Goal: Task Accomplishment & Management: Manage account settings

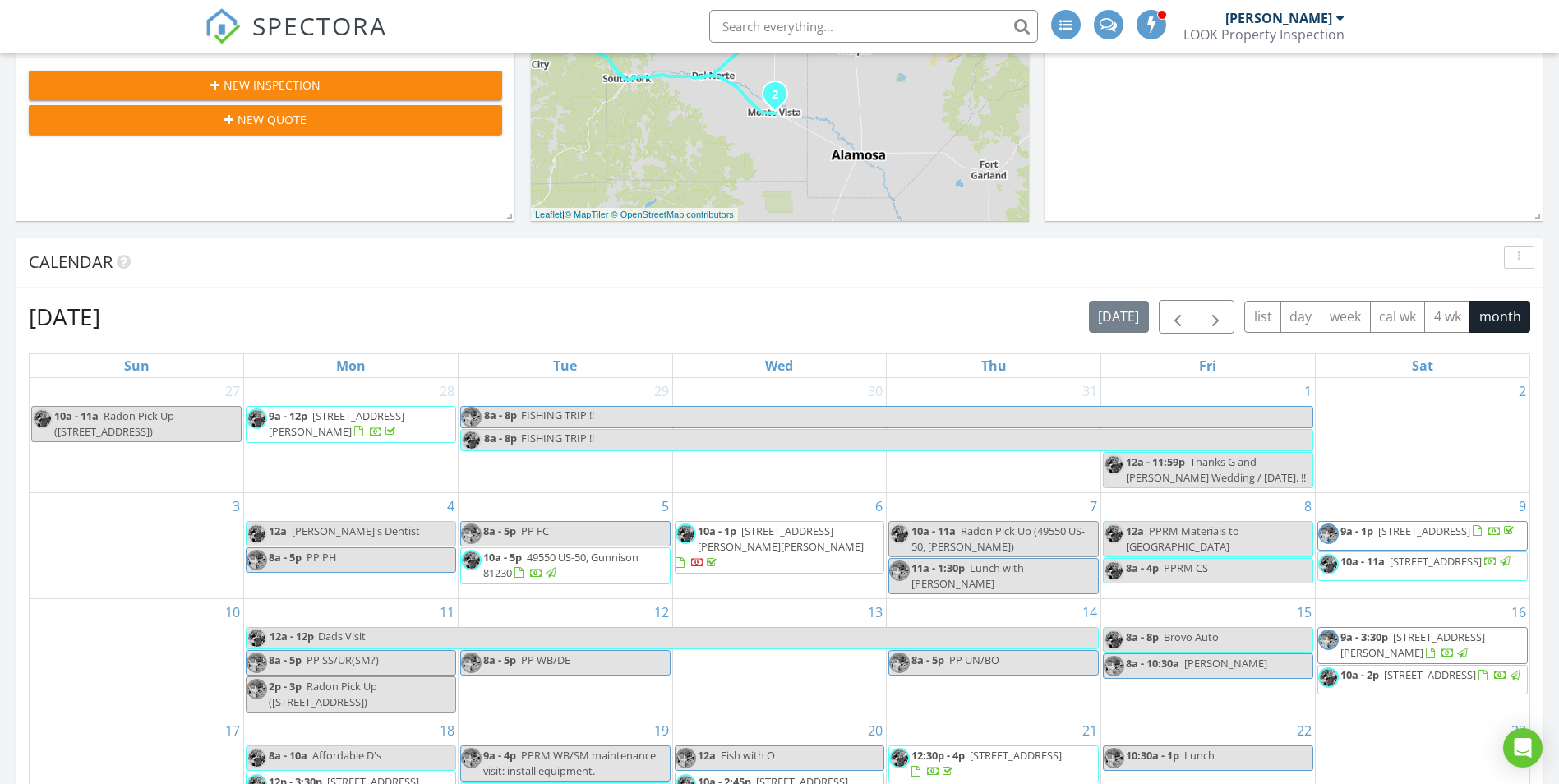
scroll to position [477, 0]
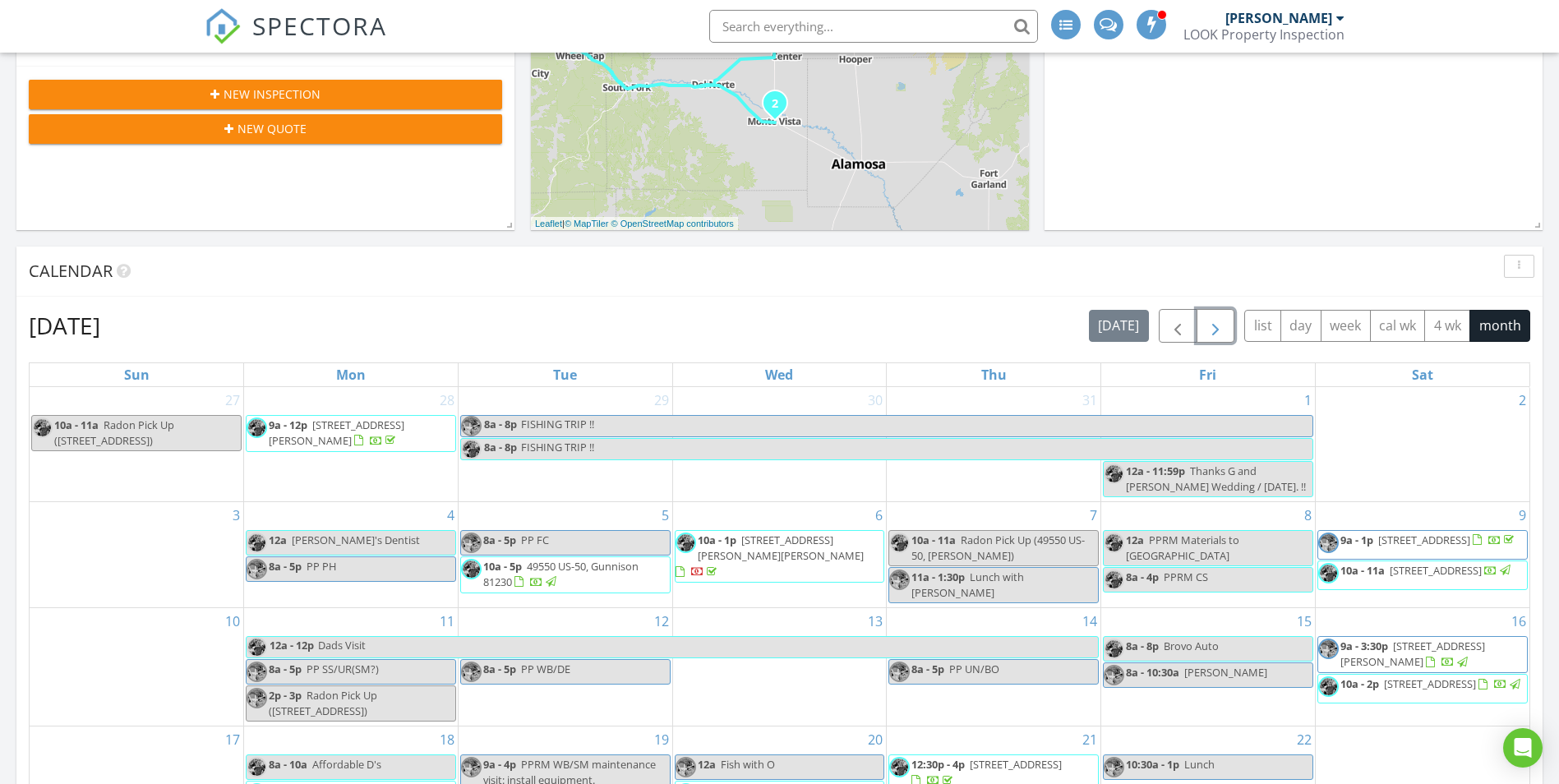
click at [1213, 326] on span "button" at bounding box center [1215, 325] width 19 height 19
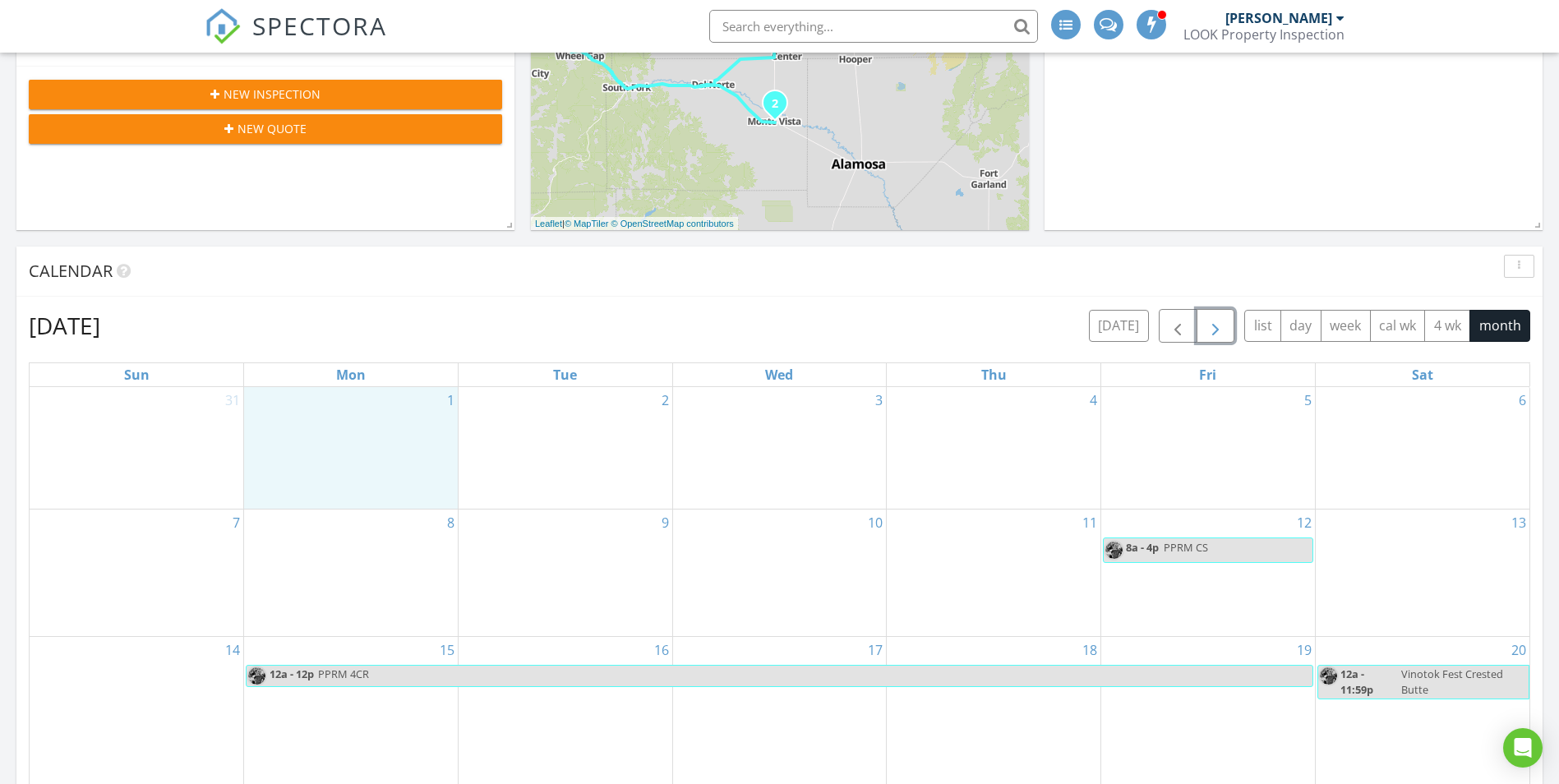
click at [361, 441] on div "1" at bounding box center [351, 448] width 213 height 121
click at [340, 361] on link "Inspection" at bounding box center [349, 371] width 85 height 27
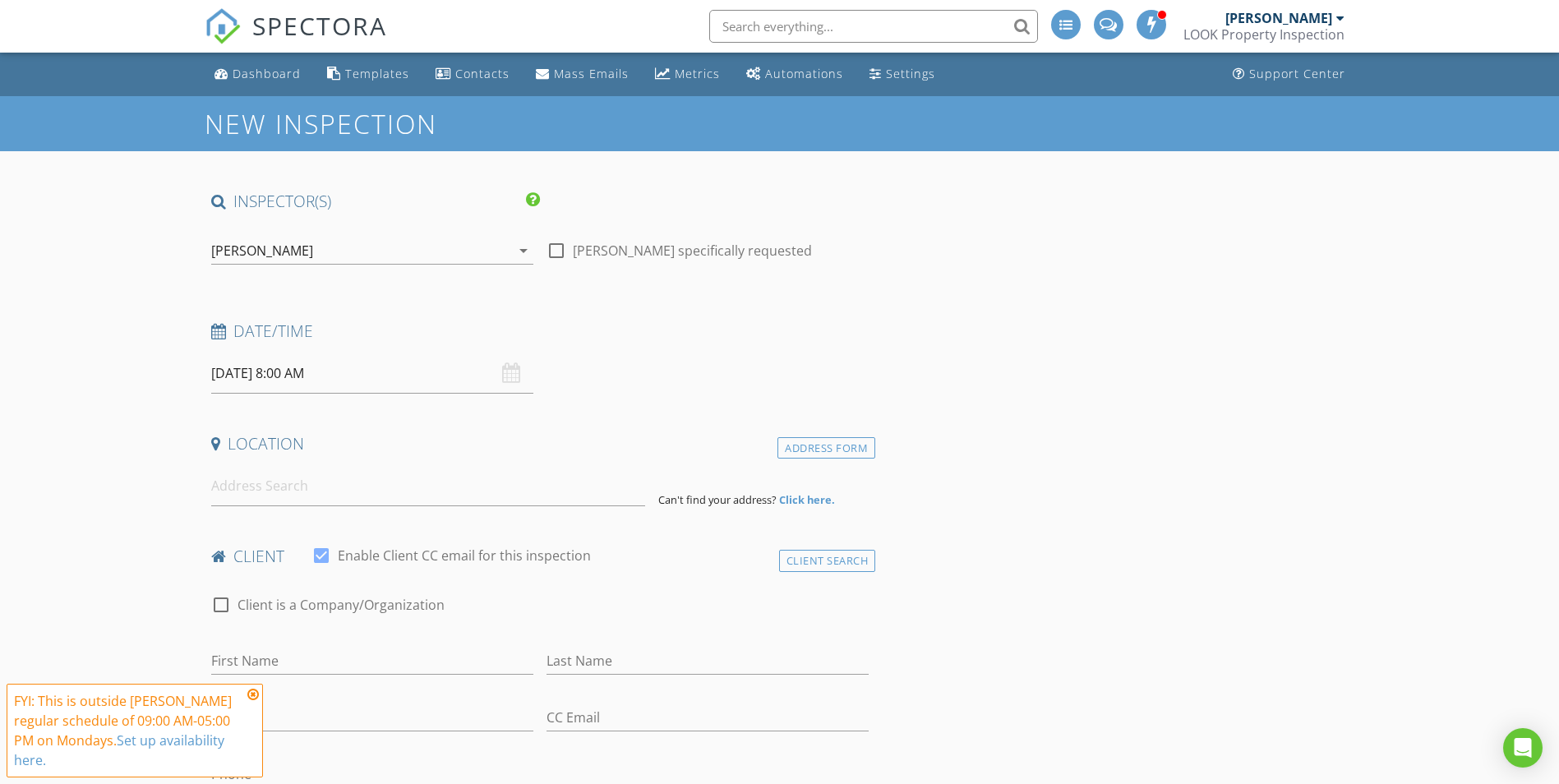
click at [319, 235] on div "check_box Brad Hale PRIMARY check_box_outline_blank Jason Carver Brad Hale arro…" at bounding box center [372, 255] width 322 height 53
click at [317, 252] on div "[PERSON_NAME]" at bounding box center [360, 250] width 299 height 27
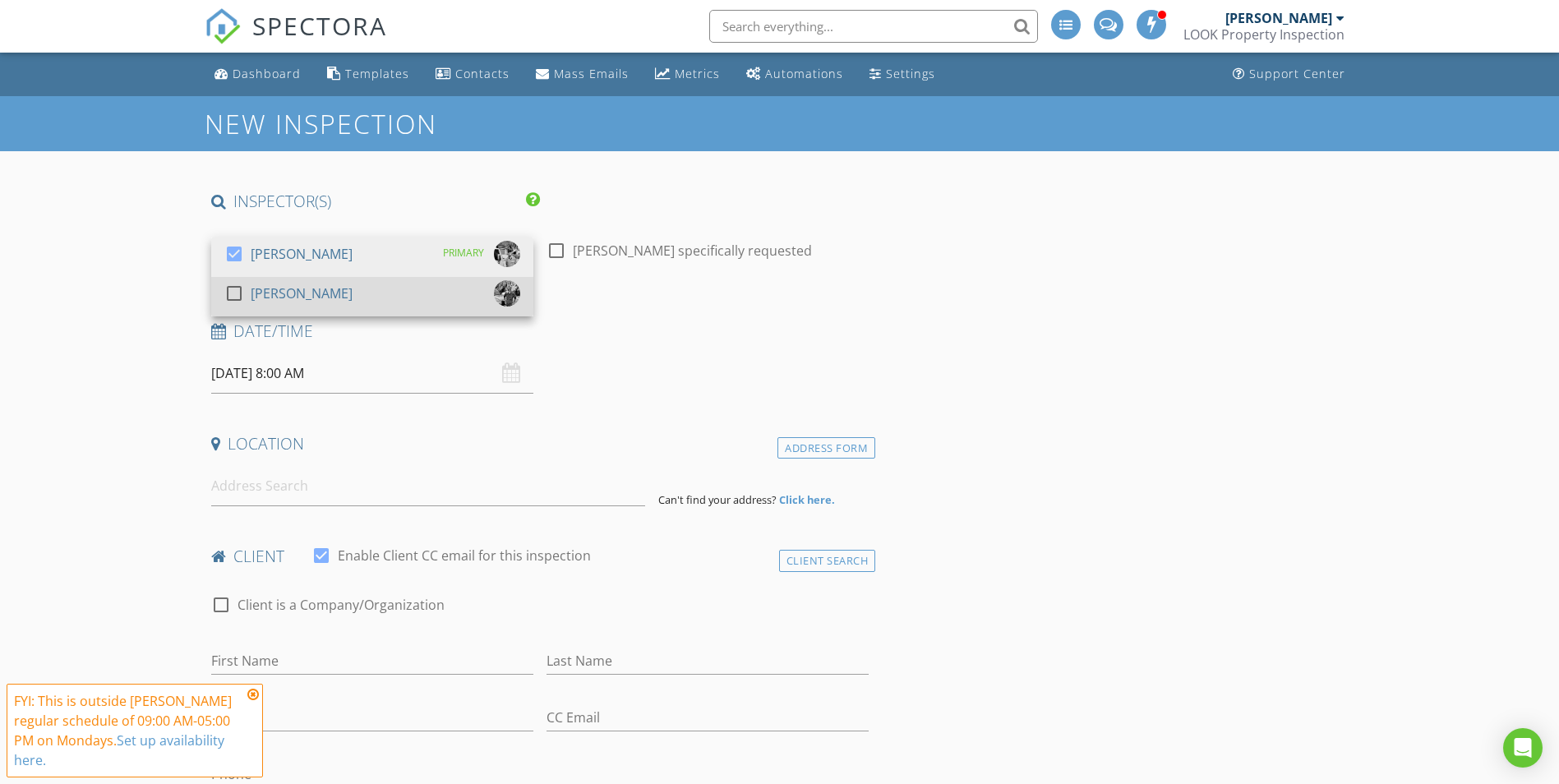
click at [278, 299] on div "[PERSON_NAME]" at bounding box center [302, 293] width 102 height 27
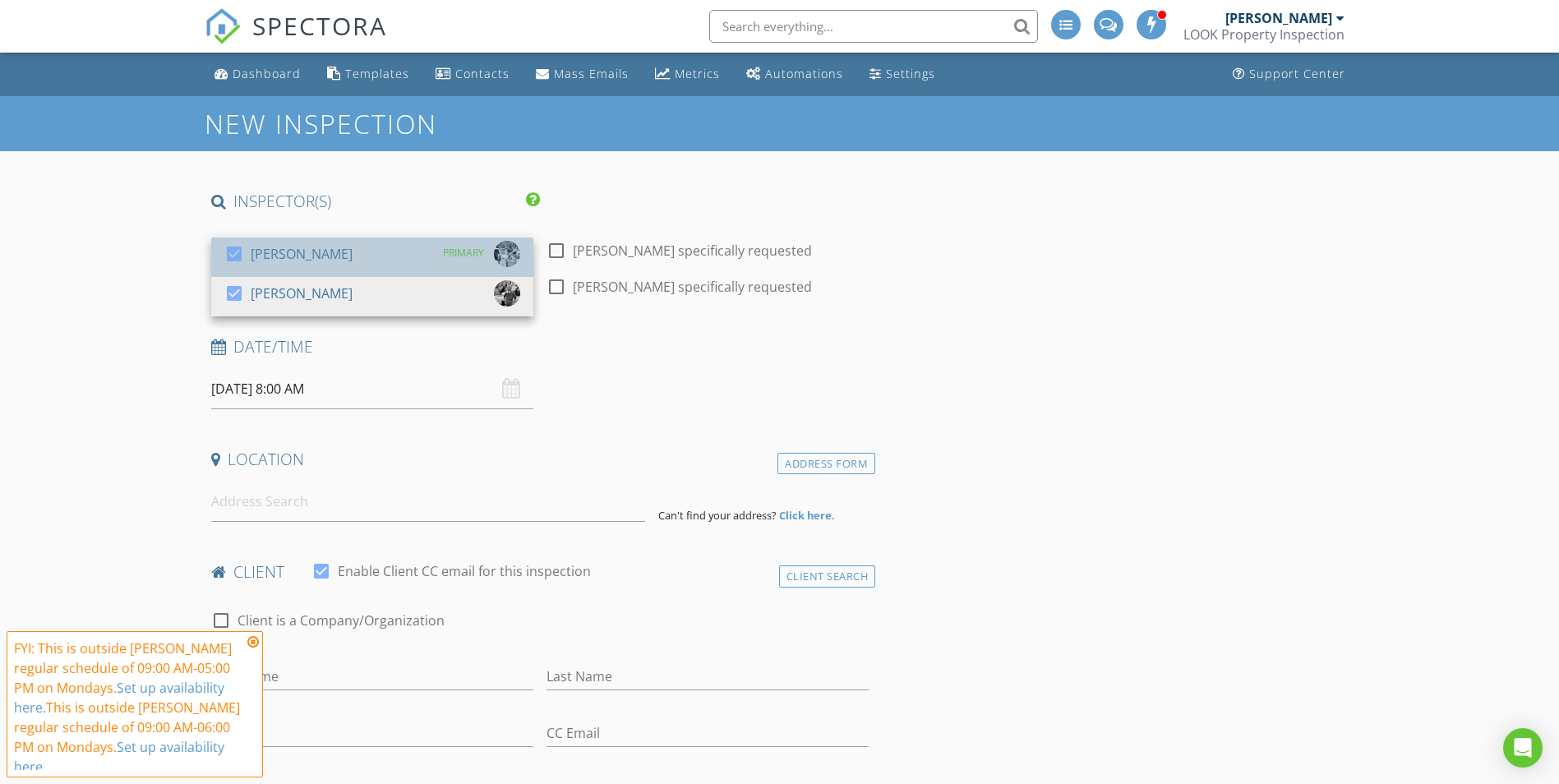
click at [254, 257] on div "[PERSON_NAME]" at bounding box center [302, 254] width 102 height 27
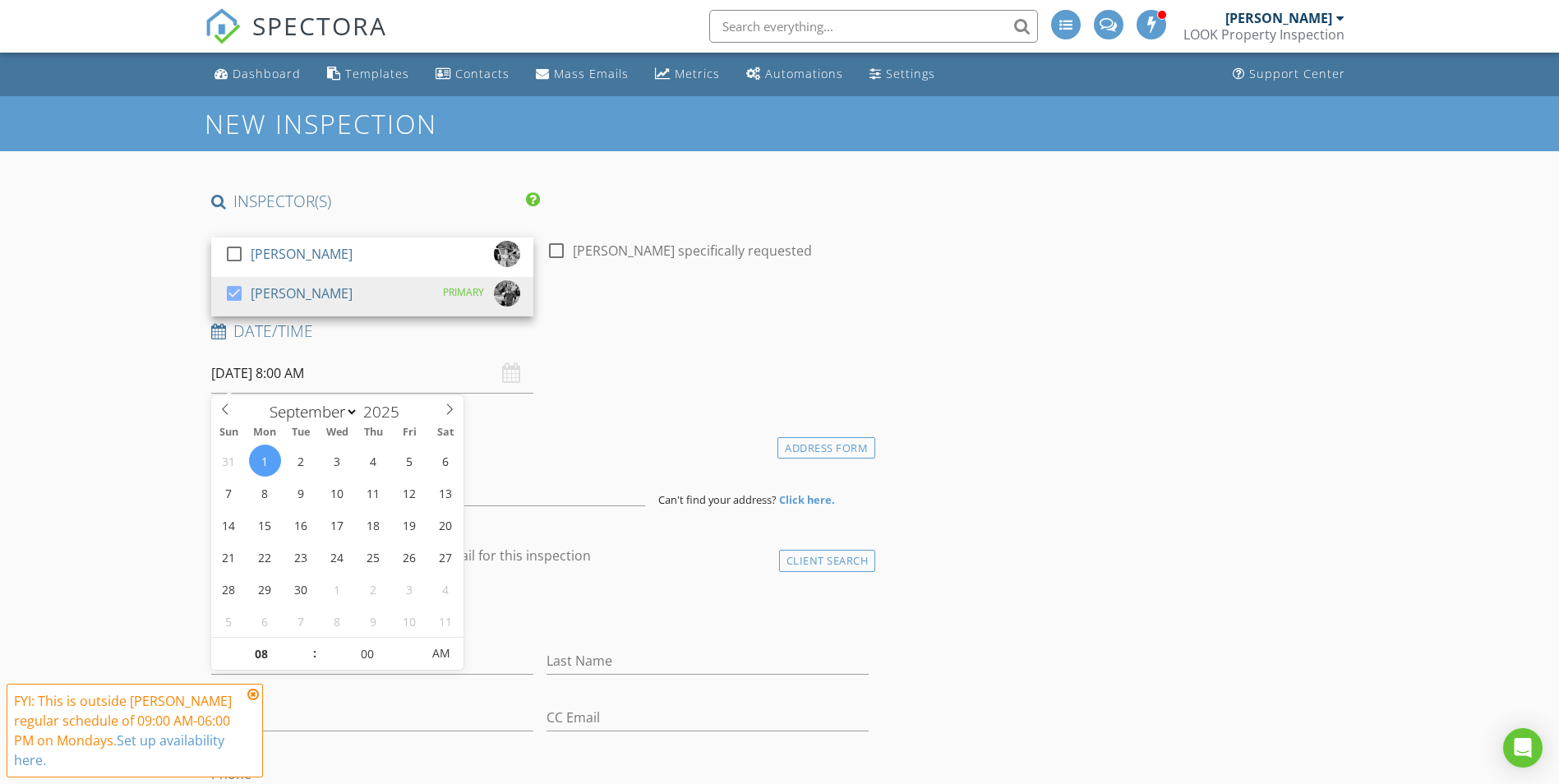
click at [358, 392] on input "09/01/2025 8:00 AM" at bounding box center [372, 373] width 322 height 40
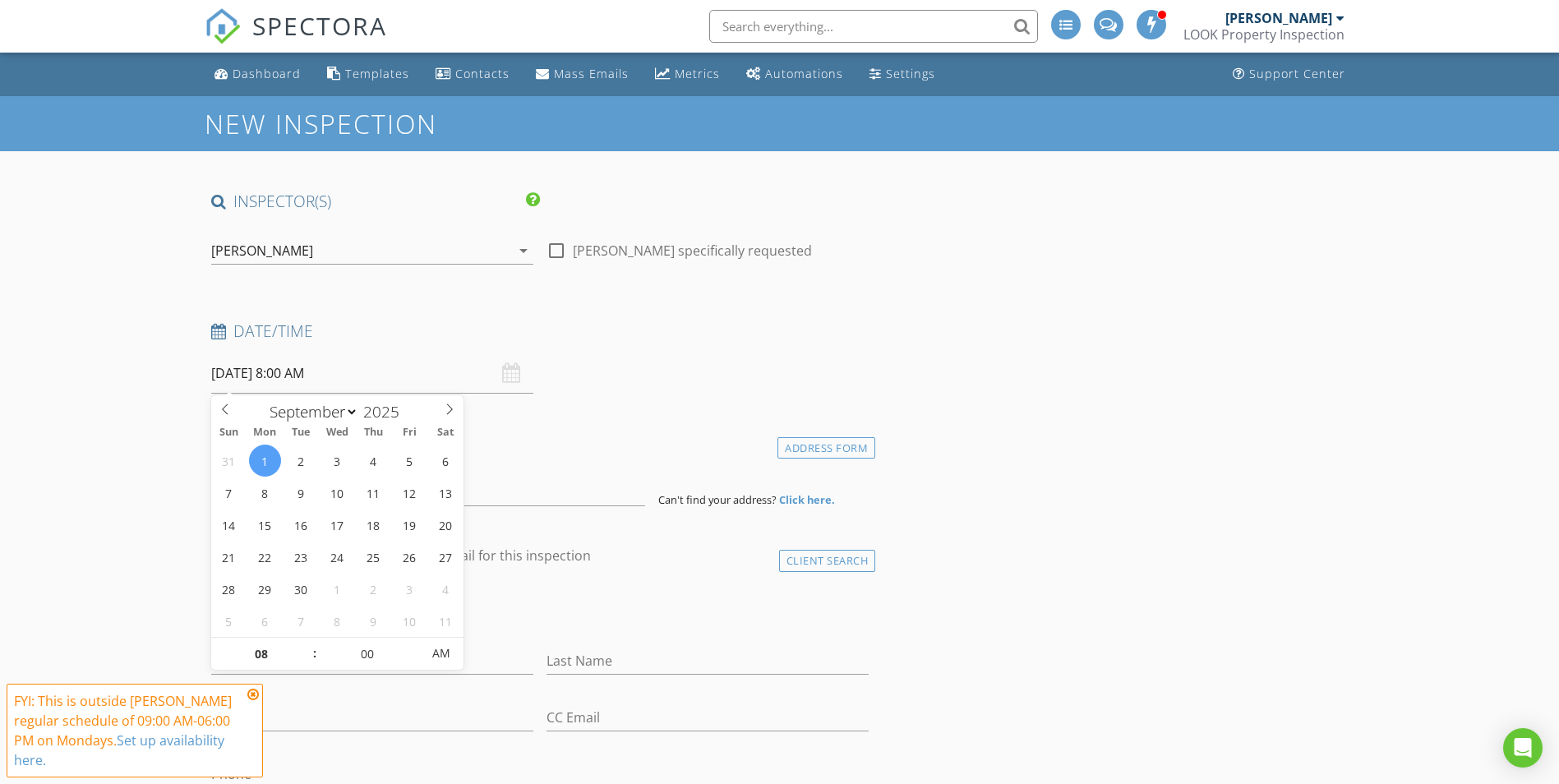
click at [308, 635] on div "31 1 2 3 4 5 6 7 8 9 10 11 12 13 14 15 16 17 18 19 20 21 22 23 24 25 26 27 28 2…" at bounding box center [337, 540] width 253 height 192
type input "09"
type input "09/01/2025 9:00 AM"
click at [308, 648] on span at bounding box center [306, 646] width 12 height 17
type input "10"
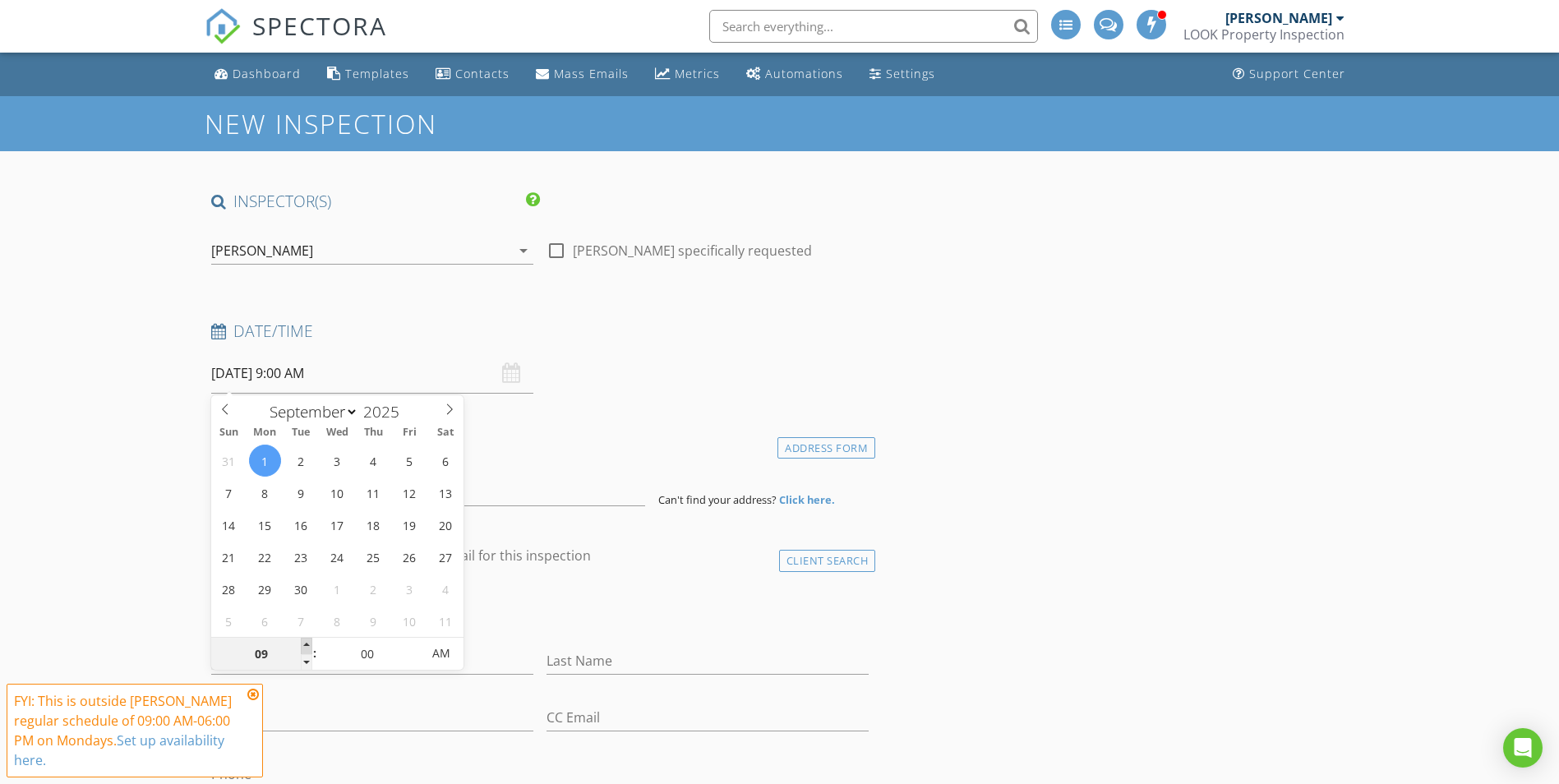
type input "09/01/2025 10:00 AM"
click at [308, 648] on span at bounding box center [306, 646] width 12 height 17
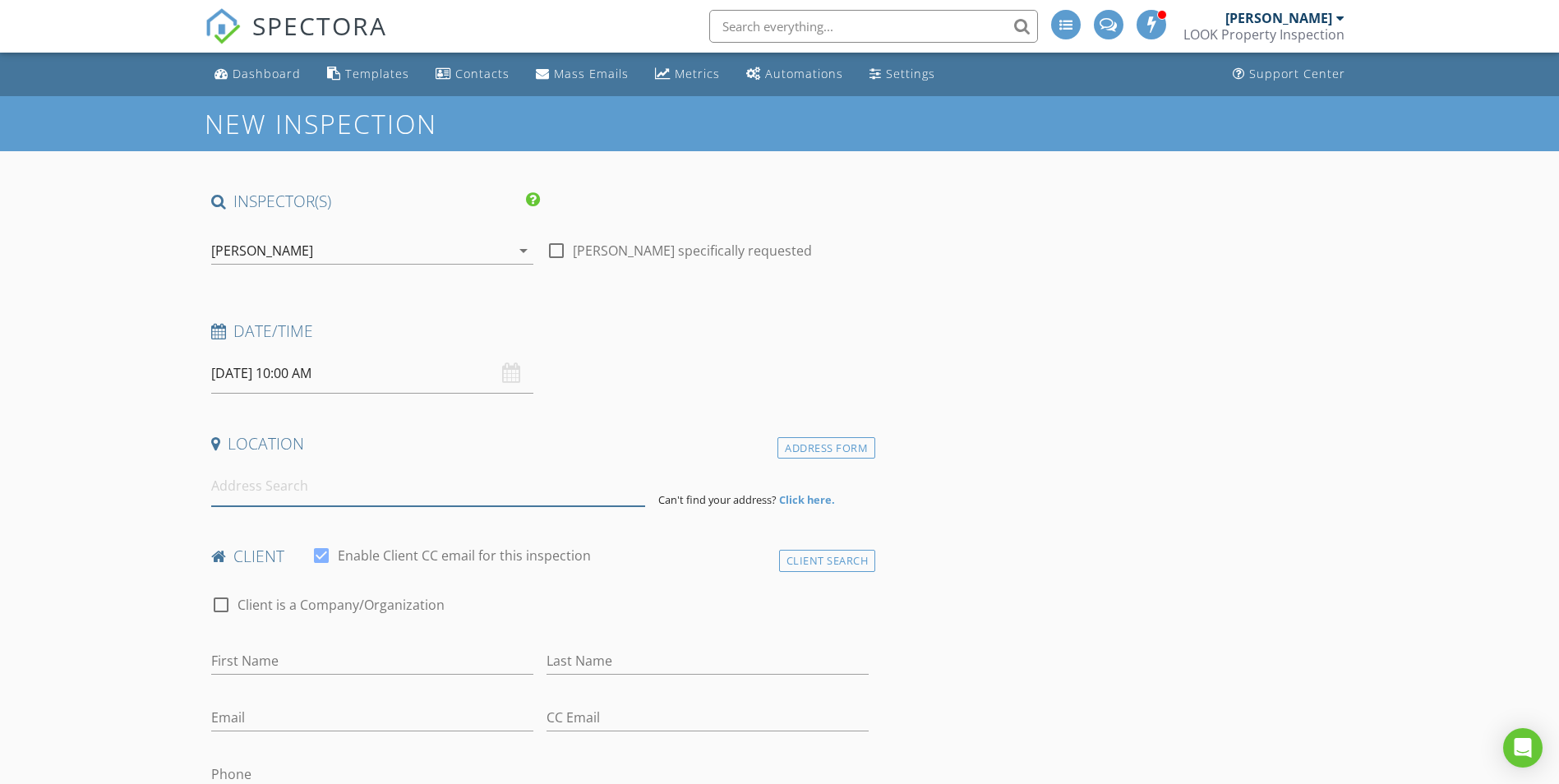
click at [248, 493] on input at bounding box center [428, 486] width 434 height 40
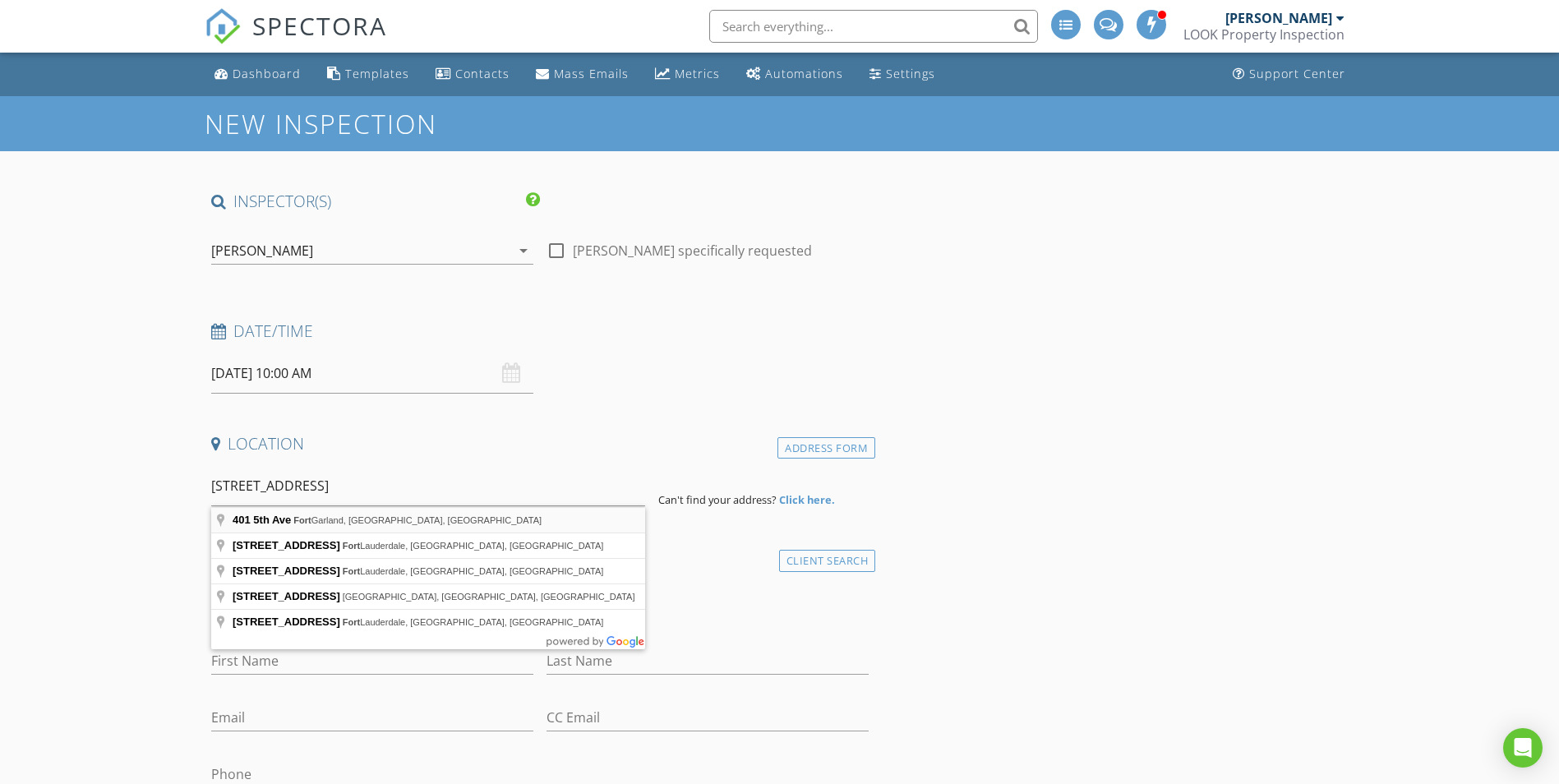
type input "401 5th Ave, Fort Garland, CO, USA"
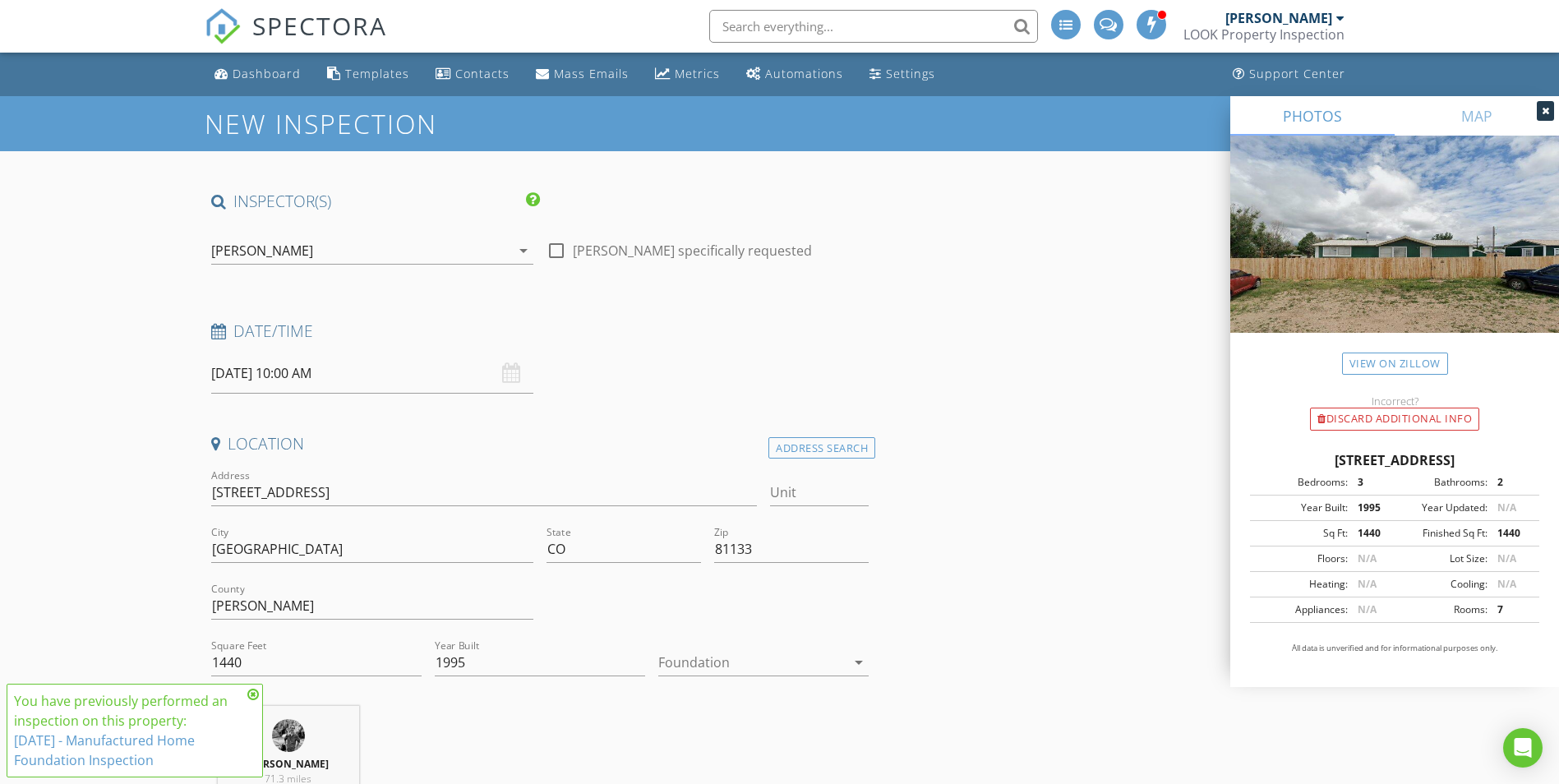
click at [251, 696] on icon at bounding box center [253, 694] width 12 height 13
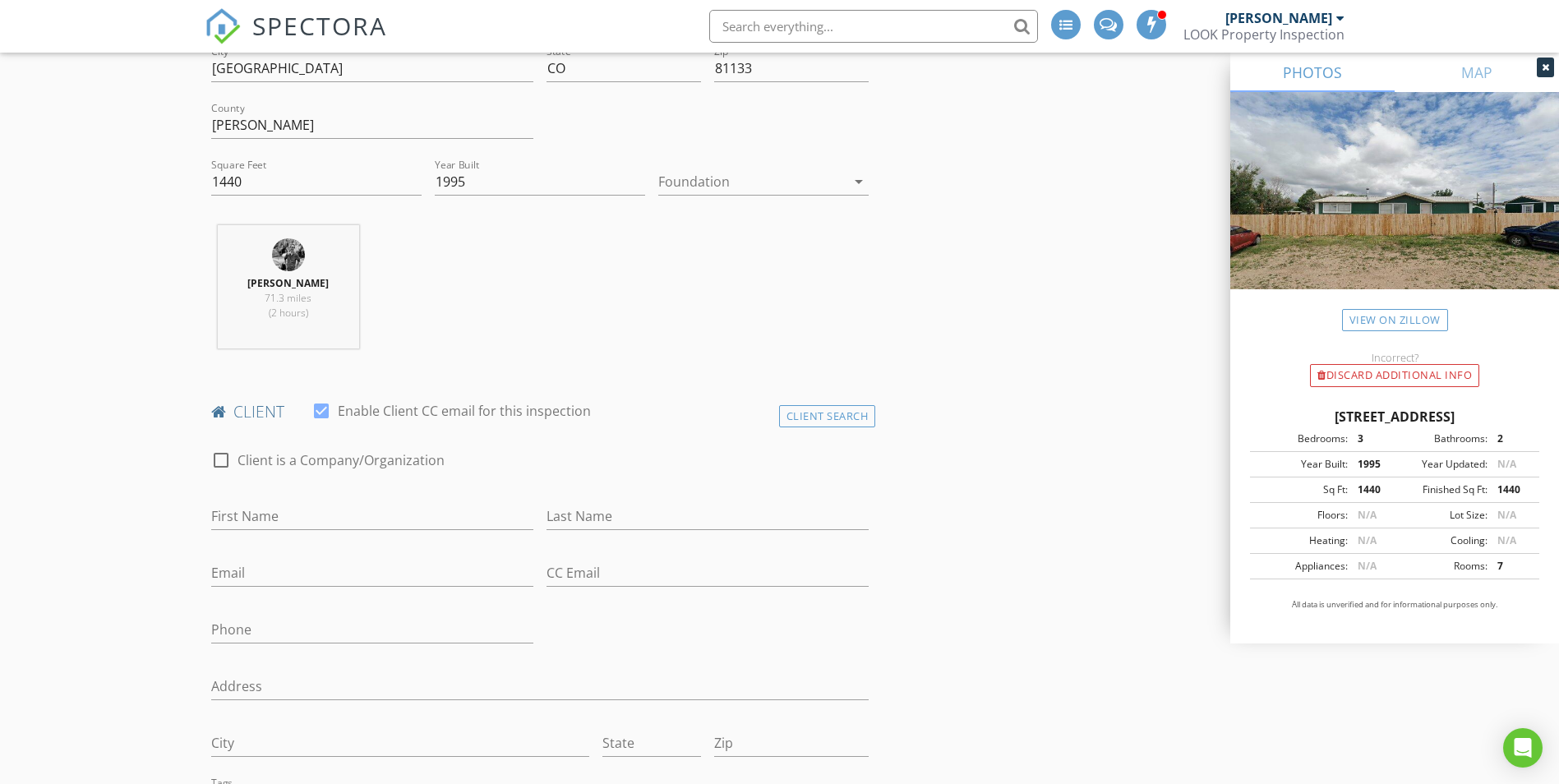
scroll to position [483, 0]
click at [267, 504] on input "First Name" at bounding box center [372, 515] width 322 height 28
type input "Alexia"
type input "Napier"
type input "glexi0524@gmail.com"
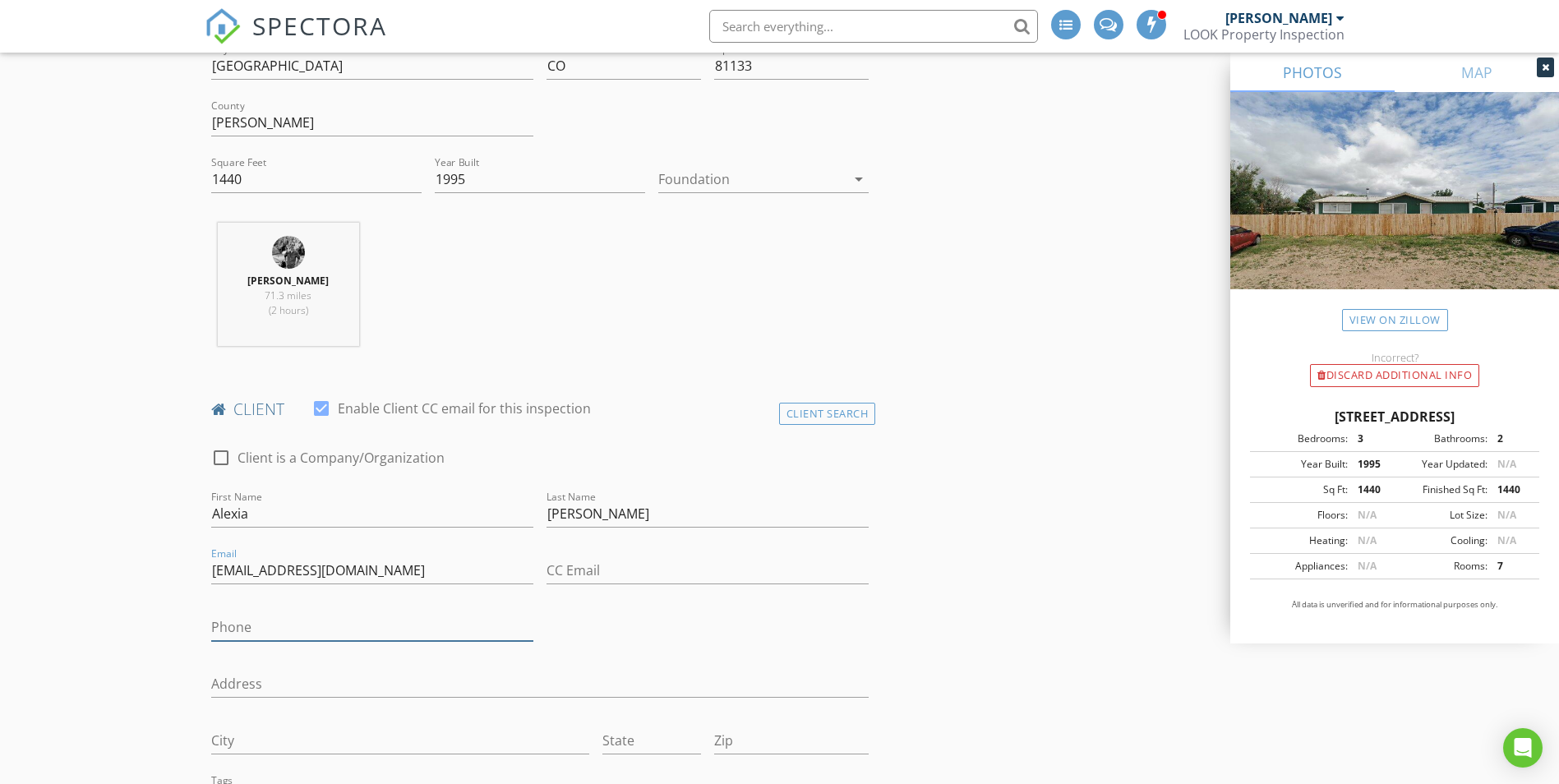
click at [313, 628] on input "Phone" at bounding box center [372, 628] width 322 height 28
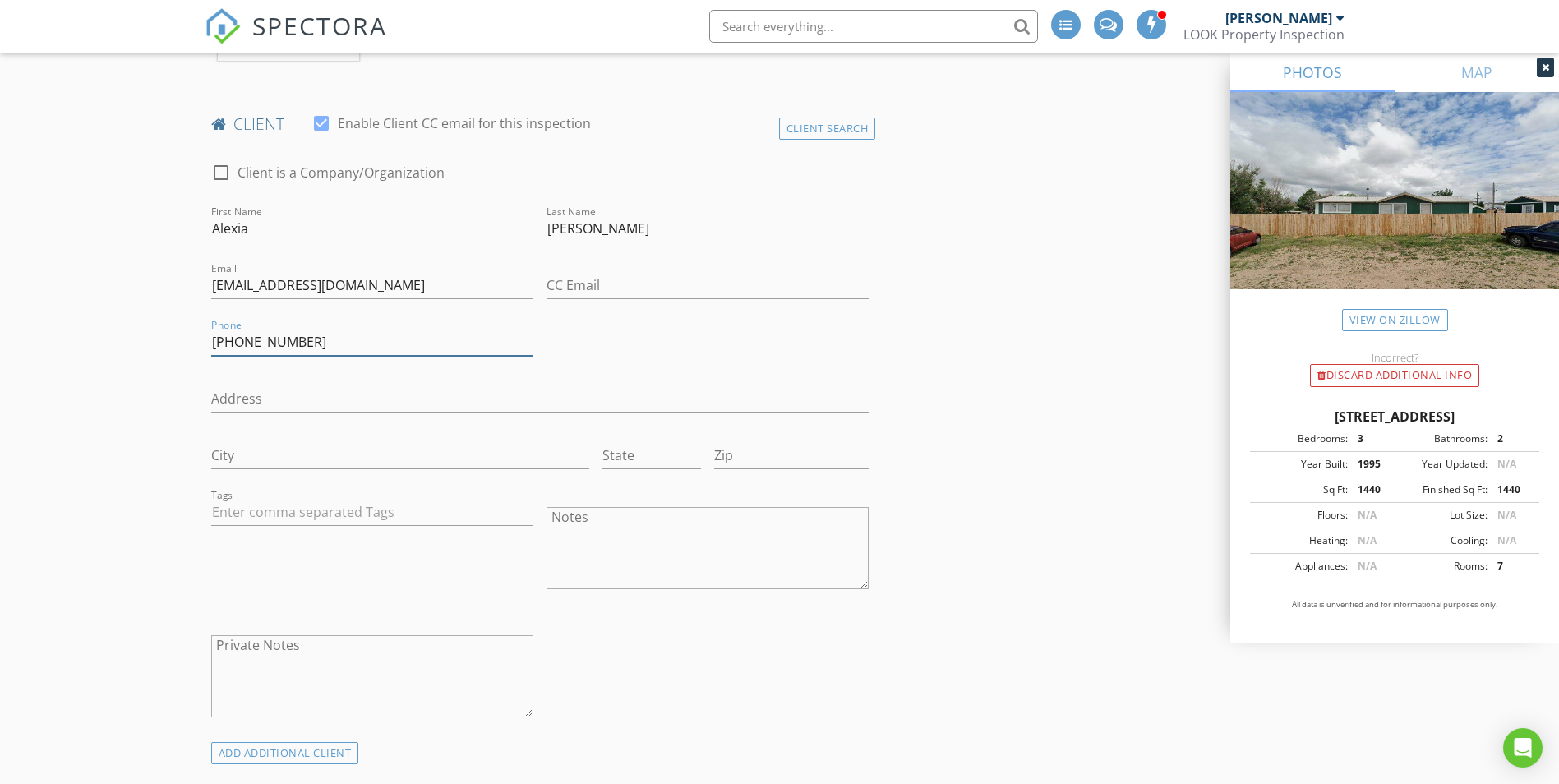
scroll to position [912, 0]
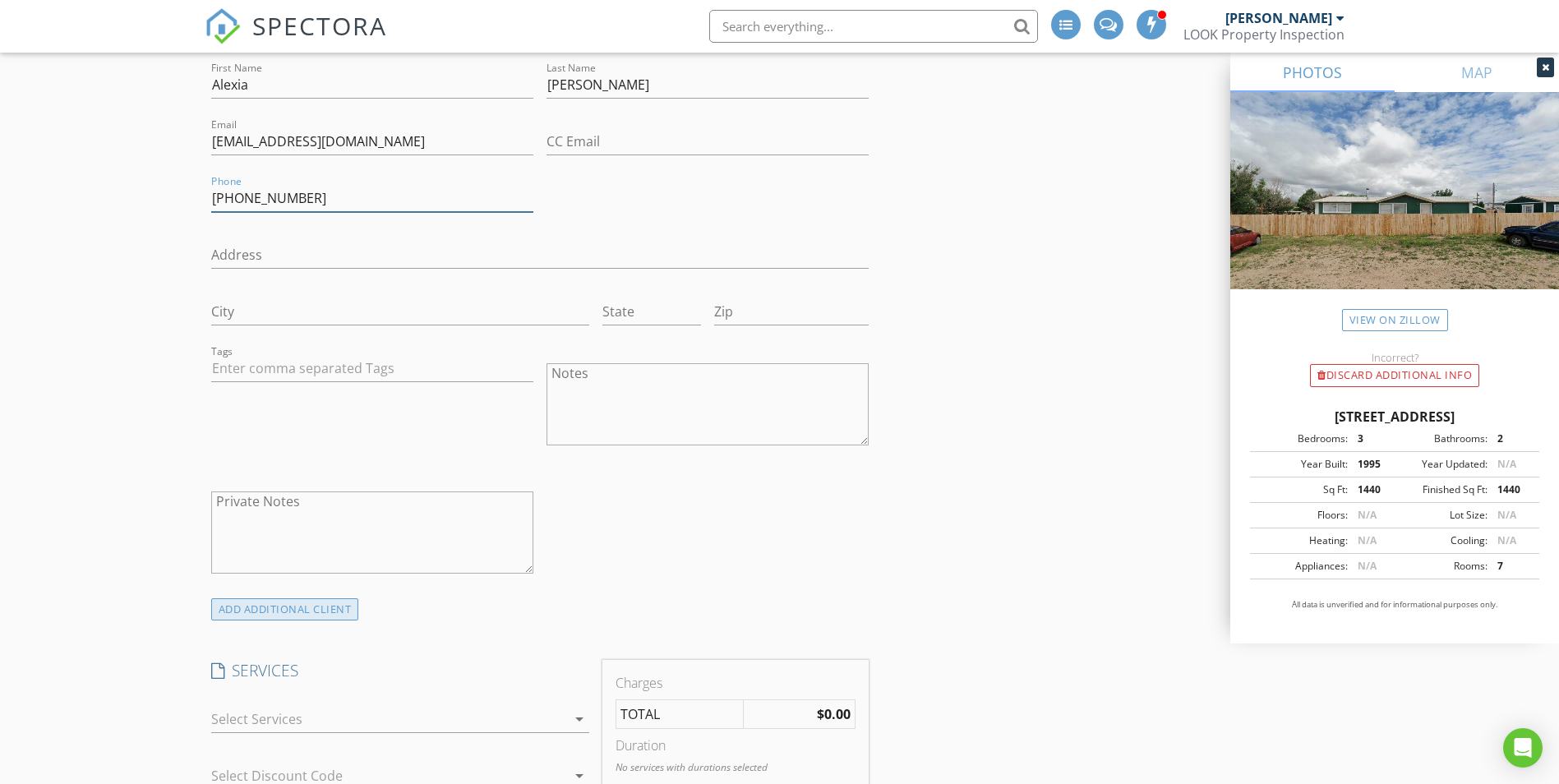
type input "719-213-6189"
click at [320, 615] on div "ADD ADDITIONAL client" at bounding box center [285, 609] width 148 height 22
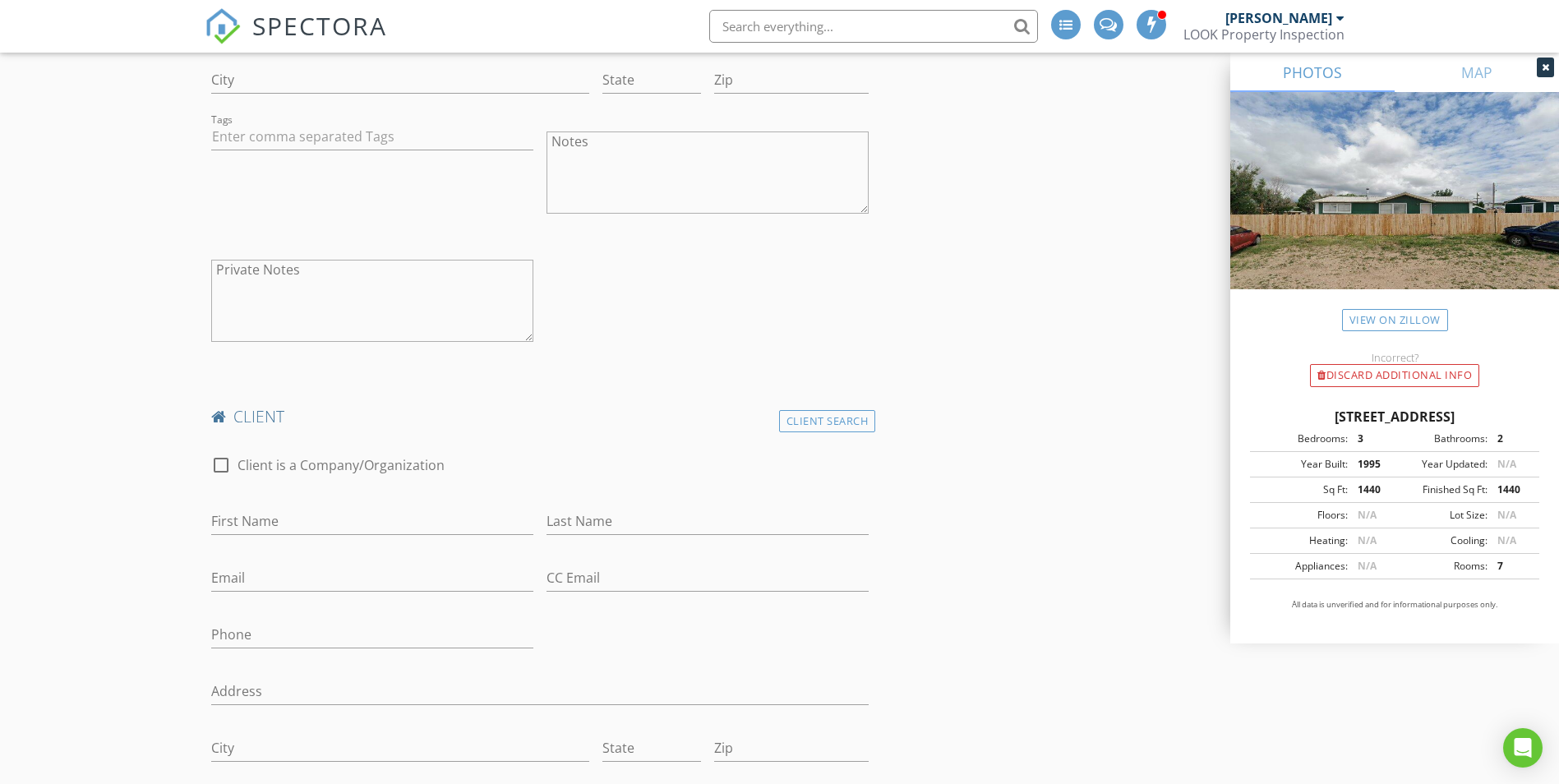
scroll to position [1144, 0]
click at [279, 517] on input "First Name" at bounding box center [372, 521] width 322 height 28
type input "Andrew"
type input "Napier"
type input "napierandrew10@live.com"
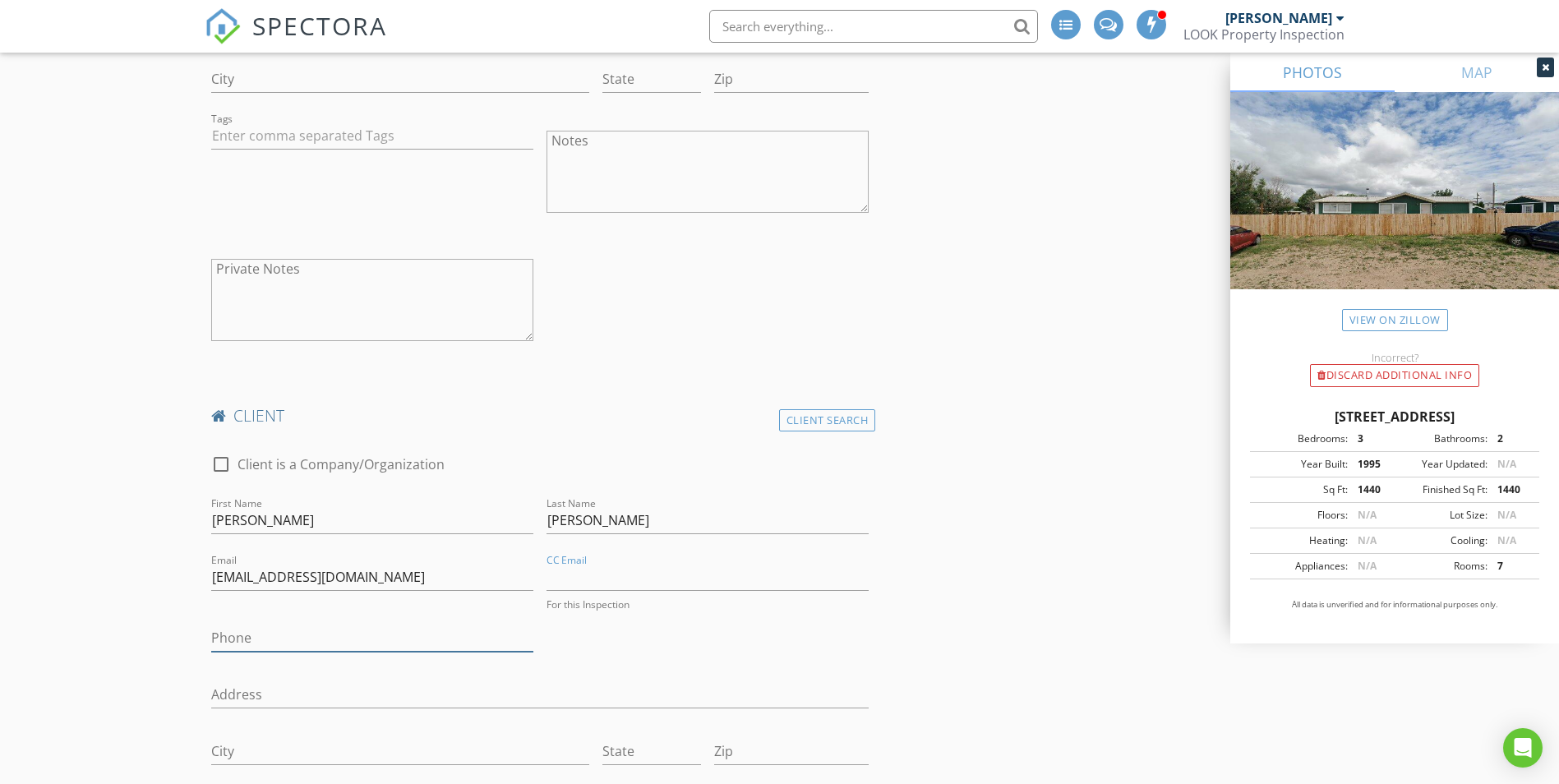
click at [260, 631] on input "Phone" at bounding box center [372, 639] width 322 height 28
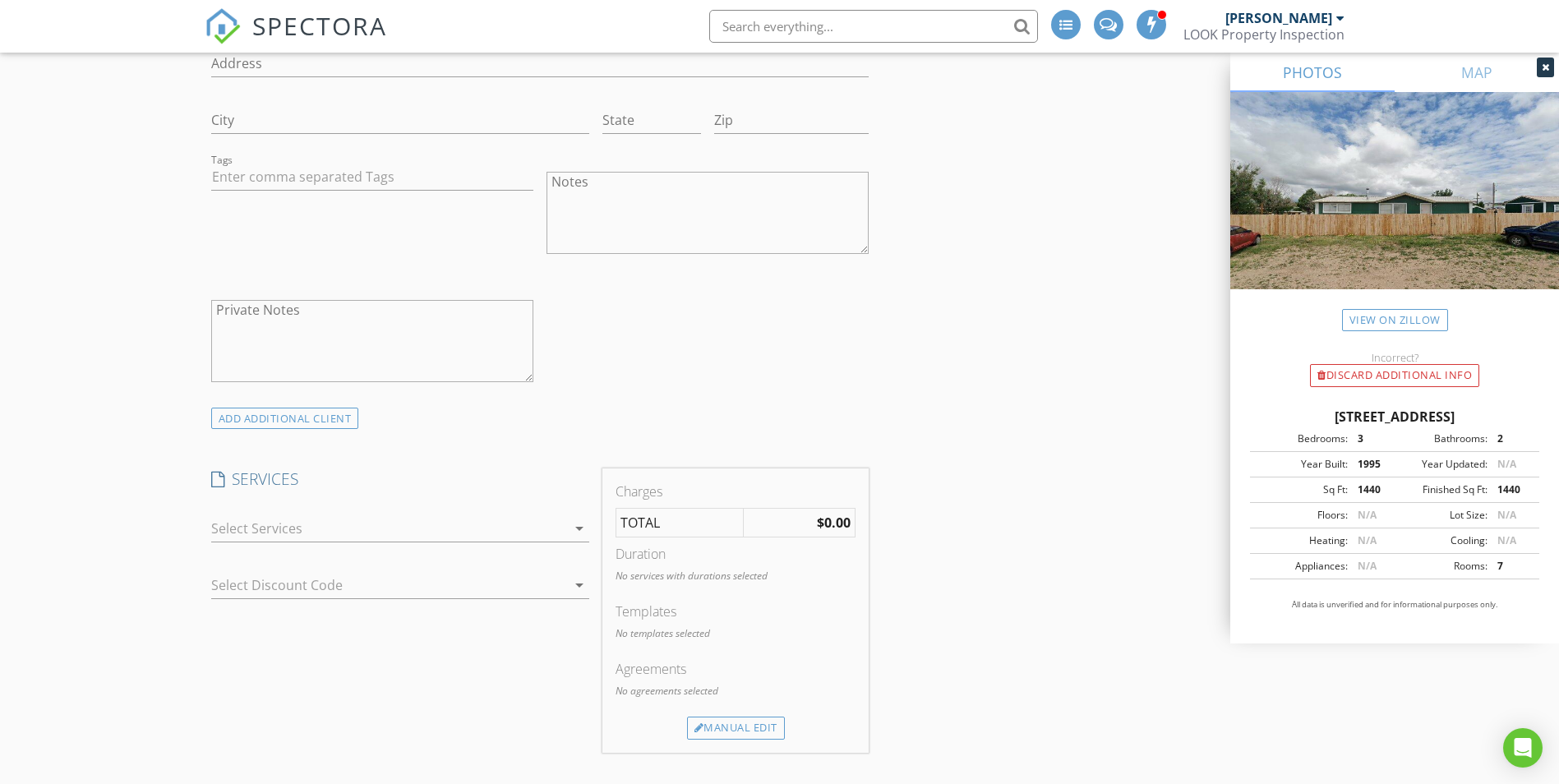
scroll to position [1773, 0]
click at [302, 510] on div "check_box_outline_blank Pro Package $425 Non-Invasive Inspection with Drone and…" at bounding box center [400, 531] width 378 height 53
click at [292, 525] on div at bounding box center [389, 528] width 355 height 27
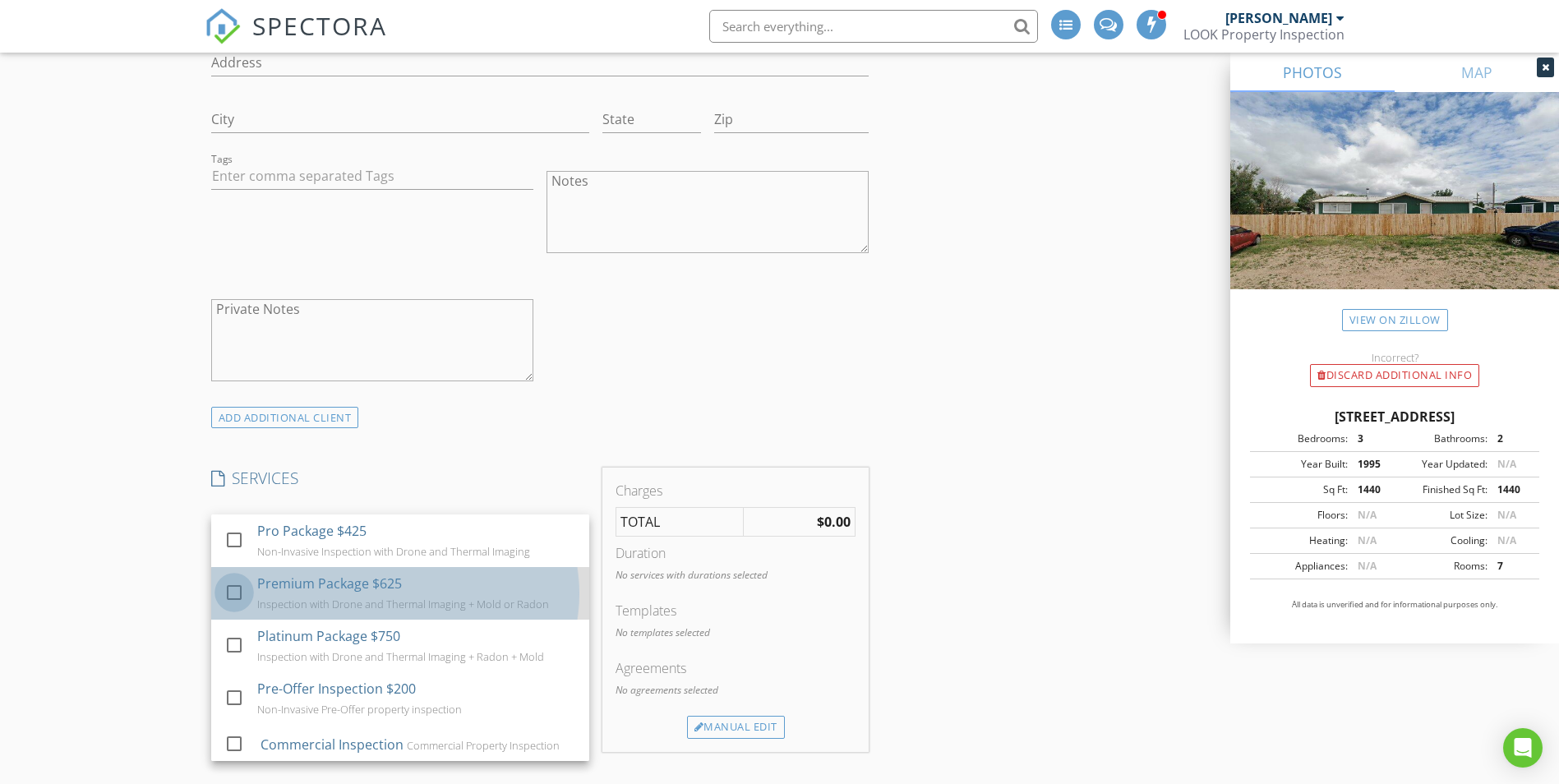
click at [237, 598] on div at bounding box center [234, 592] width 28 height 28
checkbox input "true"
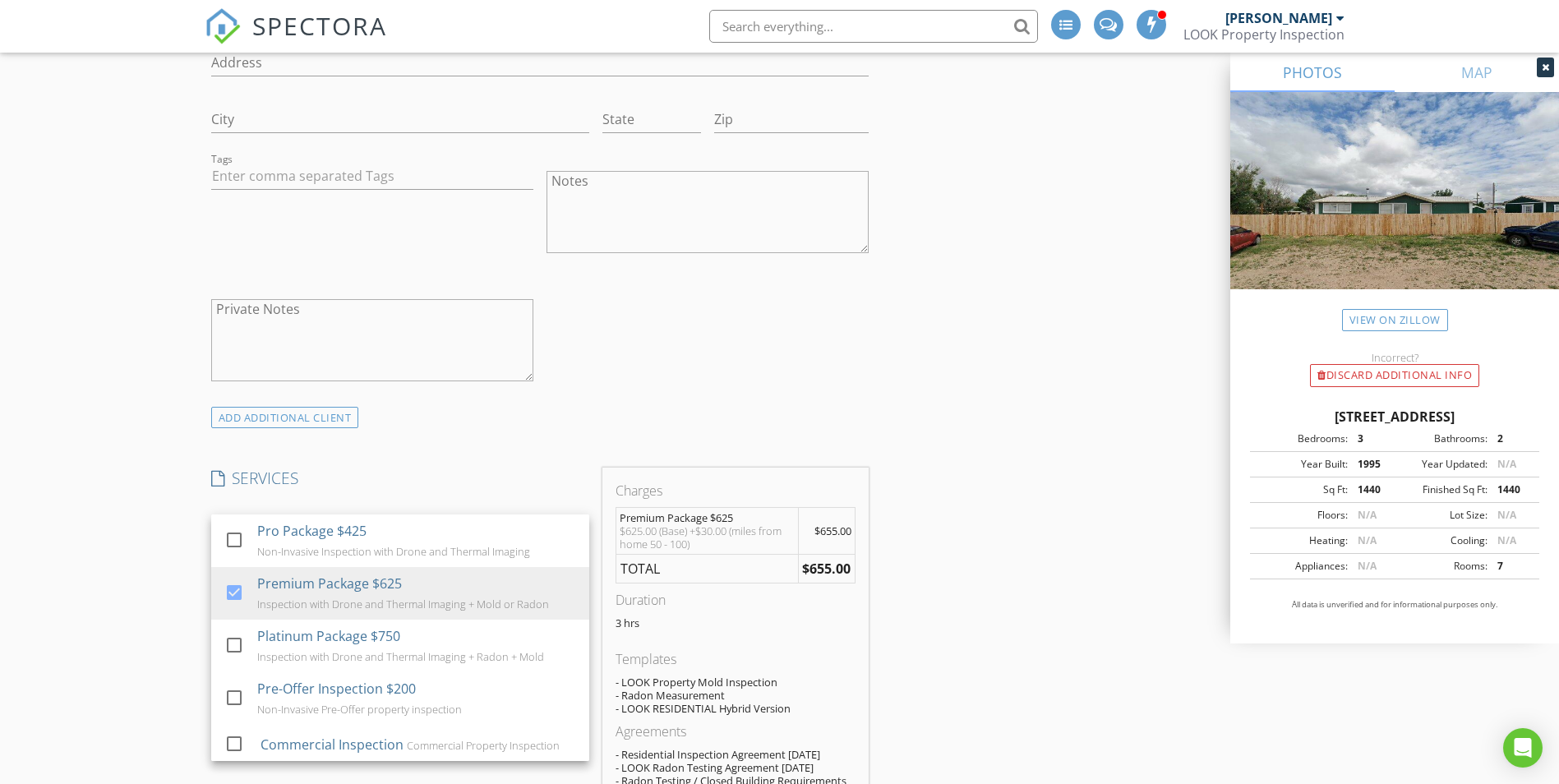
drag, startPoint x: 116, startPoint y: 529, endPoint x: 89, endPoint y: 529, distance: 27.0
click at [89, 529] on div "New Inspection INSPECTOR(S) check_box_outline_blank Brad Hale check_box Jason C…" at bounding box center [780, 519] width 1559 height 4392
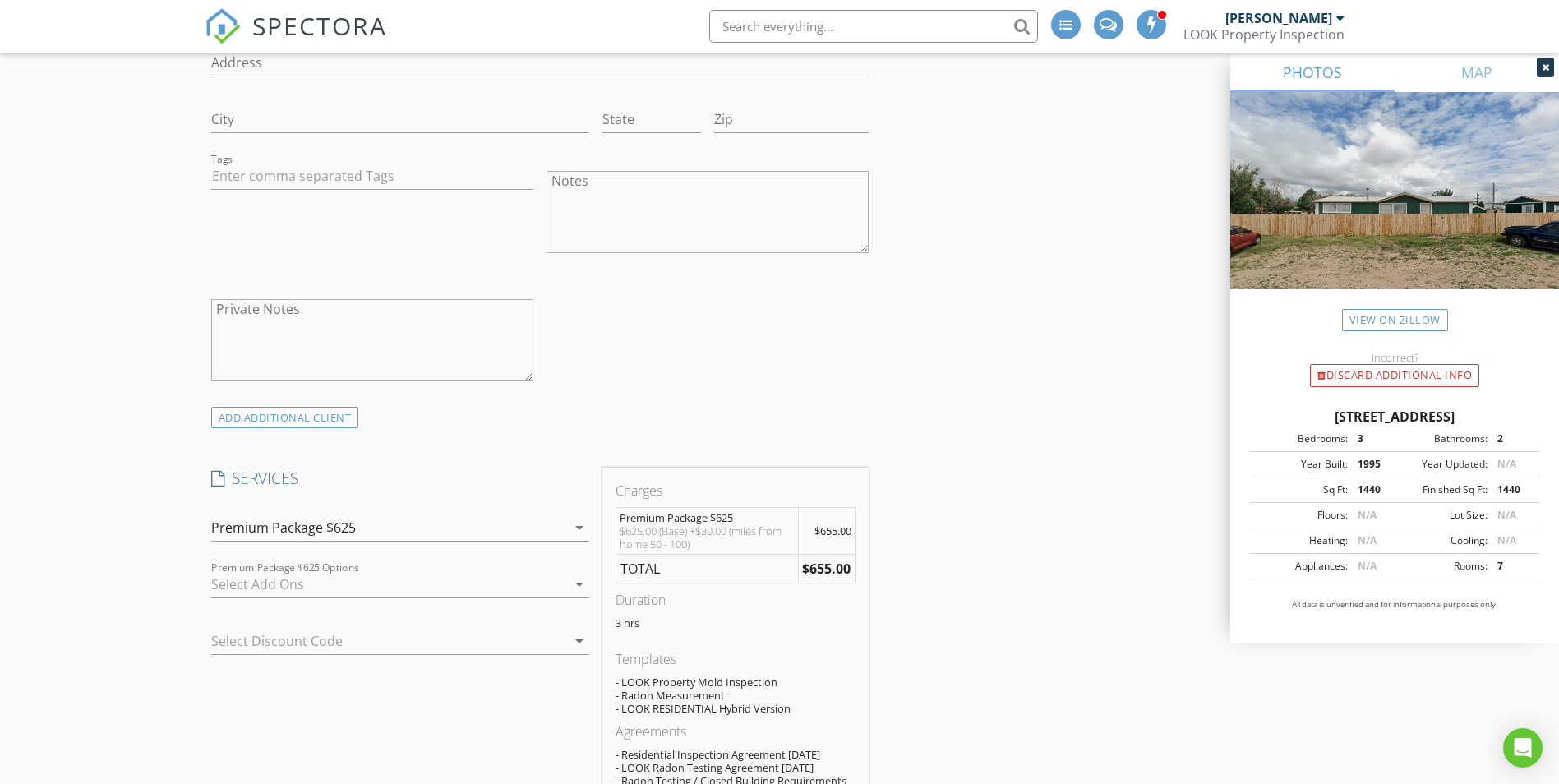
click at [345, 585] on div at bounding box center [389, 584] width 355 height 27
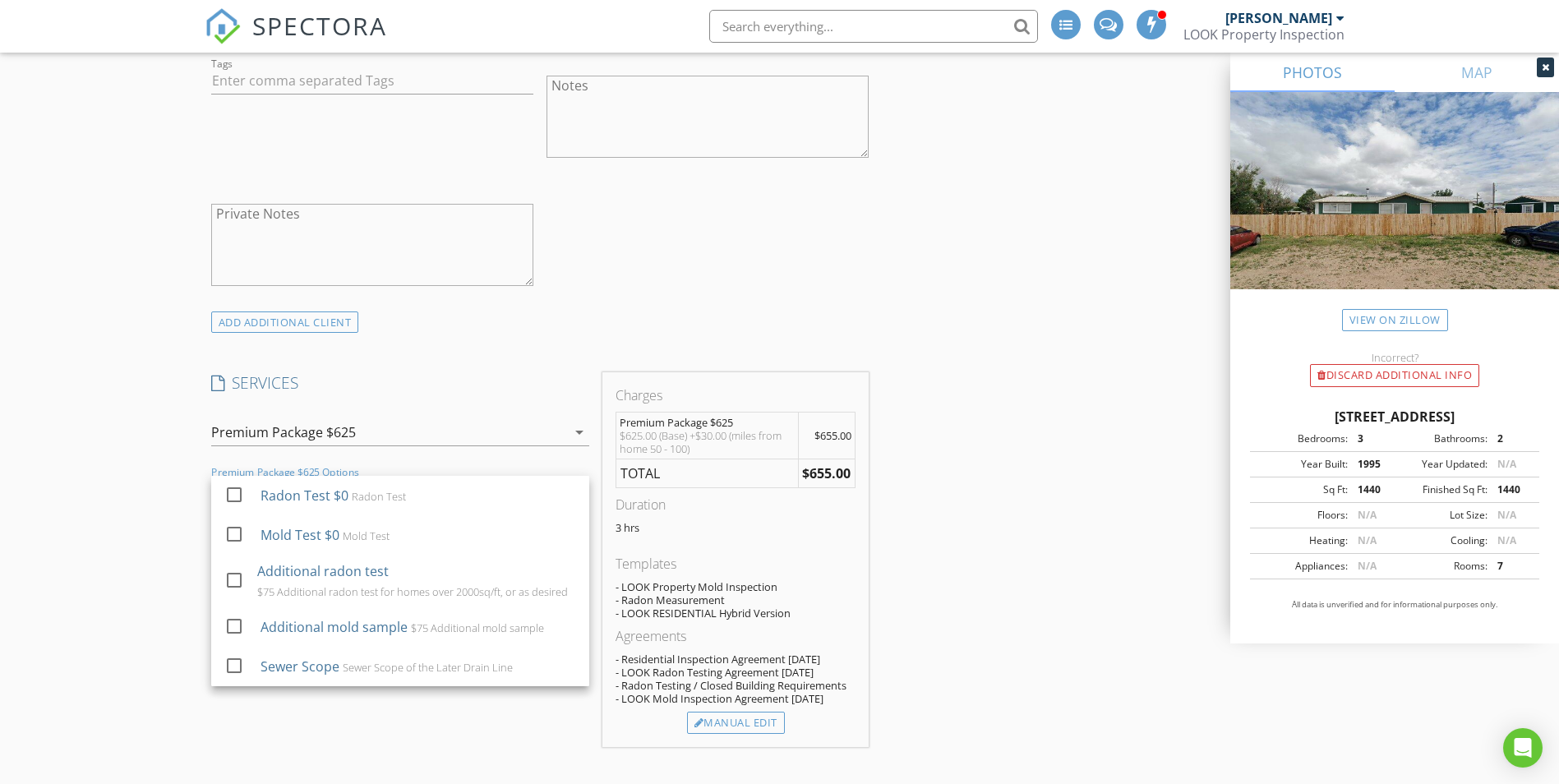
scroll to position [1869, 0]
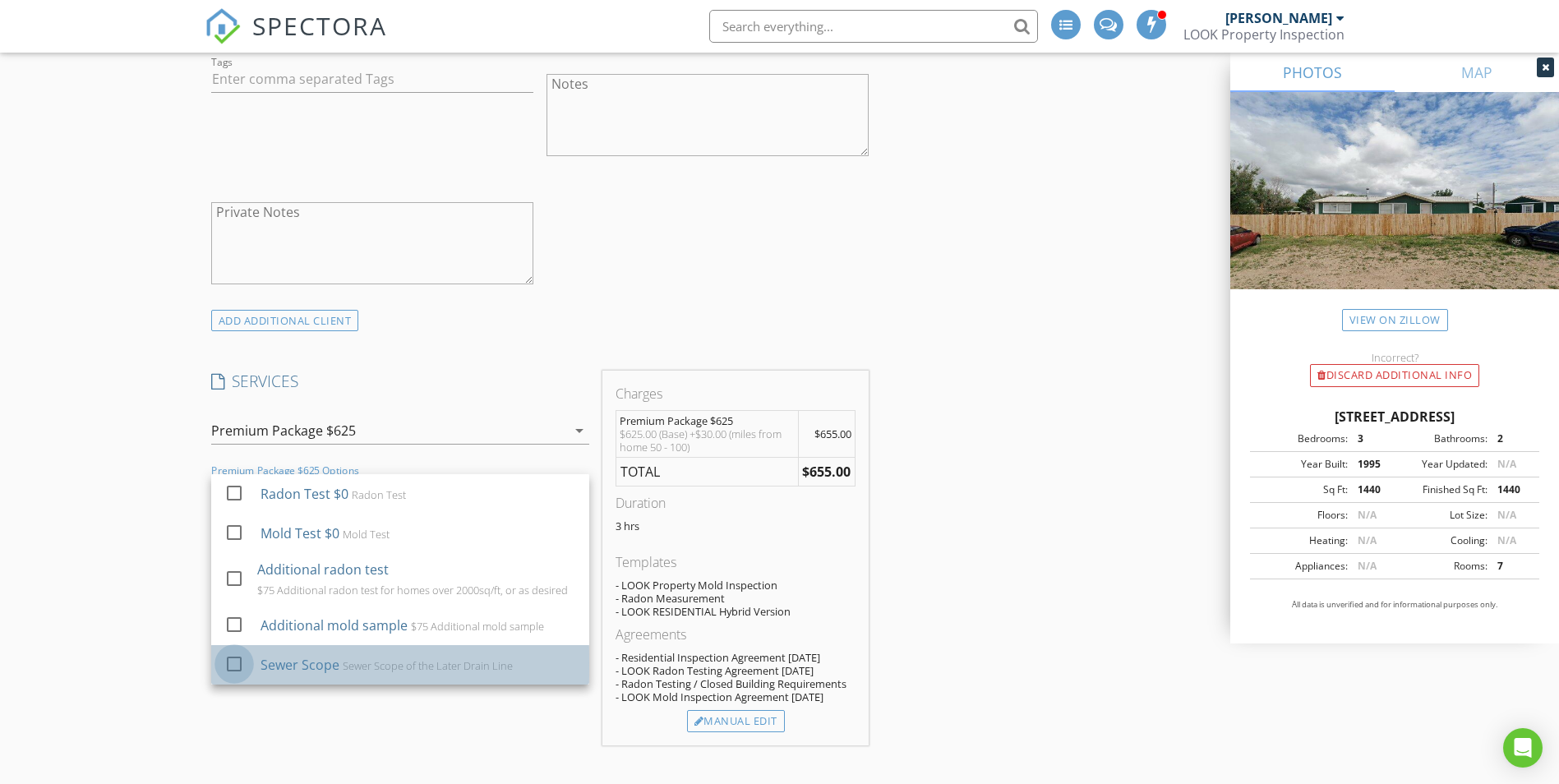
click at [241, 664] on div at bounding box center [234, 663] width 28 height 28
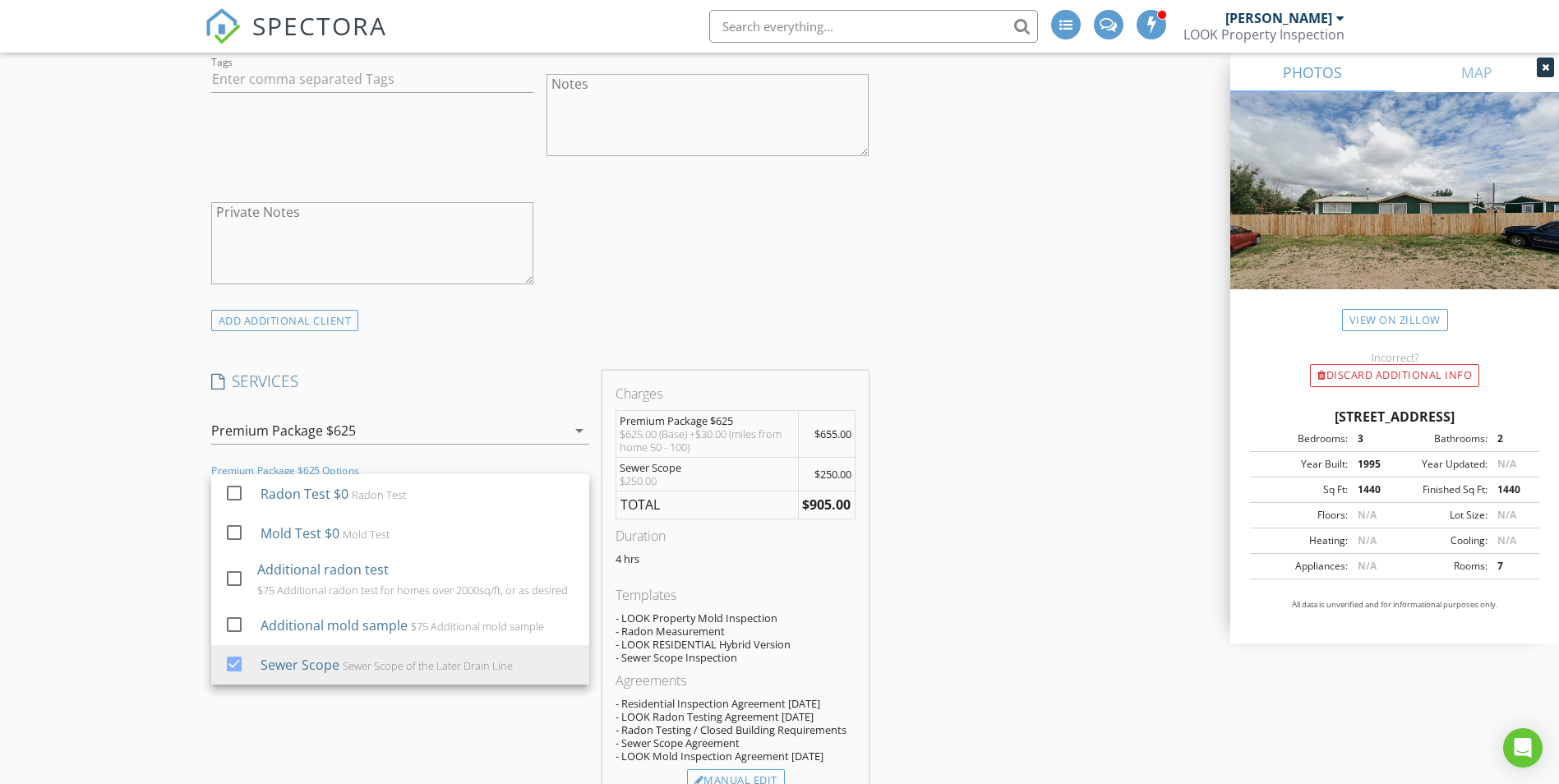
click at [154, 639] on div "New Inspection INSPECTOR(S) check_box_outline_blank Brad Hale check_box Jason C…" at bounding box center [780, 452] width 1559 height 4451
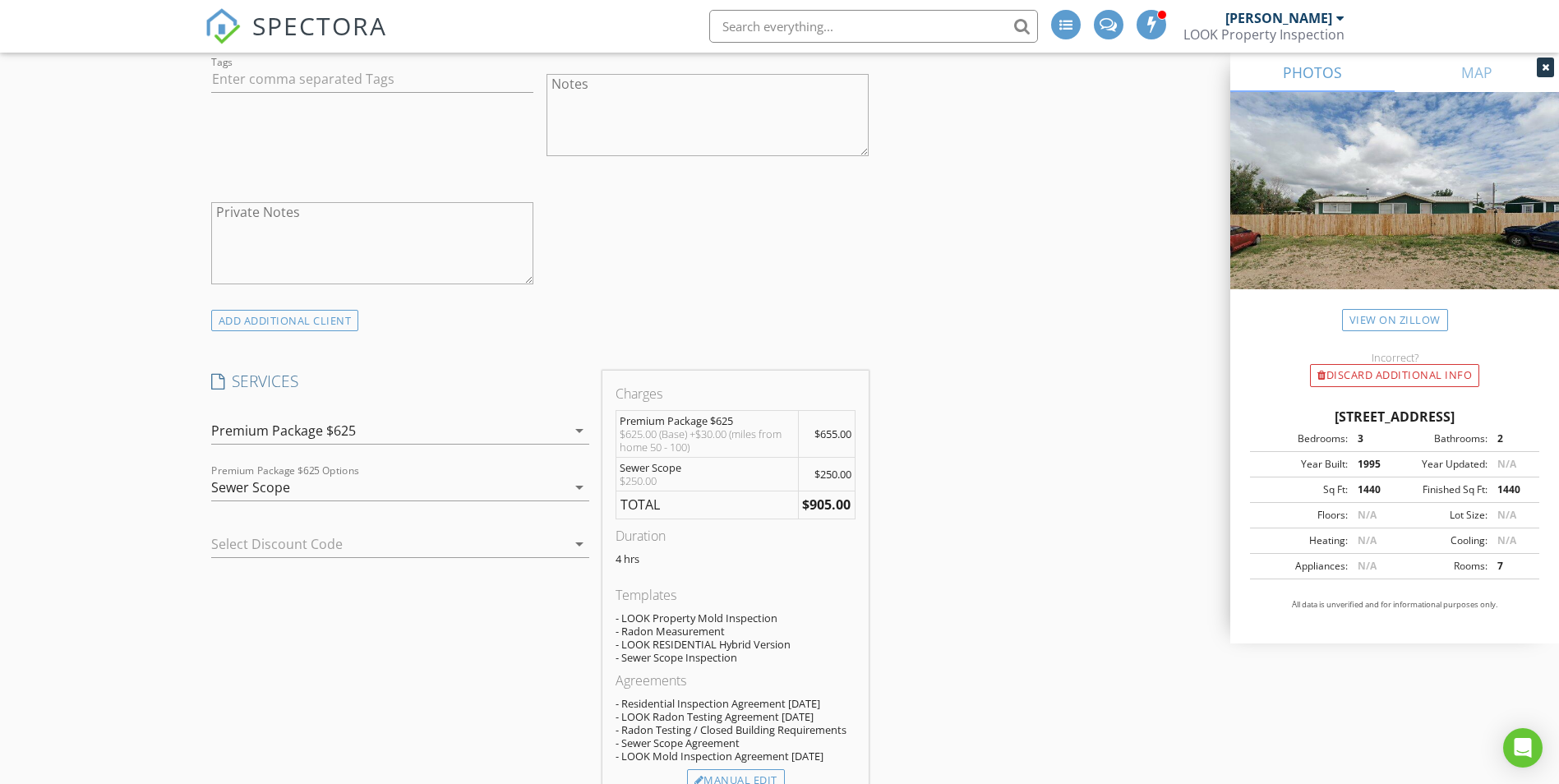
click at [304, 547] on div at bounding box center [377, 544] width 332 height 27
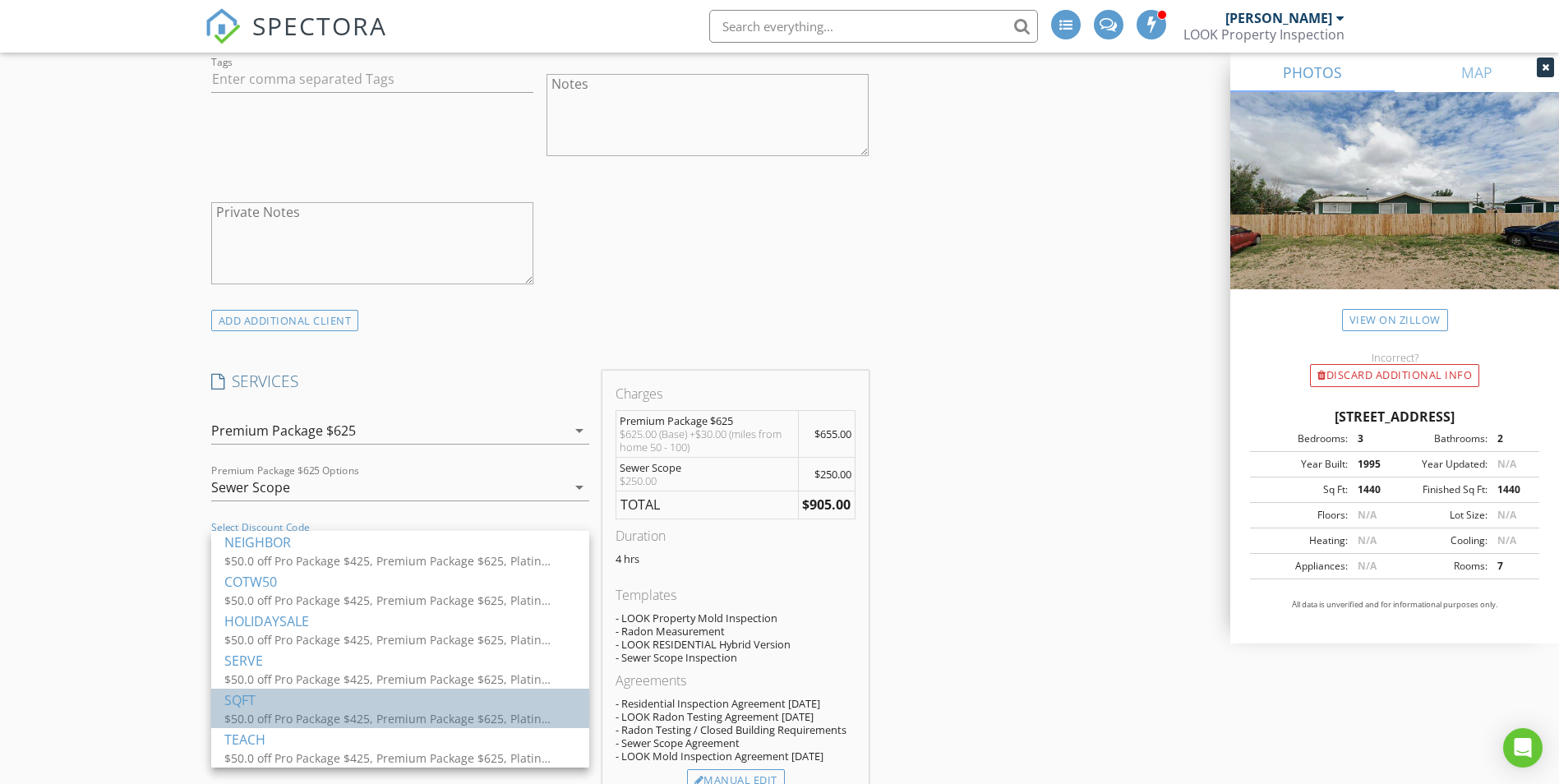
click at [265, 694] on div "SQFT" at bounding box center [400, 699] width 352 height 19
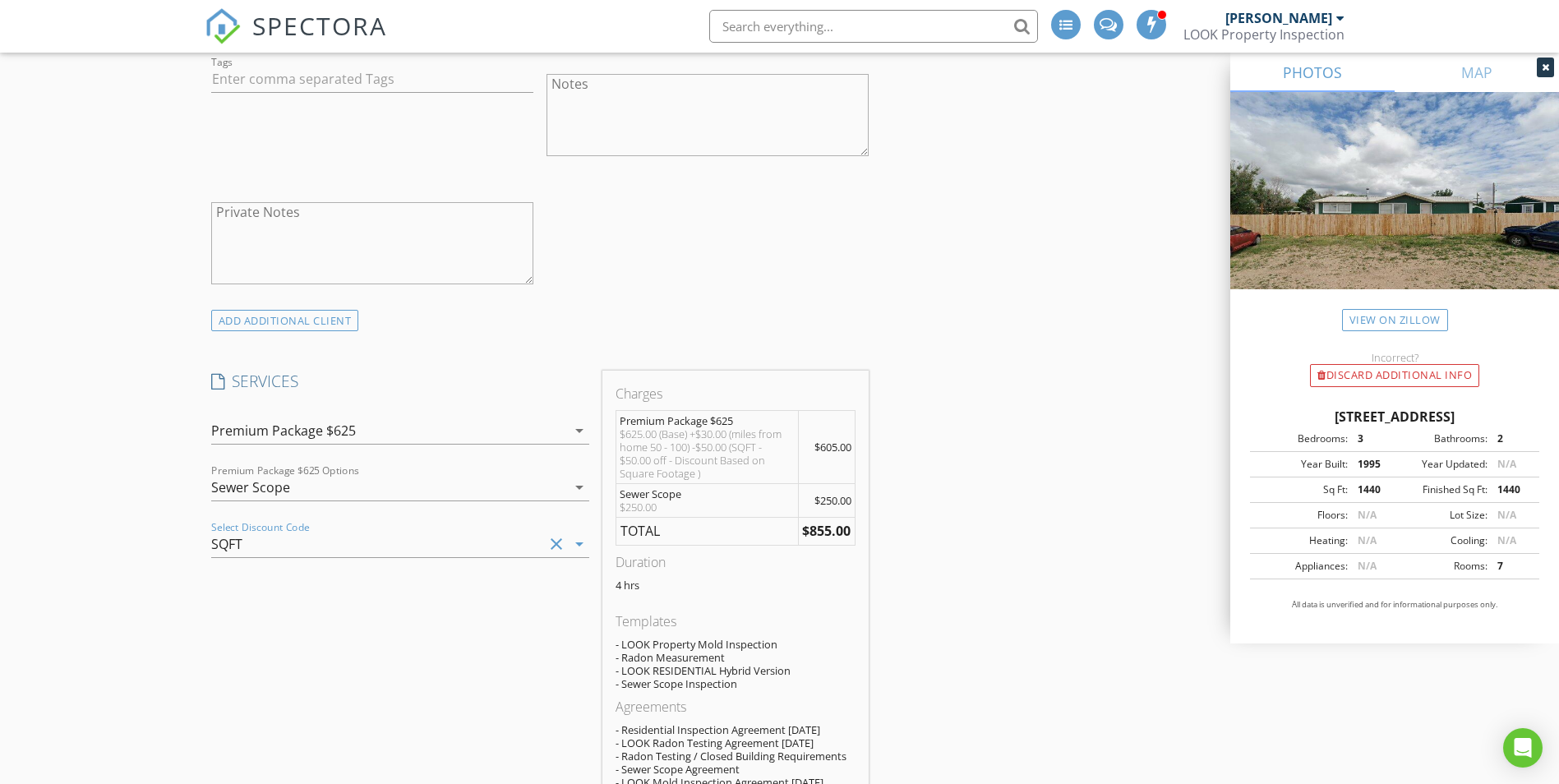
click at [418, 423] on div "Premium Package $625" at bounding box center [389, 430] width 355 height 27
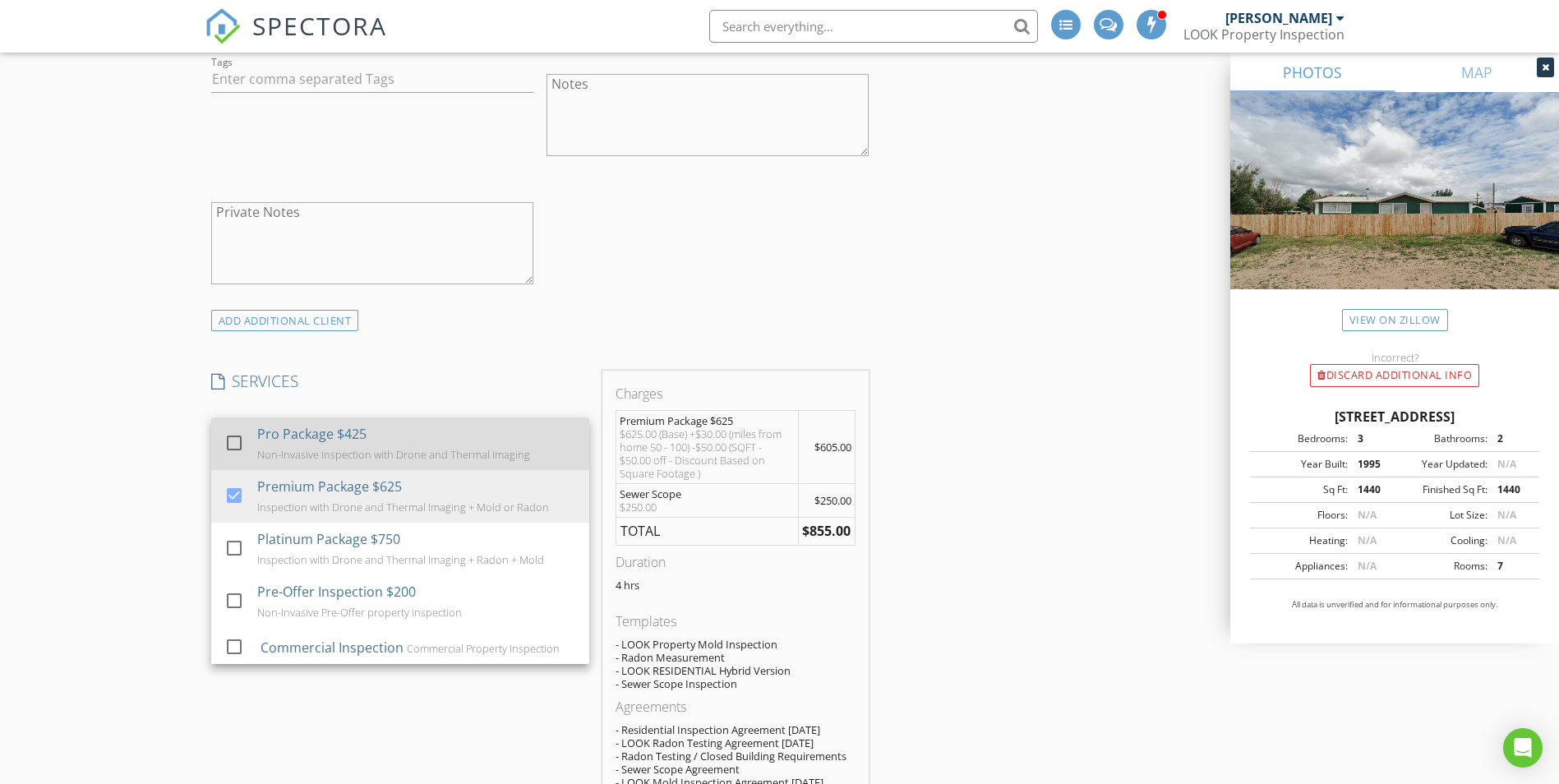
click at [228, 440] on div at bounding box center [234, 442] width 28 height 28
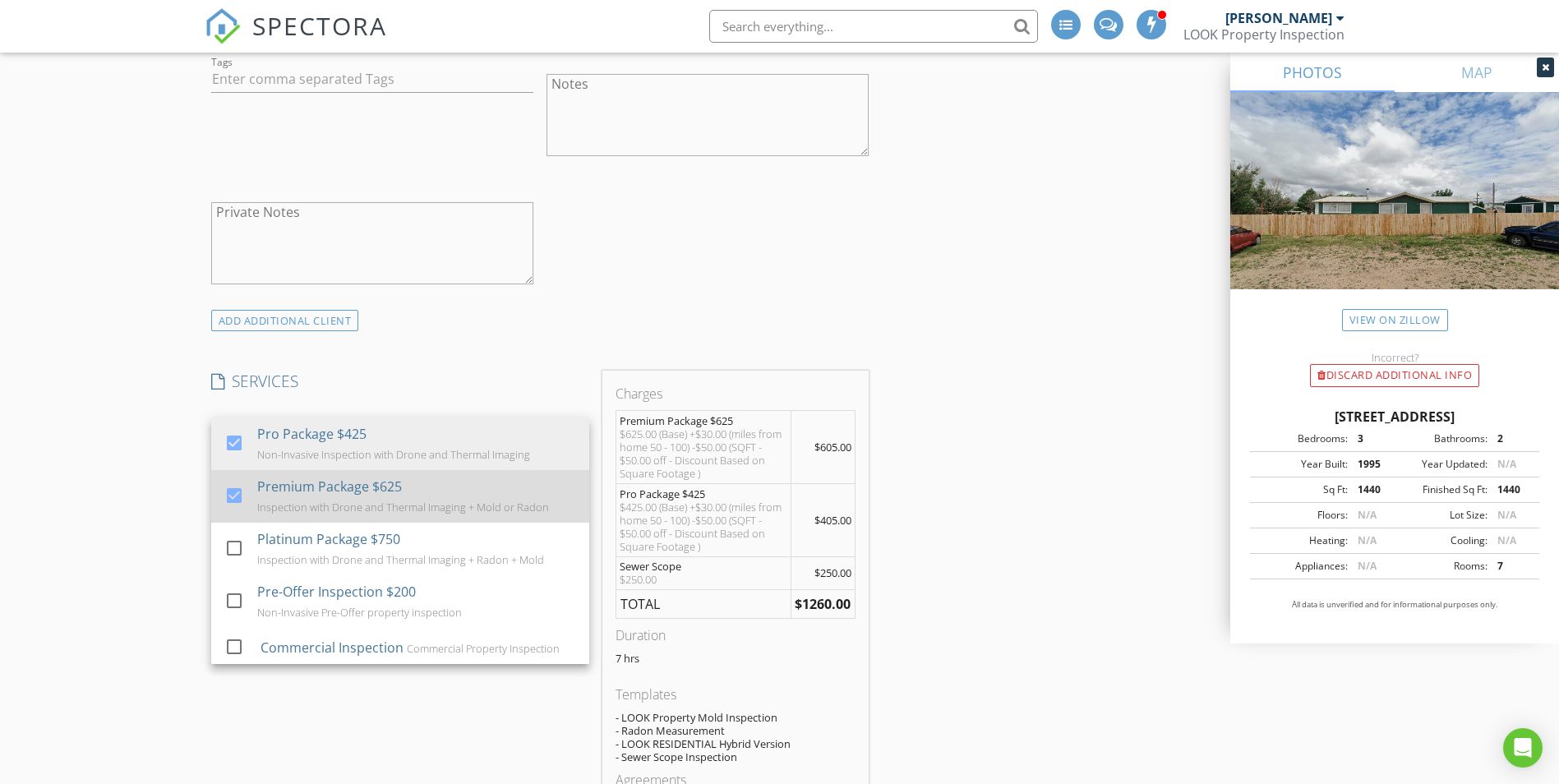
click at [234, 493] on div at bounding box center [234, 494] width 28 height 28
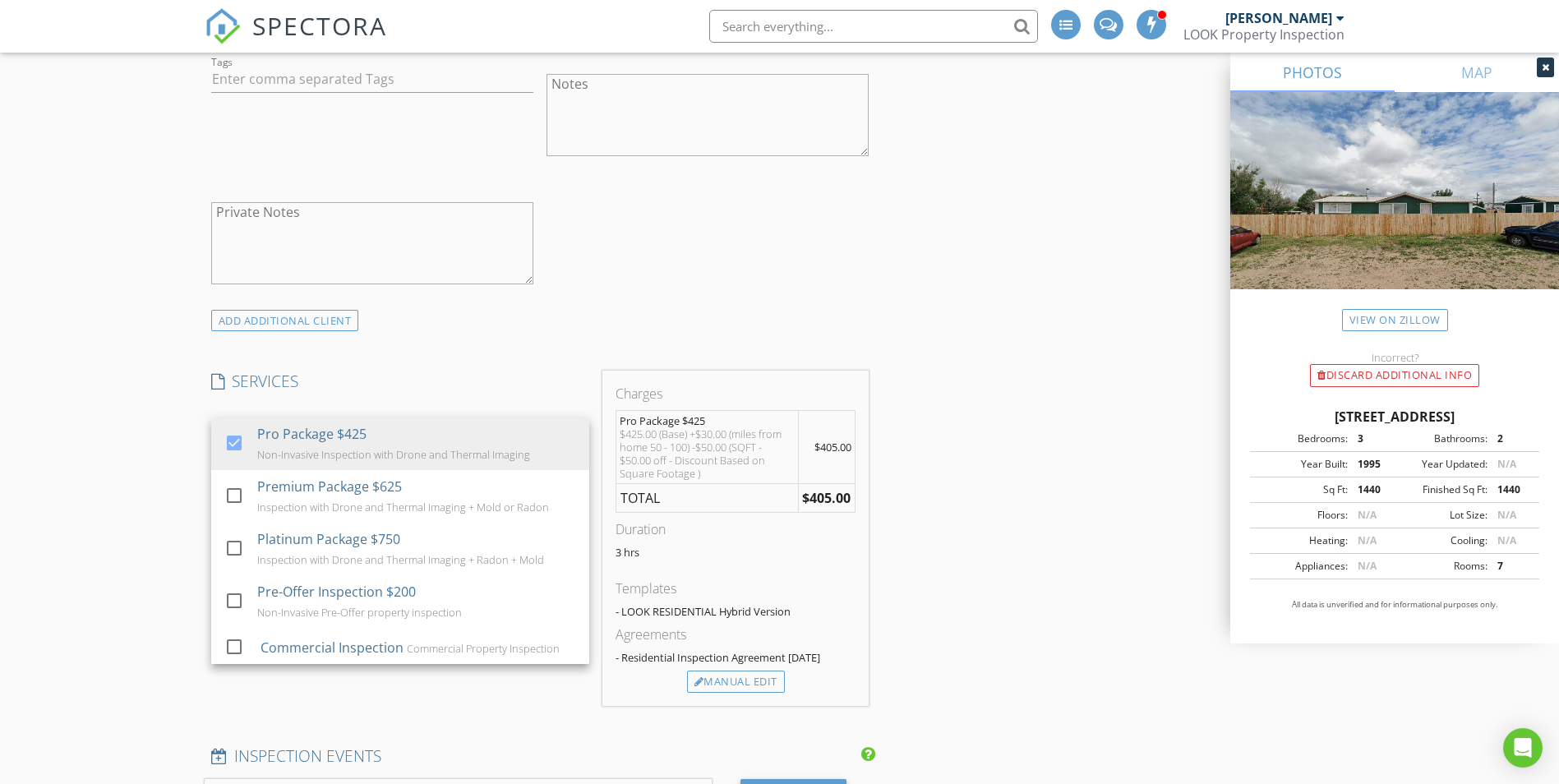
click at [163, 502] on div "New Inspection INSPECTOR(S) check_box_outline_blank Brad Hale check_box Jason C…" at bounding box center [780, 403] width 1559 height 4352
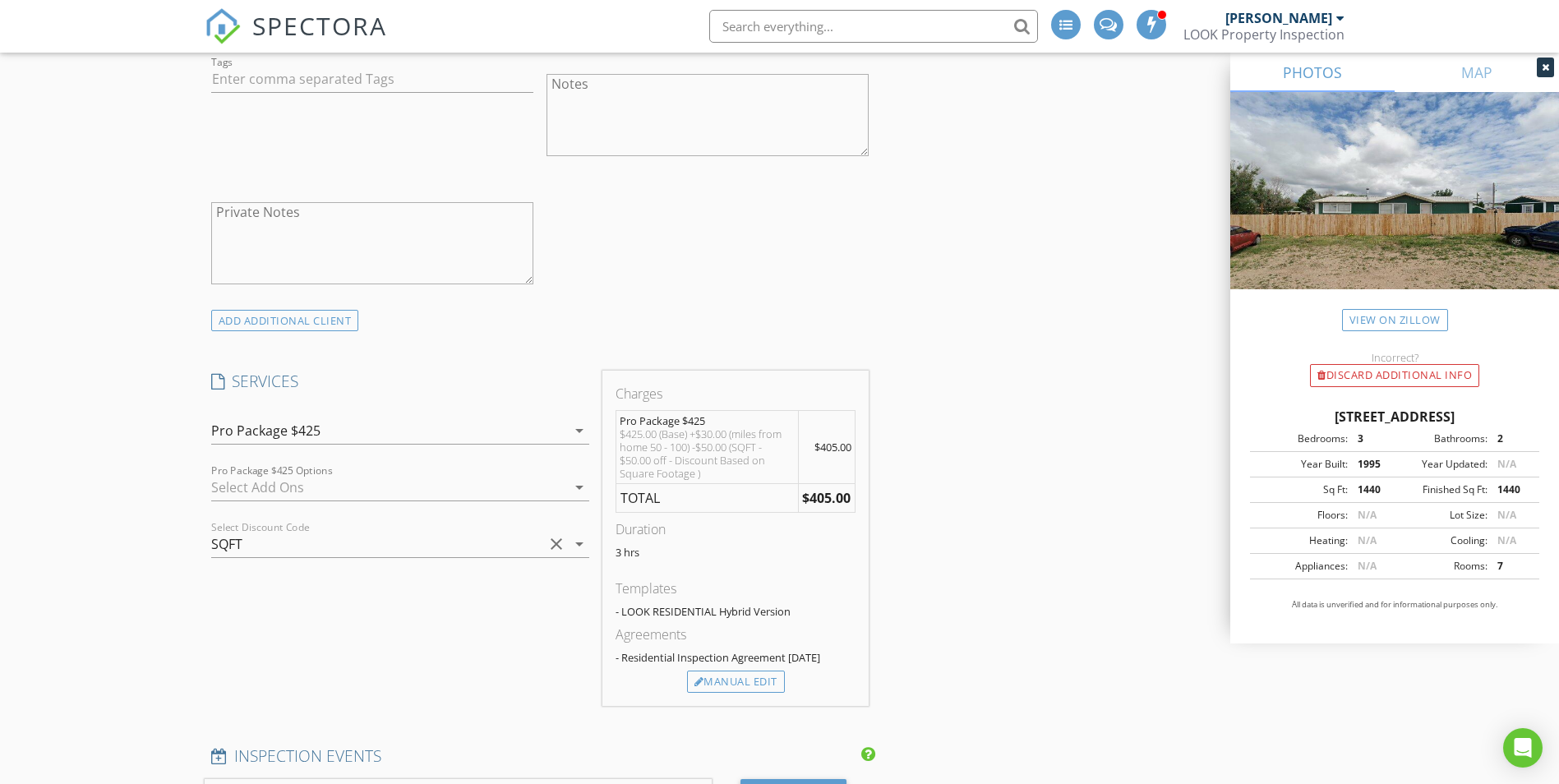
click at [368, 474] on div at bounding box center [389, 487] width 355 height 27
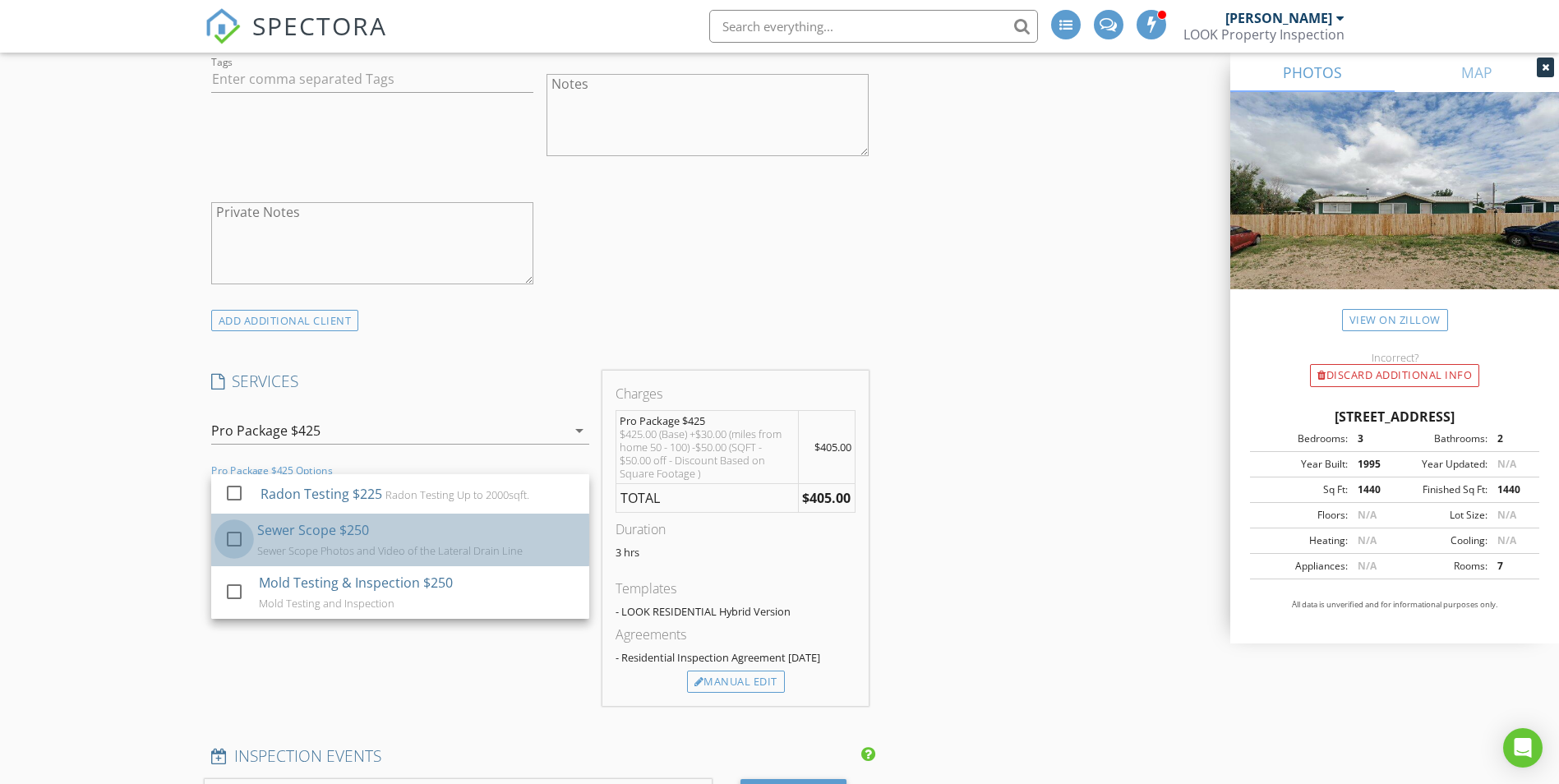
click at [241, 543] on div at bounding box center [234, 538] width 28 height 28
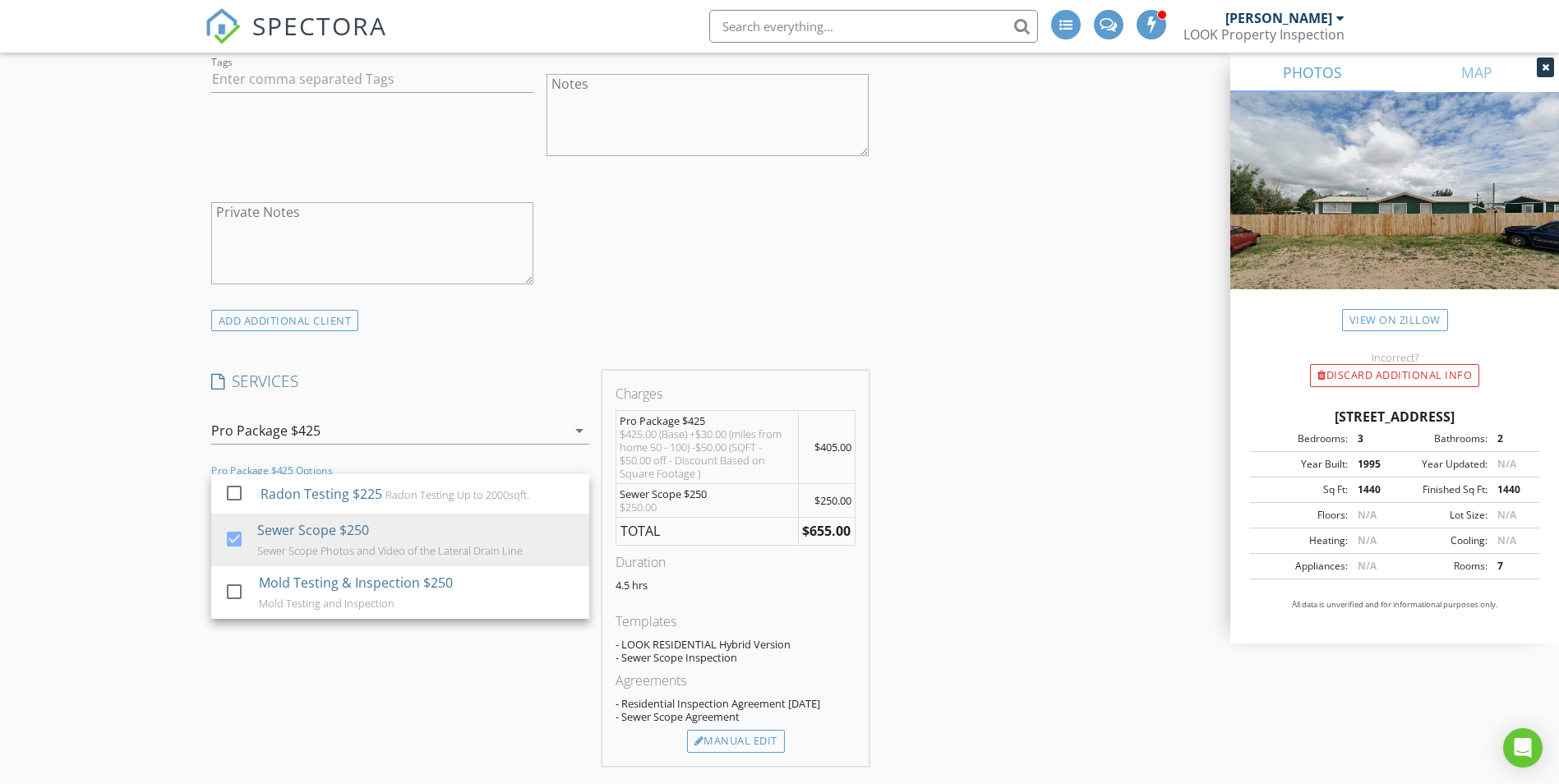
click at [159, 526] on div "New Inspection INSPECTOR(S) check_box_outline_blank Brad Hale check_box Jason C…" at bounding box center [780, 433] width 1559 height 4412
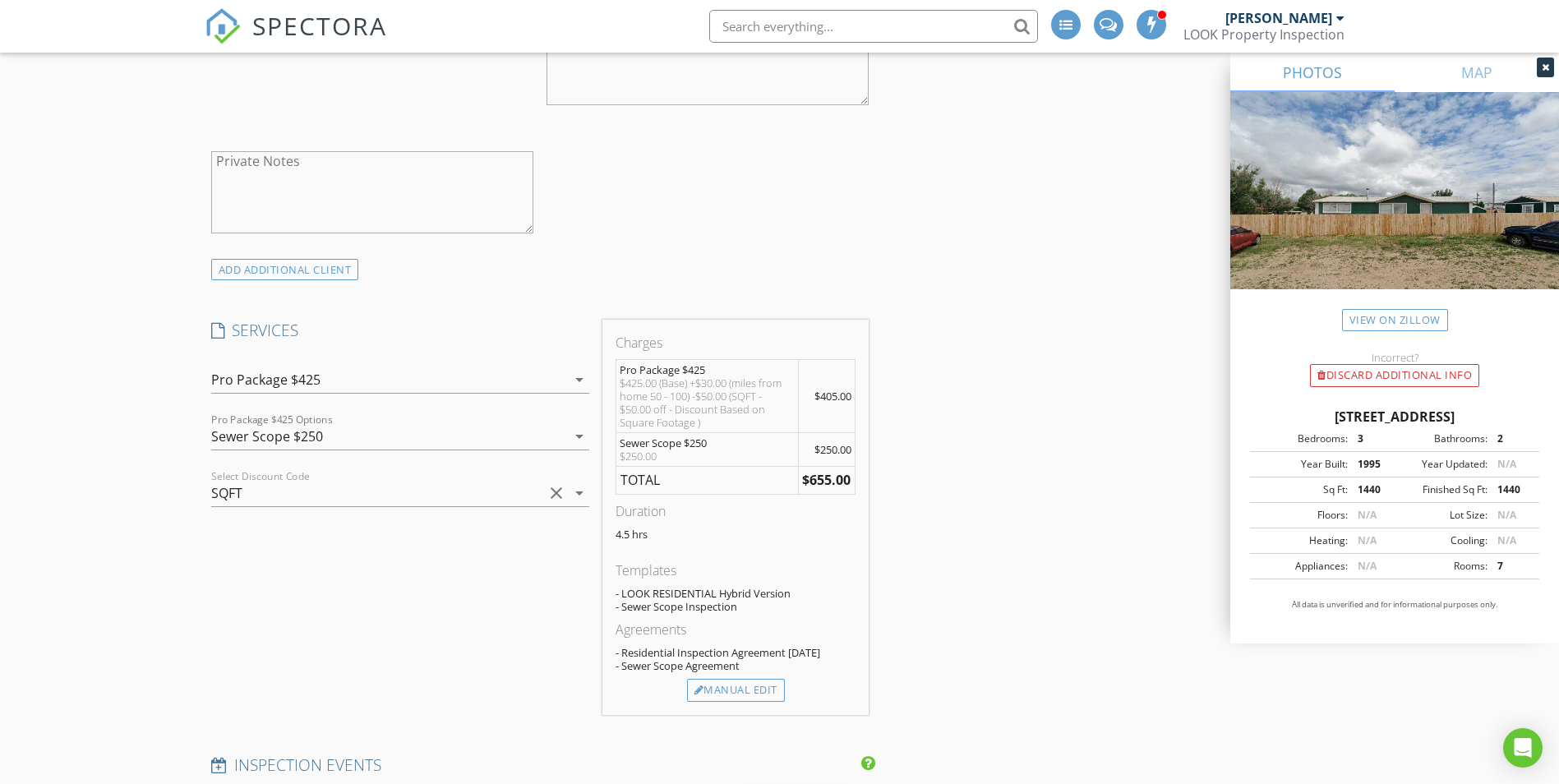
scroll to position [1921, 0]
click at [744, 695] on div "Manual Edit" at bounding box center [735, 689] width 97 height 23
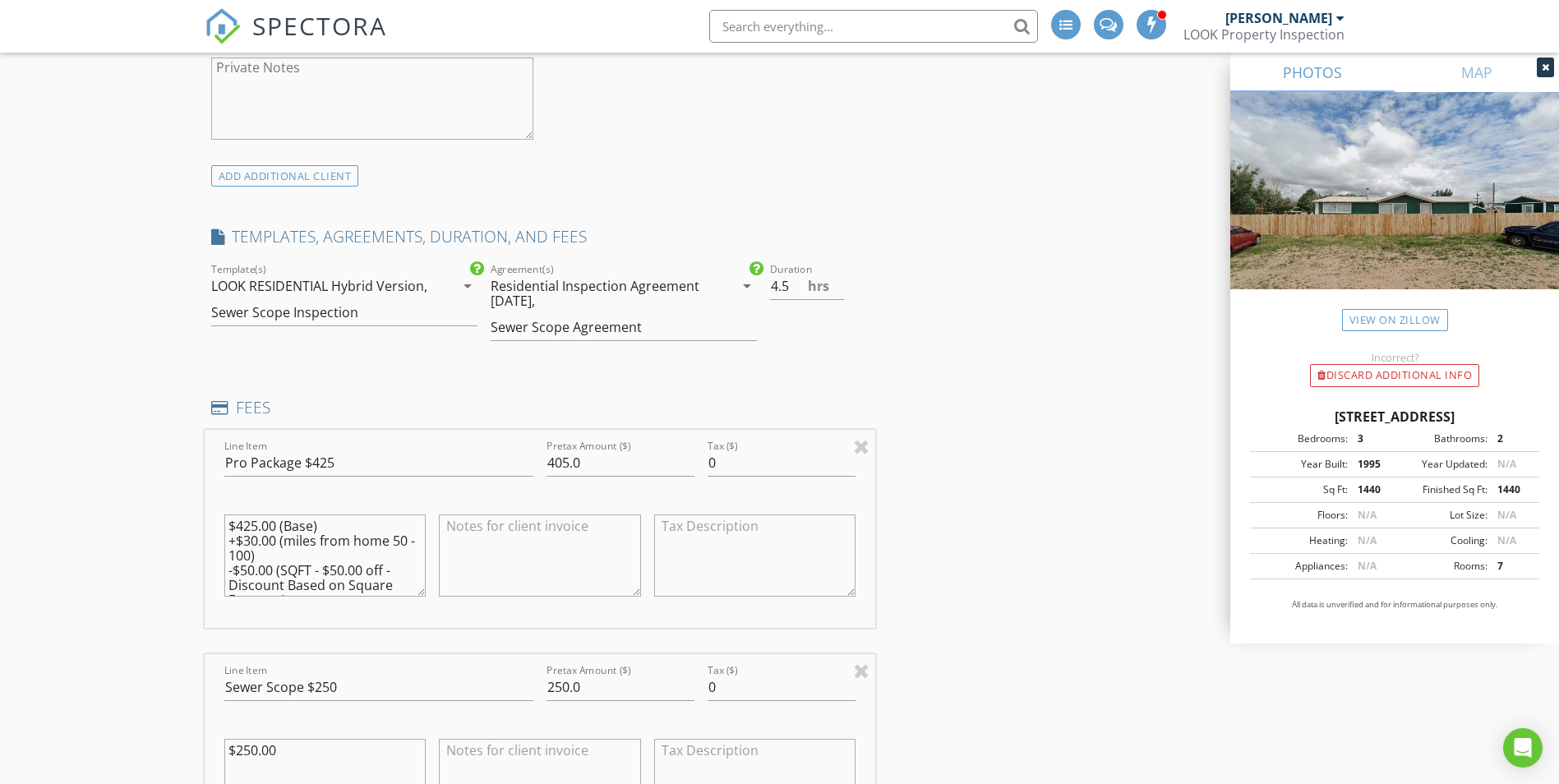
scroll to position [2019, 0]
click at [780, 278] on input "4.5" at bounding box center [807, 281] width 74 height 28
type input "3.5"
click at [373, 422] on div "FEES" at bounding box center [541, 408] width 671 height 33
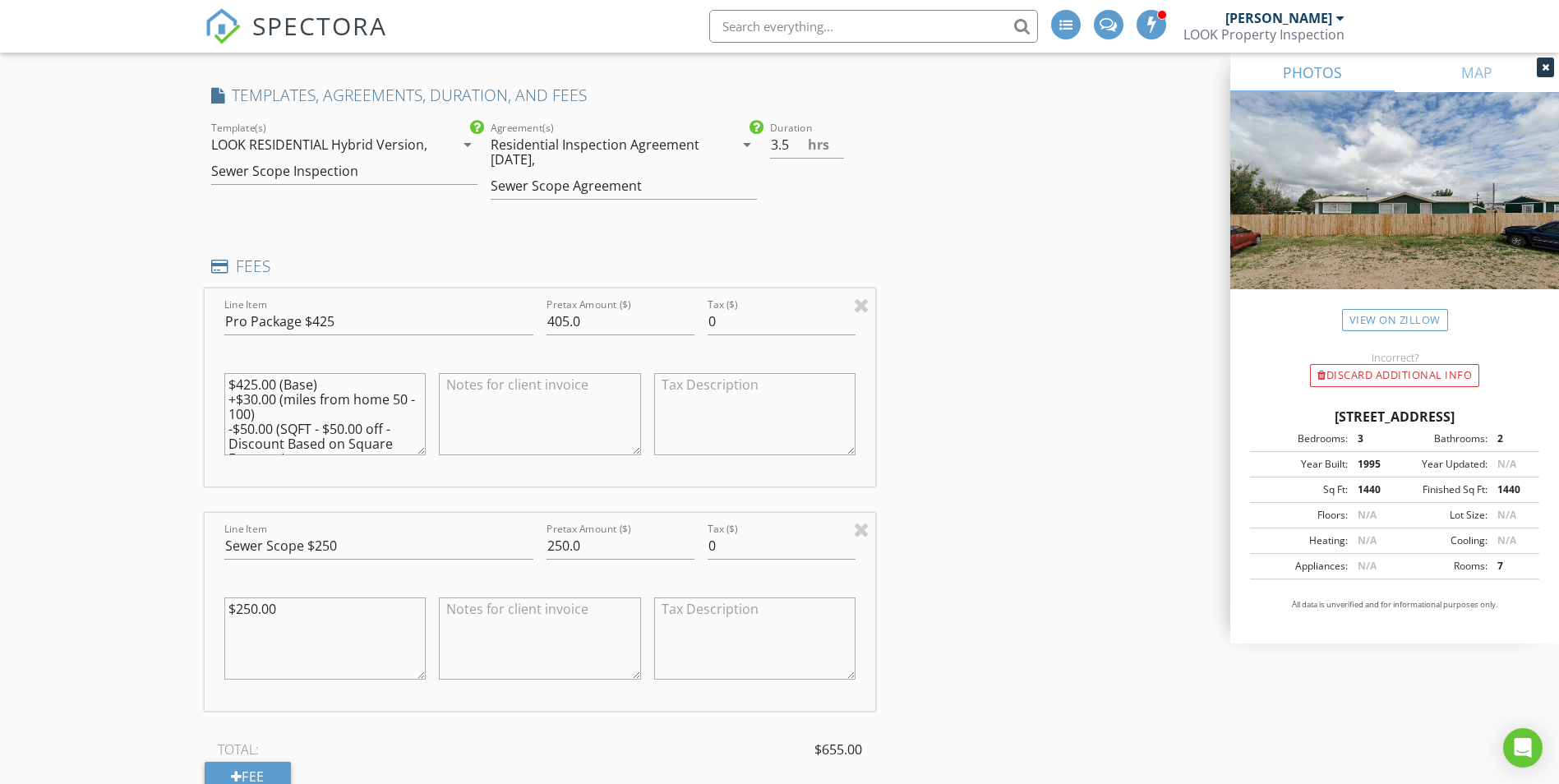
scroll to position [2156, 0]
click at [252, 402] on textarea "$425.00 (Base) +$30.00 (miles from home 50 - 100) -$50.00 (SQFT - $50.00 off - …" at bounding box center [325, 413] width 202 height 82
type textarea "$425.00 (Base) +$60.00 (miles from home 50 - 100) -$50.00 (SQFT - $50.00 off - …"
click at [428, 358] on div "$425.00 (Base) +$60.00 (miles from home 50 - 100) -$50.00 (SQFT - $50.00 off - …" at bounding box center [325, 415] width 215 height 128
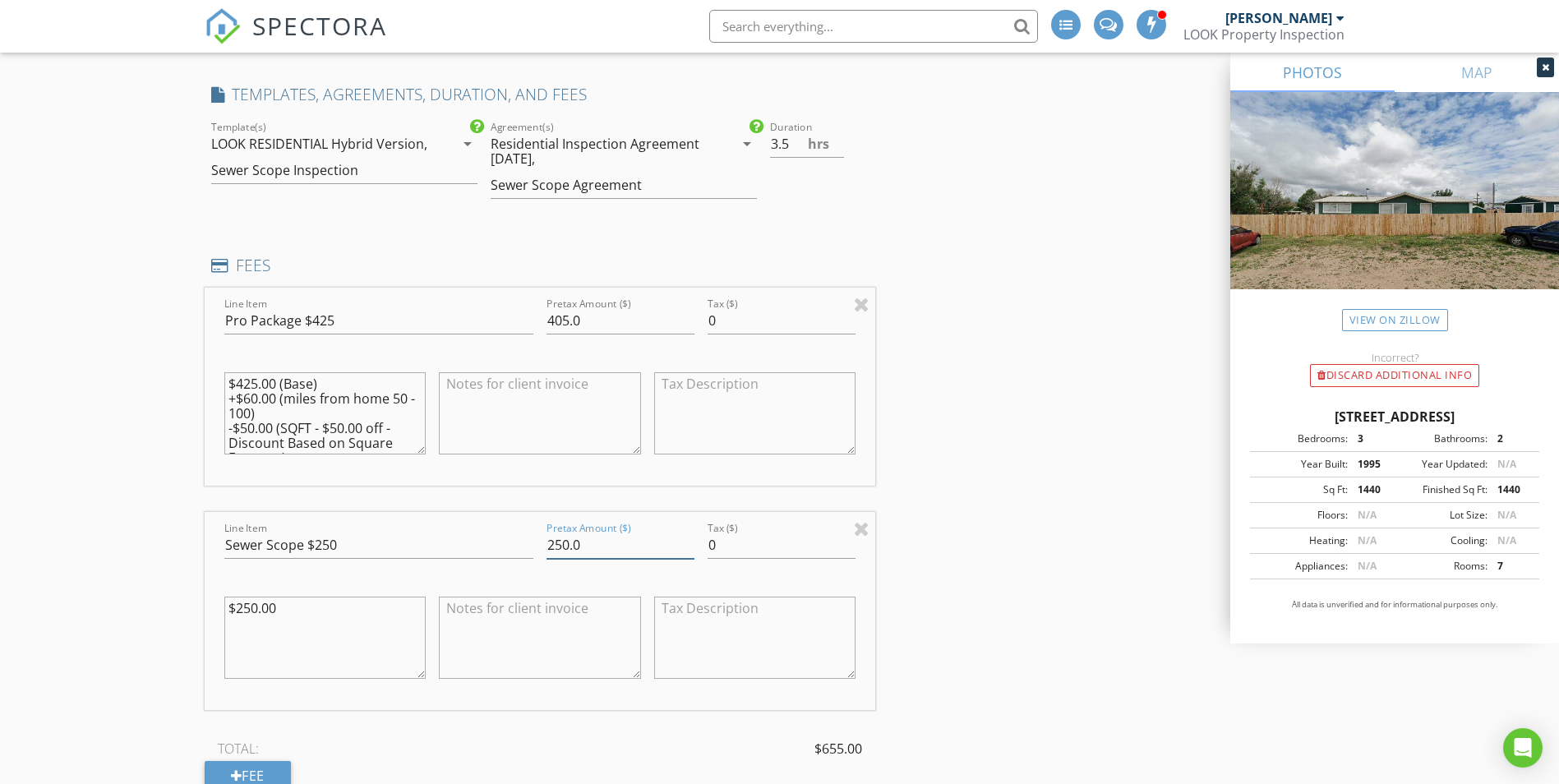
click at [562, 541] on input "250.0" at bounding box center [620, 545] width 148 height 28
type input "200.0"
click at [248, 608] on textarea "$250.00" at bounding box center [325, 637] width 202 height 82
click at [389, 675] on textarea "$200.00" at bounding box center [325, 637] width 202 height 82
type textarea "$200.00"
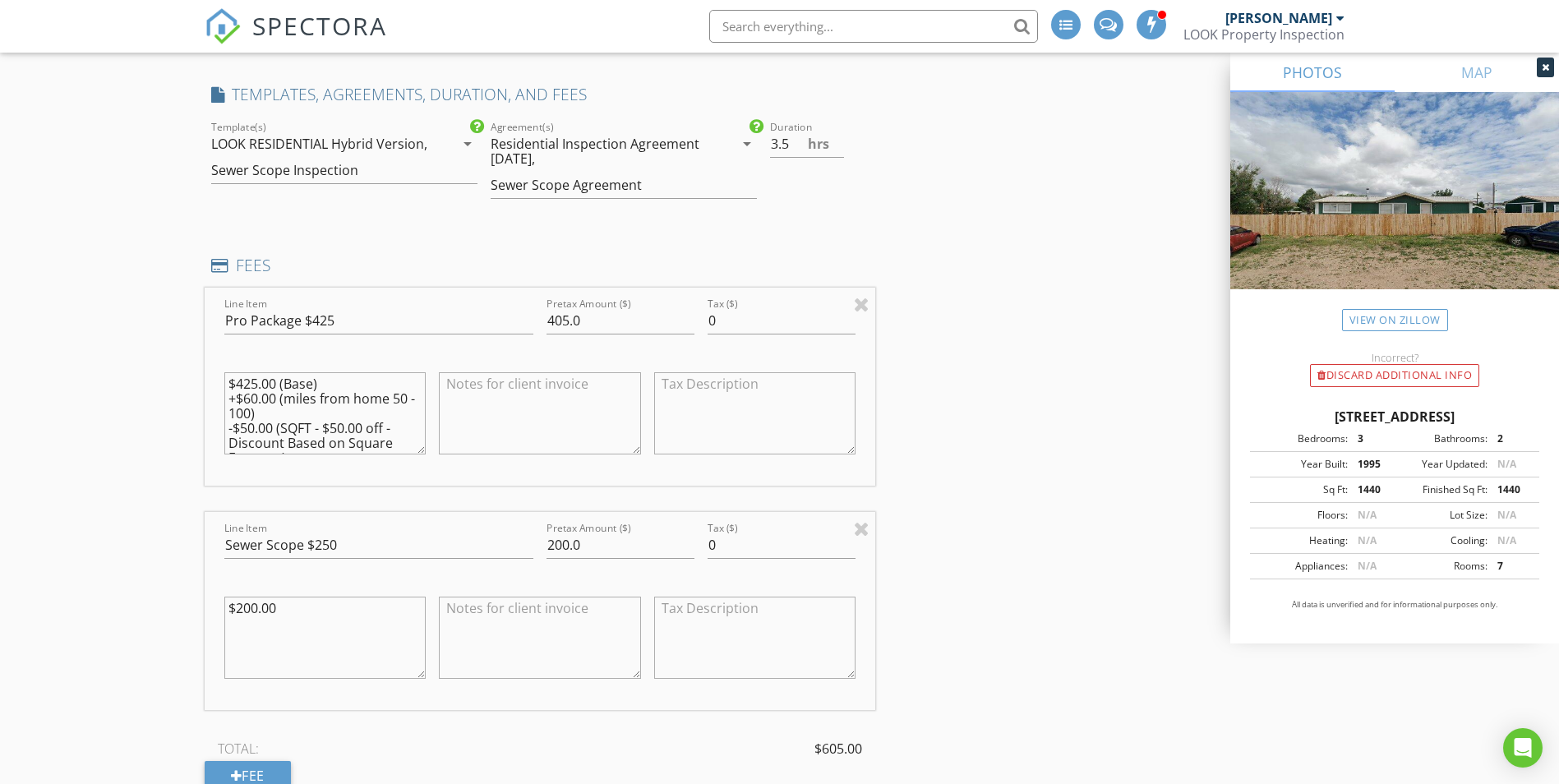
click at [492, 731] on div "Line Item Pro Package $425 Pretax Amount ($) 405.0 Tax ($) 0 $425.00 (Base) +$6…" at bounding box center [541, 539] width 671 height 503
click at [561, 321] on input "405.0" at bounding box center [620, 321] width 148 height 28
type input "435.0"
click at [469, 472] on div at bounding box center [540, 474] width 202 height 10
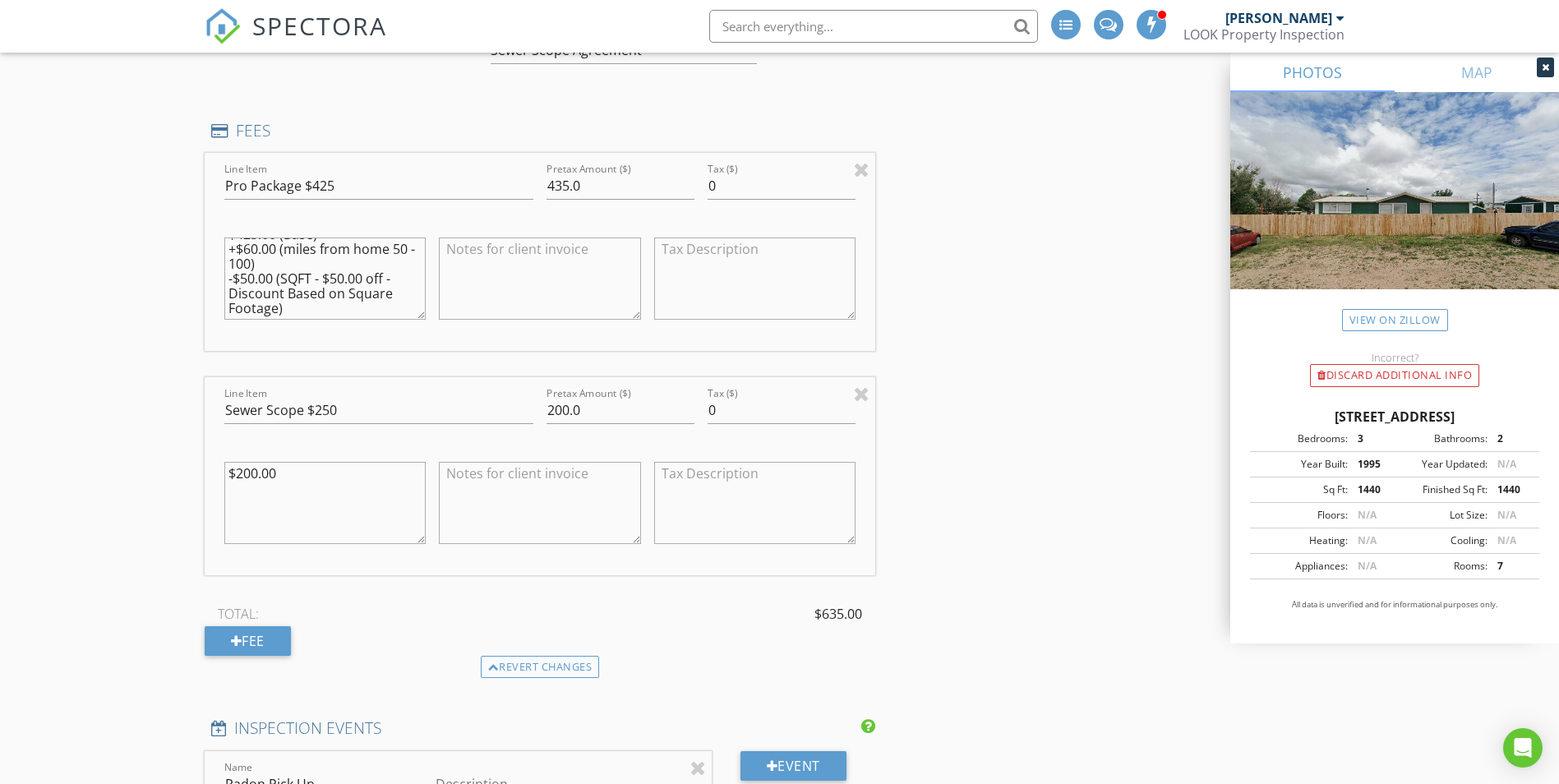
scroll to position [2292, 0]
type textarea "$425.00 (Base) +$60.00 (miles from home 50 - 100) -$50.00 (SQFT - $50.00 off - …"
click at [326, 412] on input "Sewer Scope $250" at bounding box center [379, 410] width 309 height 28
type input "Sewer Scope $200"
click at [435, 542] on div at bounding box center [540, 503] width 215 height 128
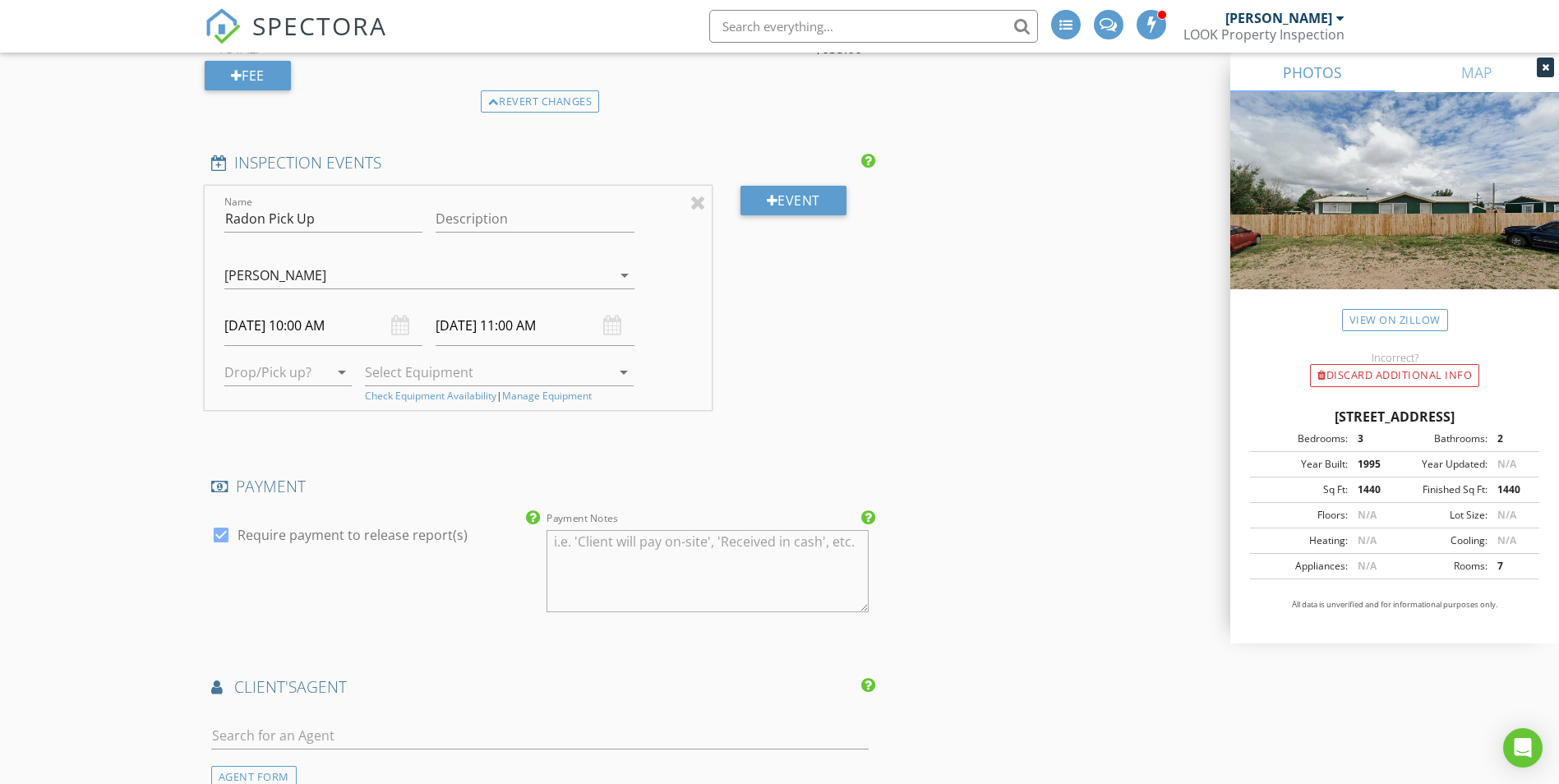
scroll to position [2854, 0]
click at [286, 335] on input "09/01/2025 10:00 AM" at bounding box center [324, 328] width 199 height 40
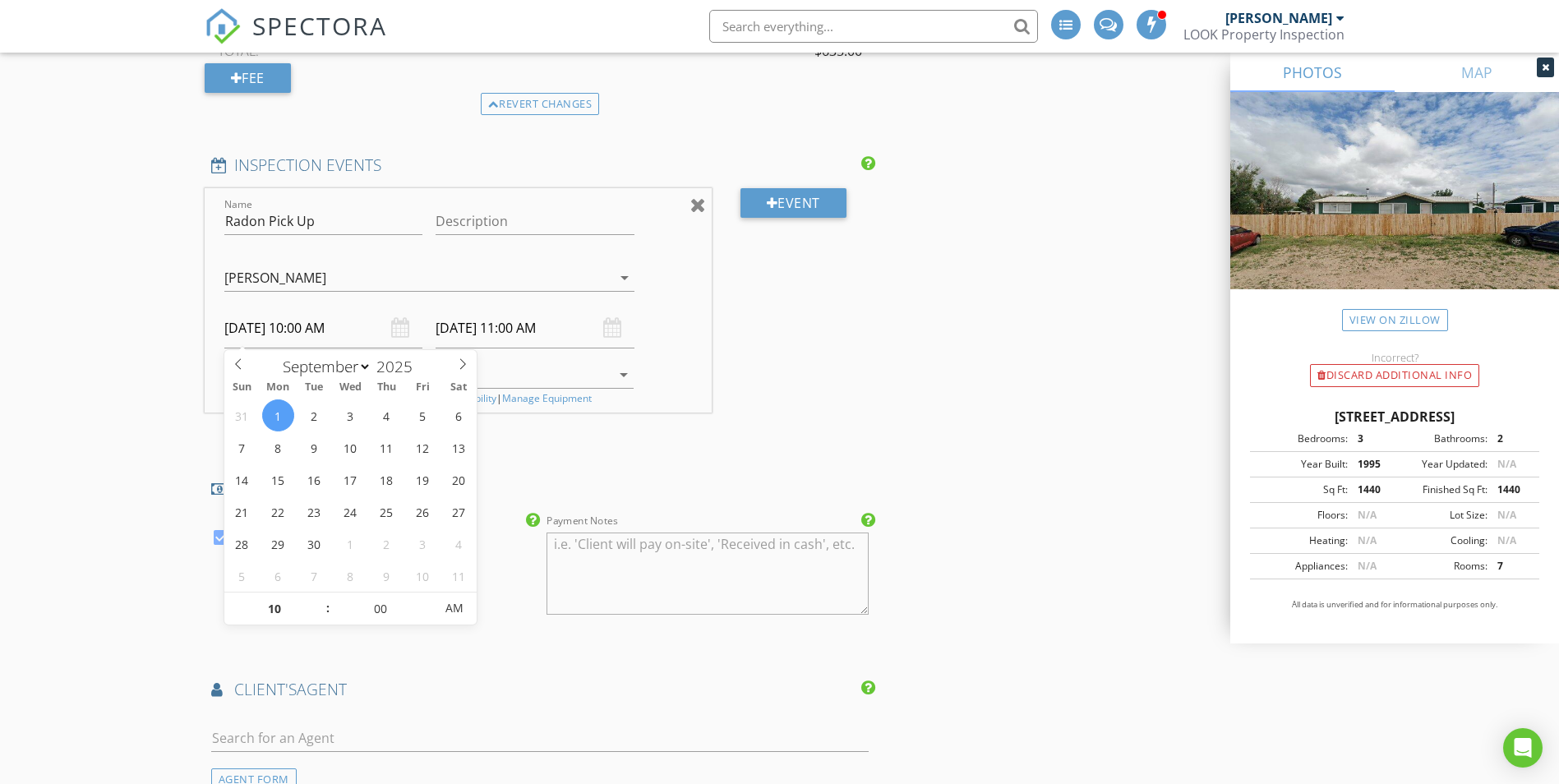
click at [702, 205] on div at bounding box center [698, 204] width 16 height 19
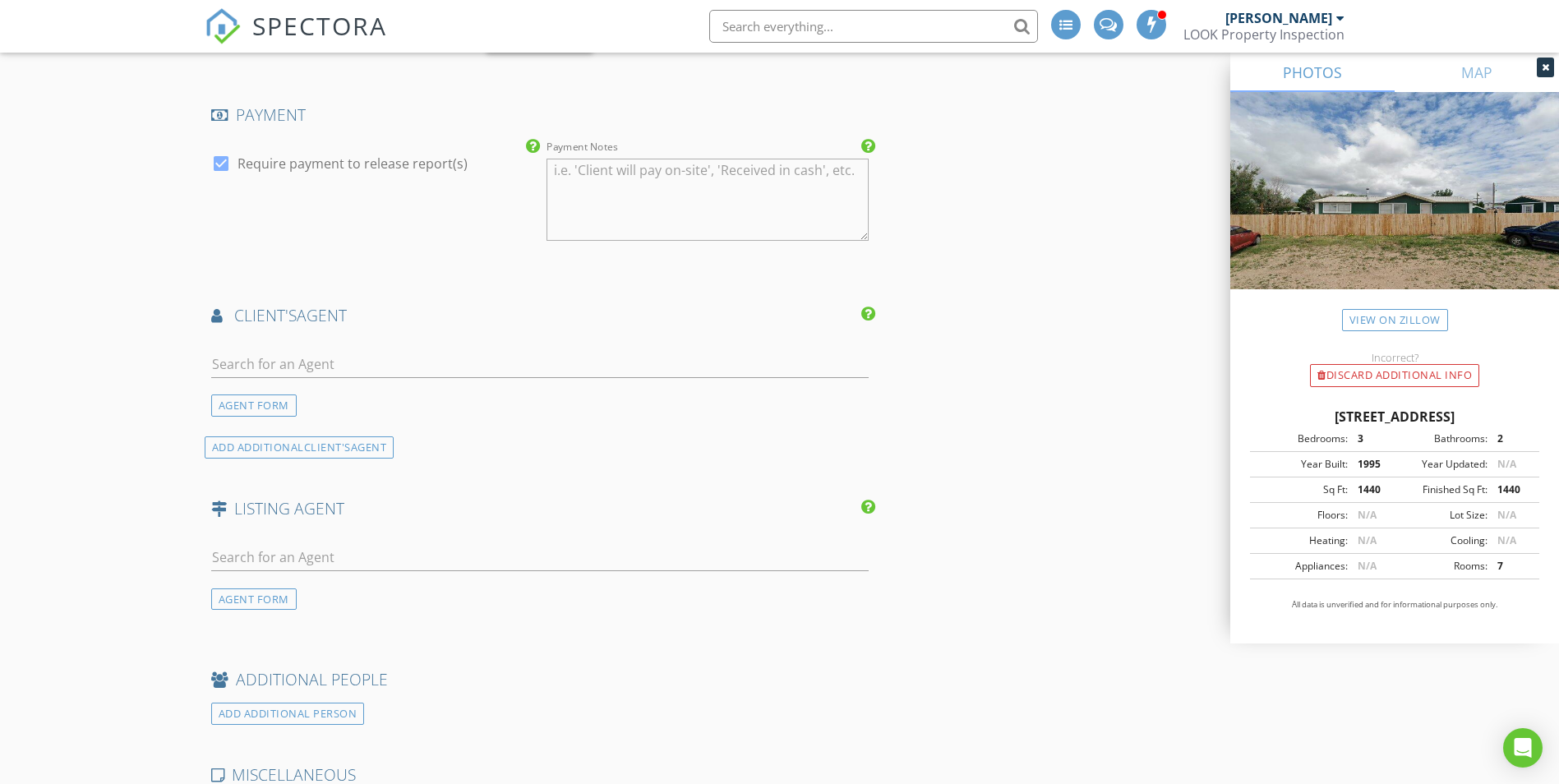
scroll to position [3039, 0]
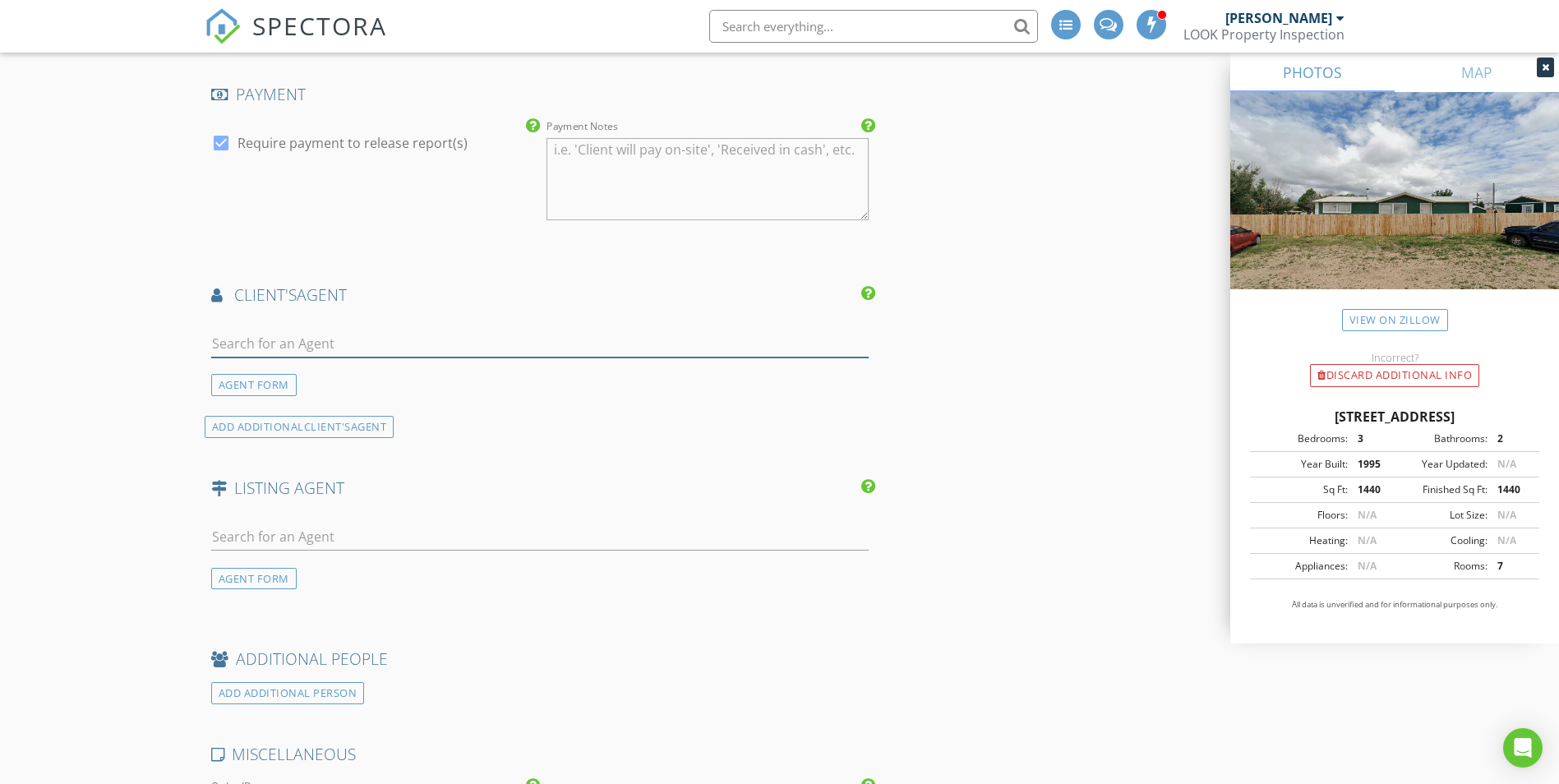
click at [267, 340] on input "text" at bounding box center [541, 344] width 658 height 28
type input "alison"
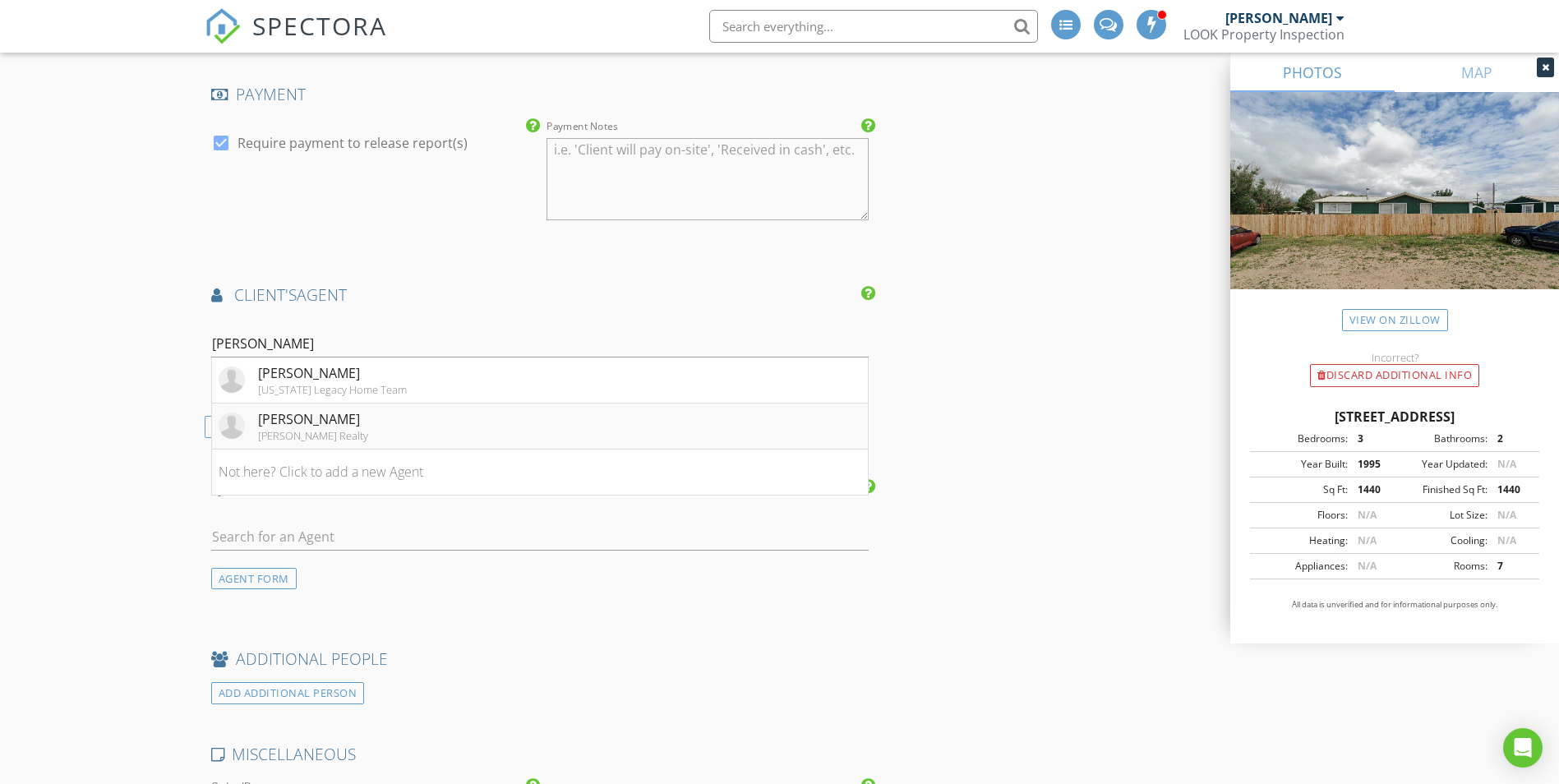
click at [270, 441] on div "Werner Realty" at bounding box center [313, 436] width 110 height 13
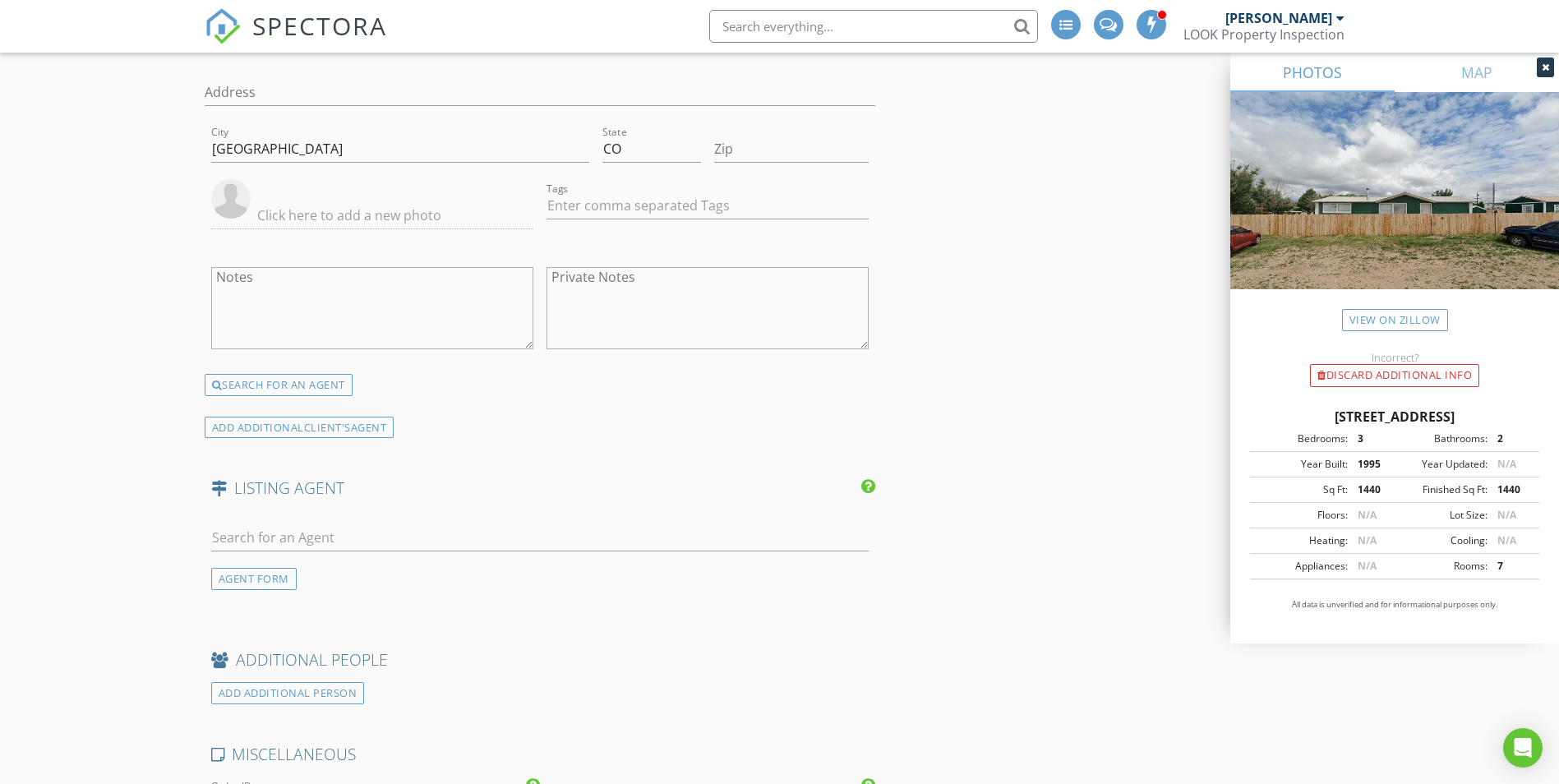
scroll to position [3467, 0]
click at [274, 542] on input "text" at bounding box center [541, 537] width 658 height 28
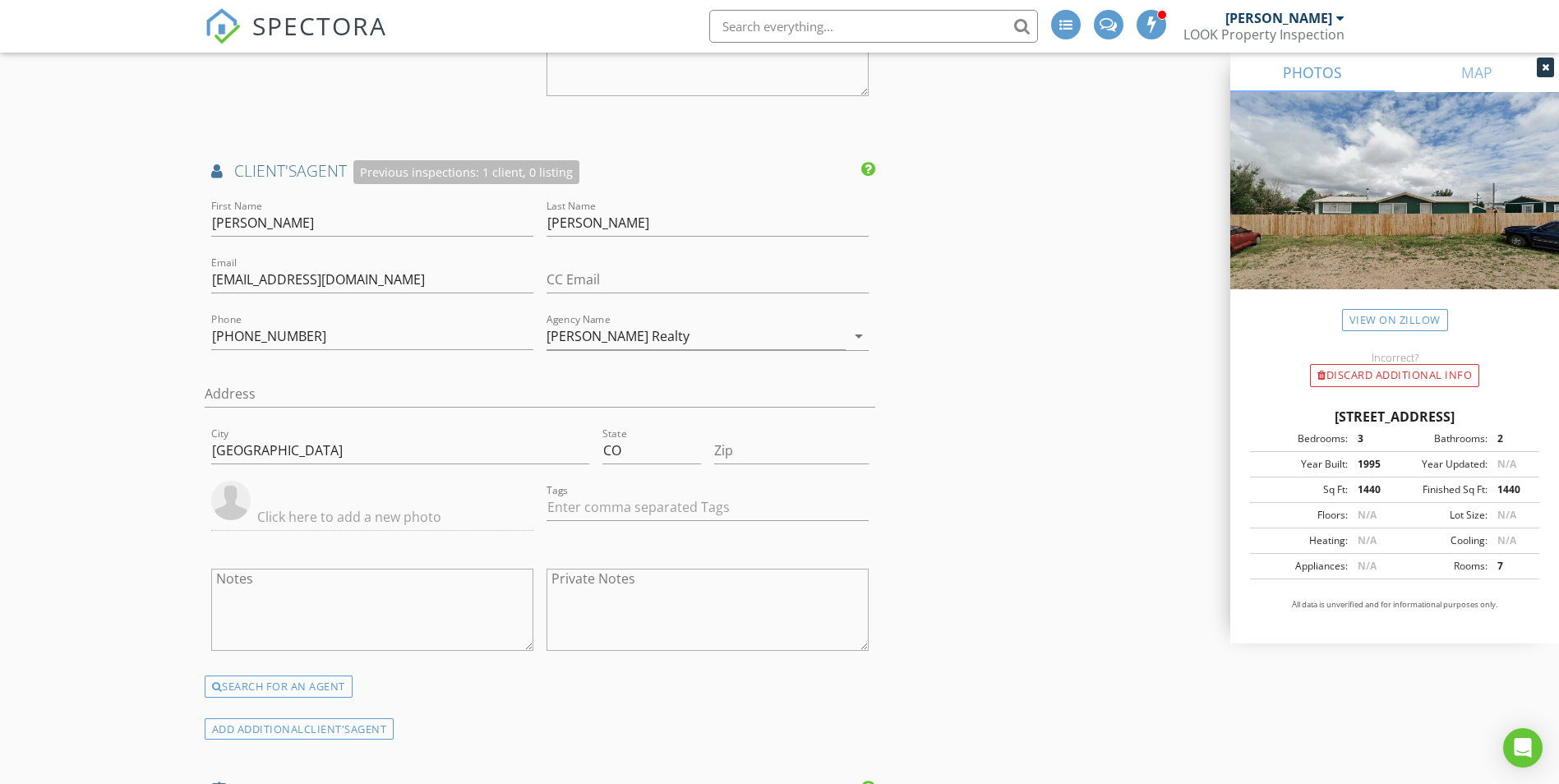
scroll to position [3162, 0]
click at [494, 176] on div "Previous inspections: 1 client, 0 listing" at bounding box center [466, 175] width 226 height 24
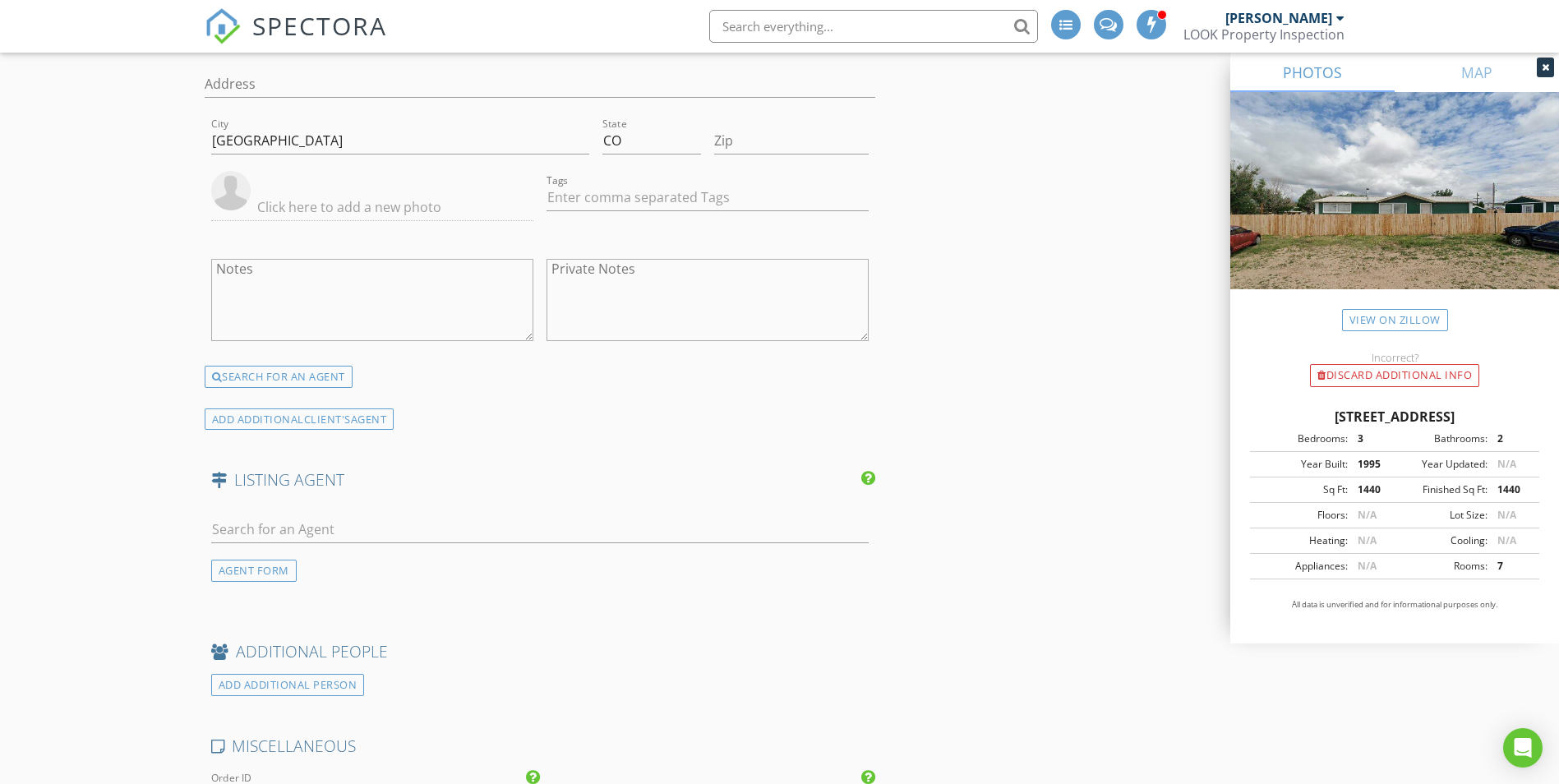
scroll to position [3474, 0]
click at [308, 531] on input "text" at bounding box center [541, 529] width 658 height 28
paste input "Coleasha Gonzales"
drag, startPoint x: 274, startPoint y: 527, endPoint x: 170, endPoint y: 528, distance: 104.0
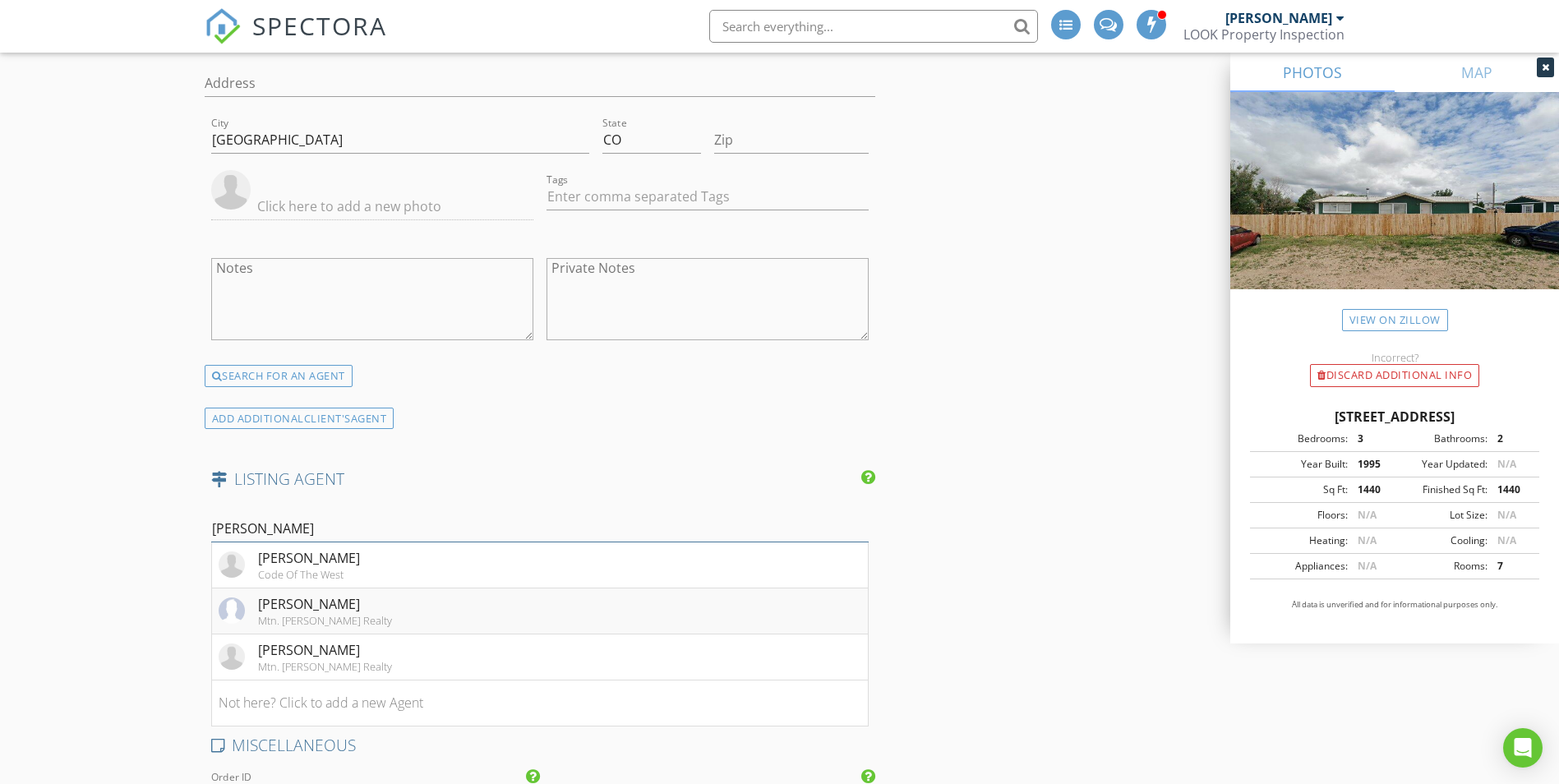
type input "Gonzales"
click at [348, 602] on div "Coshi Gonzales" at bounding box center [325, 603] width 134 height 19
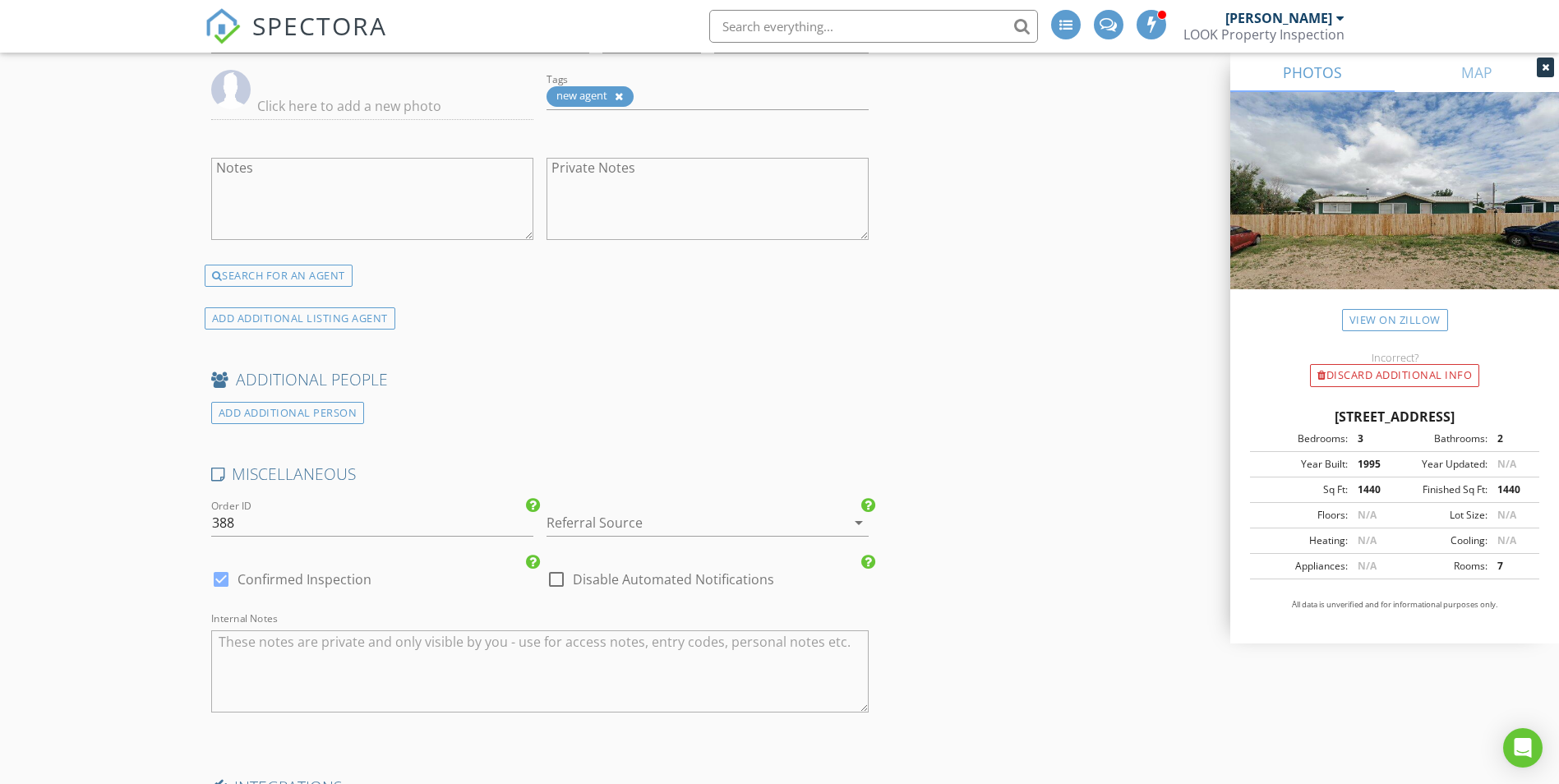
scroll to position [4192, 0]
click at [617, 528] on div at bounding box center [685, 521] width 276 height 27
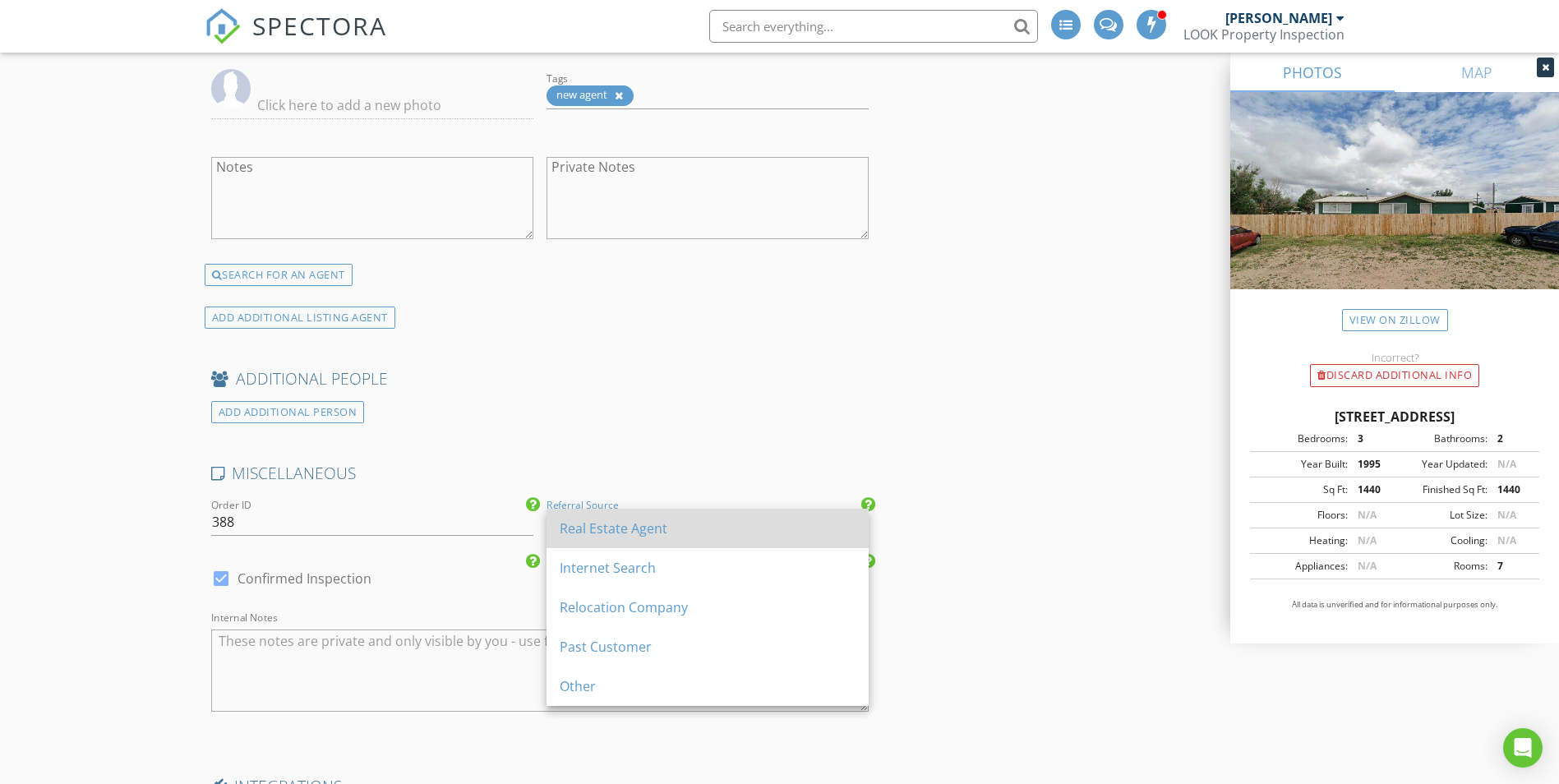
click at [610, 531] on div "Real Estate Agent" at bounding box center [708, 528] width 296 height 19
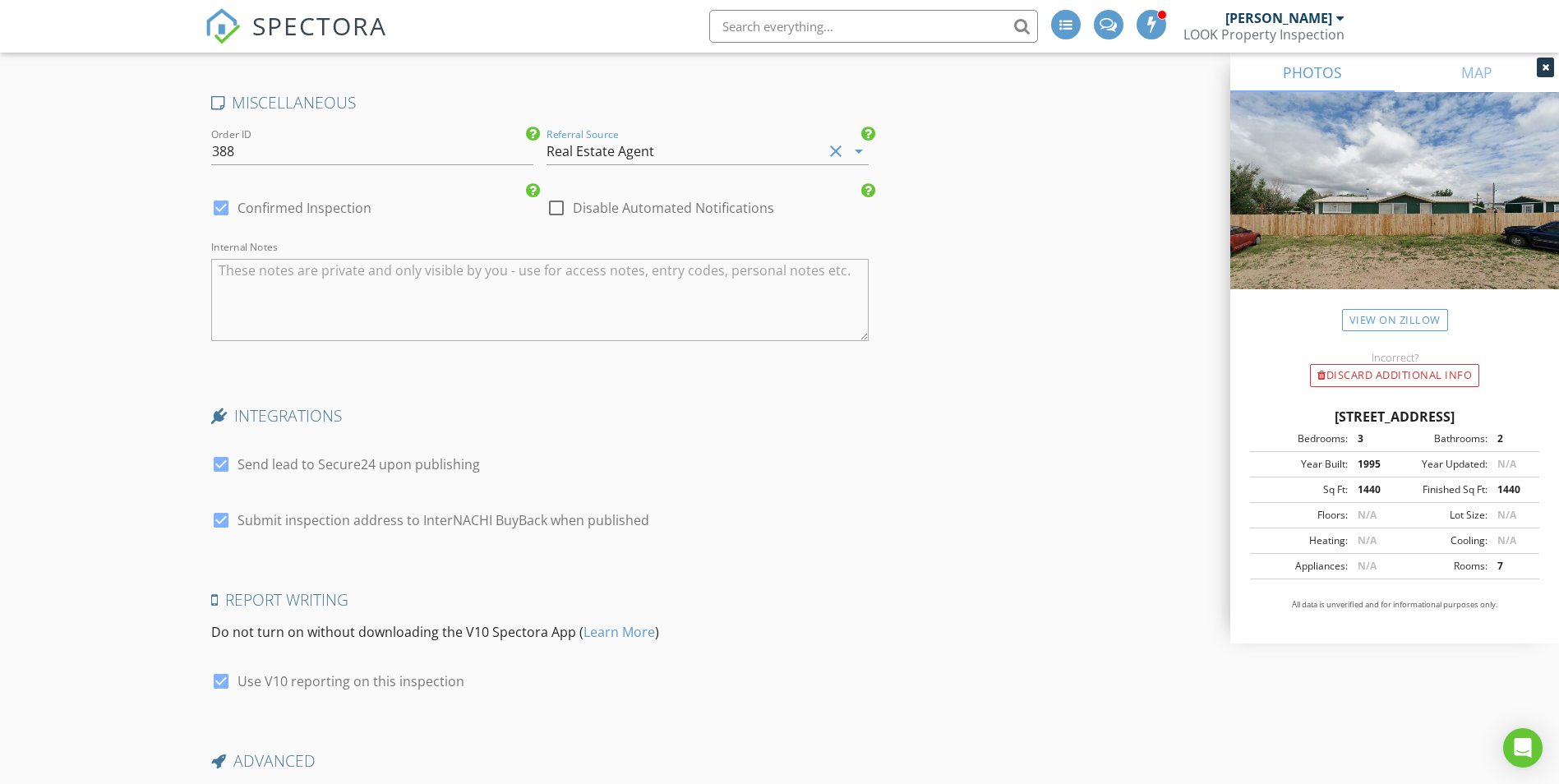
scroll to position [4721, 0]
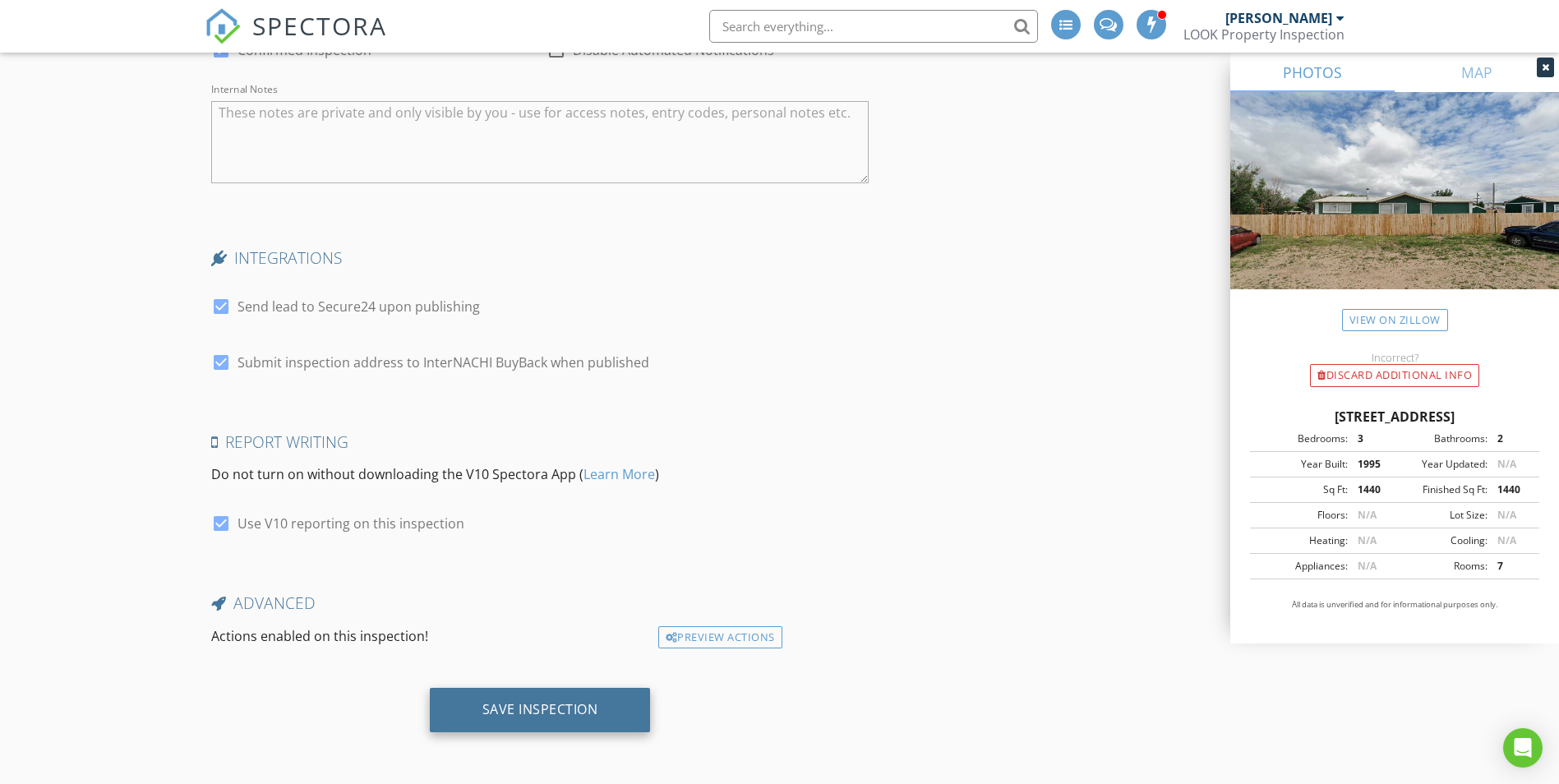
click at [490, 715] on div "Save Inspection" at bounding box center [541, 710] width 116 height 17
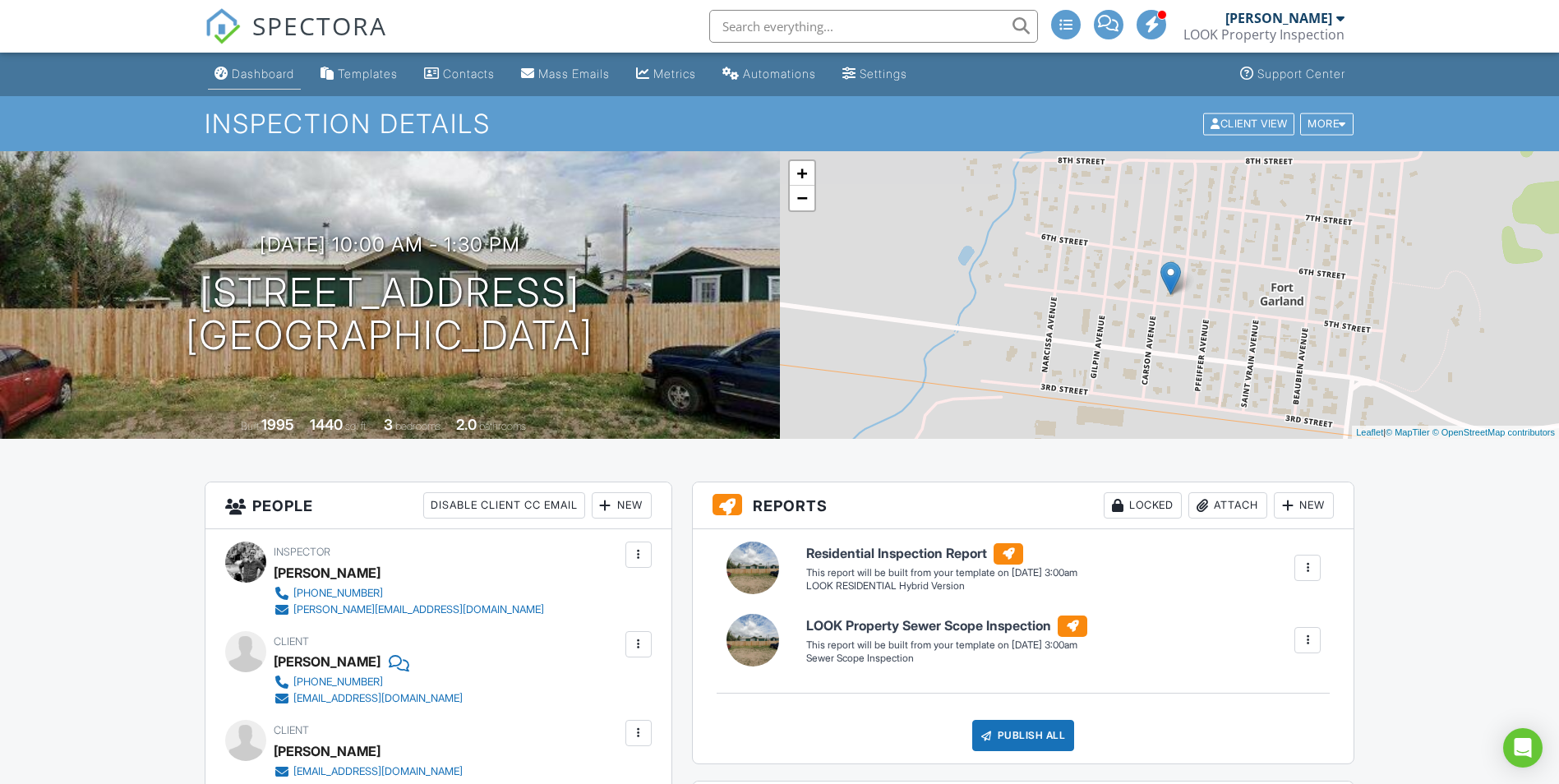
click at [250, 62] on link "Dashboard" at bounding box center [254, 74] width 93 height 30
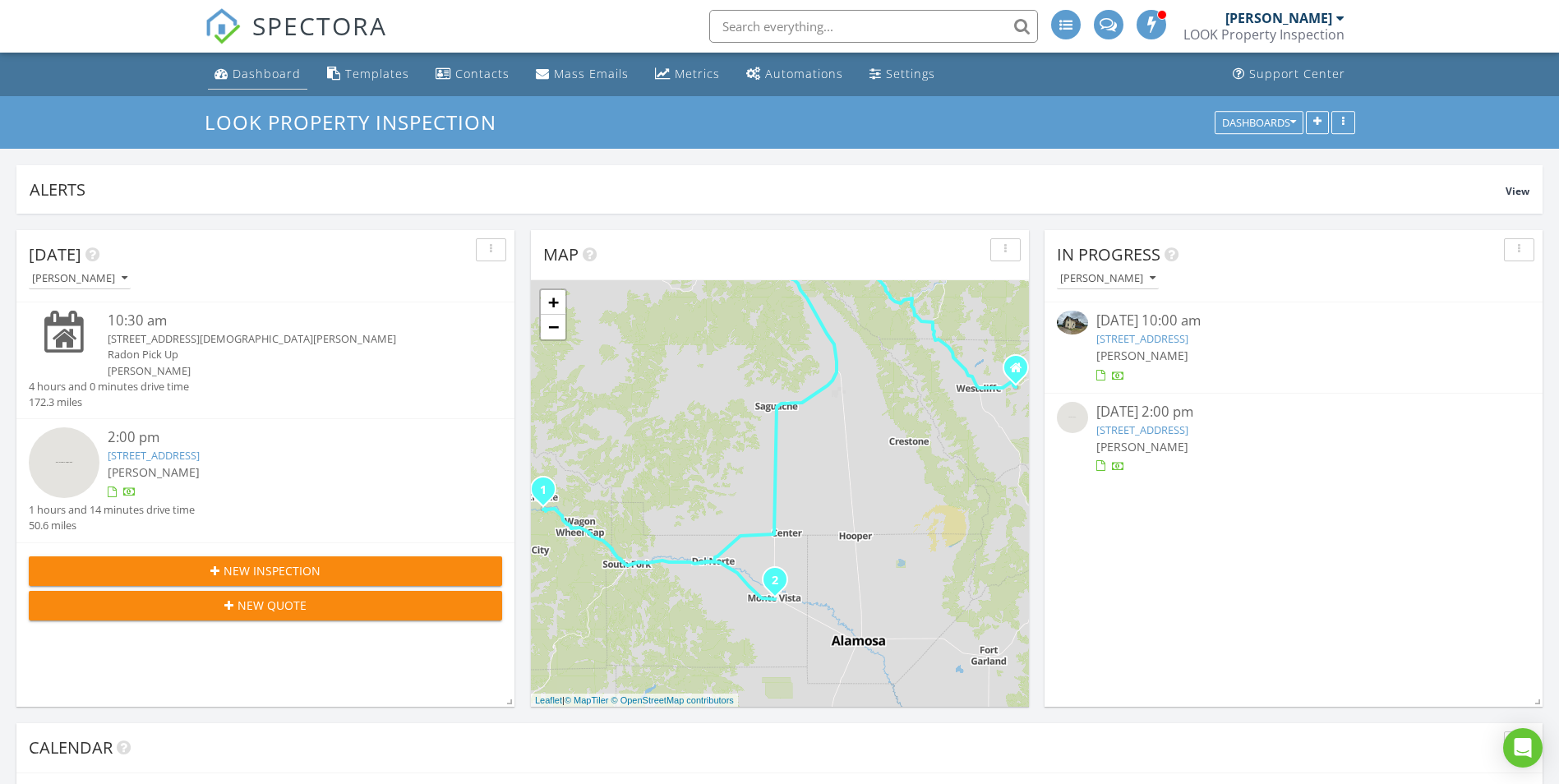
click at [284, 77] on div "Dashboard" at bounding box center [267, 74] width 68 height 16
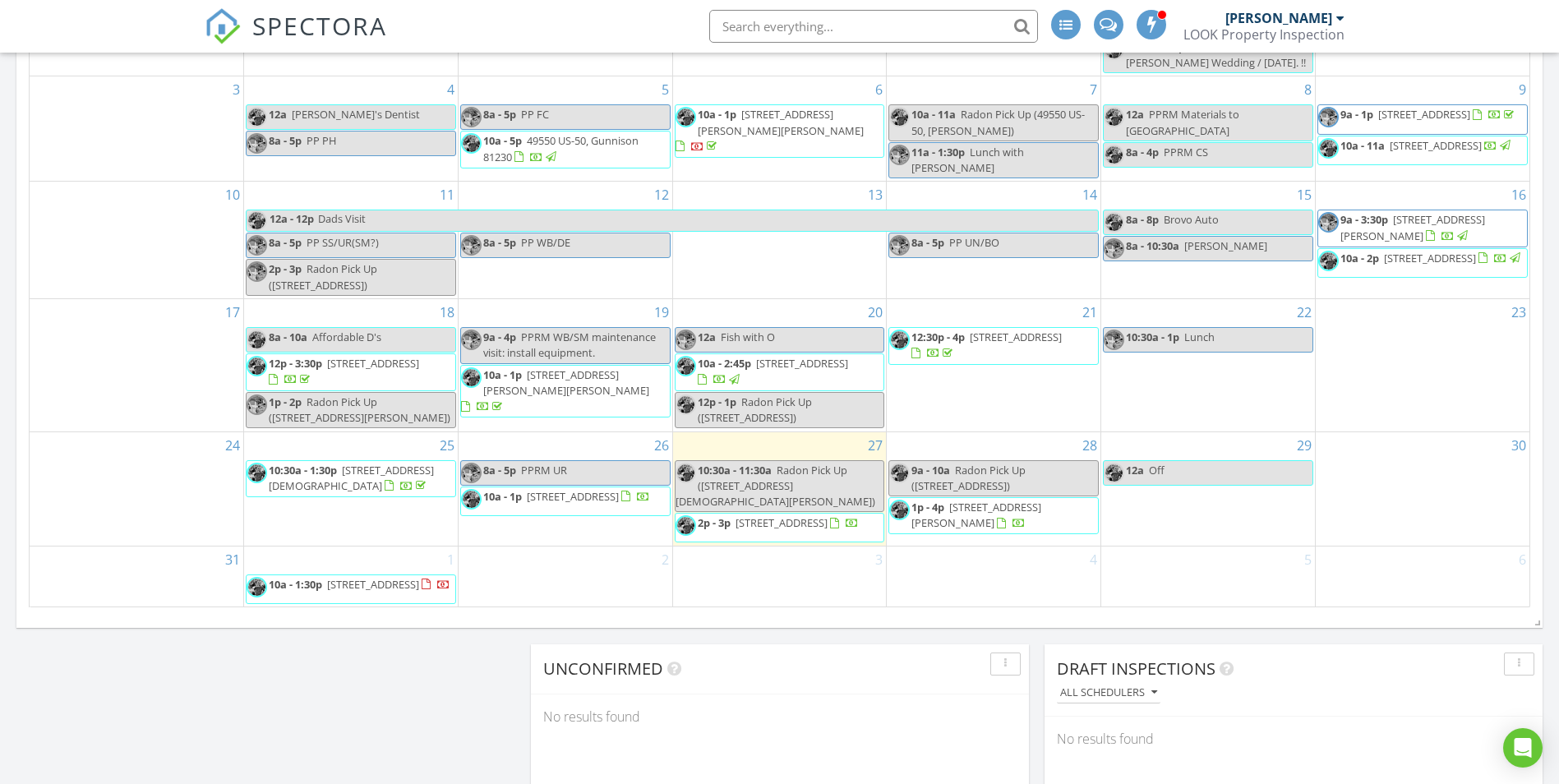
scroll to position [903, 0]
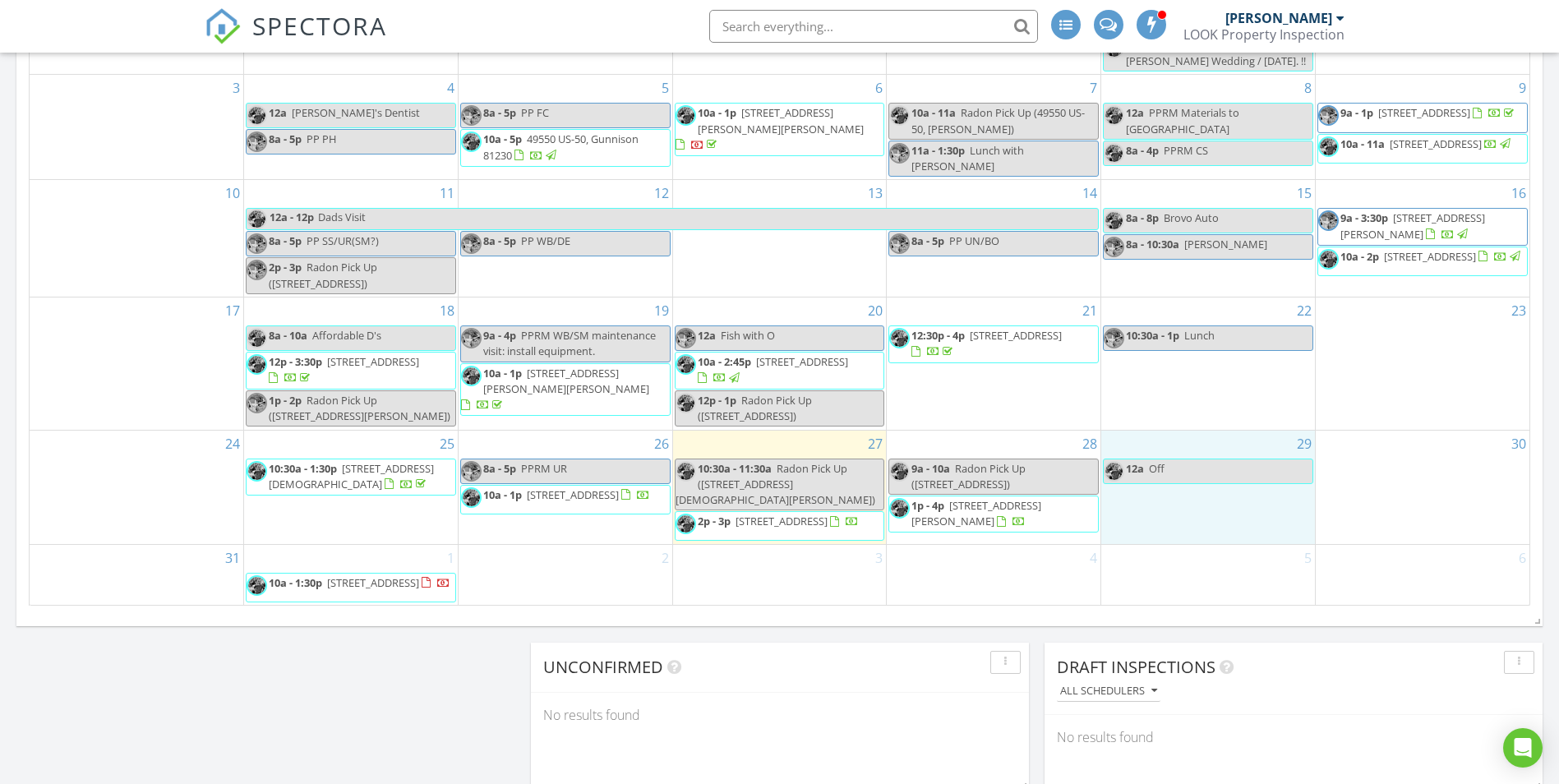
click at [1171, 508] on div "29 12a Off" at bounding box center [1208, 487] width 213 height 113
click at [1189, 447] on link "Inspection" at bounding box center [1208, 439] width 85 height 27
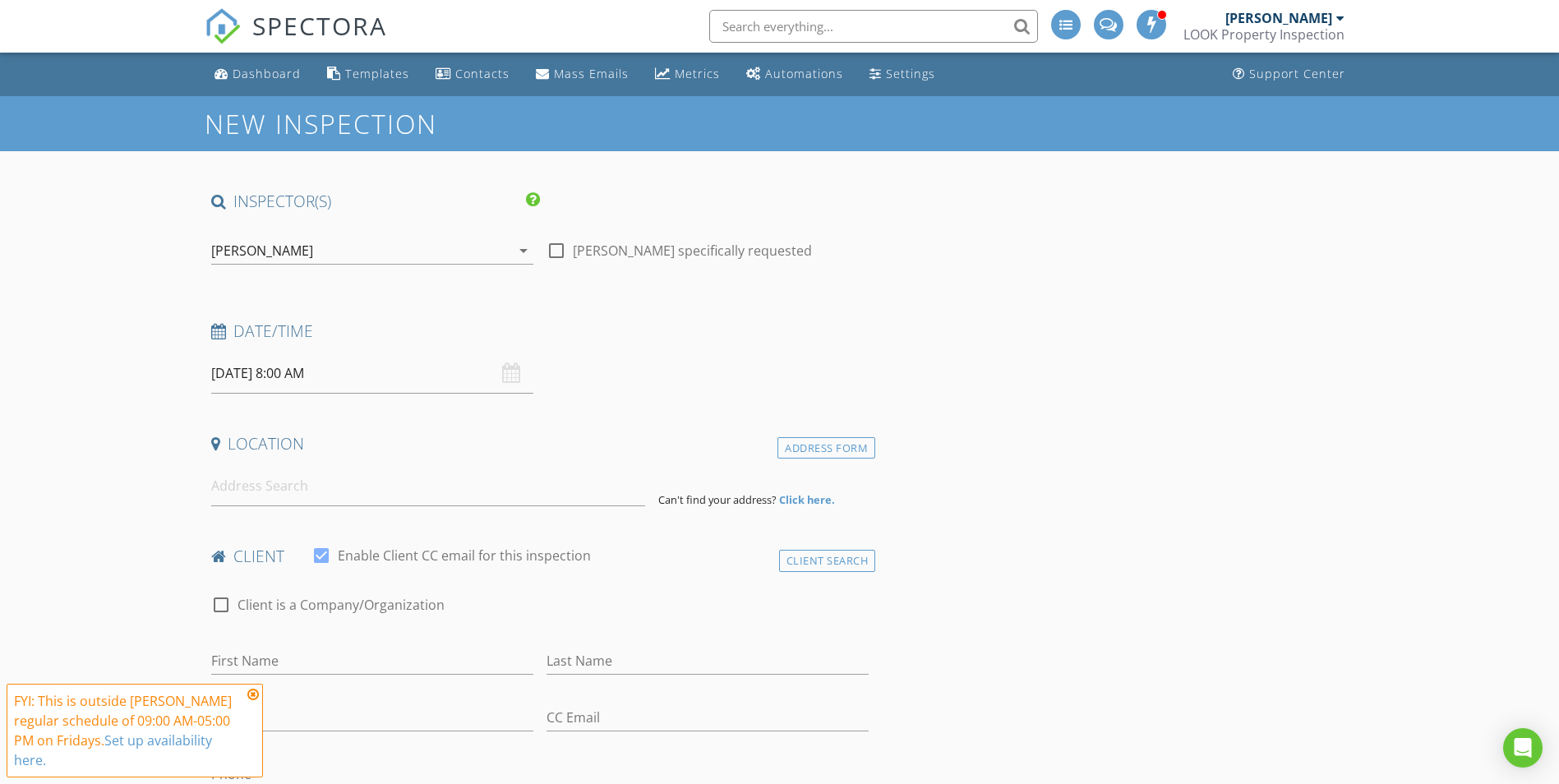
click at [294, 381] on input "08/29/2025 8:00 AM" at bounding box center [372, 373] width 322 height 40
type input "09"
type input "08/29/2025 9:00 AM"
click at [306, 643] on span at bounding box center [306, 646] width 12 height 17
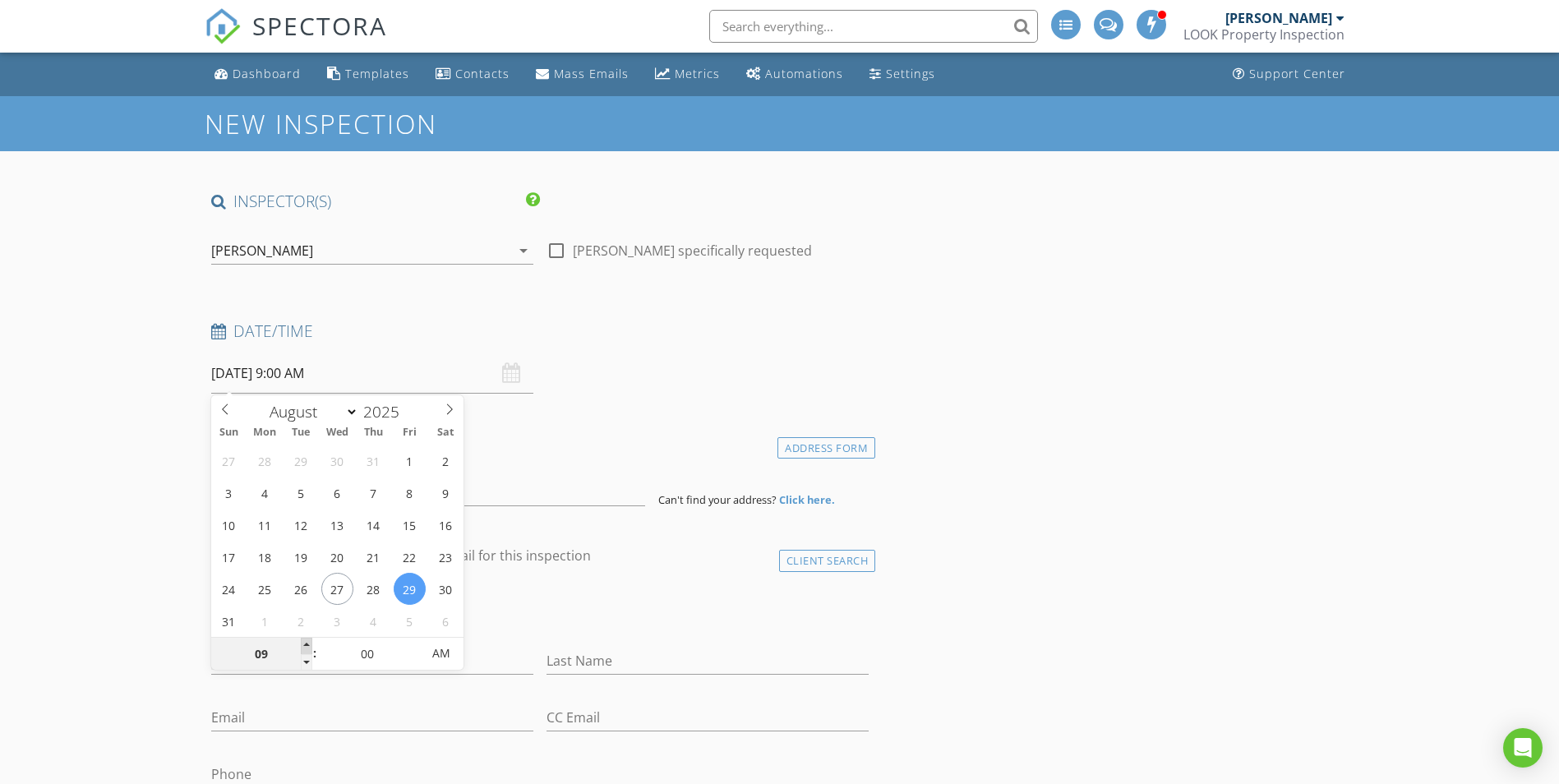
type input "10"
type input "[DATE] 10:00 AM"
click at [306, 643] on span at bounding box center [306, 646] width 12 height 17
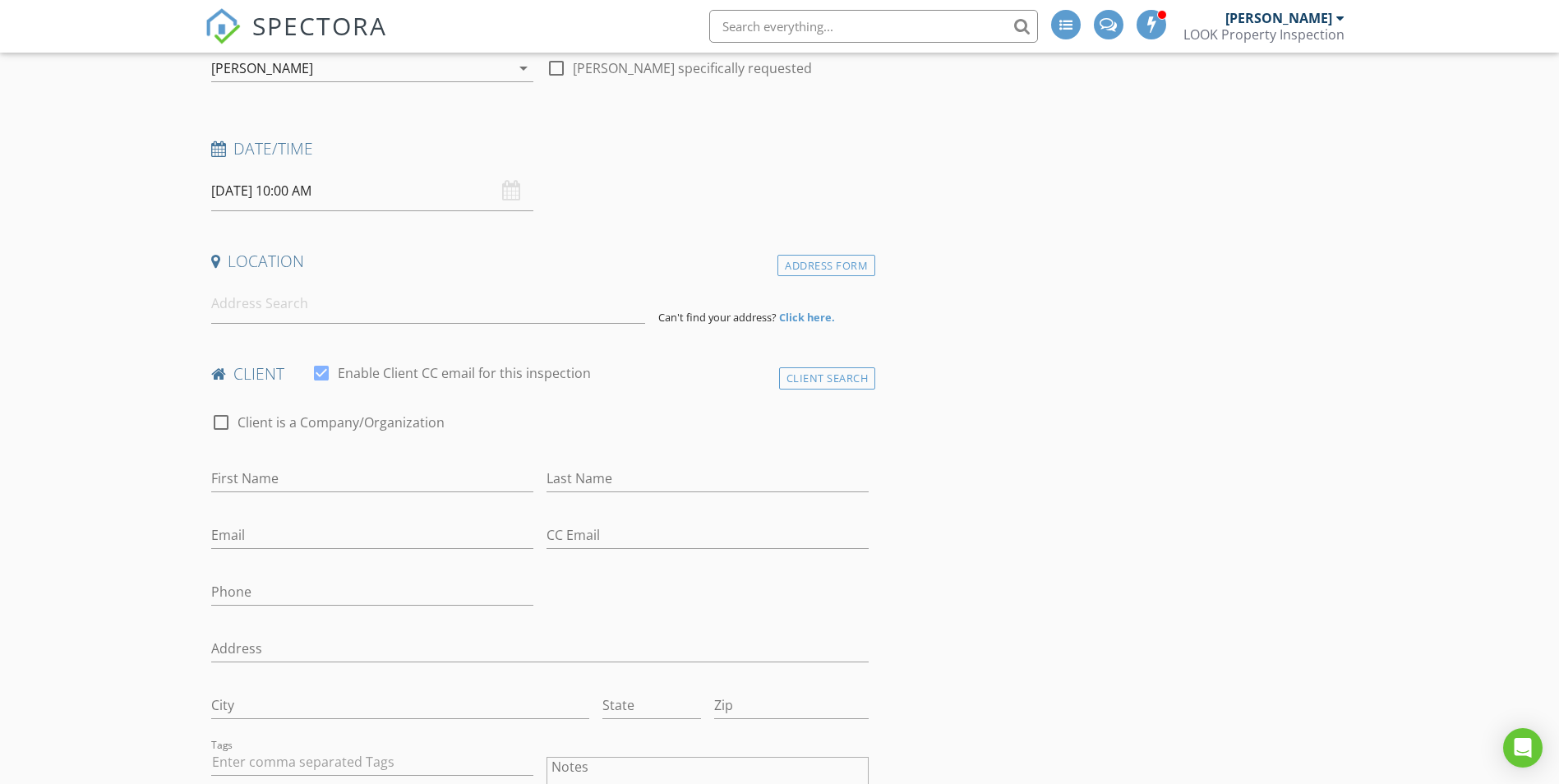
scroll to position [182, 0]
click at [229, 307] on input at bounding box center [428, 304] width 434 height 40
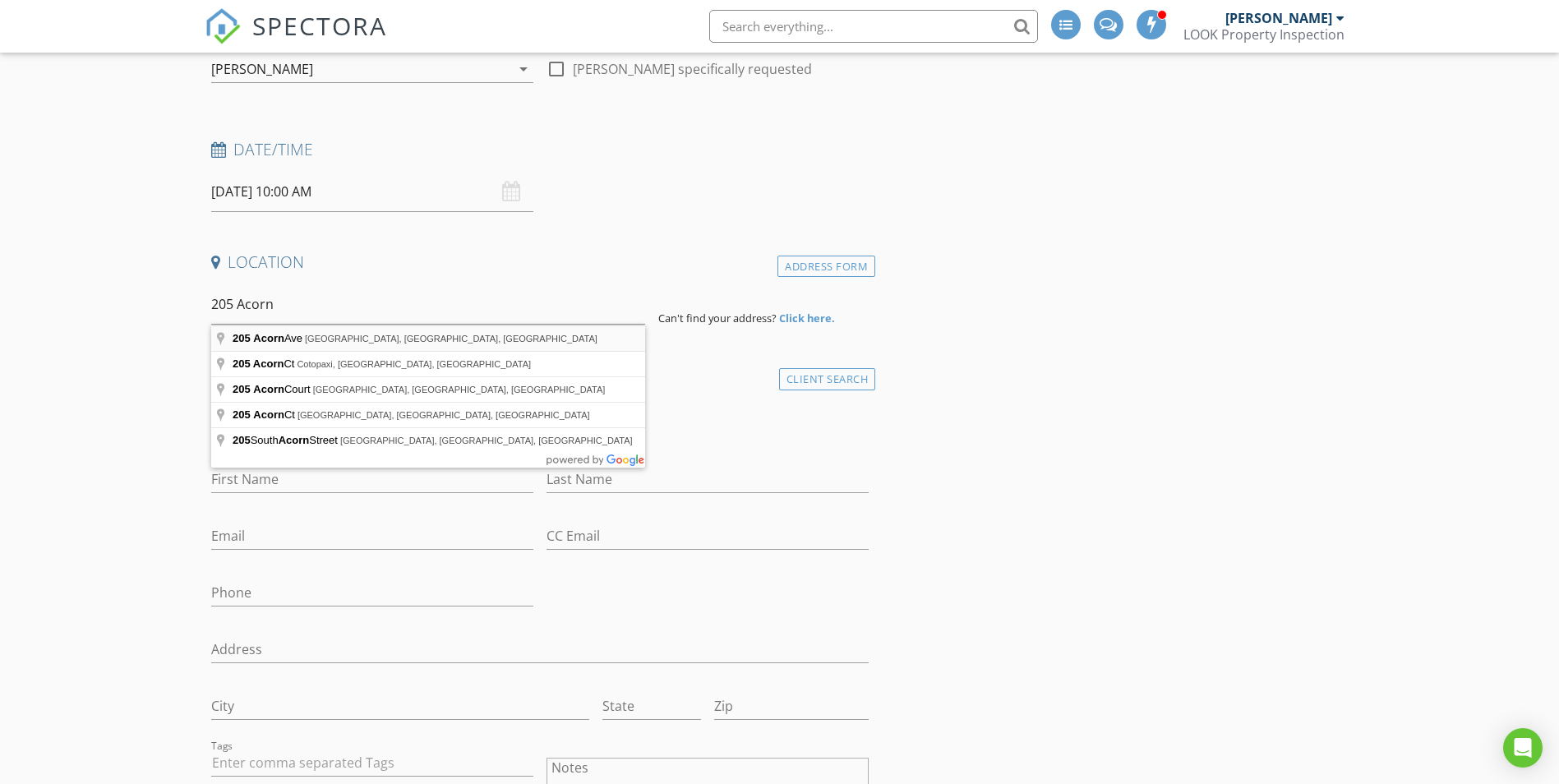
type input "205 Acorn Ave, Westcliffe, CO, USA"
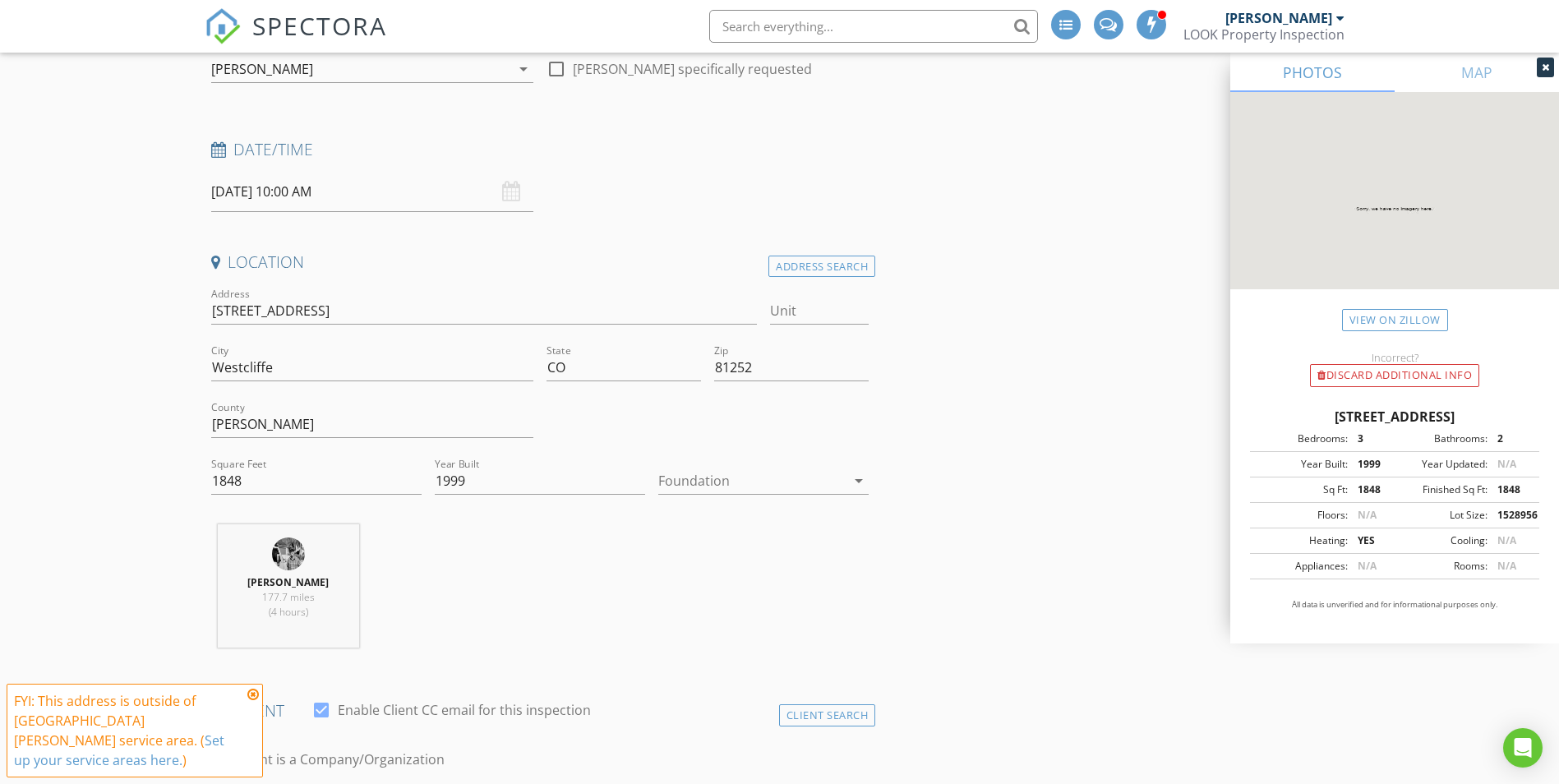
click at [256, 701] on icon at bounding box center [253, 694] width 12 height 13
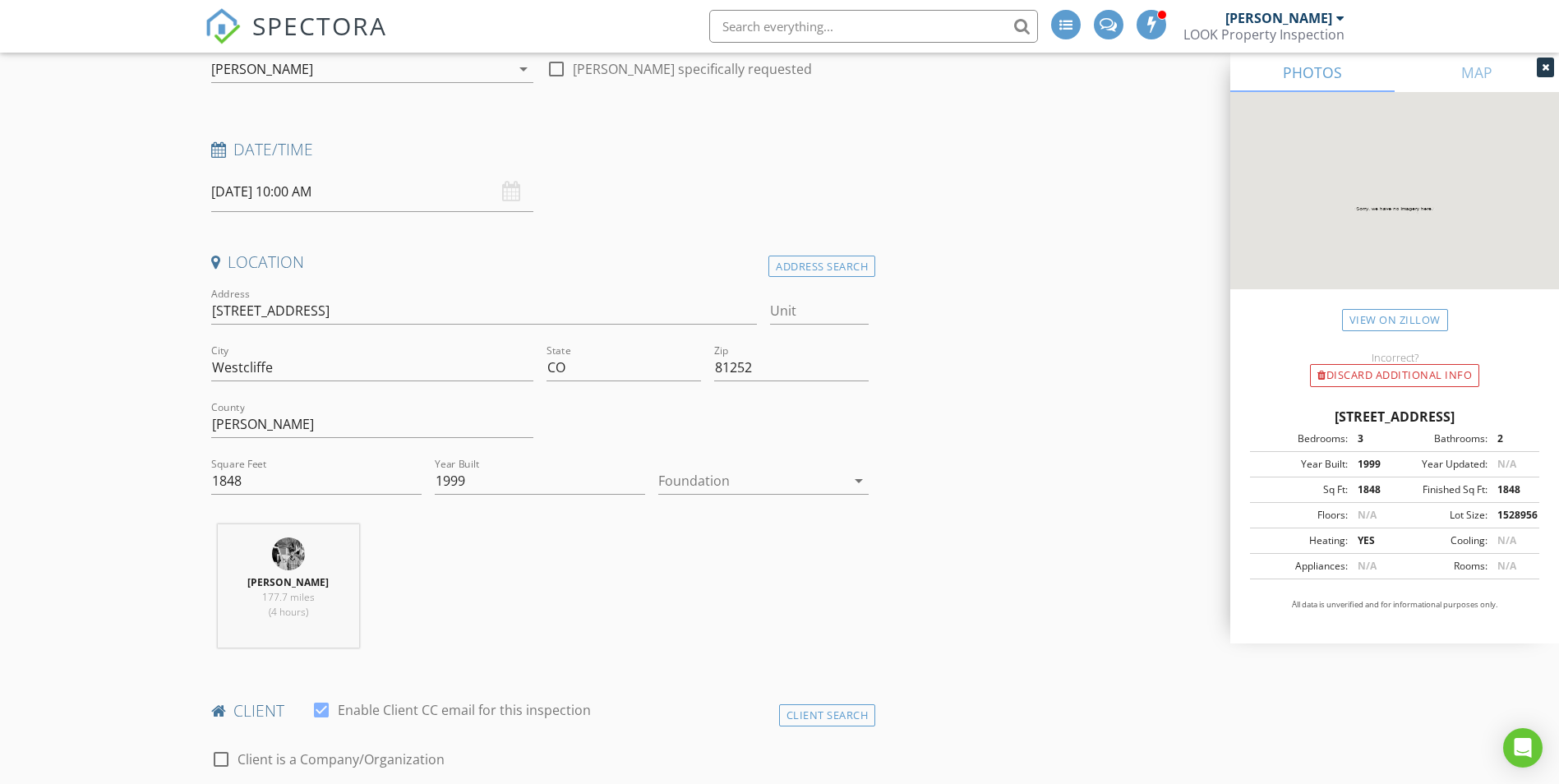
scroll to position [0, 0]
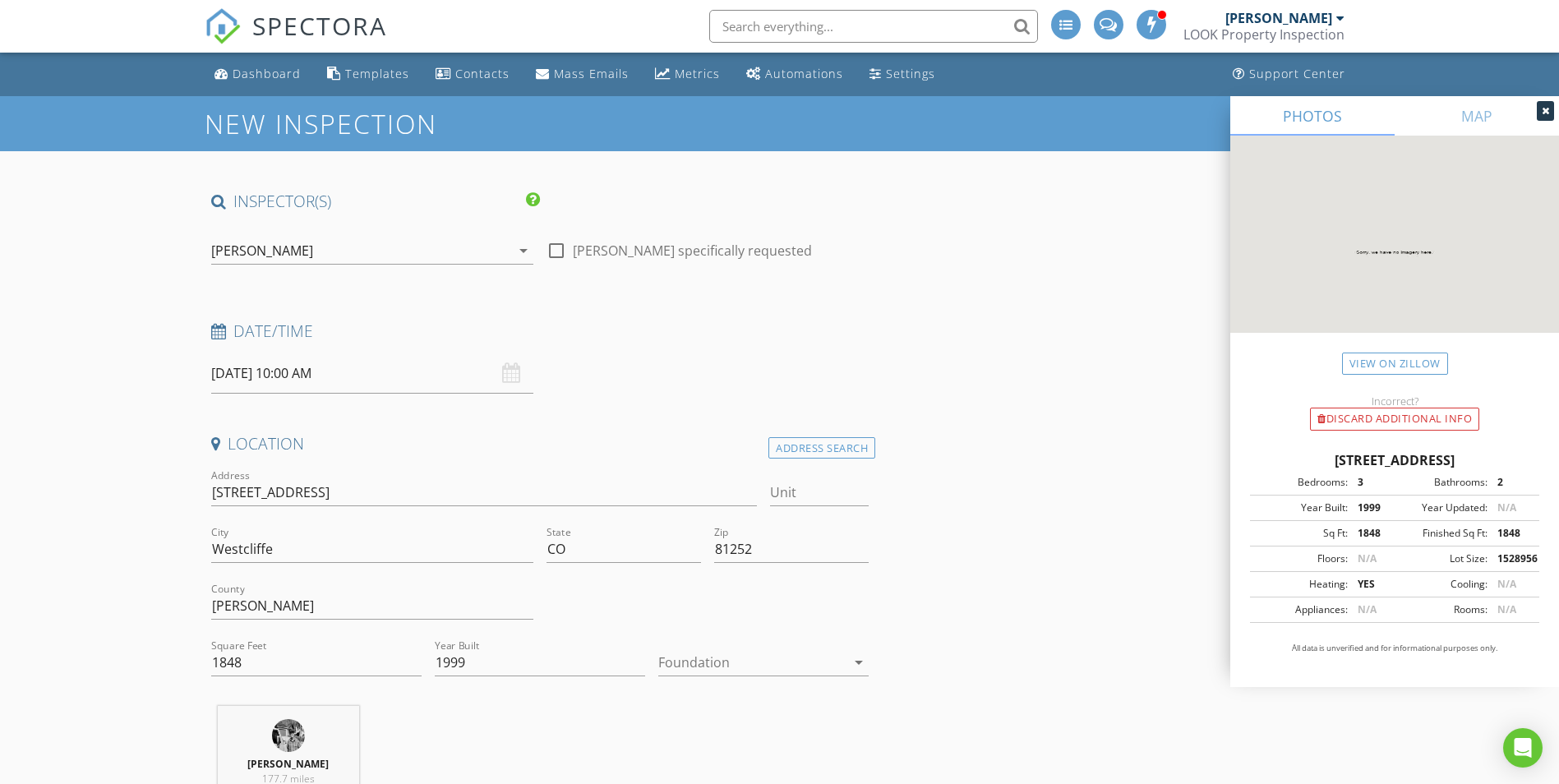
click at [300, 256] on div "[PERSON_NAME]" at bounding box center [360, 250] width 299 height 27
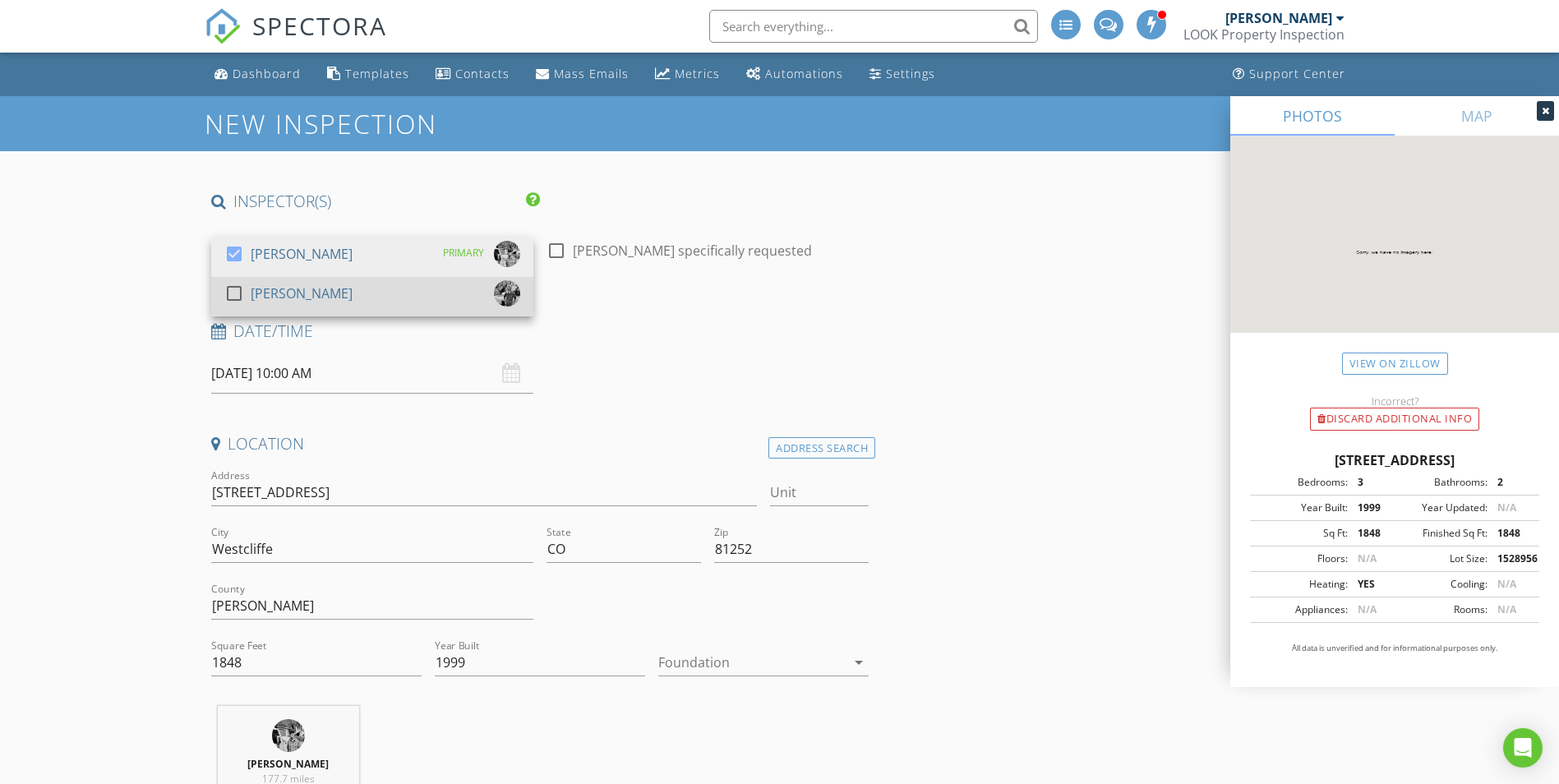
click at [284, 279] on link "check_box_outline_blank Jason Carver" at bounding box center [372, 296] width 322 height 40
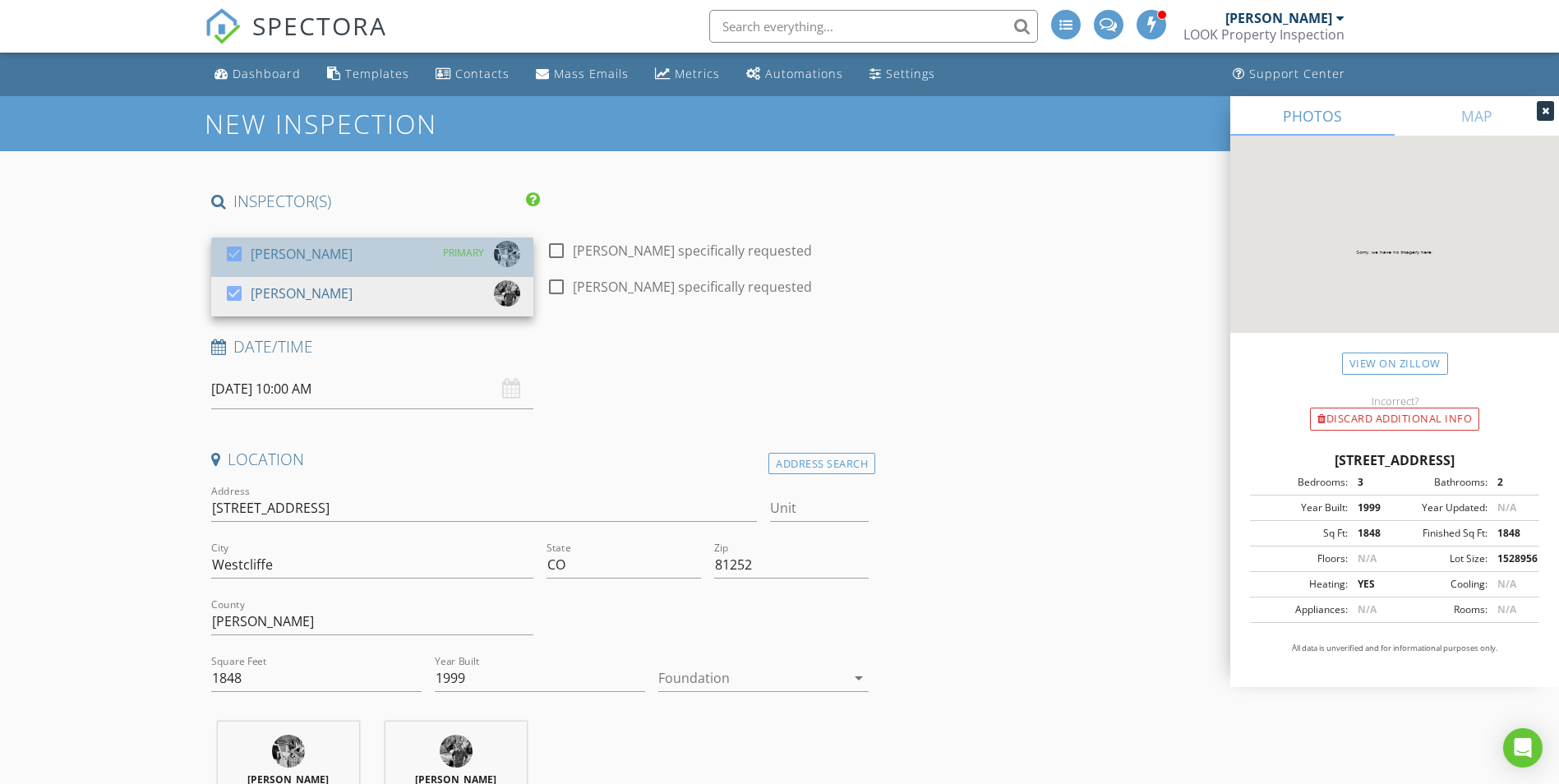
click at [277, 259] on div "[PERSON_NAME]" at bounding box center [302, 254] width 102 height 27
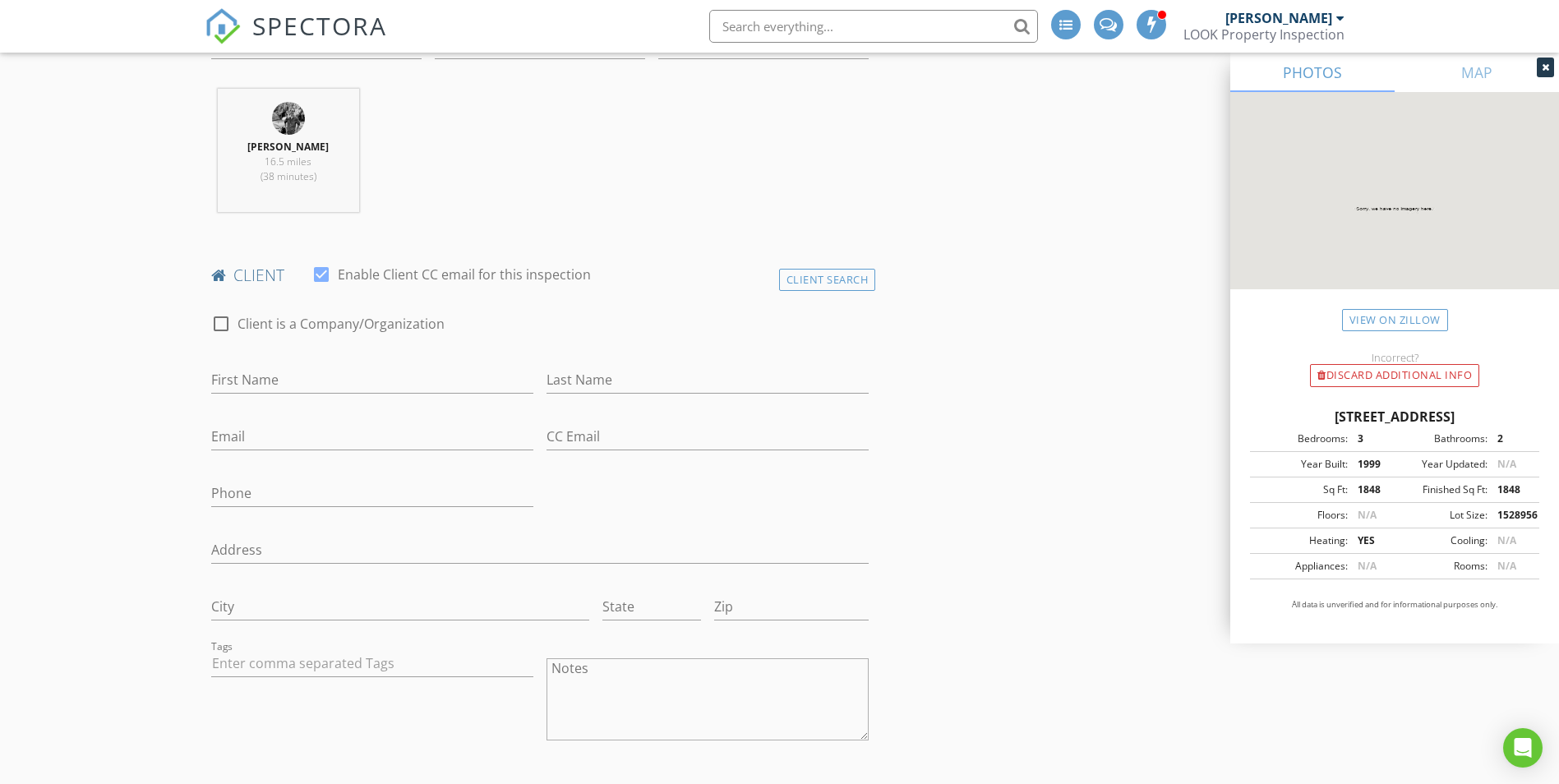
scroll to position [621, 0]
click at [797, 277] on div "Client Search" at bounding box center [828, 276] width 97 height 22
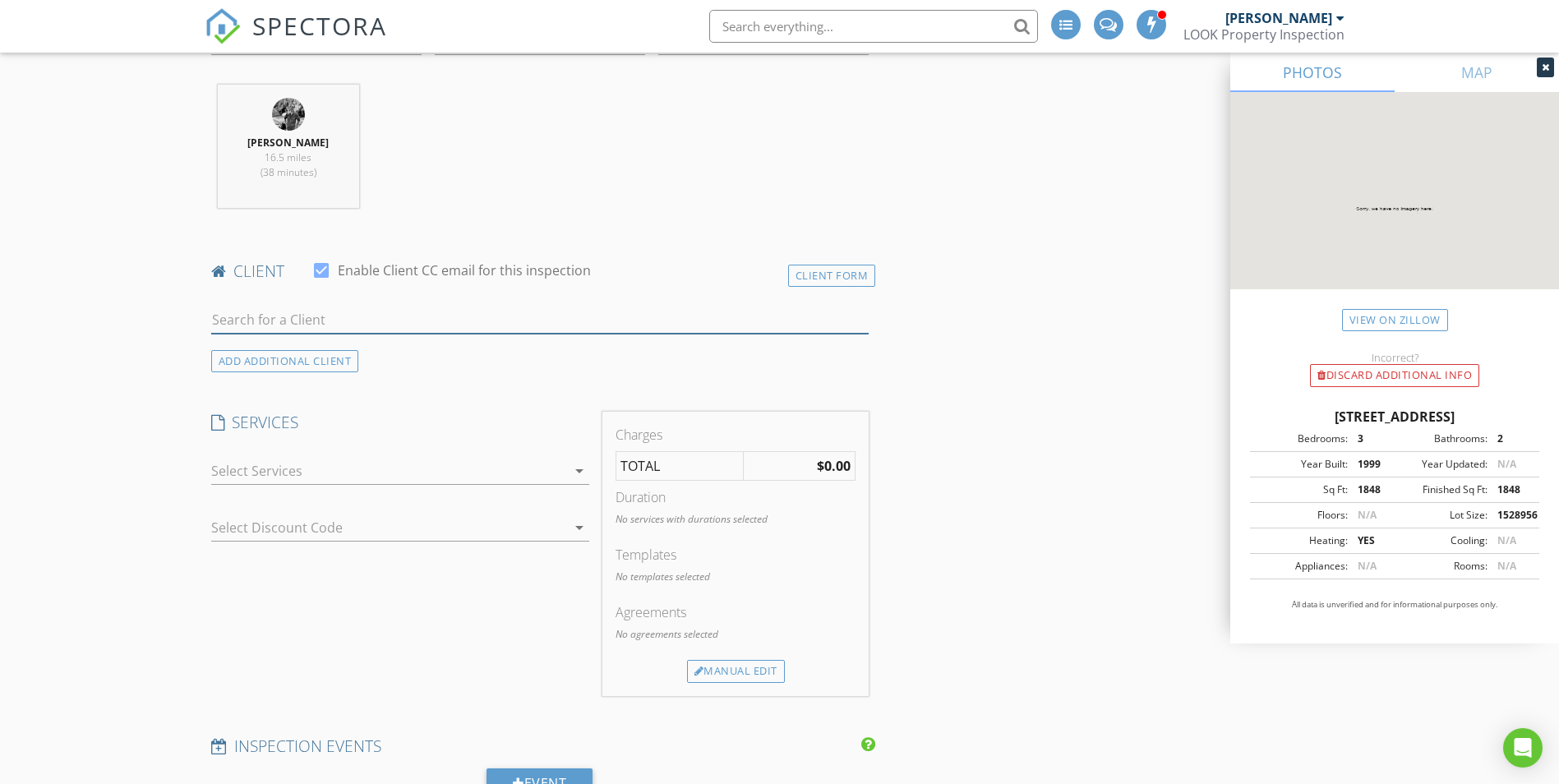
click at [482, 320] on input "text" at bounding box center [541, 321] width 658 height 28
type input "jason"
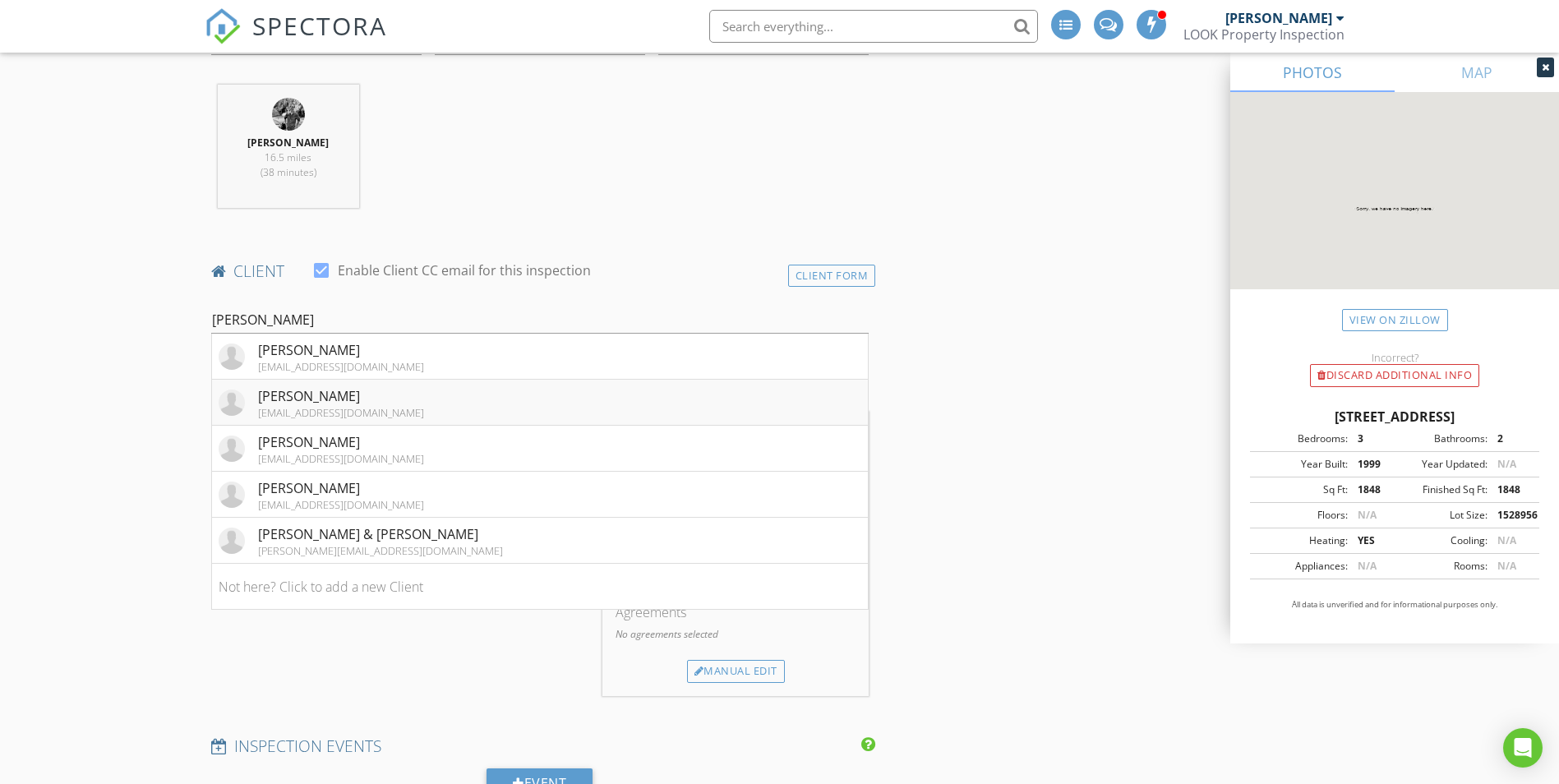
click at [302, 409] on div "[EMAIL_ADDRESS][DOMAIN_NAME]" at bounding box center [341, 413] width 166 height 13
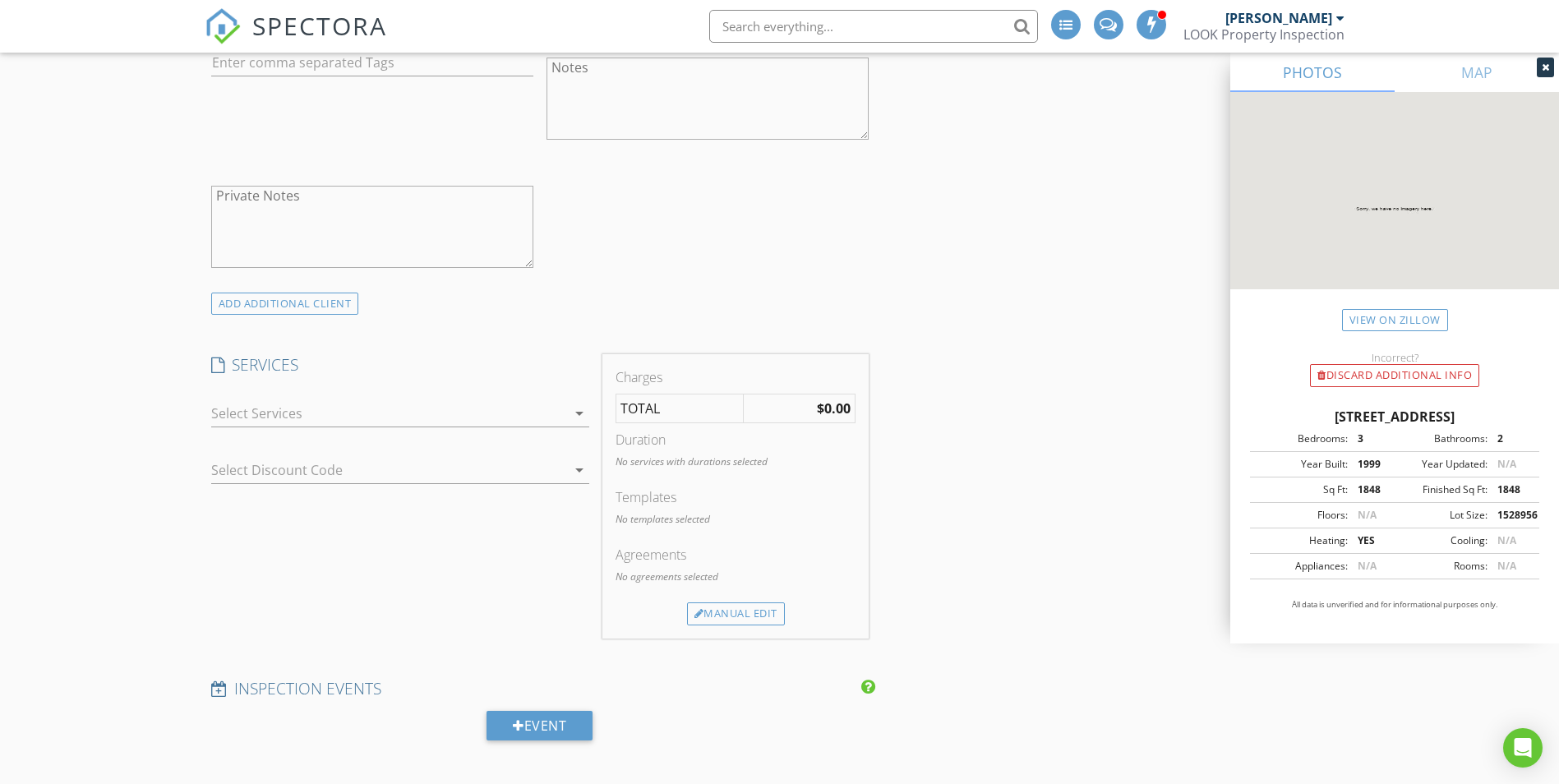
scroll to position [1220, 0]
click at [276, 408] on div at bounding box center [389, 412] width 355 height 27
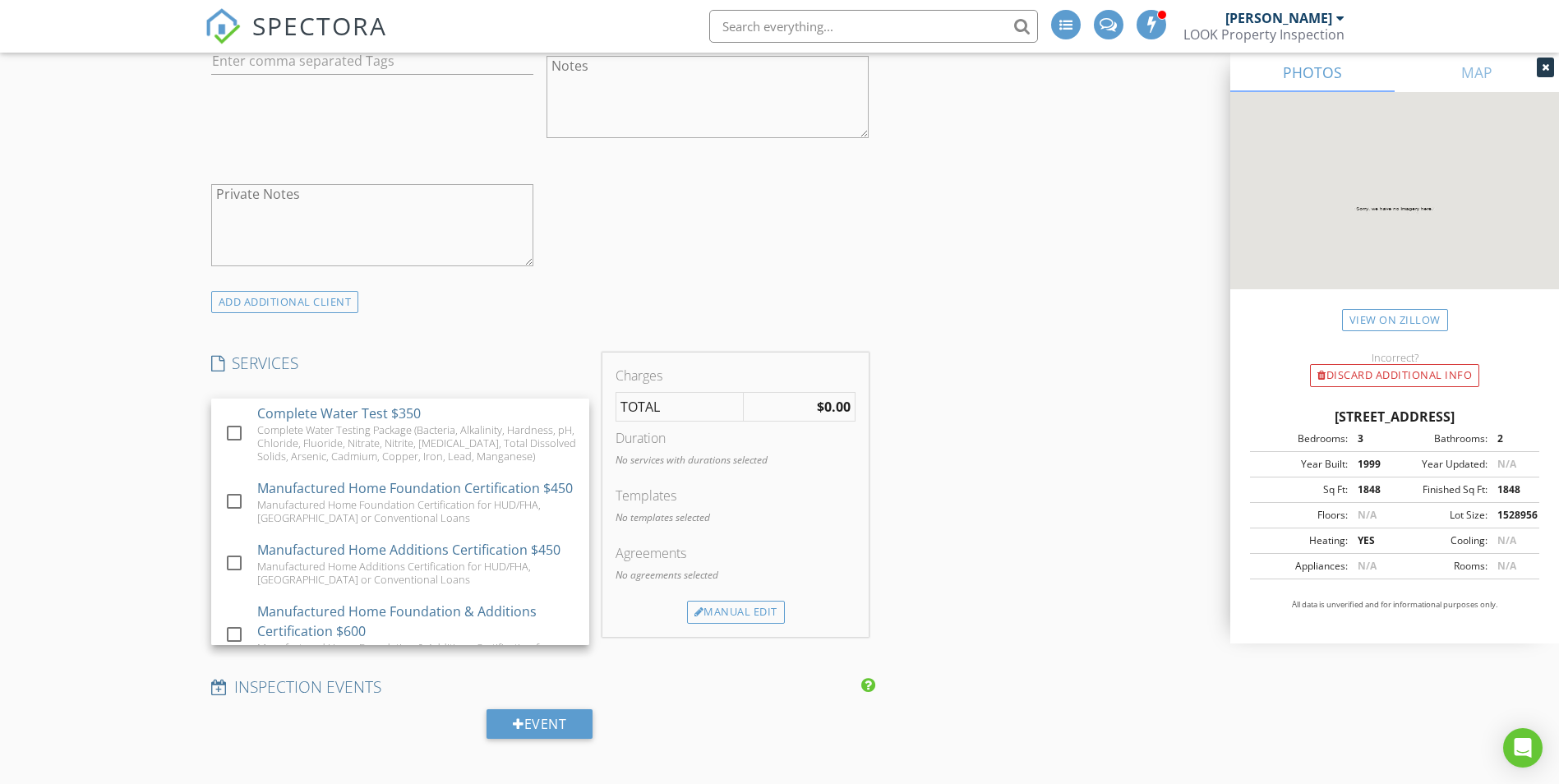
scroll to position [837, 0]
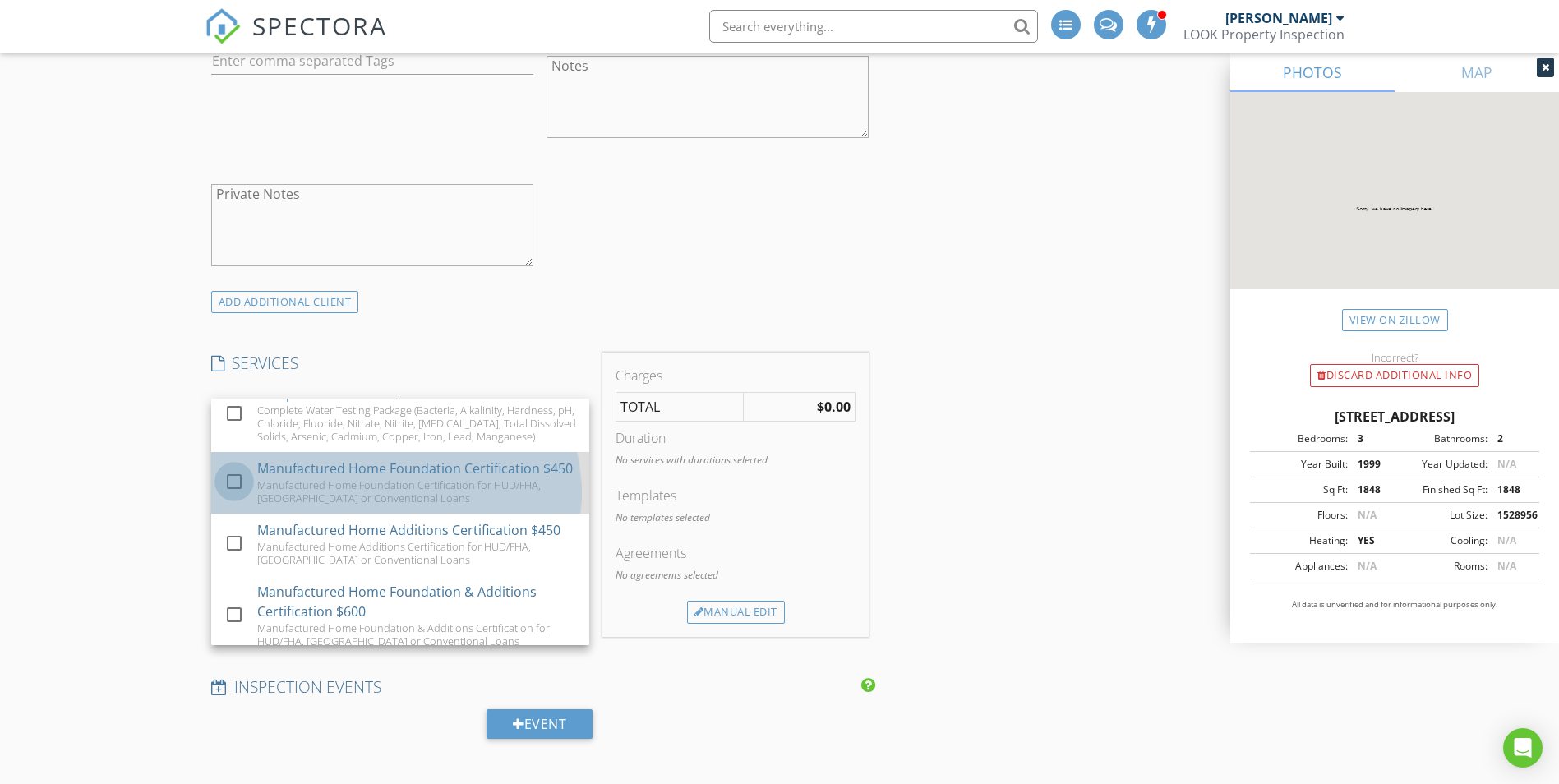
click at [227, 495] on div at bounding box center [234, 482] width 28 height 28
checkbox input "false"
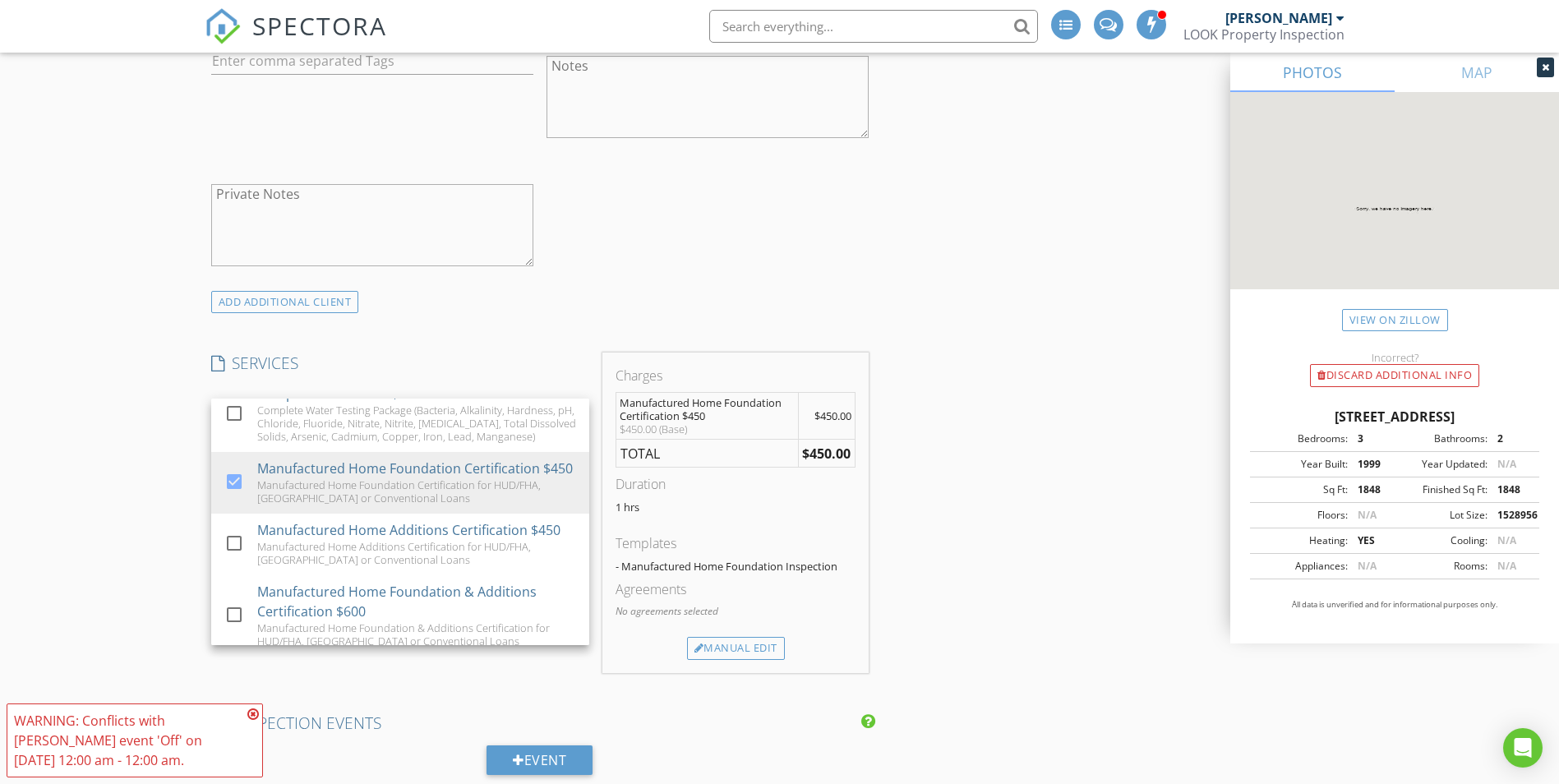
click at [256, 710] on icon at bounding box center [253, 714] width 12 height 13
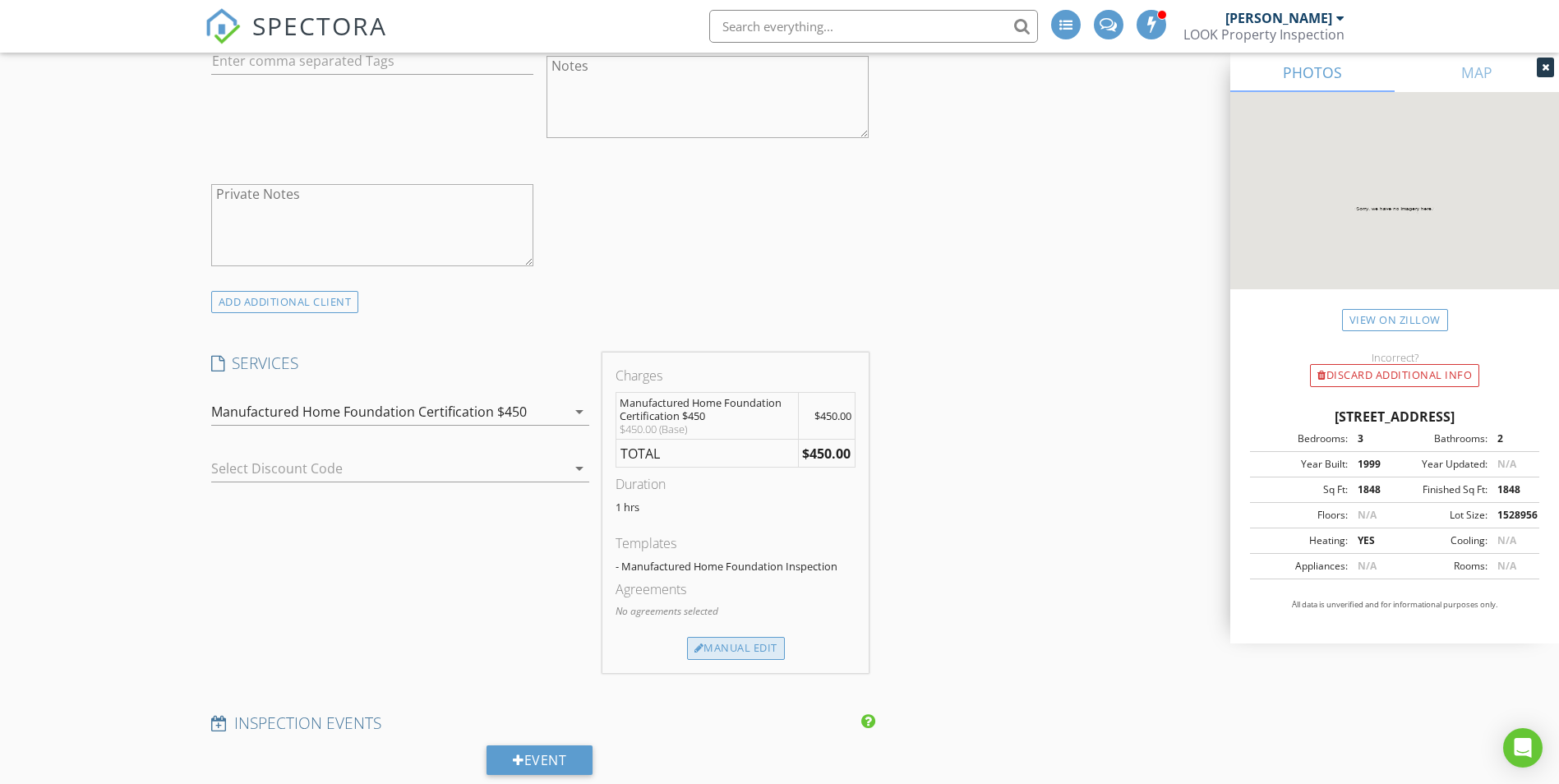
click at [745, 648] on div "Manual Edit" at bounding box center [735, 648] width 97 height 23
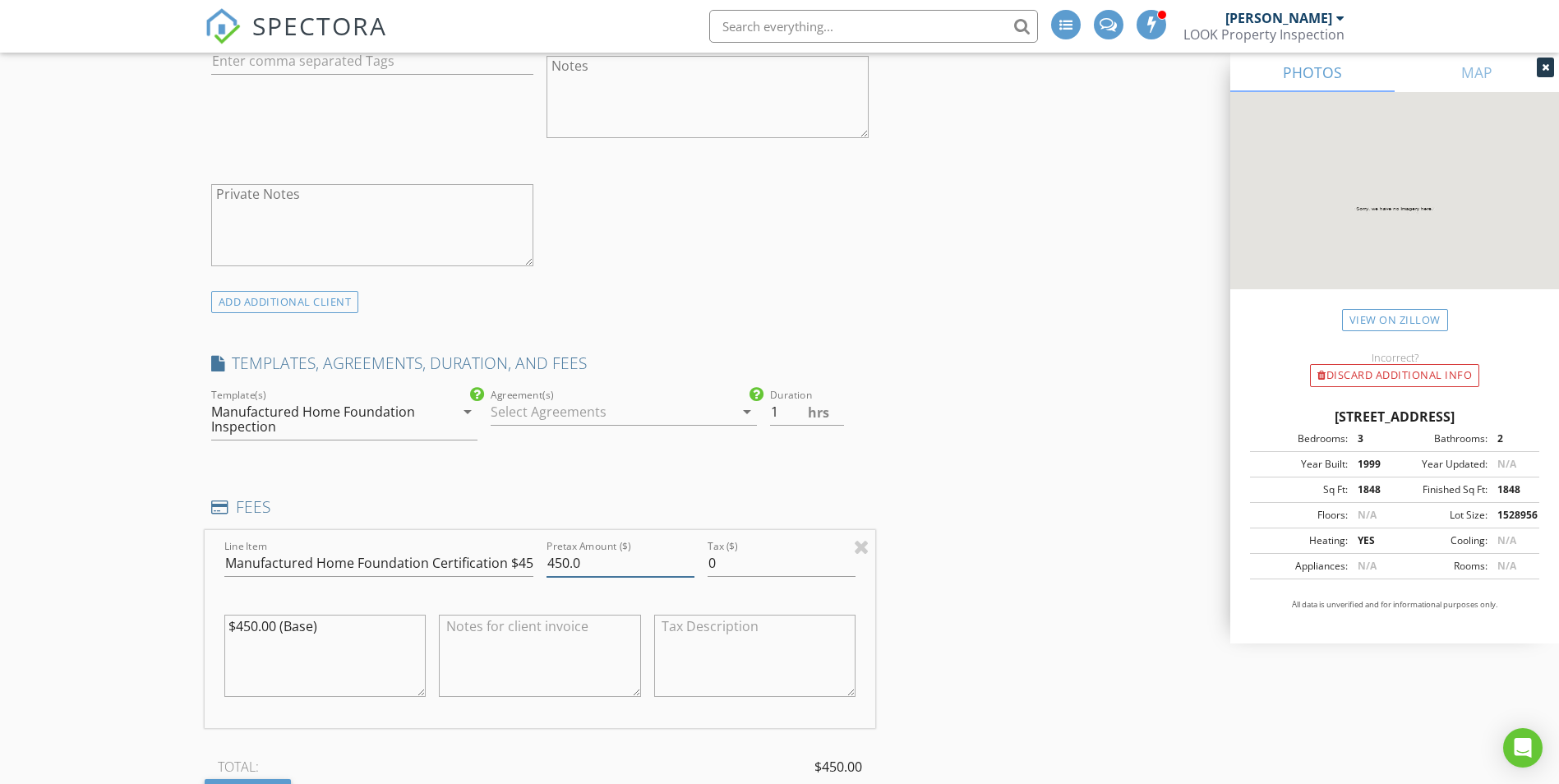
click at [568, 555] on input "450.0" at bounding box center [620, 563] width 148 height 28
type input "140.0"
click at [636, 637] on textarea at bounding box center [540, 655] width 202 height 82
click at [644, 639] on div at bounding box center [540, 657] width 215 height 128
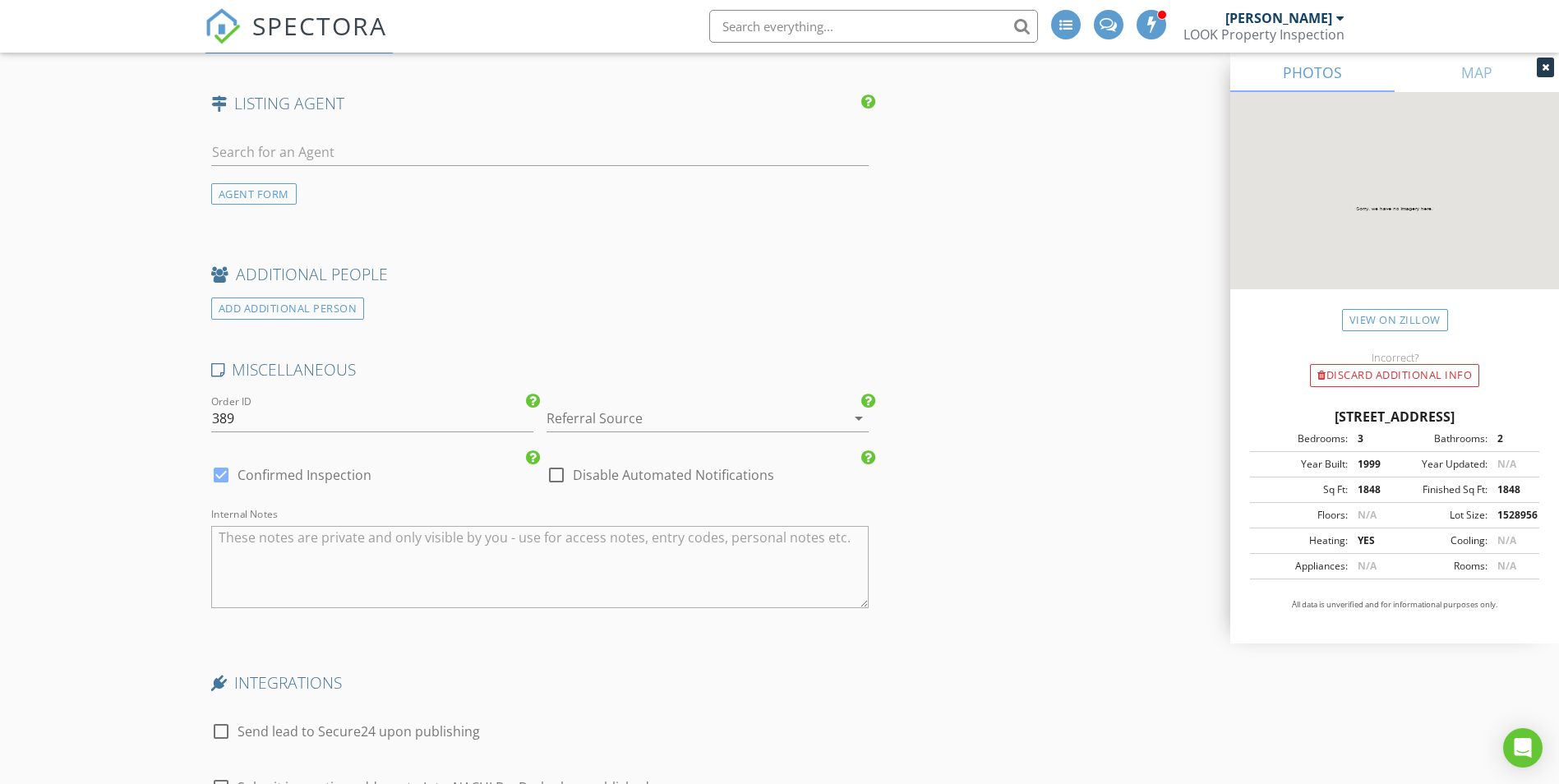
scroll to position [2512, 0]
click at [586, 415] on div at bounding box center [685, 412] width 276 height 27
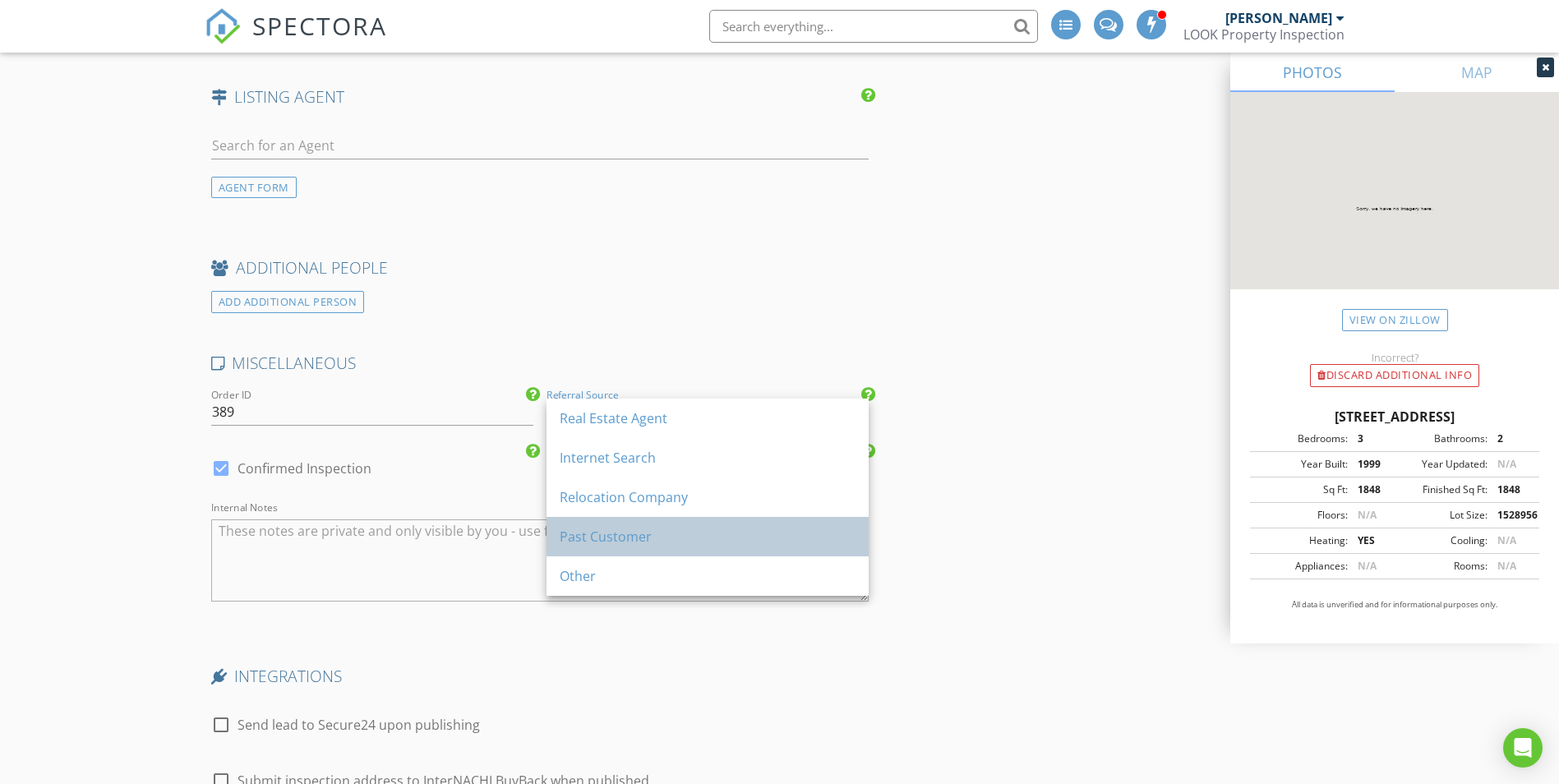
click at [583, 523] on div "Past Customer" at bounding box center [708, 536] width 296 height 40
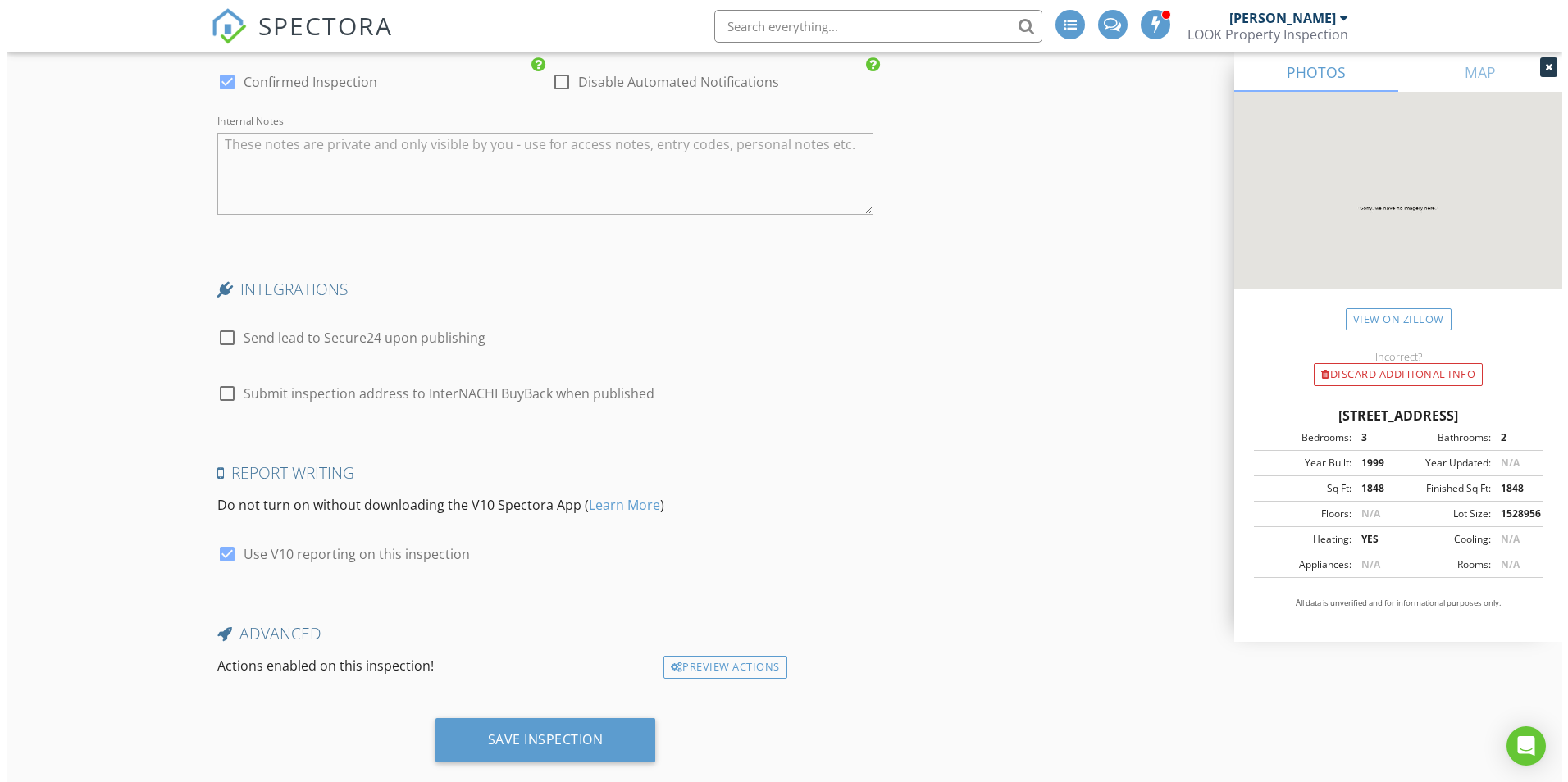
scroll to position [2923, 0]
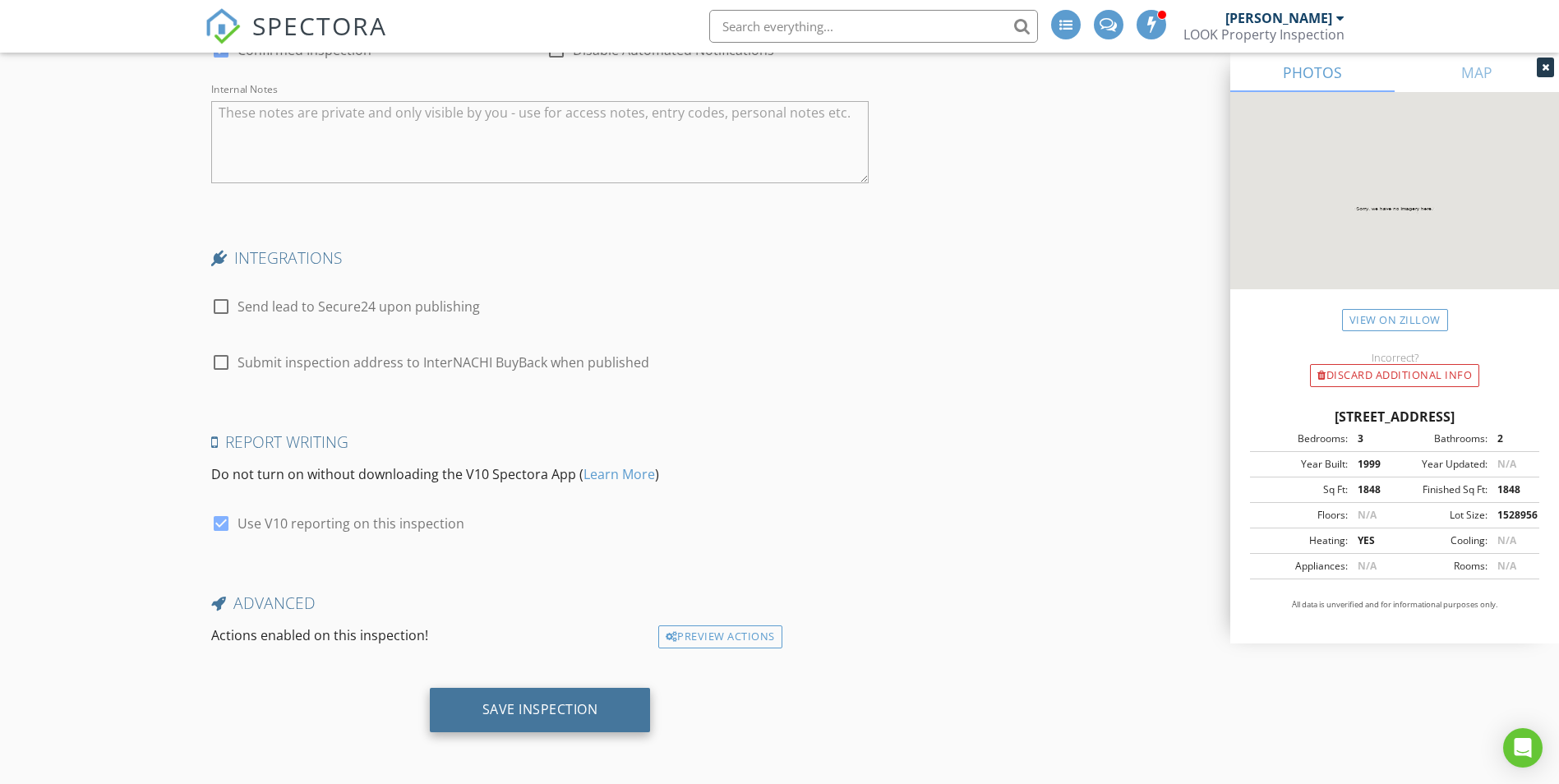
click at [497, 705] on div "Save Inspection" at bounding box center [541, 710] width 116 height 17
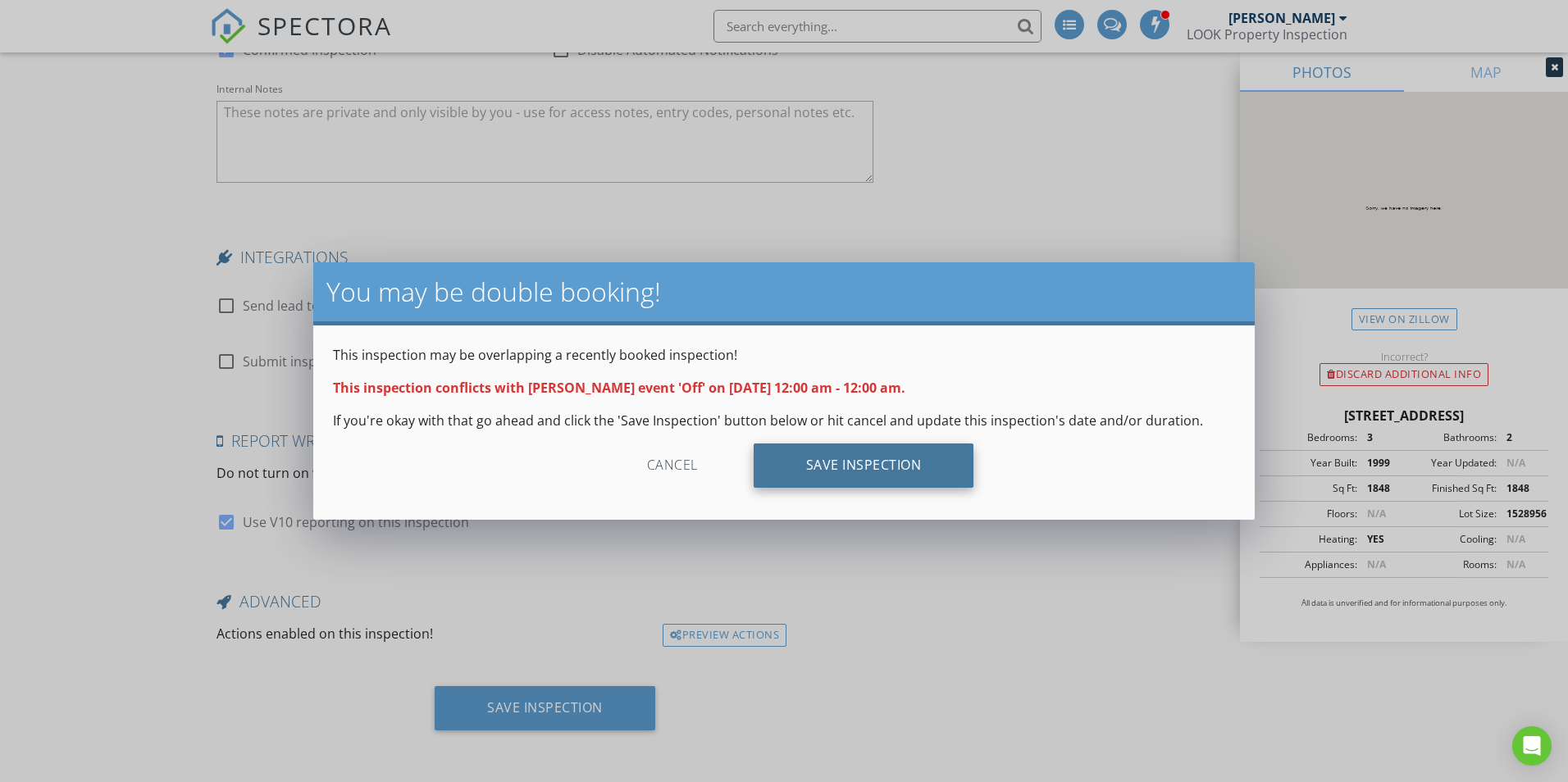
click at [847, 472] on div "Save Inspection" at bounding box center [864, 466] width 221 height 44
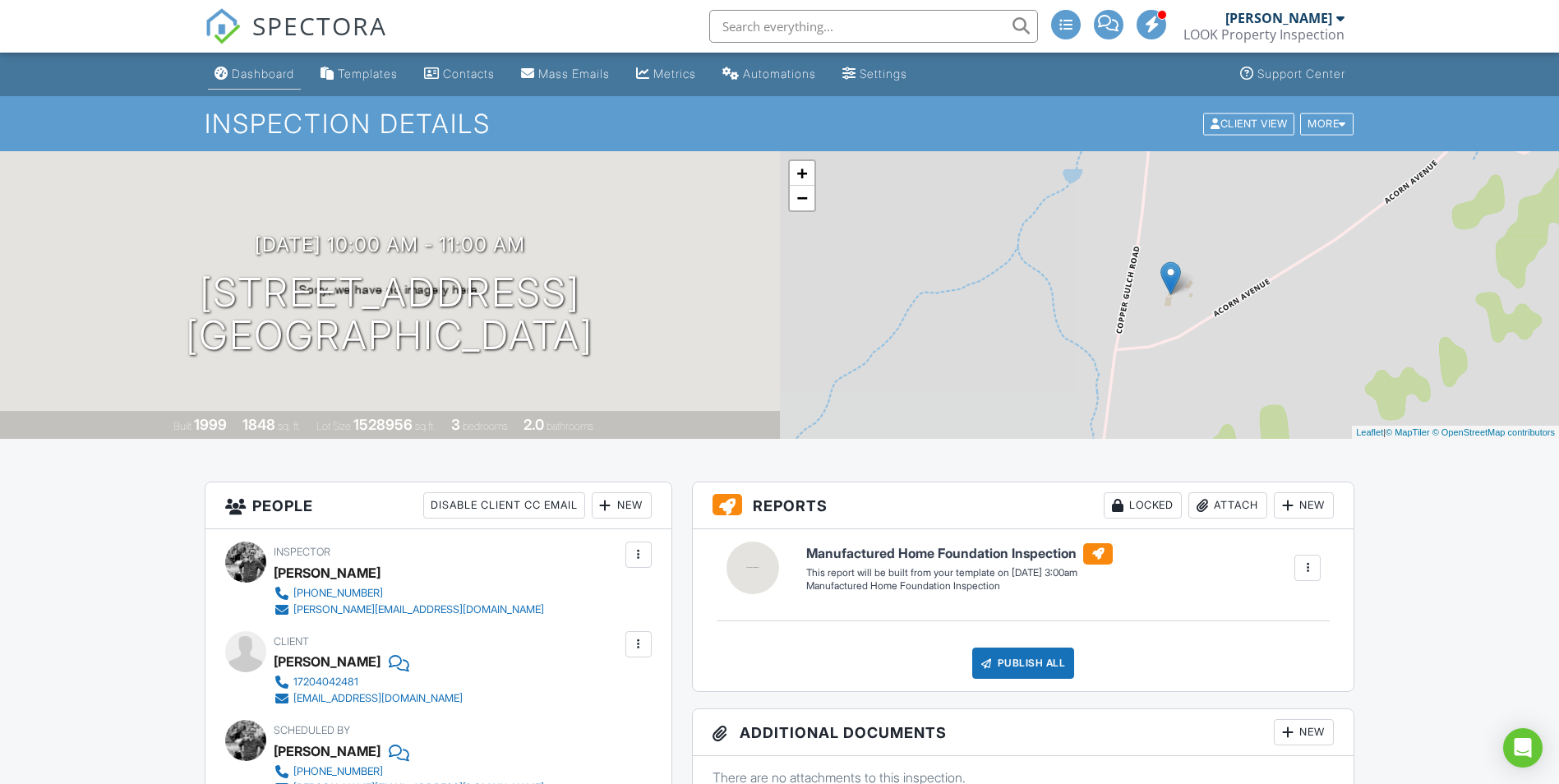
click at [264, 76] on div "Dashboard" at bounding box center [263, 73] width 63 height 14
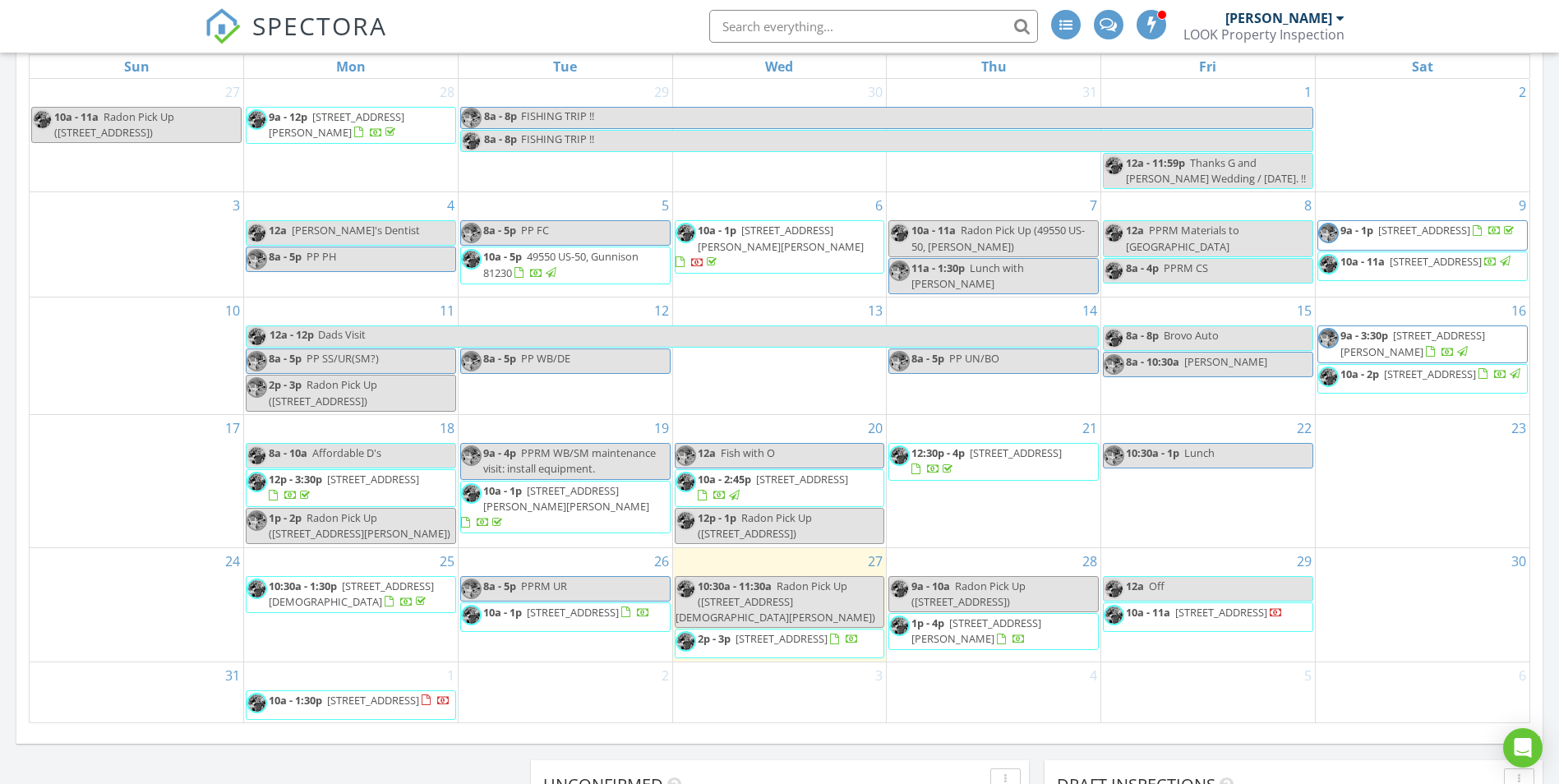
scroll to position [835, 0]
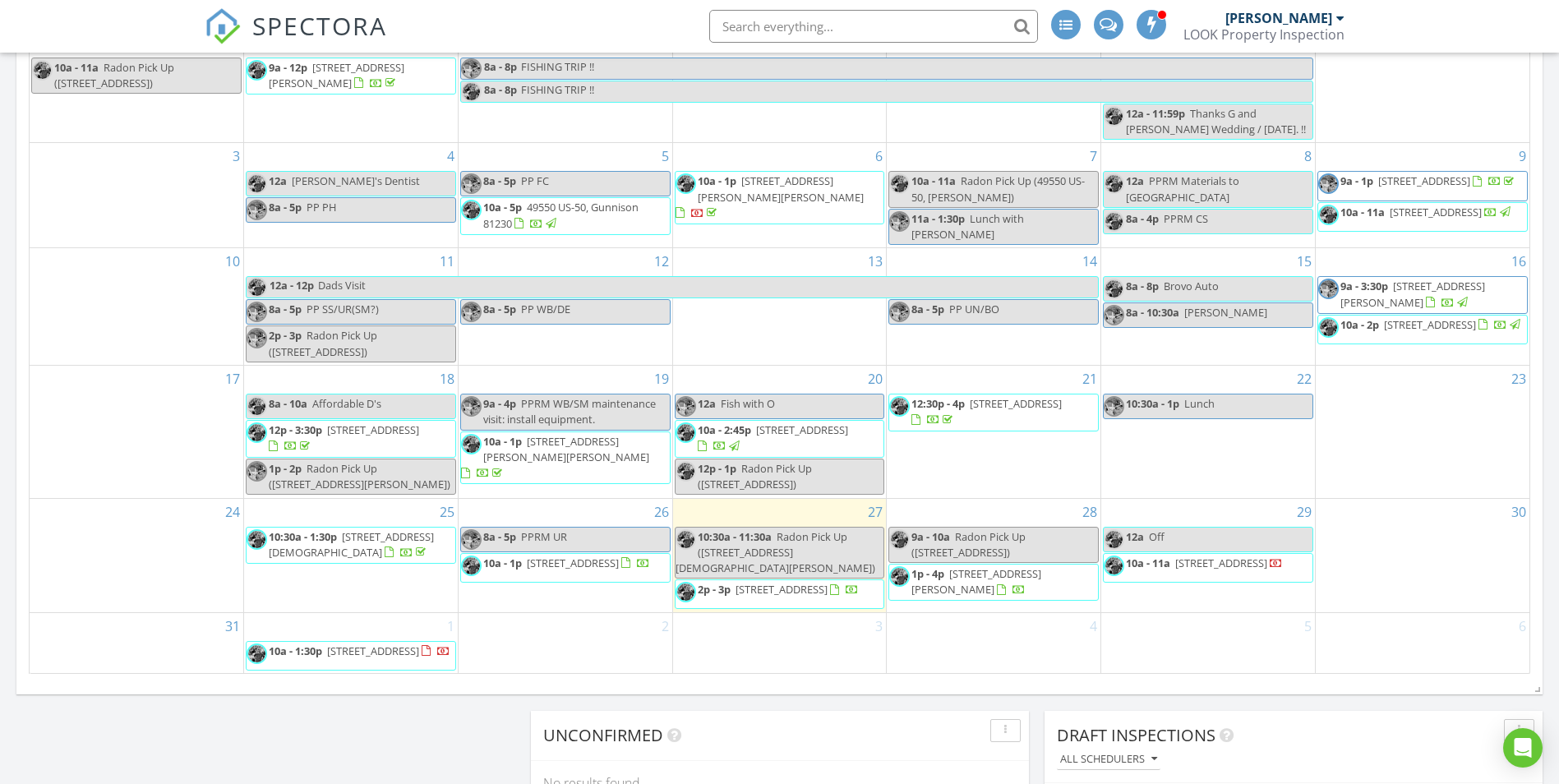
click at [1203, 533] on link "12a Off" at bounding box center [1208, 540] width 211 height 26
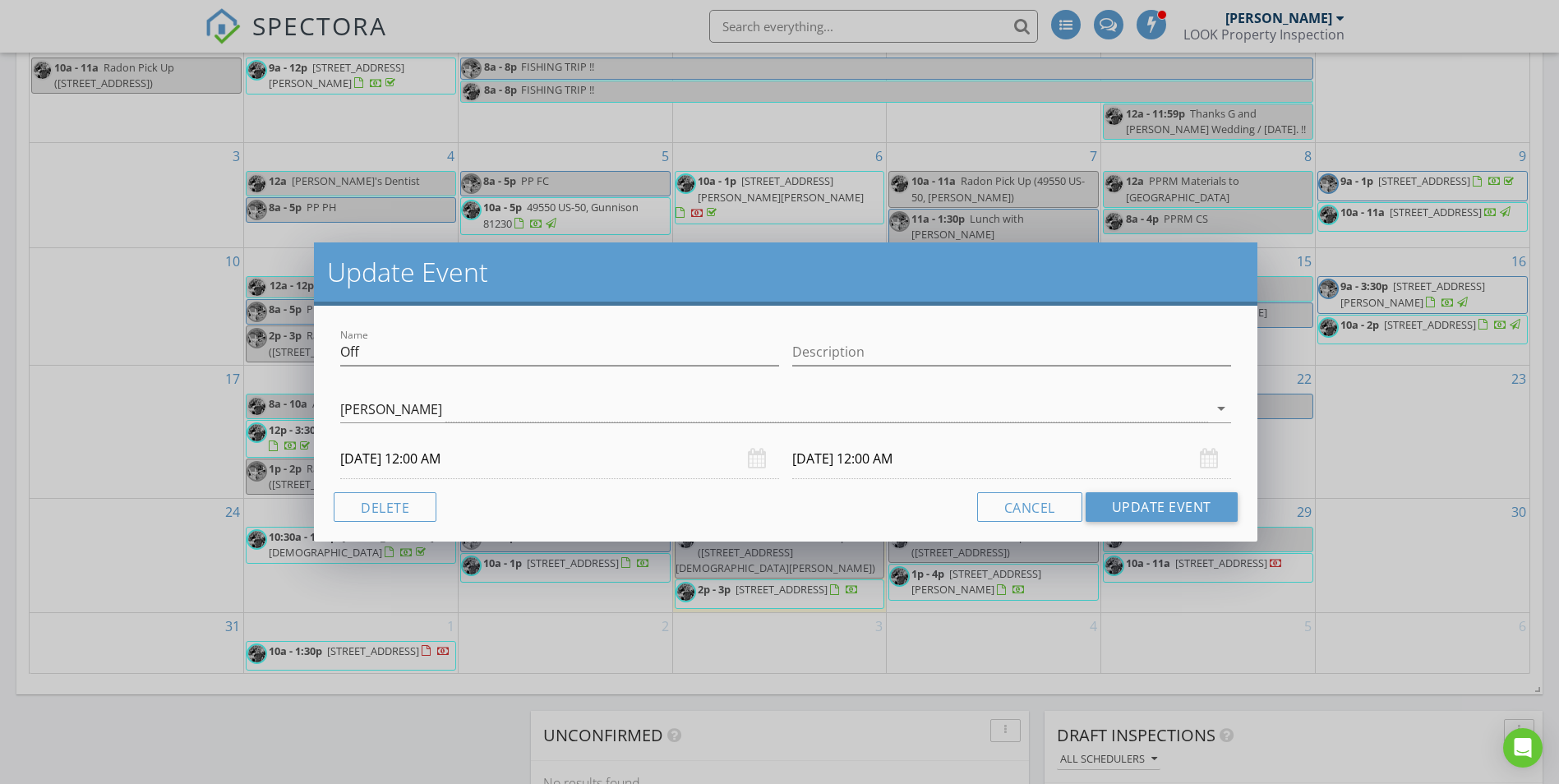
click at [1347, 571] on div "Update Event Name Off Description Jason Carver arrow_drop_down 08/29/2025 12:00…" at bounding box center [780, 392] width 1559 height 784
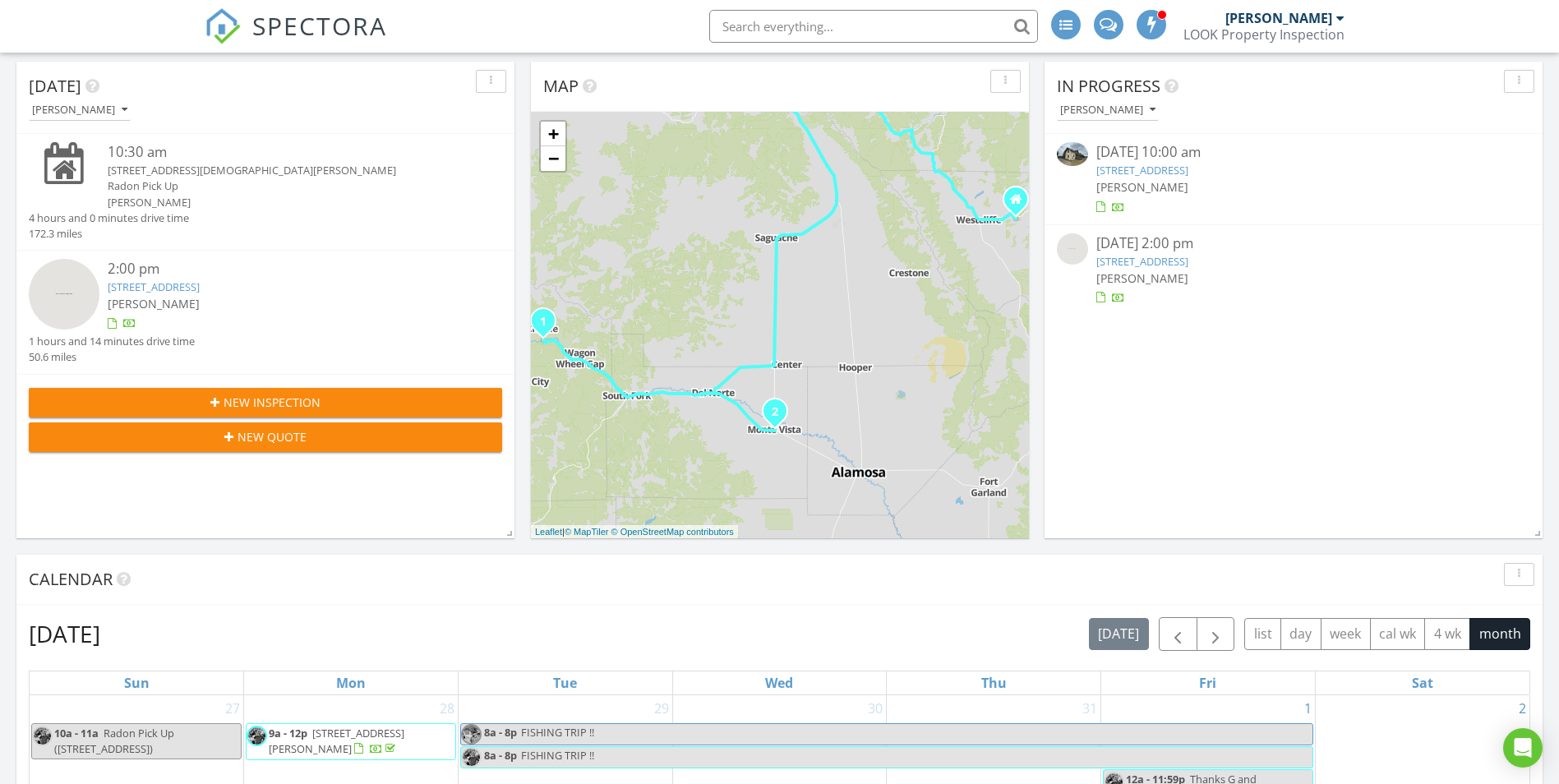
scroll to position [0, 0]
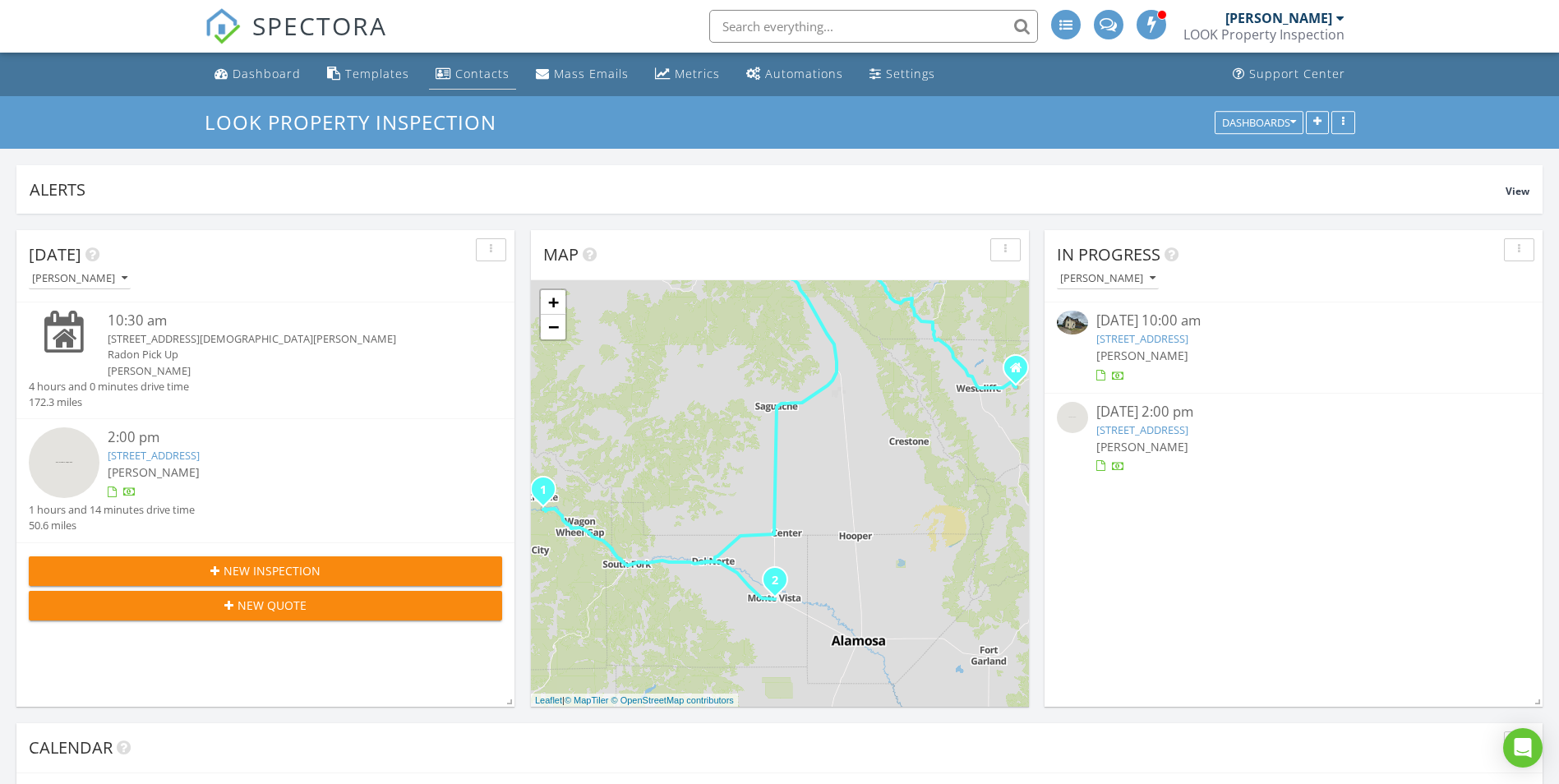
click at [452, 82] on link "Contacts" at bounding box center [472, 74] width 87 height 30
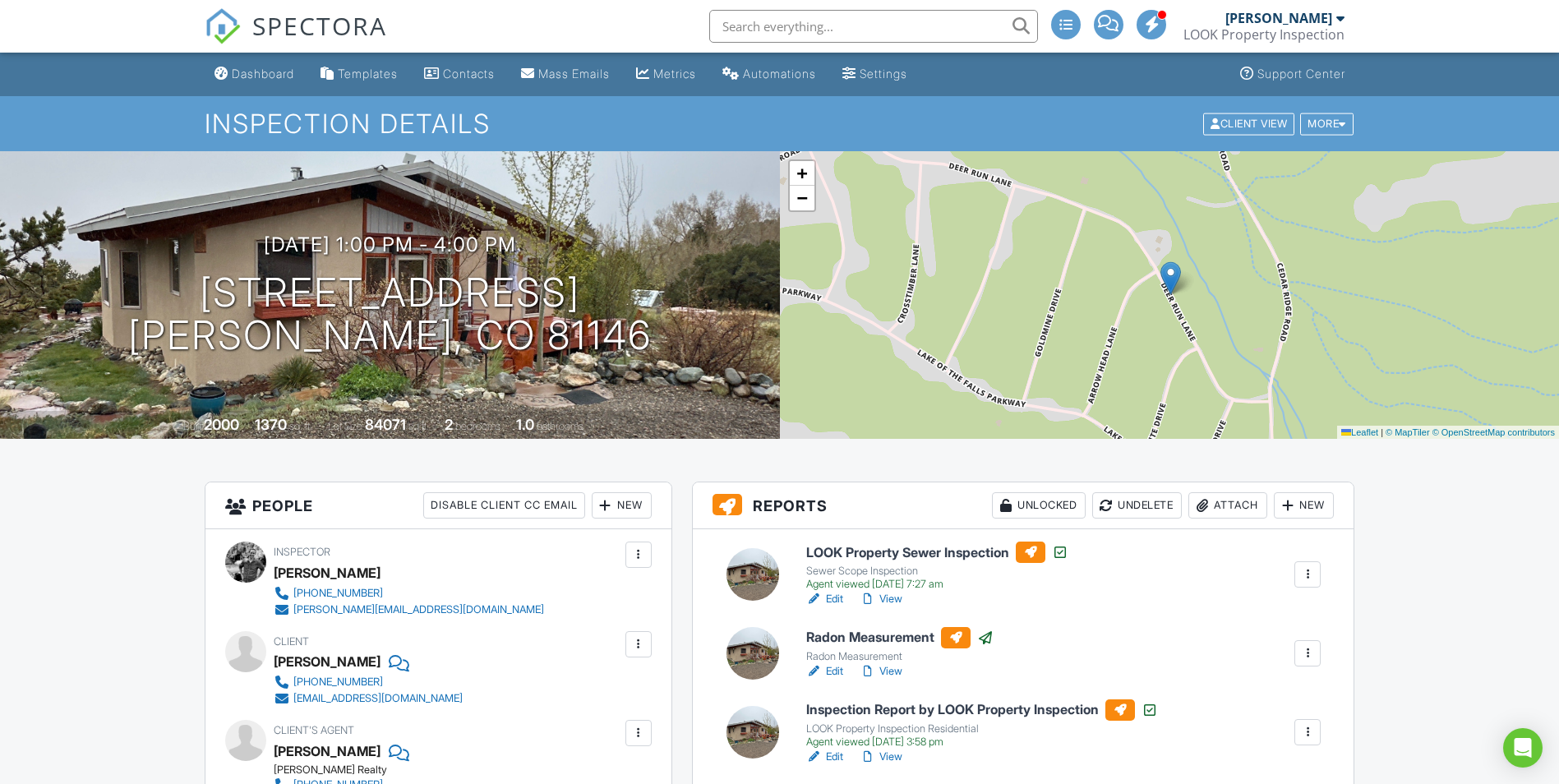
click at [1282, 19] on div "[PERSON_NAME]" at bounding box center [1279, 18] width 107 height 17
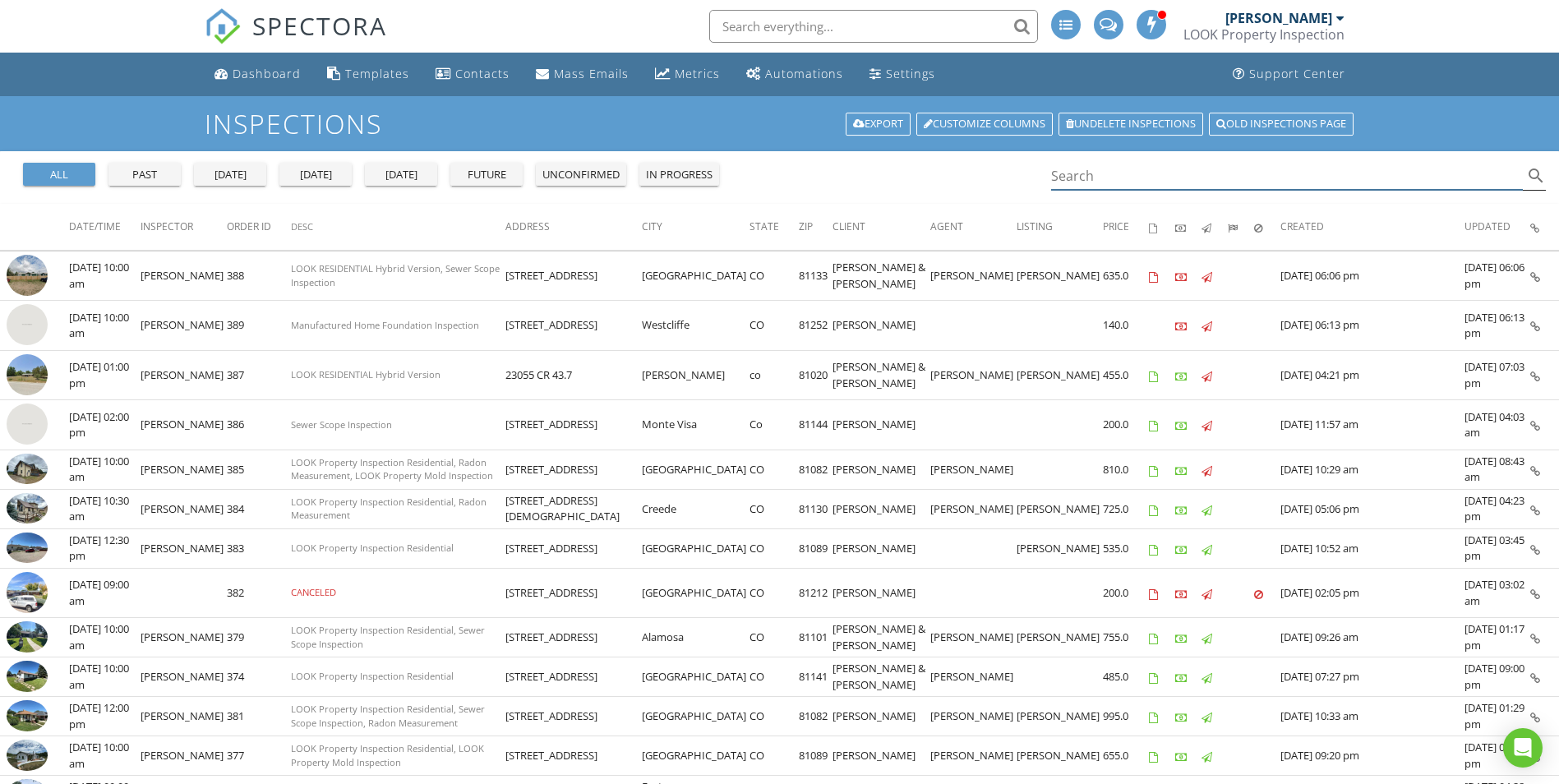
click at [1114, 171] on input "Search" at bounding box center [1288, 176] width 472 height 28
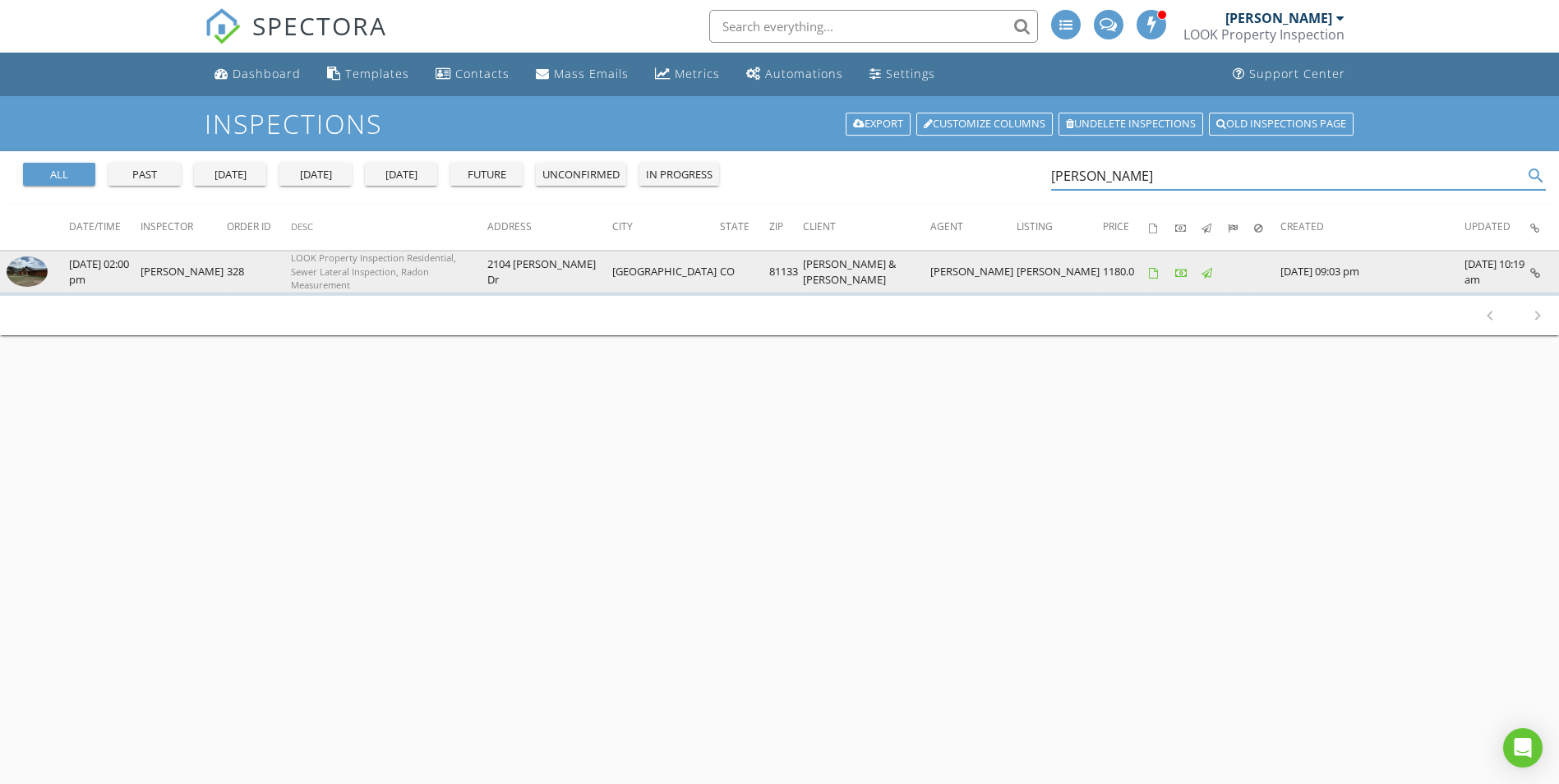
type input "pellar"
click at [980, 268] on td "[PERSON_NAME]" at bounding box center [973, 272] width 86 height 42
click at [29, 271] on img at bounding box center [27, 271] width 41 height 30
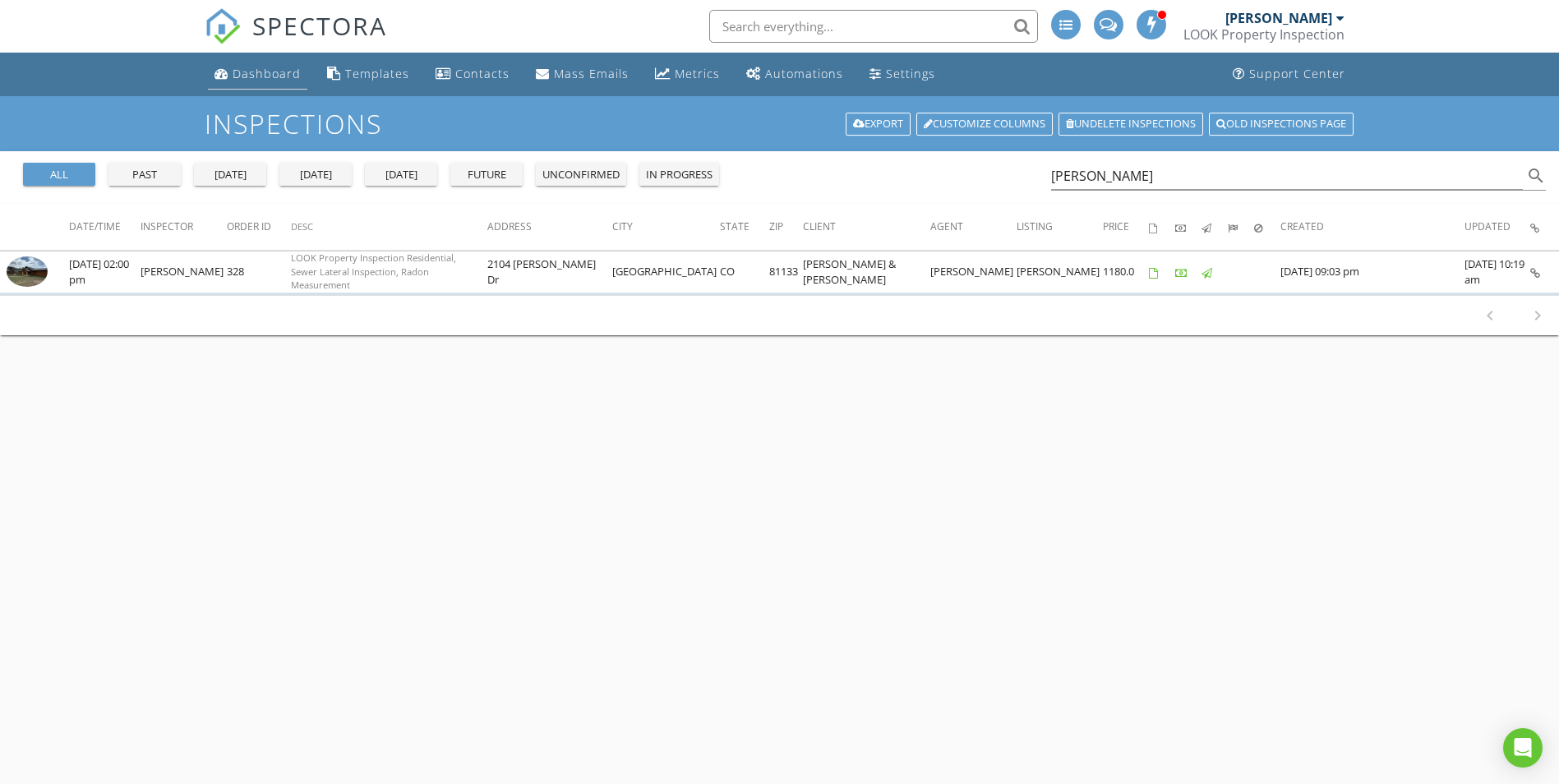
click at [253, 66] on div "Dashboard" at bounding box center [267, 74] width 68 height 16
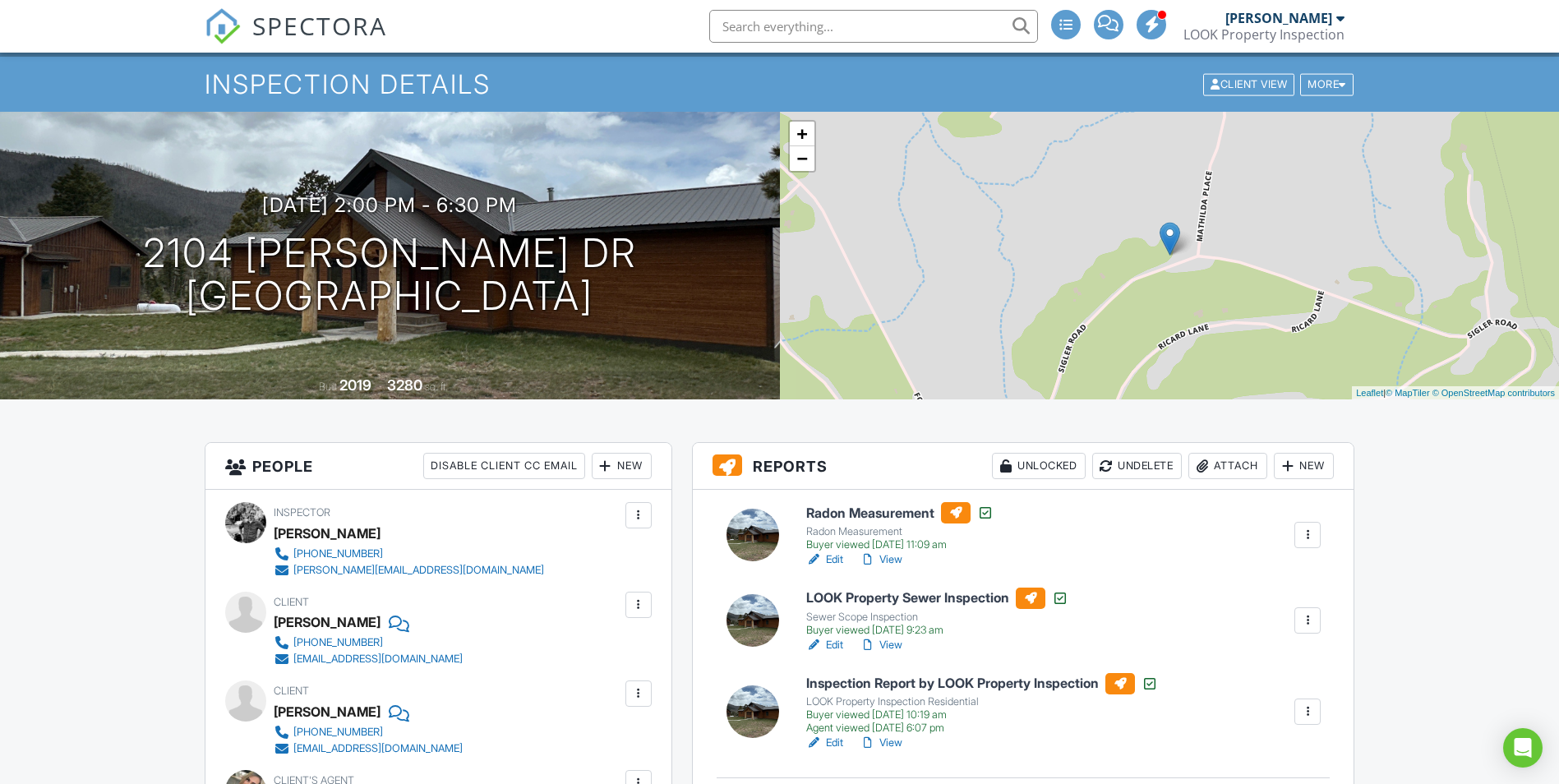
scroll to position [39, 0]
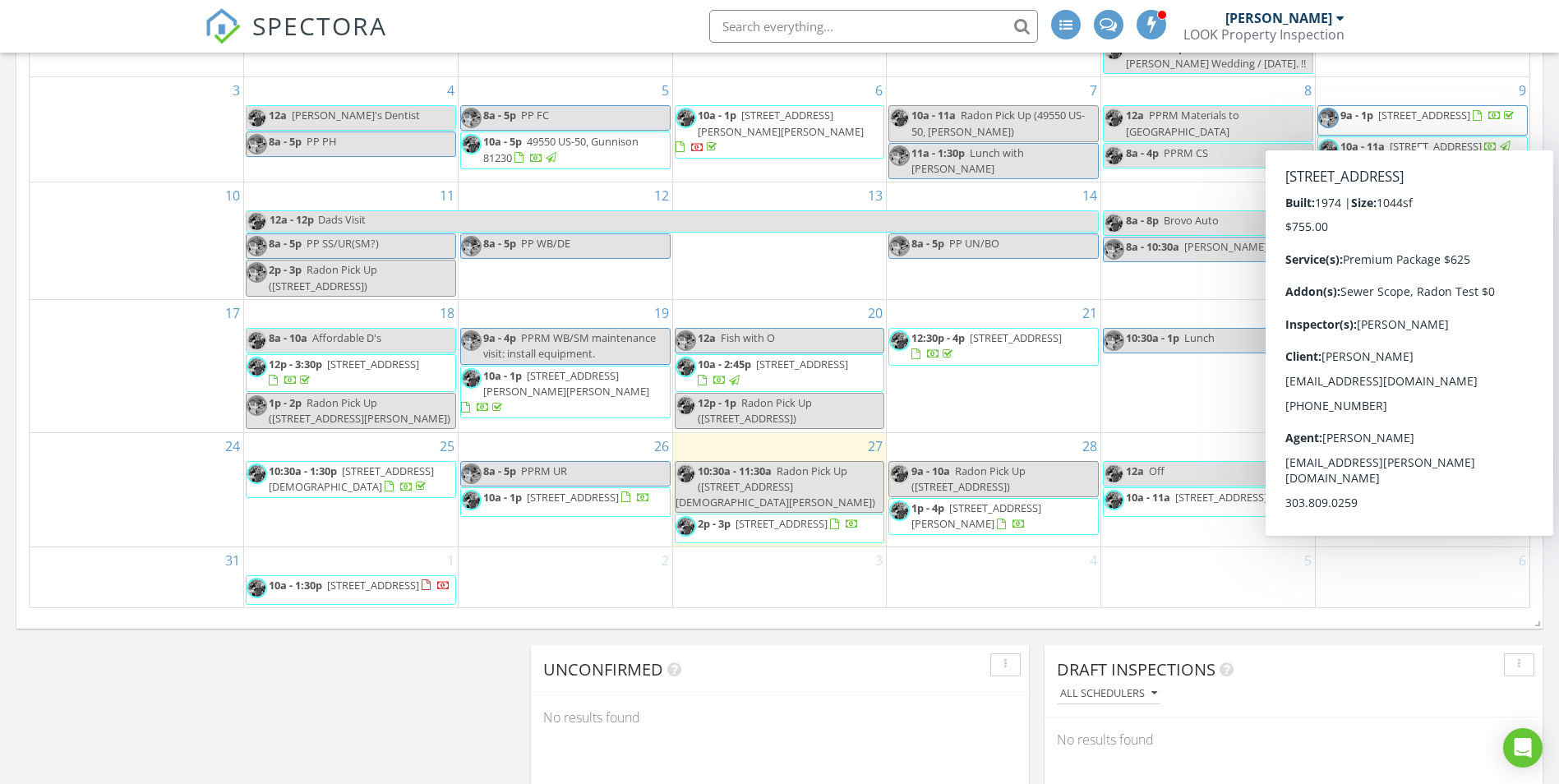
scroll to position [896, 0]
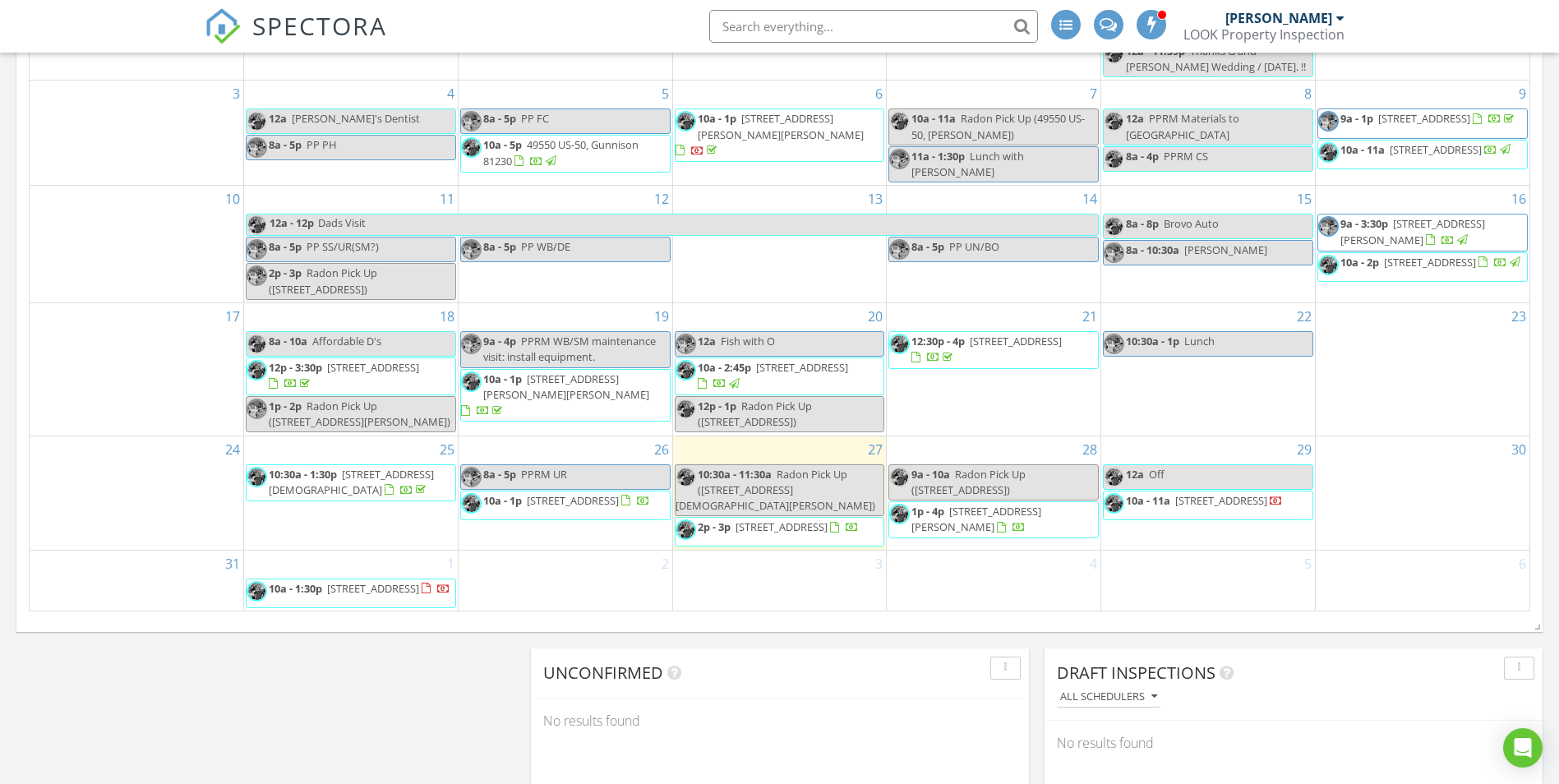
click at [1180, 419] on div "22 10:30a - 1p Lunch" at bounding box center [1208, 369] width 213 height 131
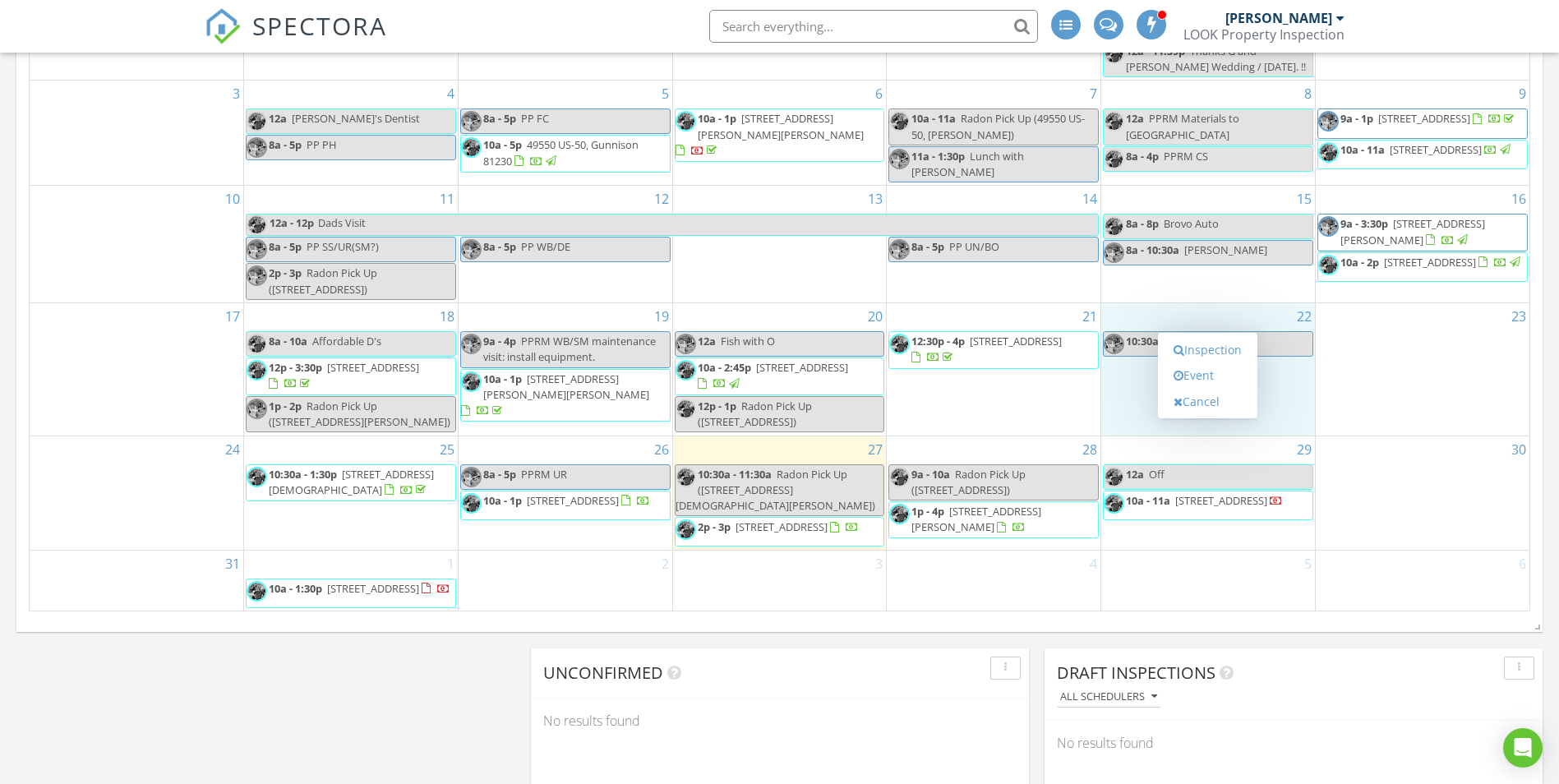
click at [1396, 417] on div "23" at bounding box center [1422, 369] width 213 height 131
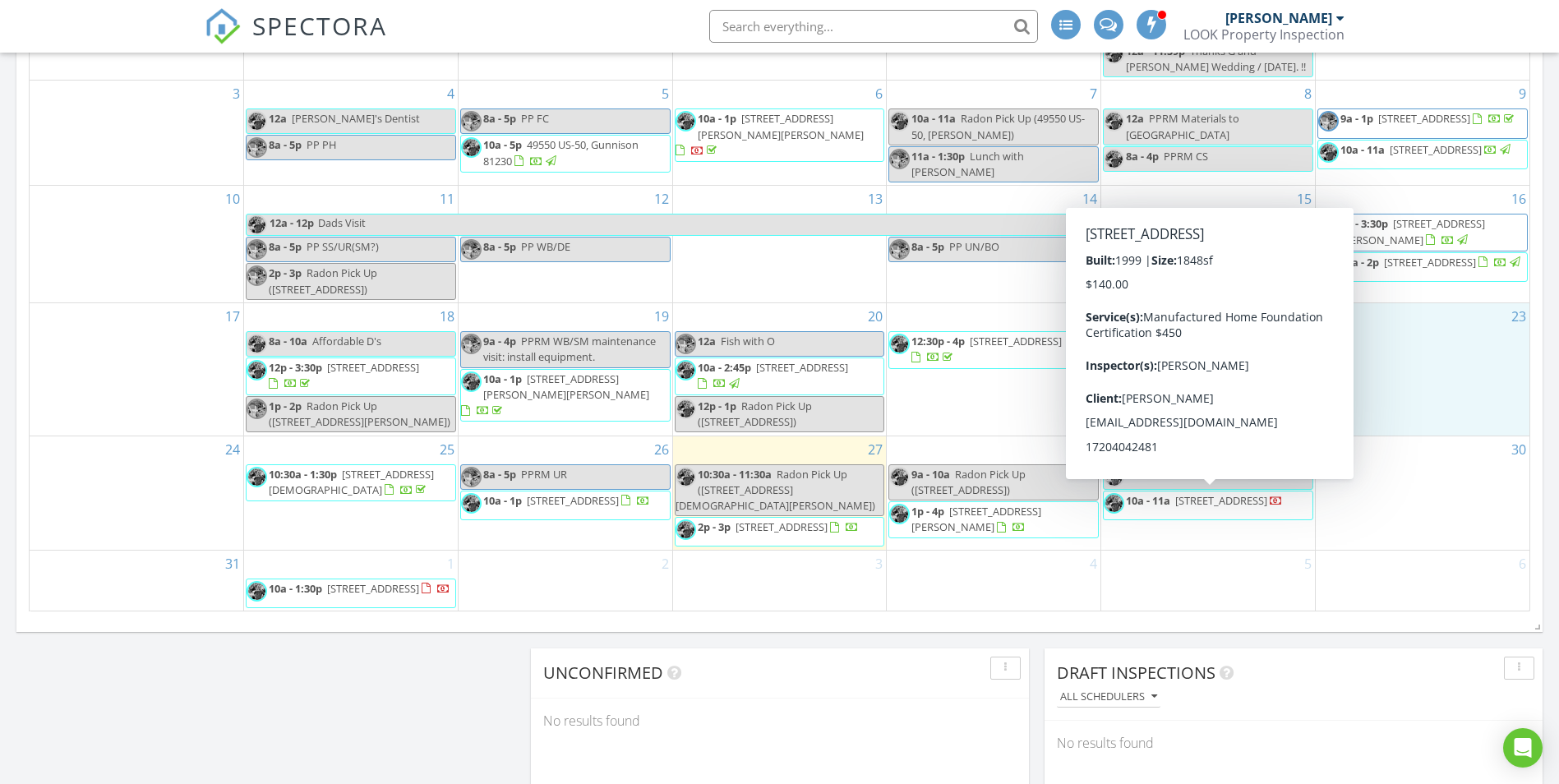
click at [605, 587] on div "2" at bounding box center [565, 580] width 213 height 60
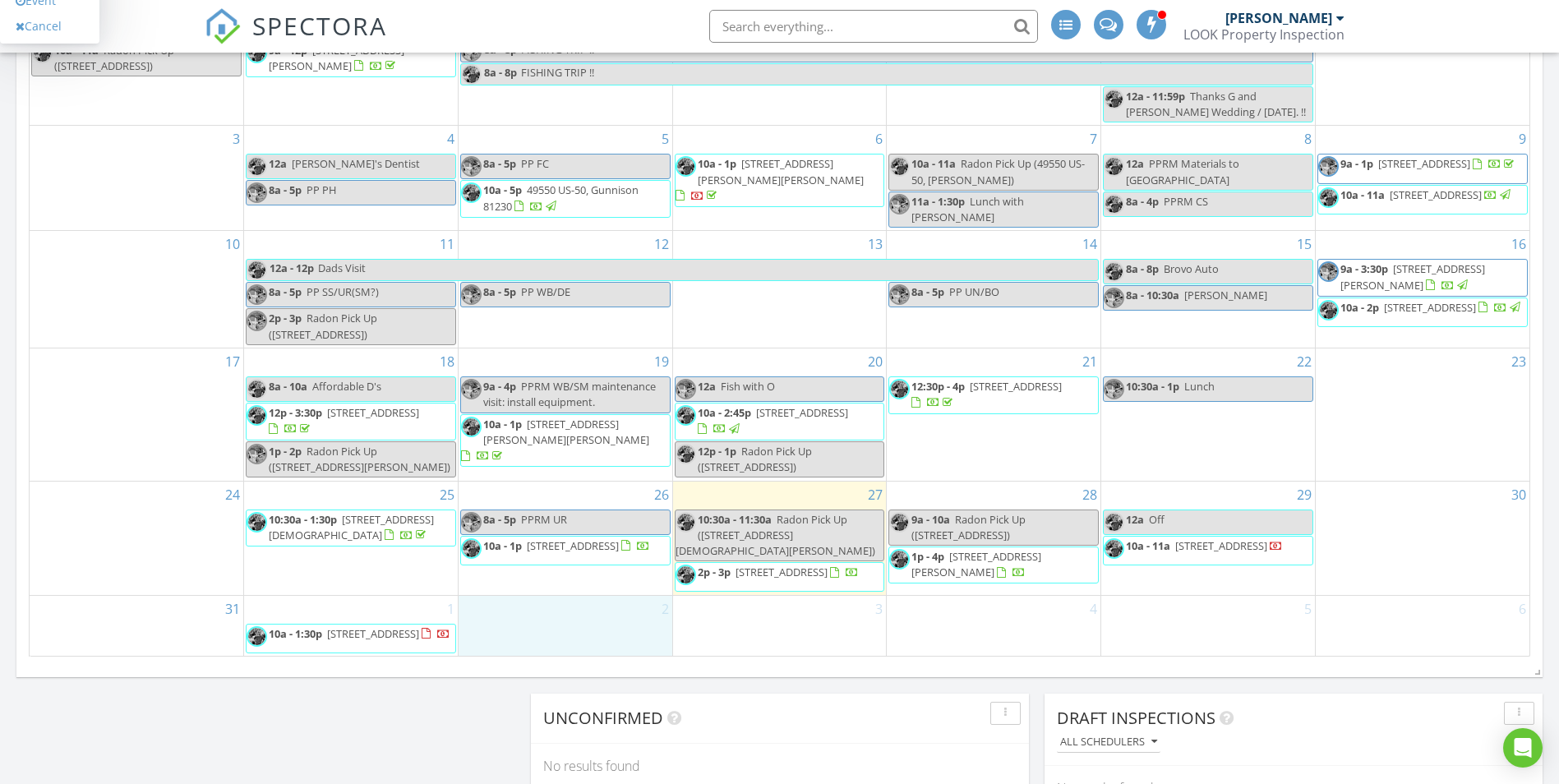
scroll to position [850, 0]
click at [824, 607] on div "3" at bounding box center [780, 626] width 213 height 60
click at [598, 639] on div "2" at bounding box center [565, 626] width 213 height 60
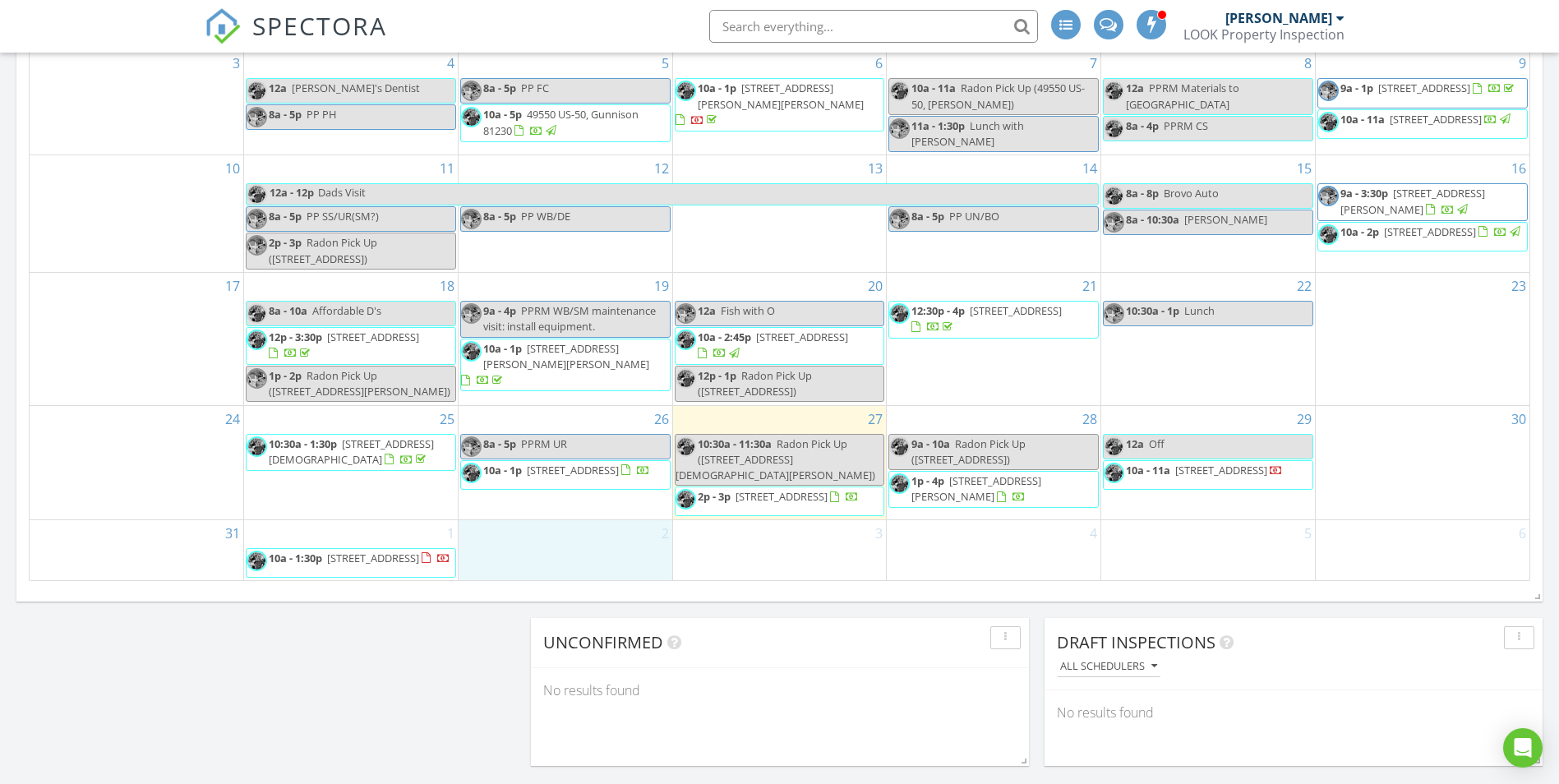
scroll to position [926, 0]
click at [734, 551] on div "3" at bounding box center [780, 551] width 213 height 60
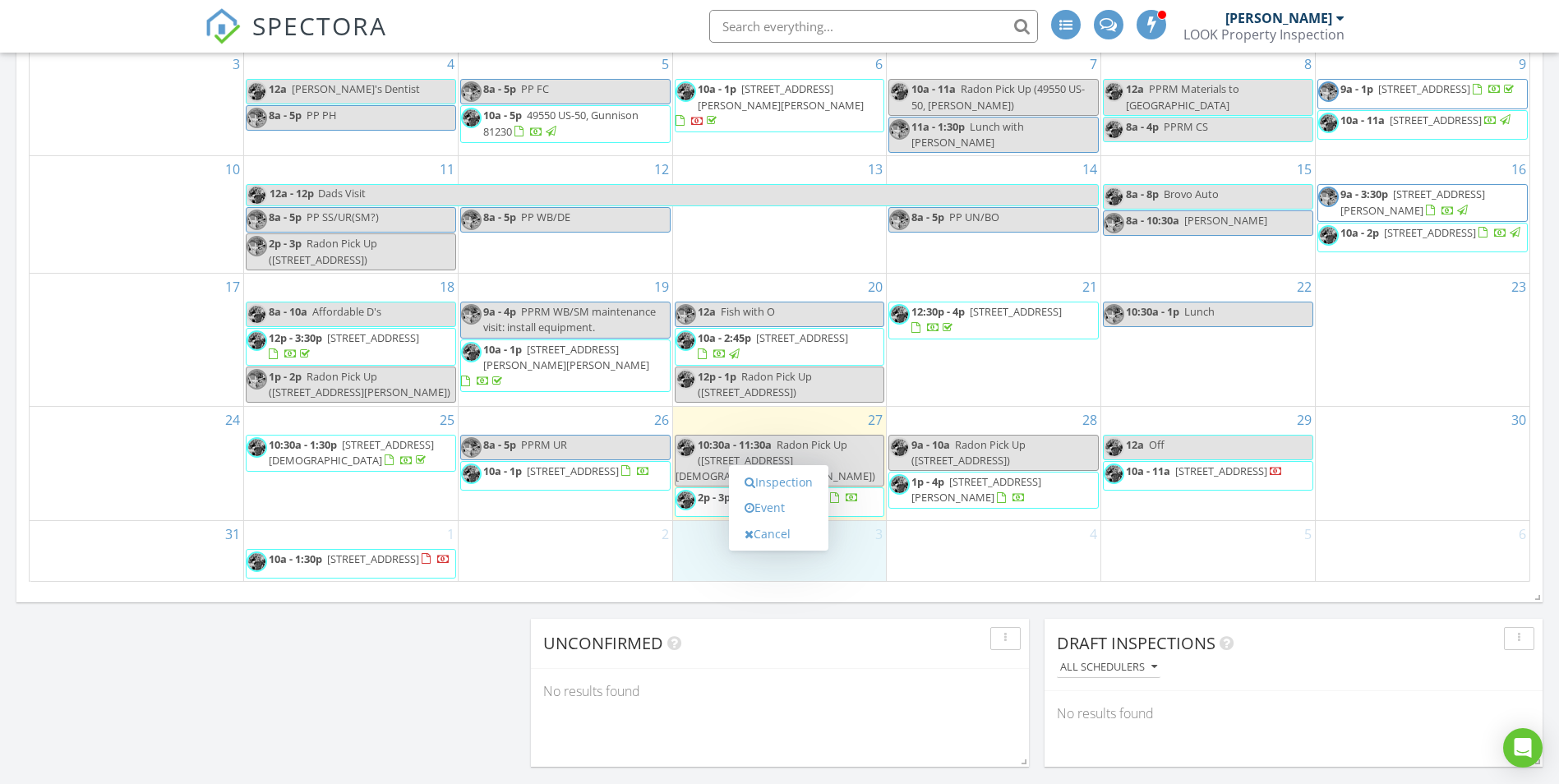
click at [932, 557] on div "4" at bounding box center [994, 551] width 213 height 60
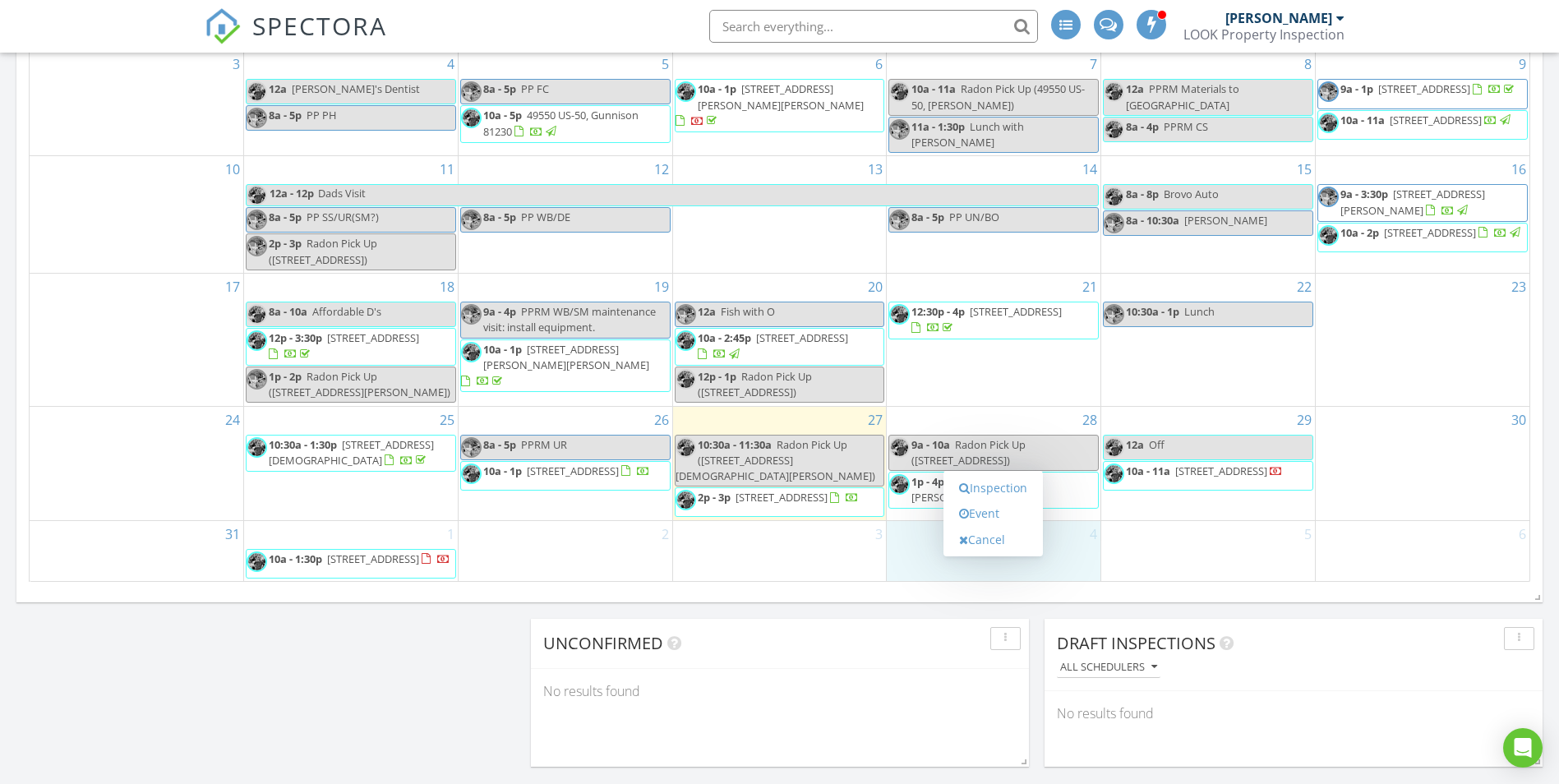
click at [760, 554] on div "3" at bounding box center [780, 551] width 213 height 60
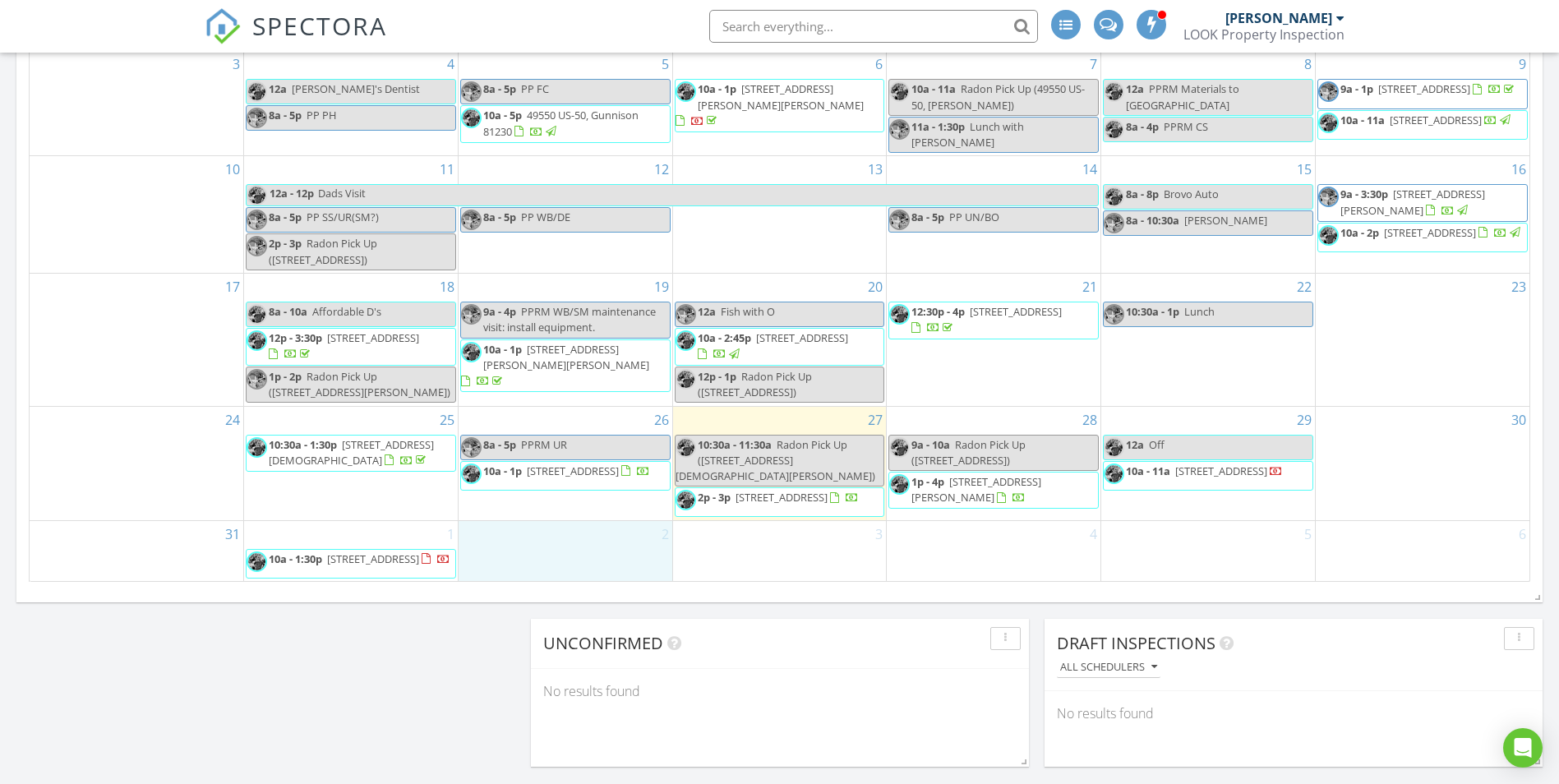
click at [609, 552] on div "2" at bounding box center [565, 551] width 213 height 60
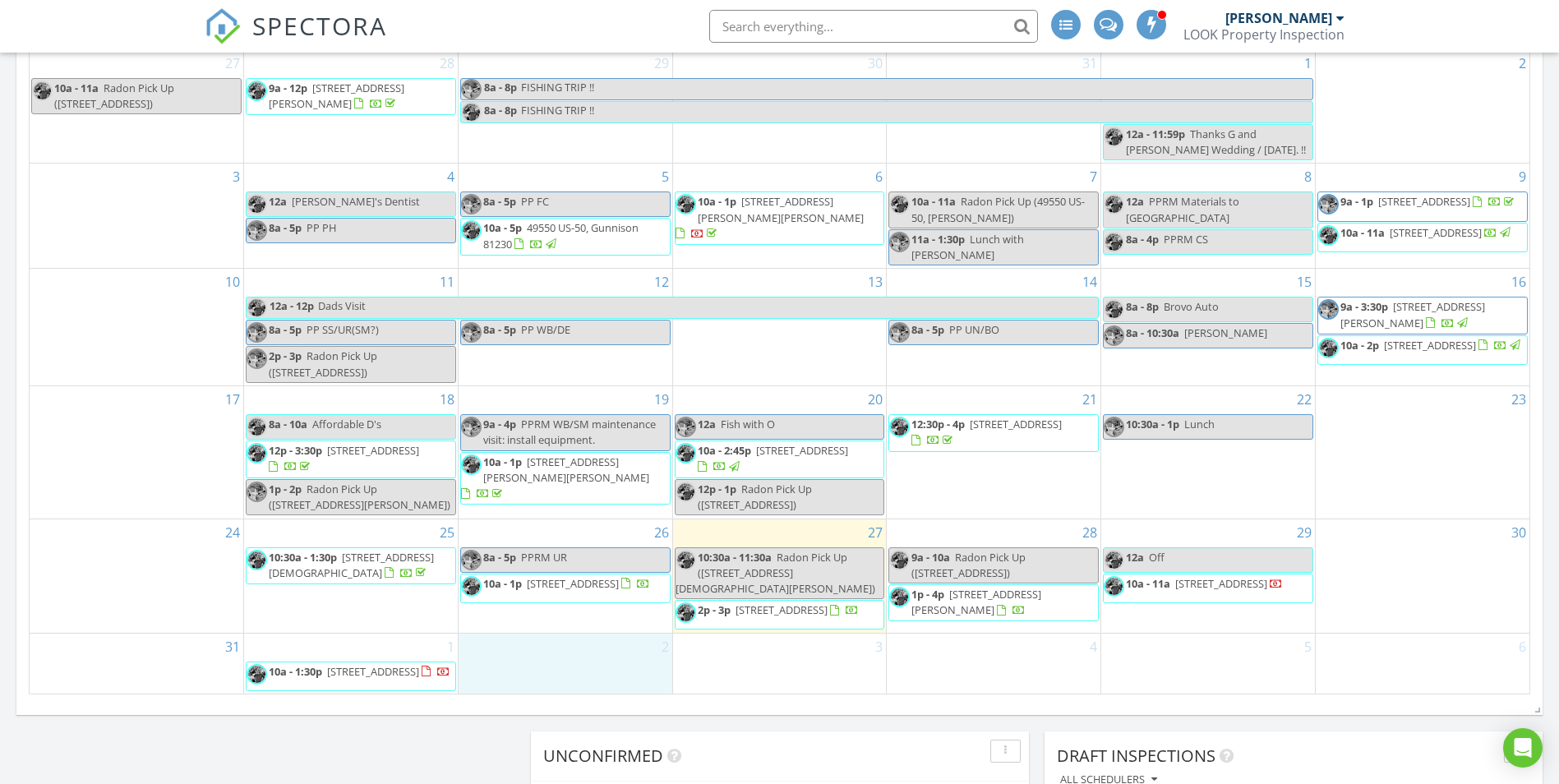
scroll to position [930, 0]
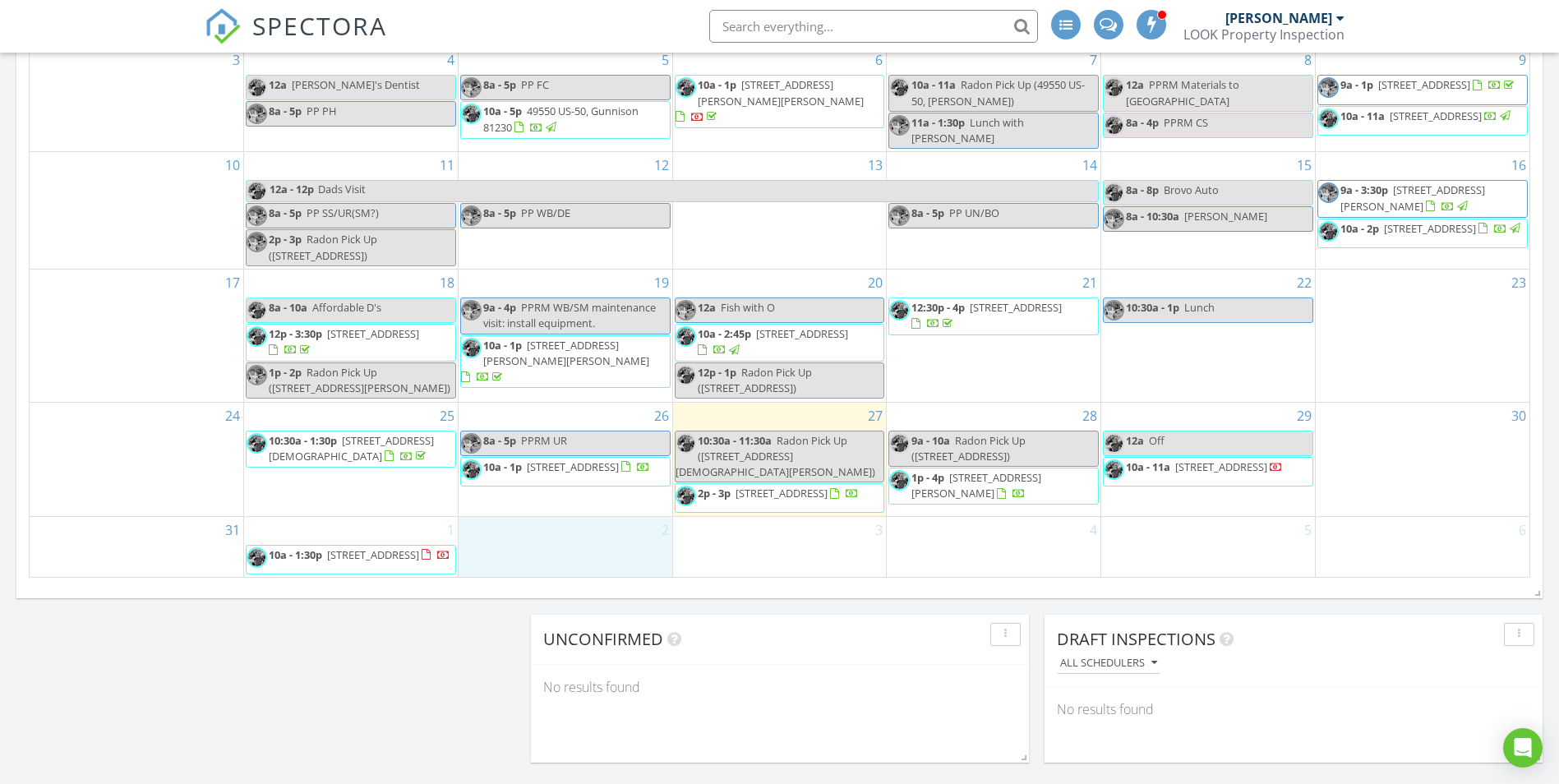
click at [996, 546] on div "4" at bounding box center [994, 546] width 213 height 60
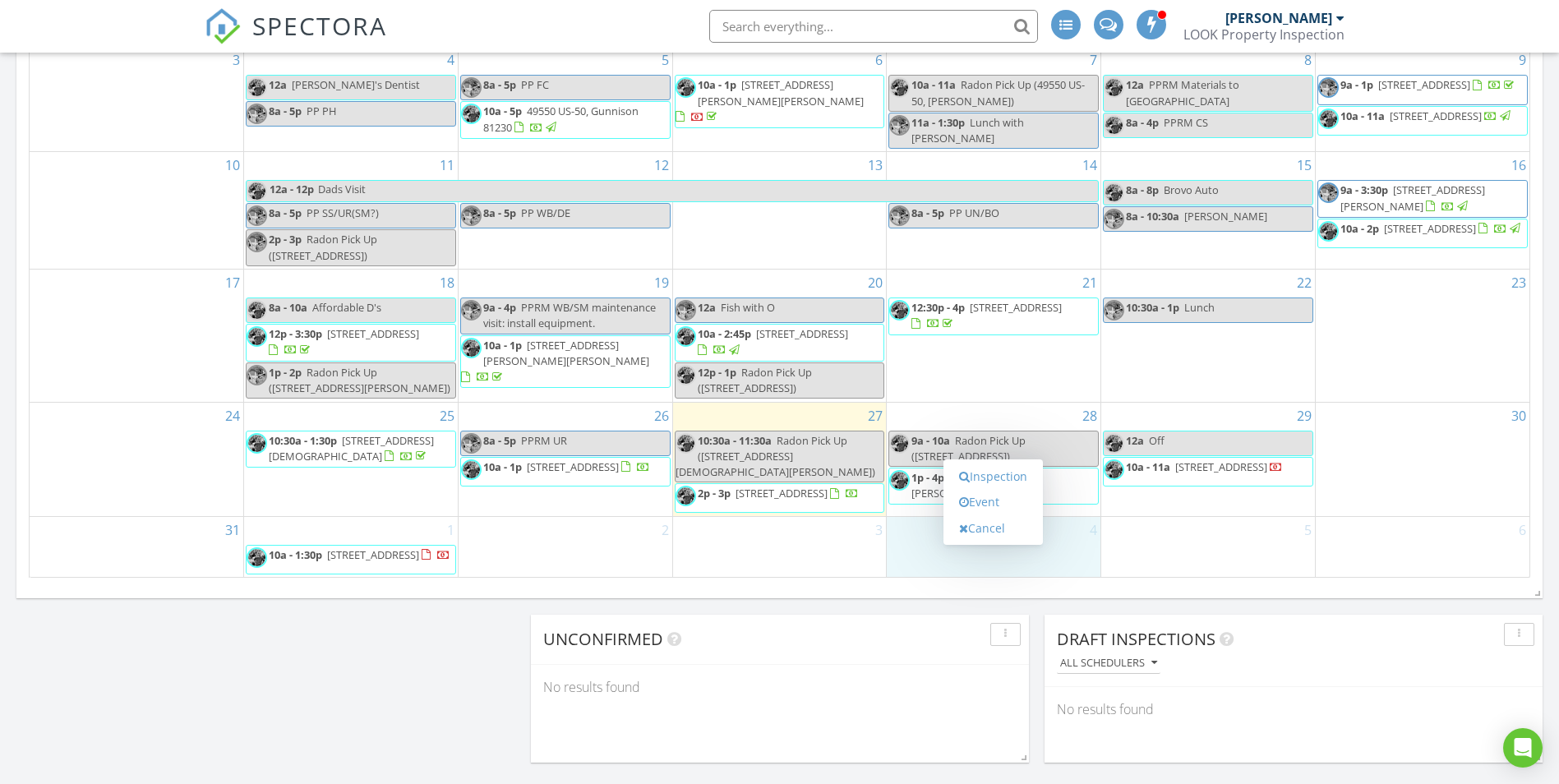
click at [604, 531] on div "2" at bounding box center [565, 546] width 213 height 60
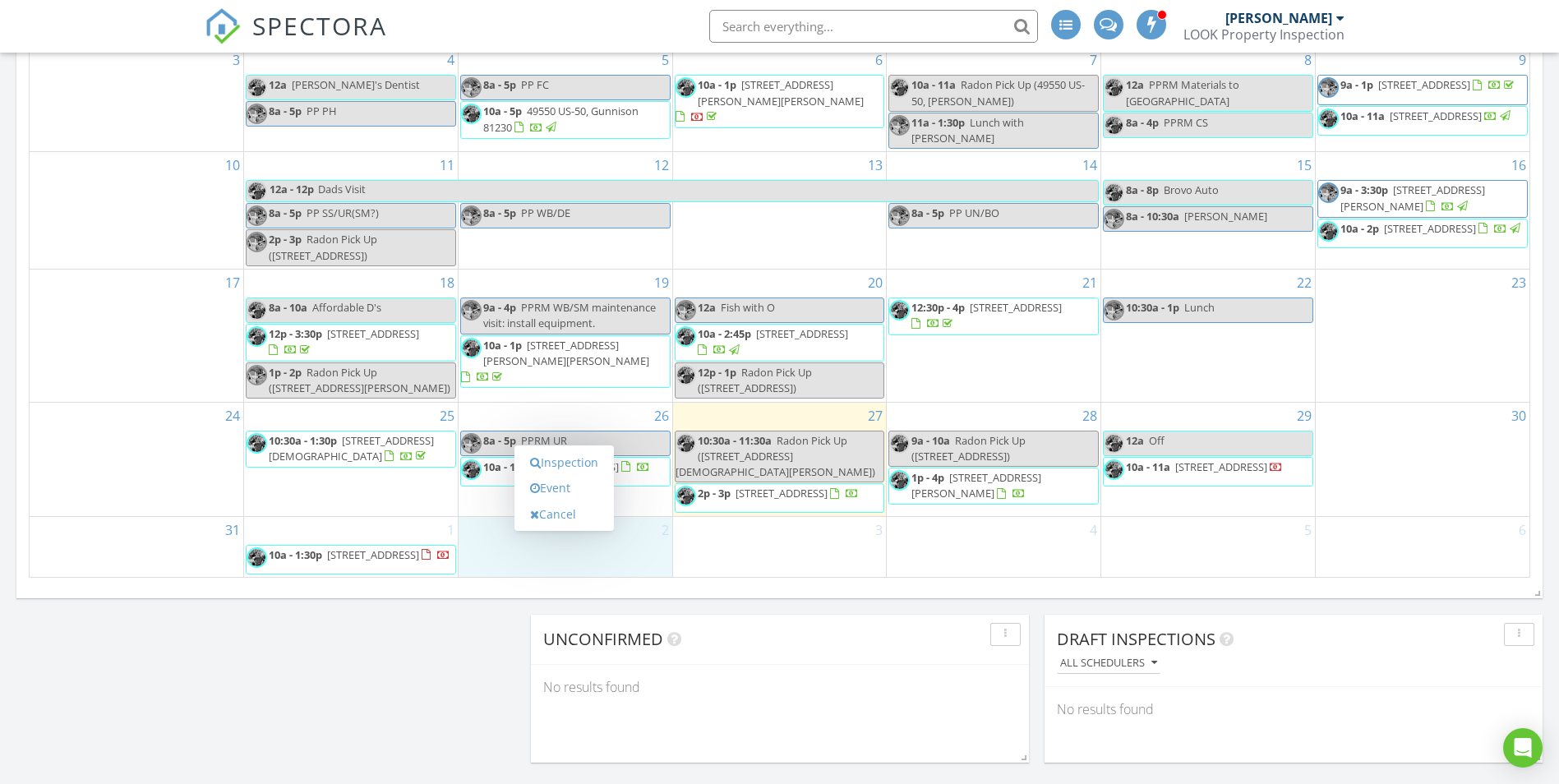
click at [942, 536] on div "4" at bounding box center [994, 546] width 213 height 60
click at [569, 523] on div "2" at bounding box center [565, 546] width 213 height 60
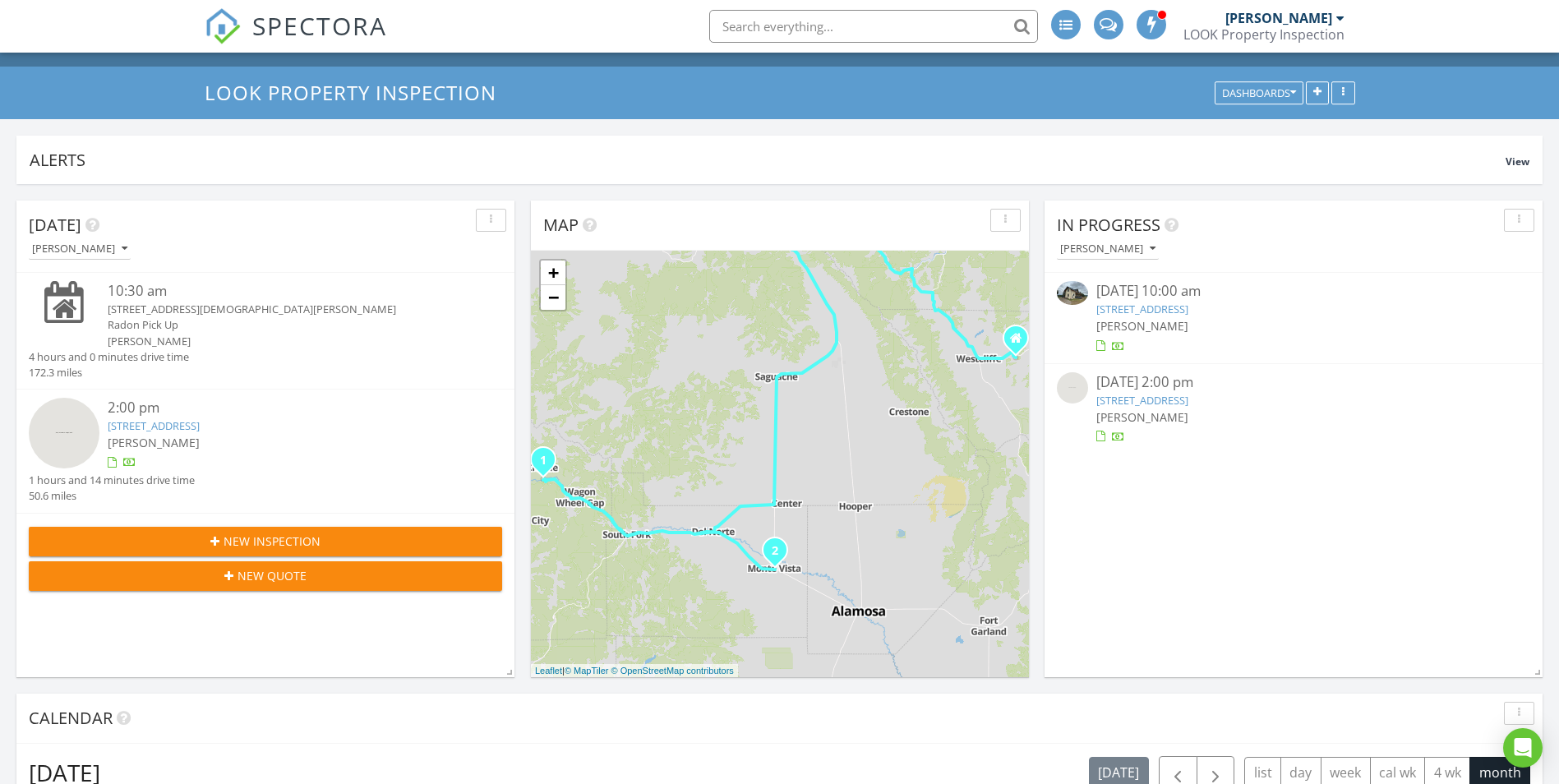
scroll to position [0, 0]
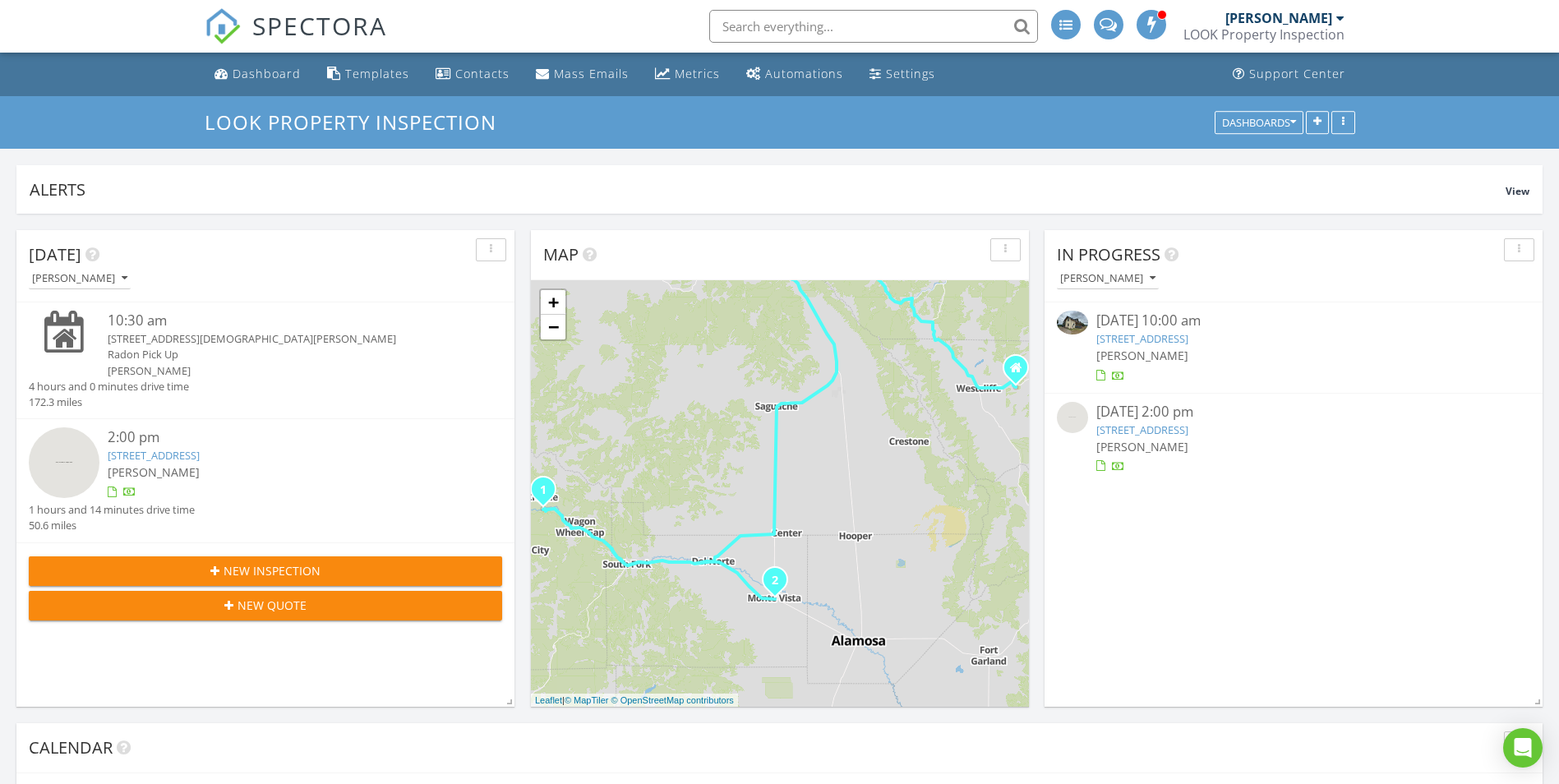
click at [1286, 28] on div "LOOK Property Inspection" at bounding box center [1264, 35] width 161 height 17
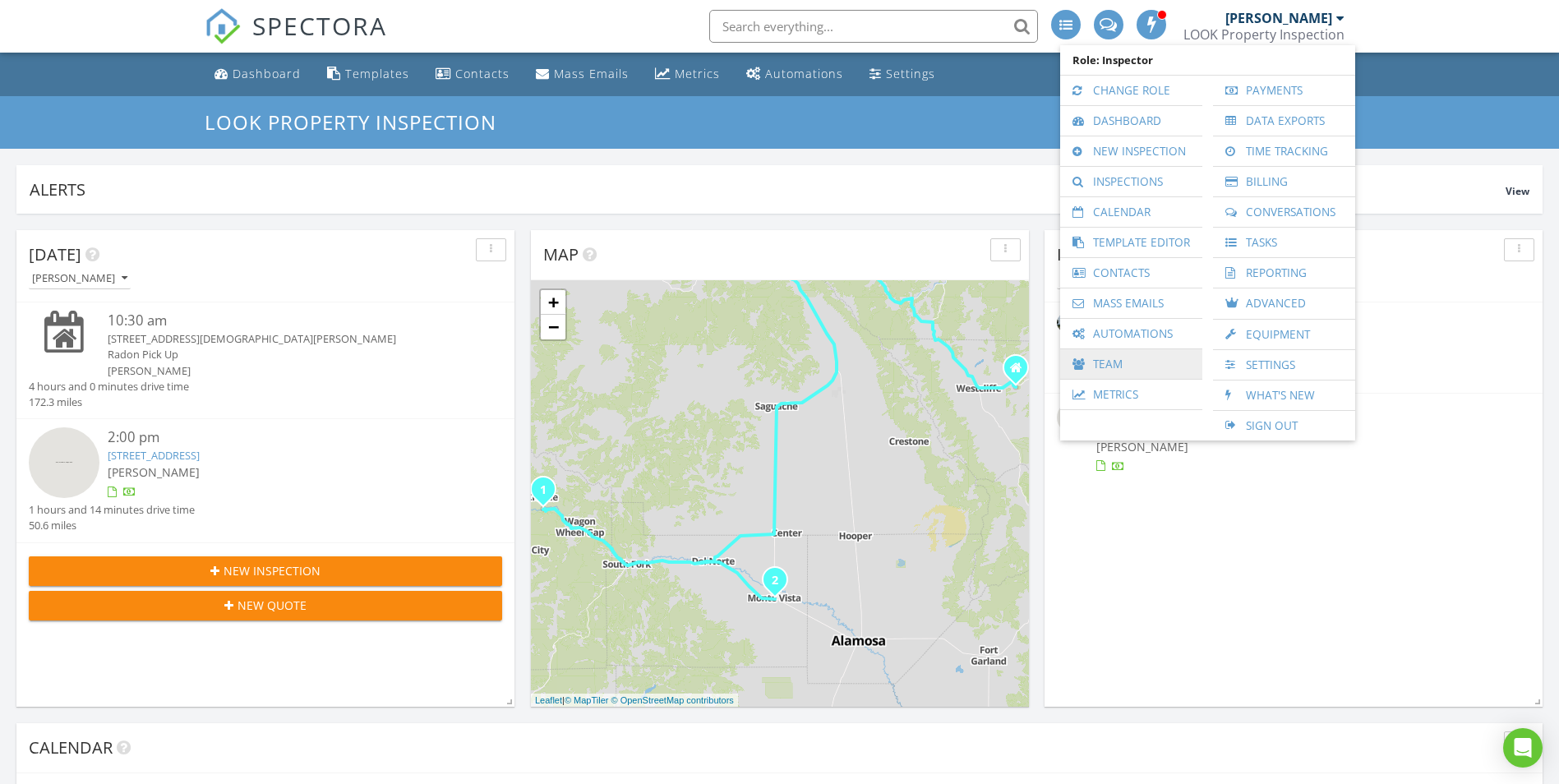
click at [1108, 360] on link "Team" at bounding box center [1131, 364] width 126 height 29
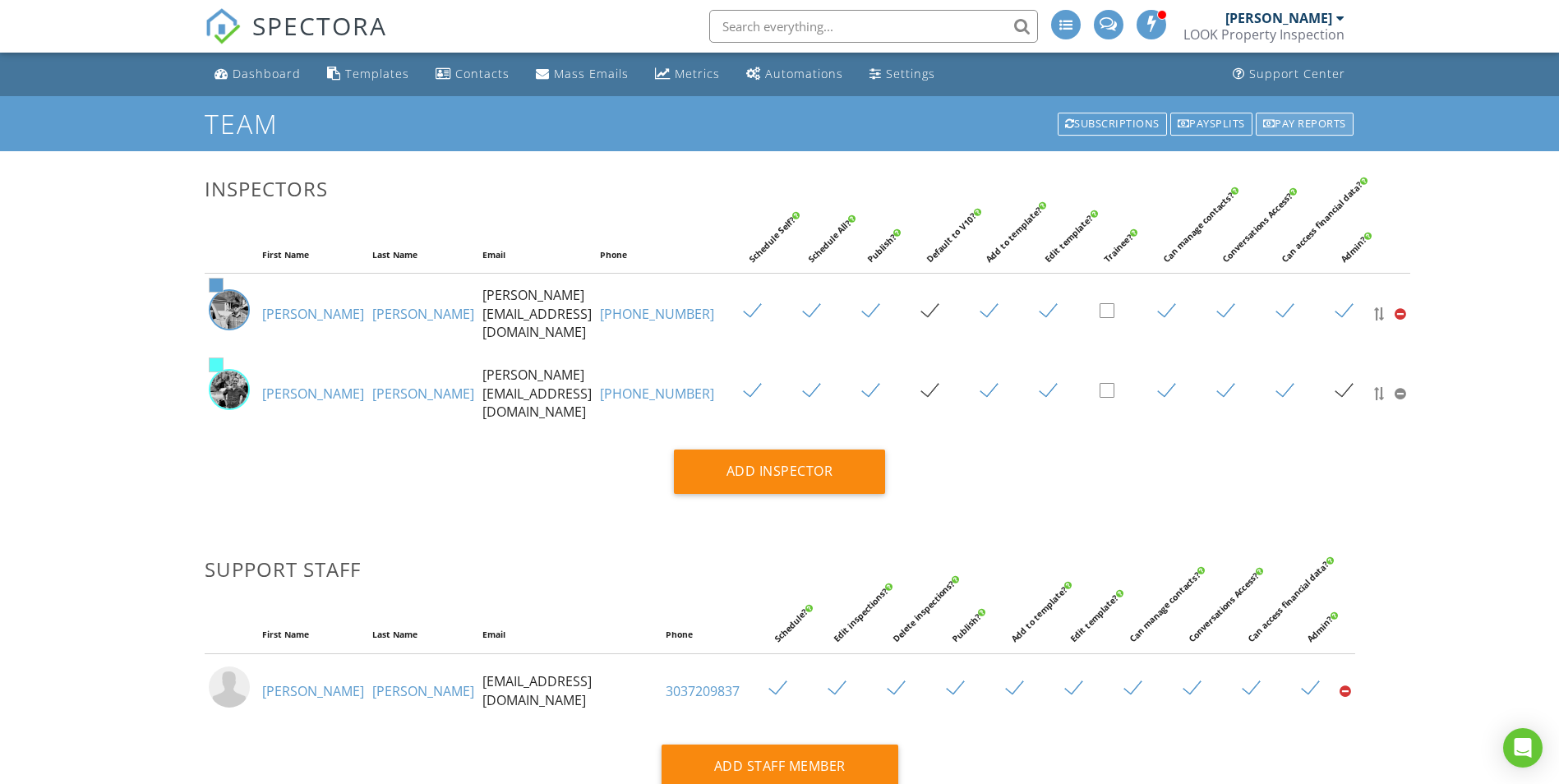
click at [1300, 128] on div "Pay reports" at bounding box center [1304, 123] width 97 height 23
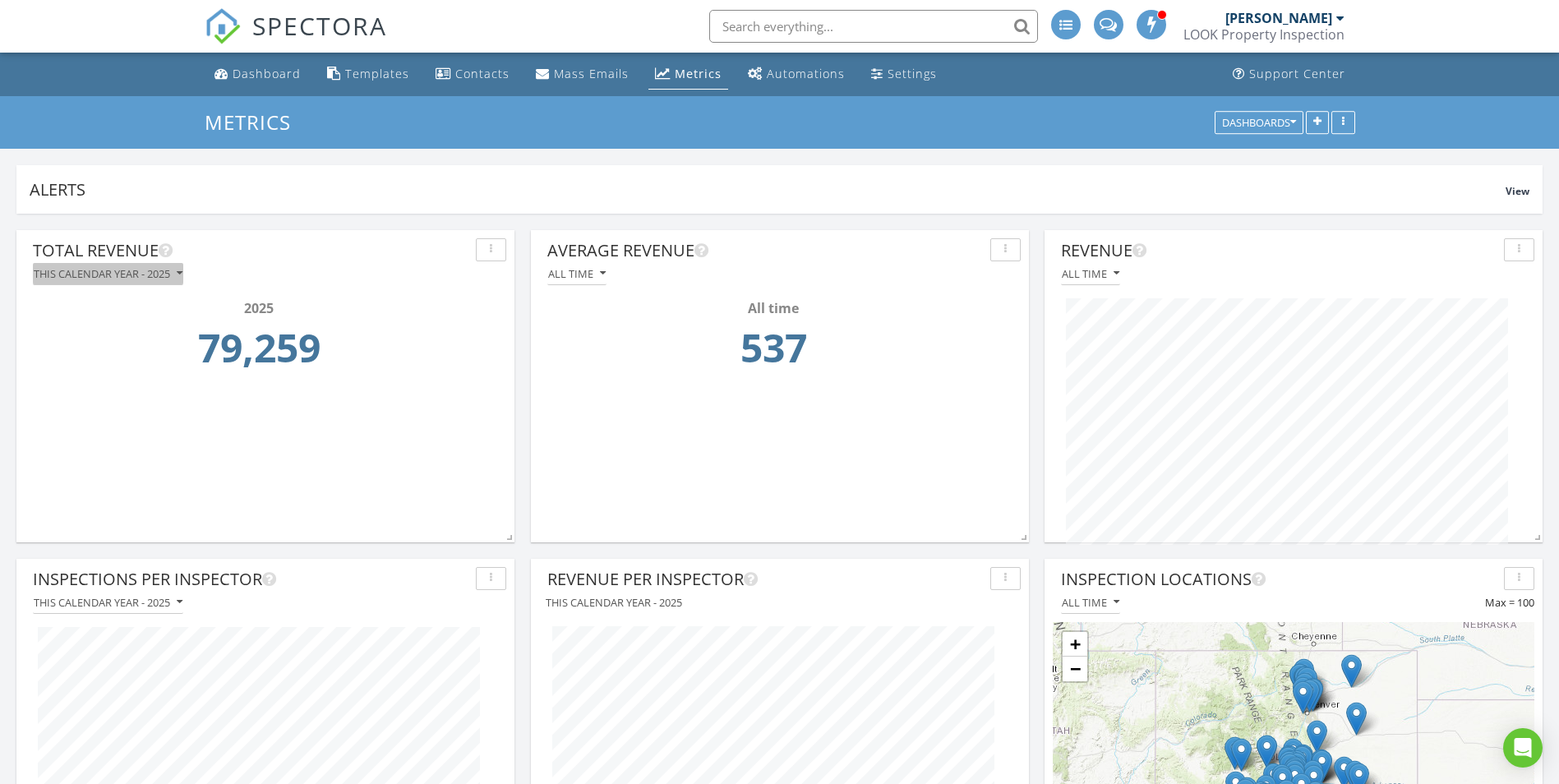
click at [182, 271] on icon "button" at bounding box center [179, 273] width 6 height 12
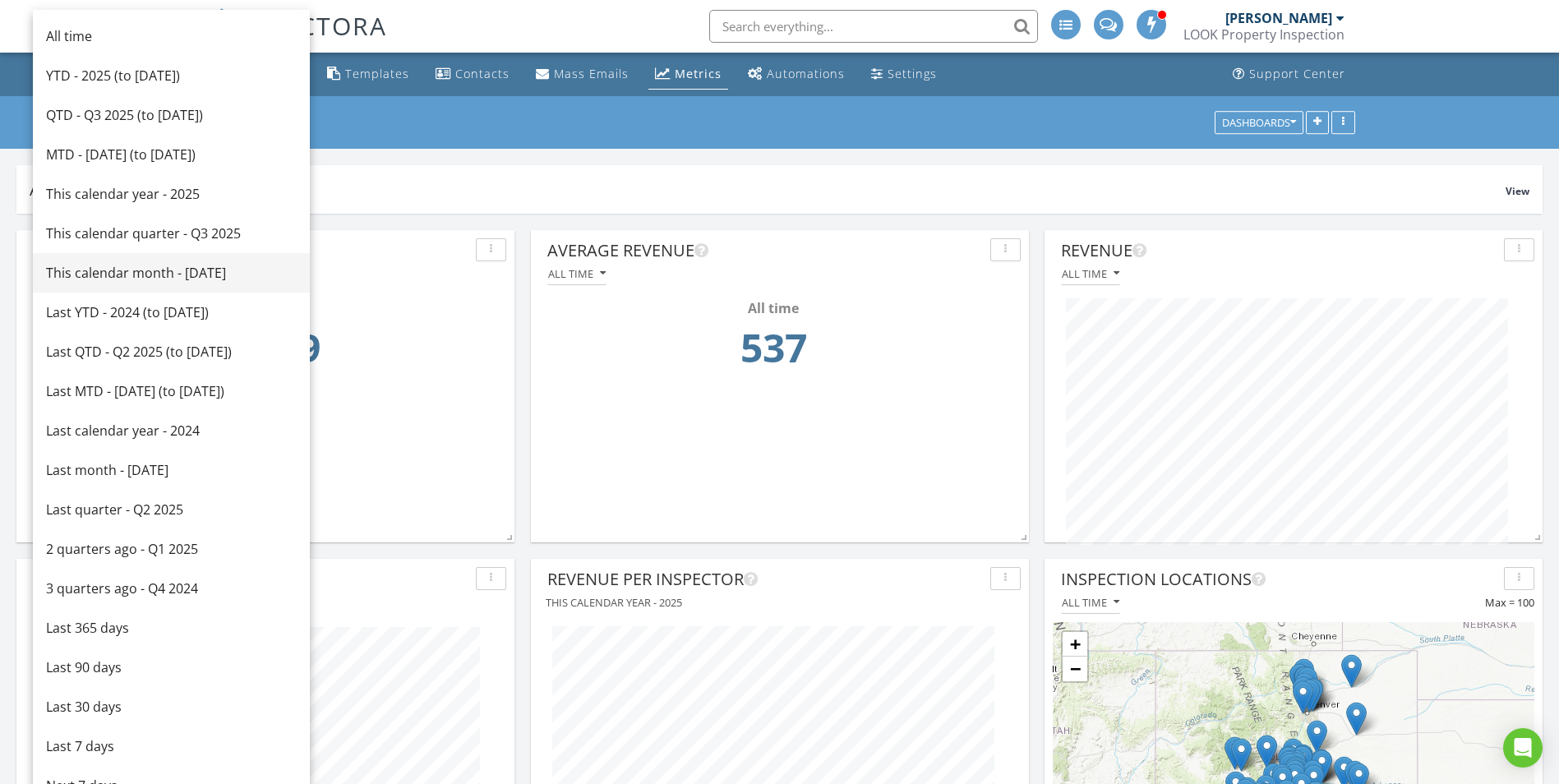
click at [162, 274] on div "This calendar month - August 2025" at bounding box center [171, 272] width 251 height 19
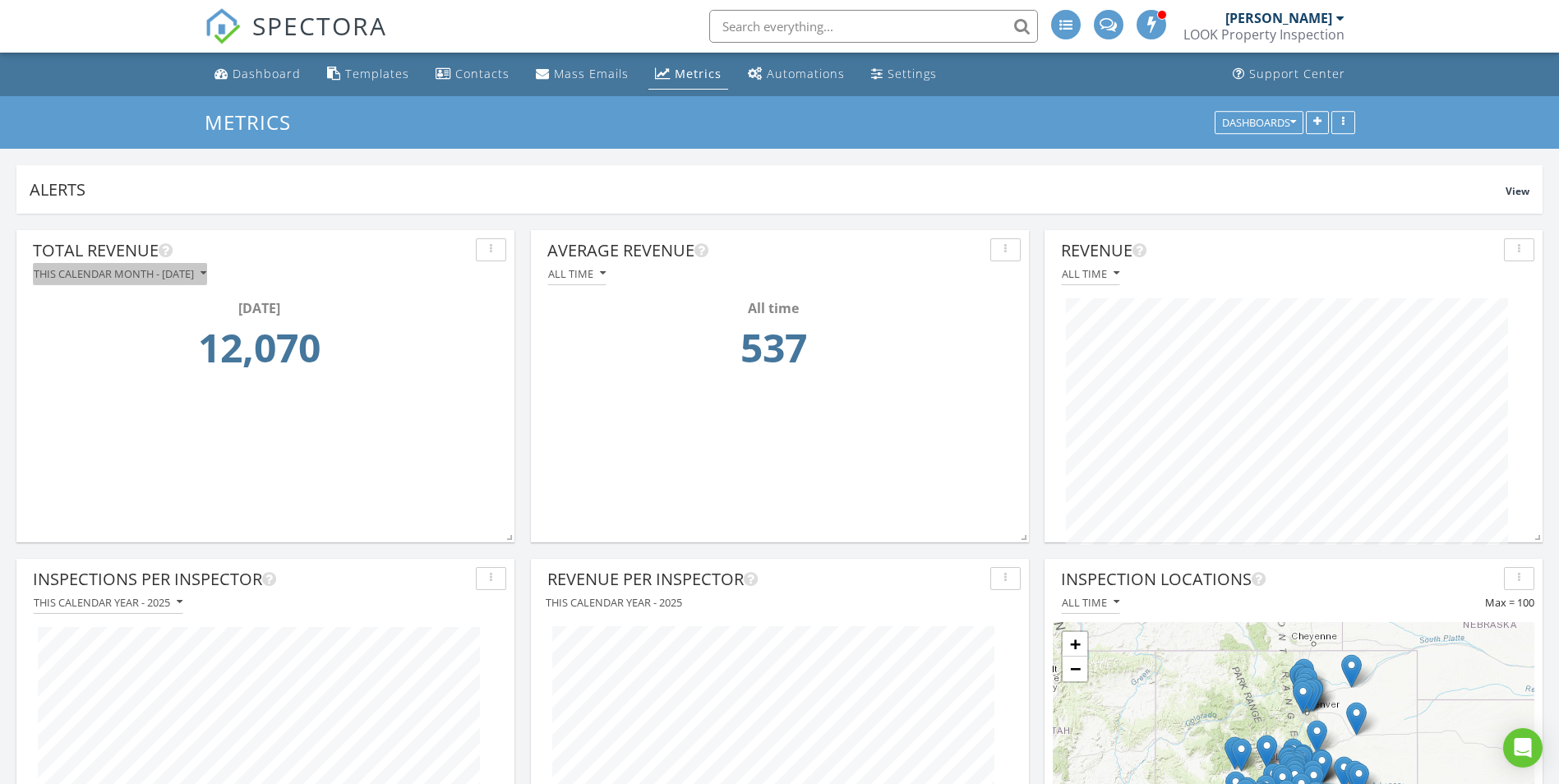
click at [206, 276] on icon "button" at bounding box center [203, 273] width 6 height 12
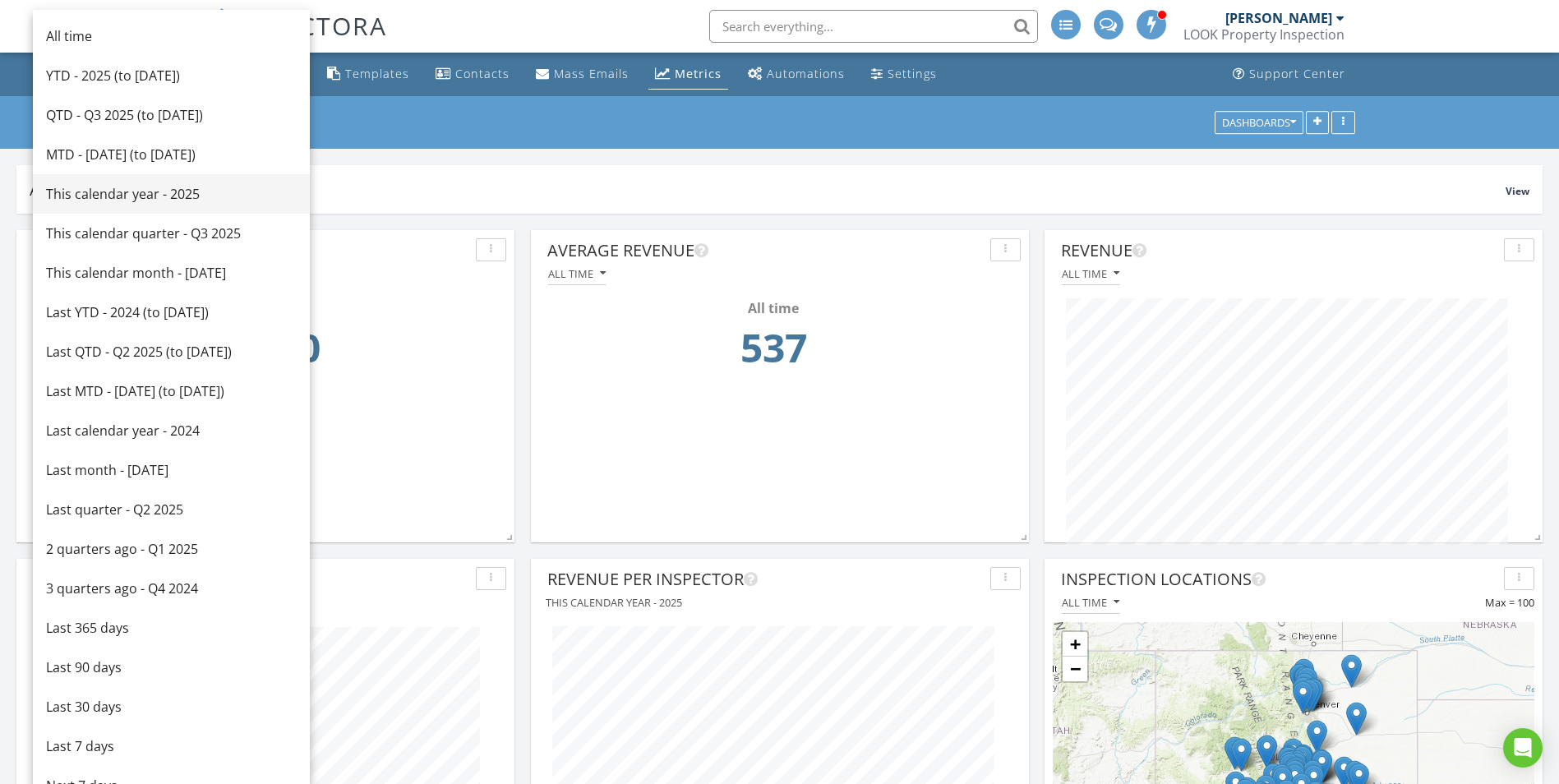
click at [108, 206] on link "This calendar year - 2025" at bounding box center [171, 194] width 277 height 40
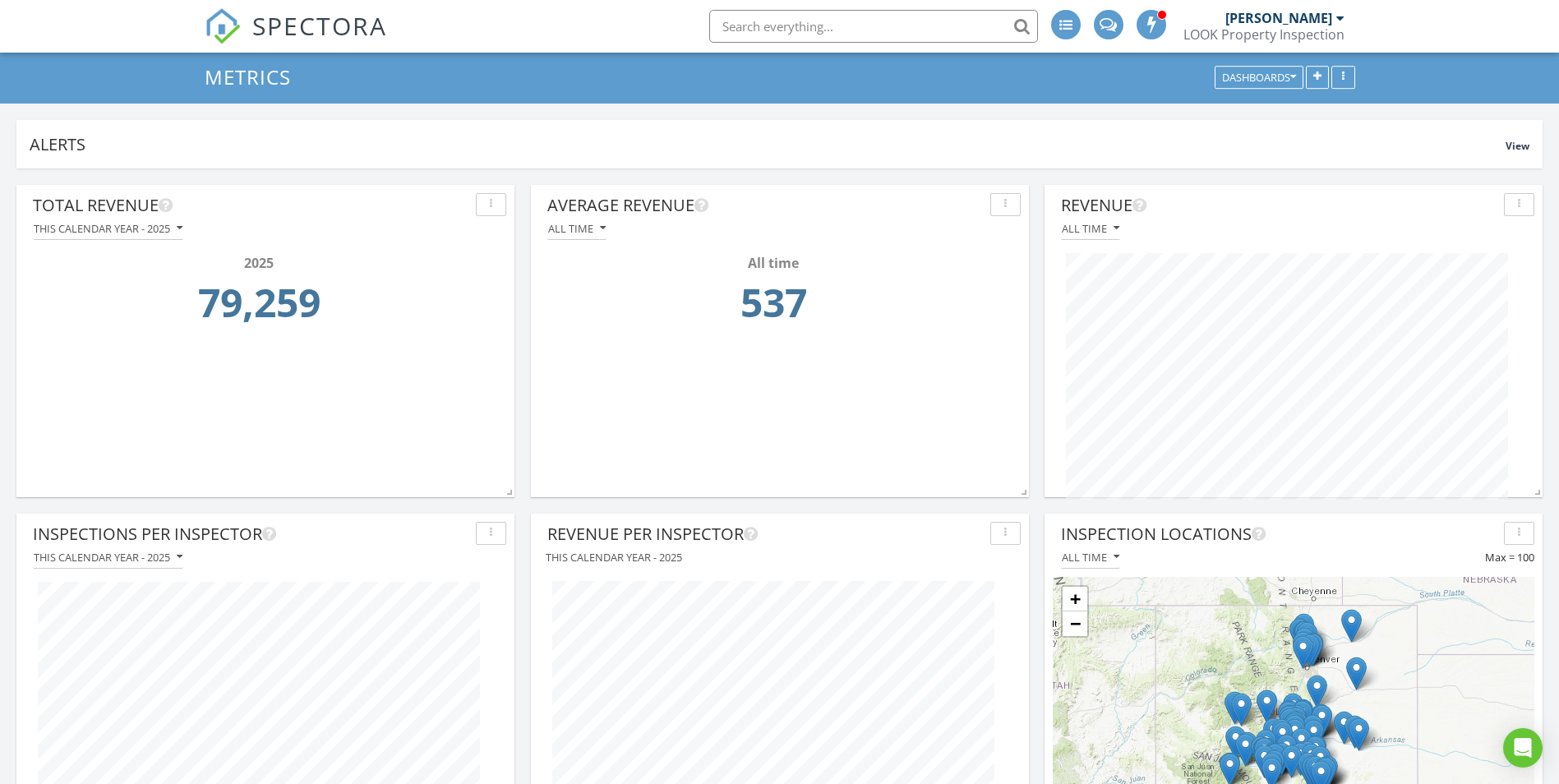
scroll to position [46, 0]
click at [607, 237] on div "All time" at bounding box center [780, 228] width 482 height 22
click at [600, 229] on icon "button" at bounding box center [603, 227] width 6 height 12
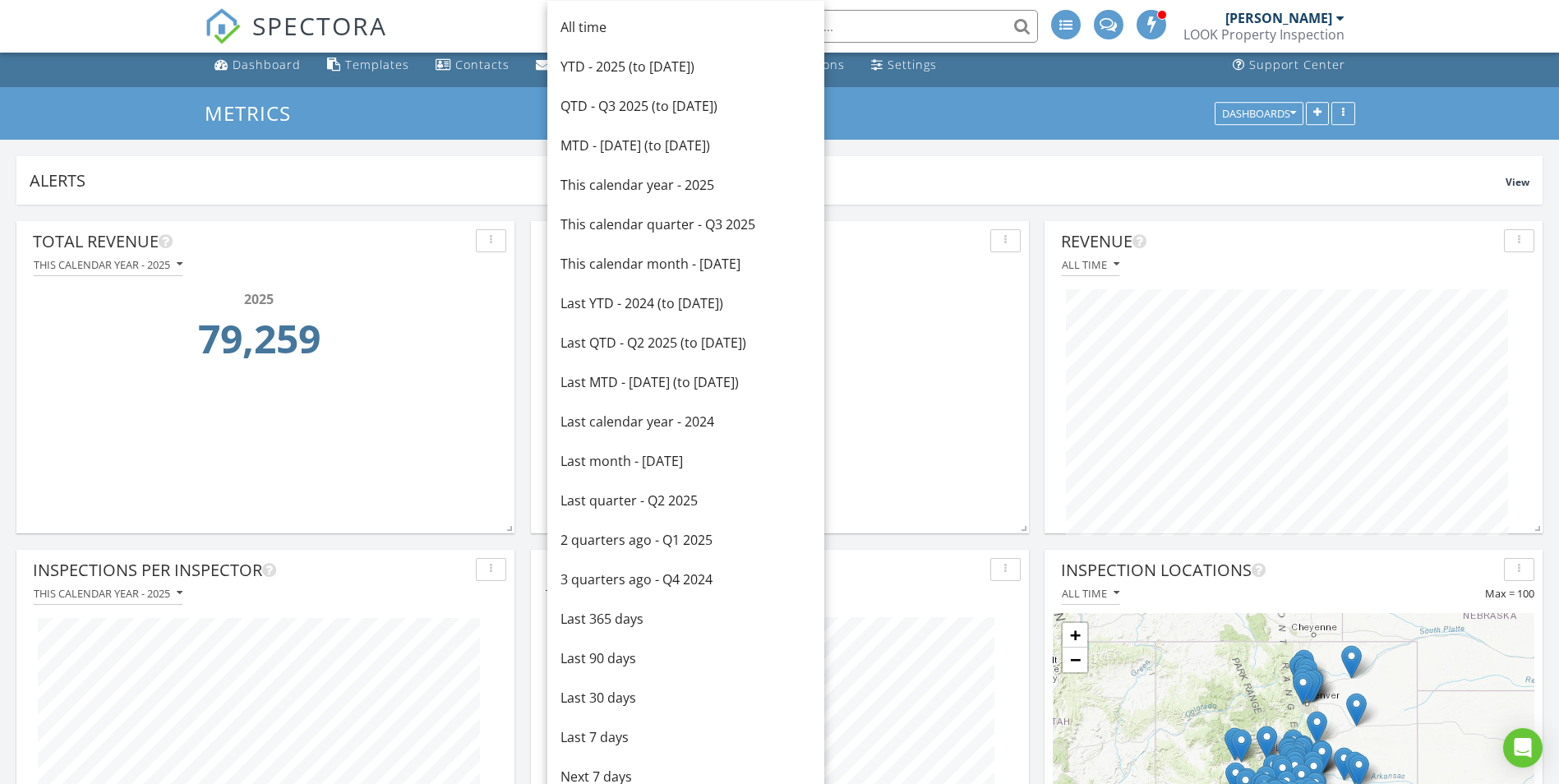
scroll to position [0, 0]
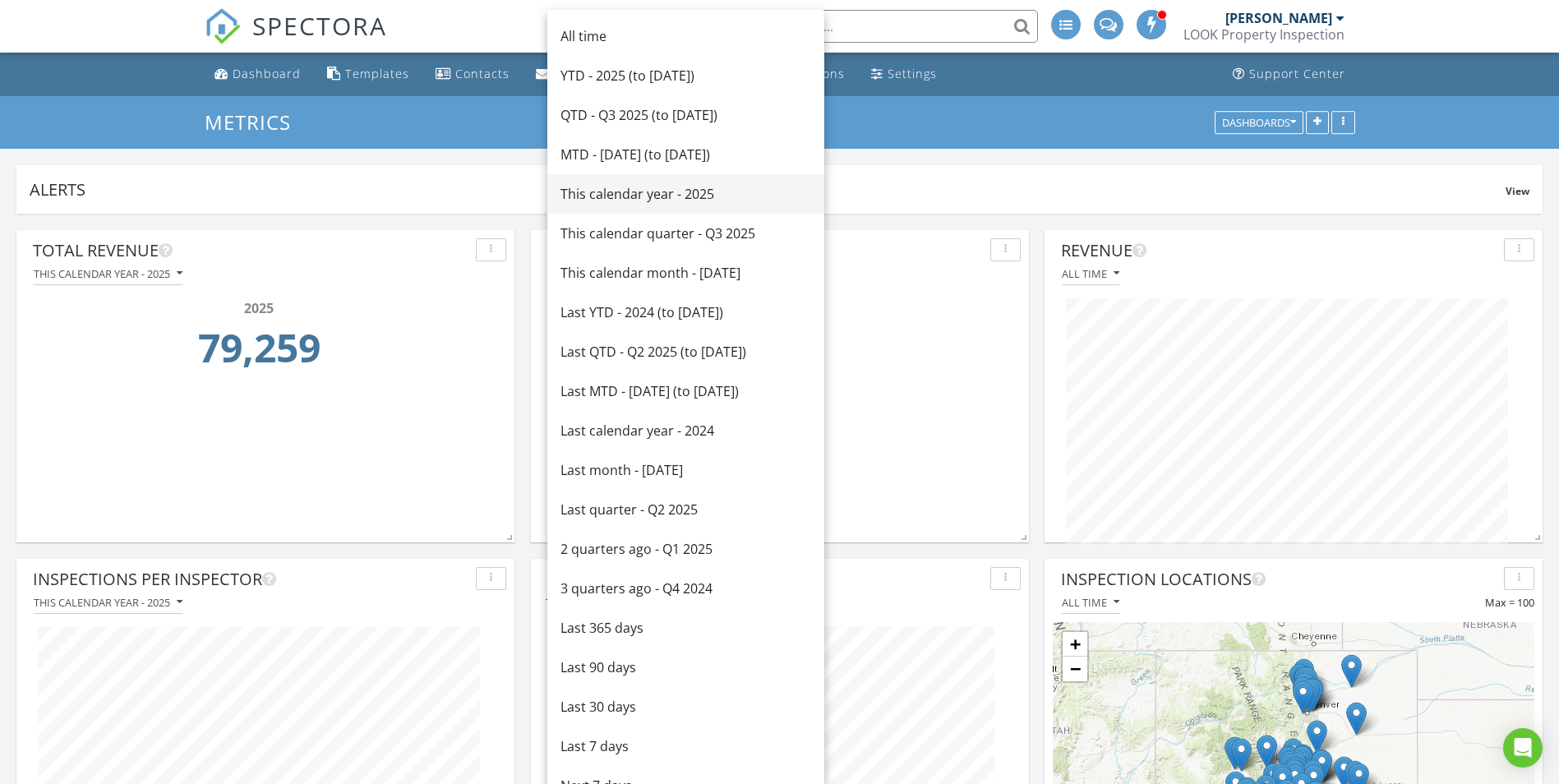
click at [598, 190] on div "This calendar year - 2025" at bounding box center [686, 193] width 251 height 19
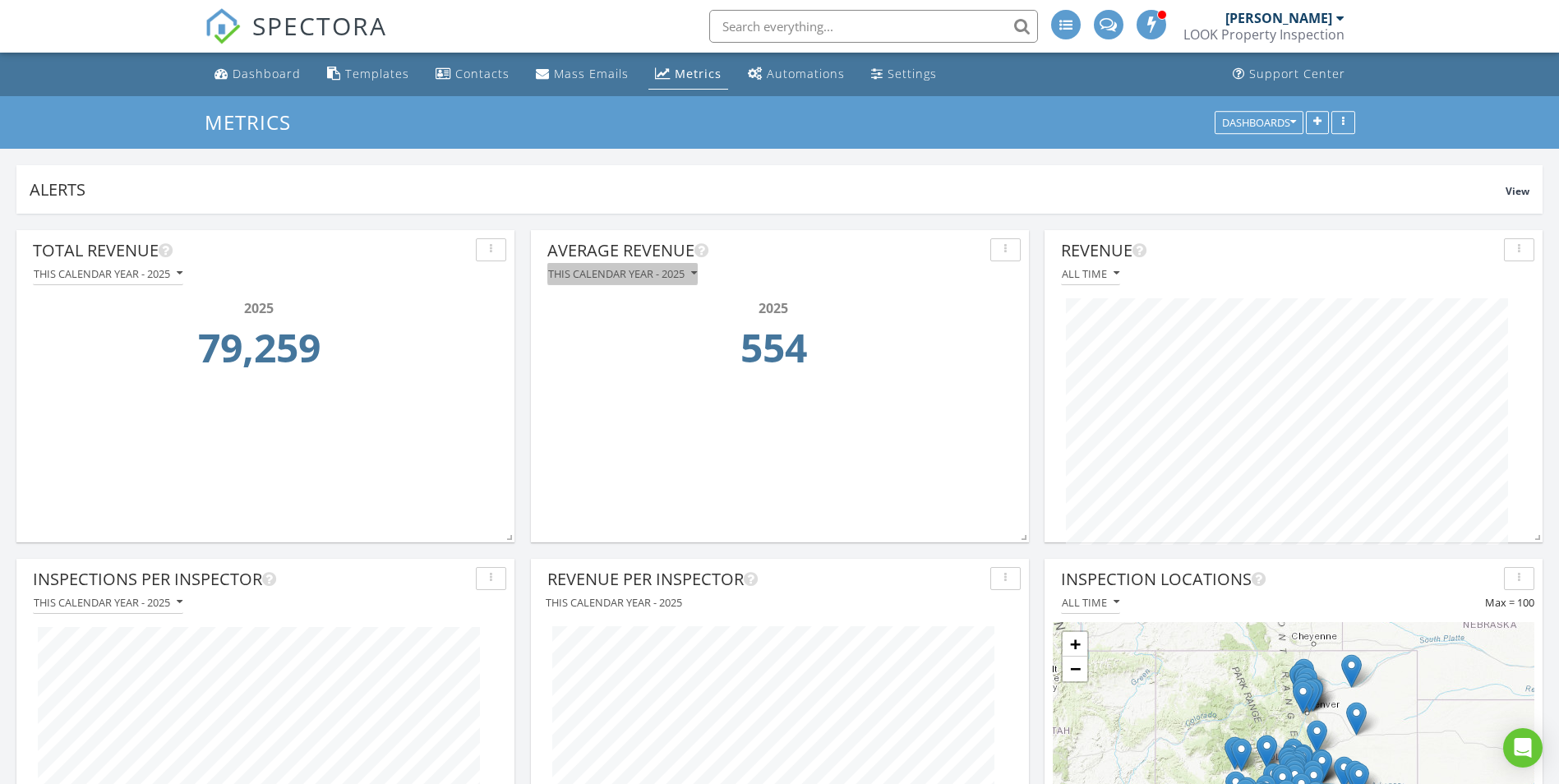
click at [692, 273] on div "This calendar year - 2025" at bounding box center [622, 273] width 149 height 12
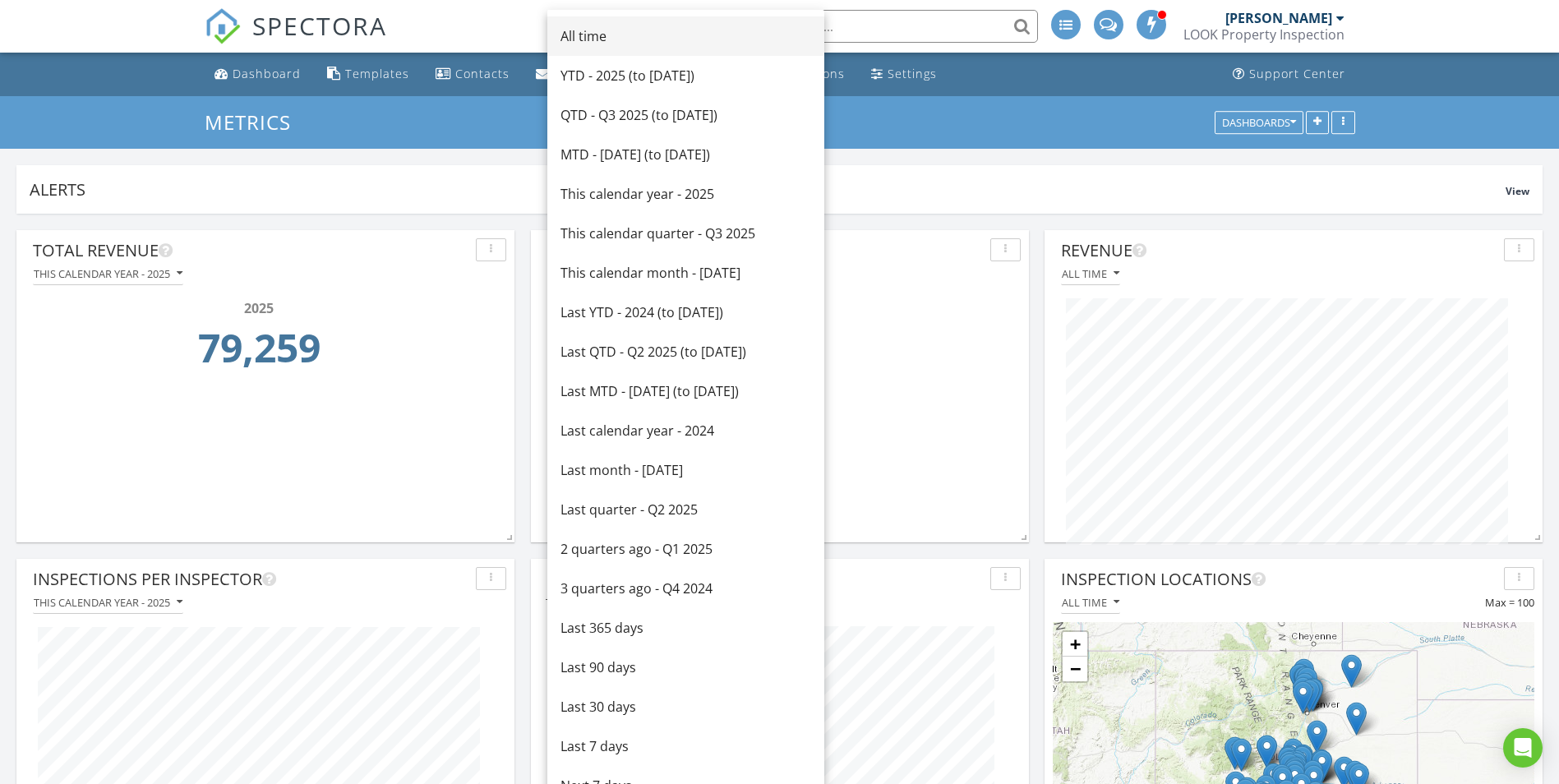
click at [586, 38] on div "All time" at bounding box center [686, 36] width 251 height 19
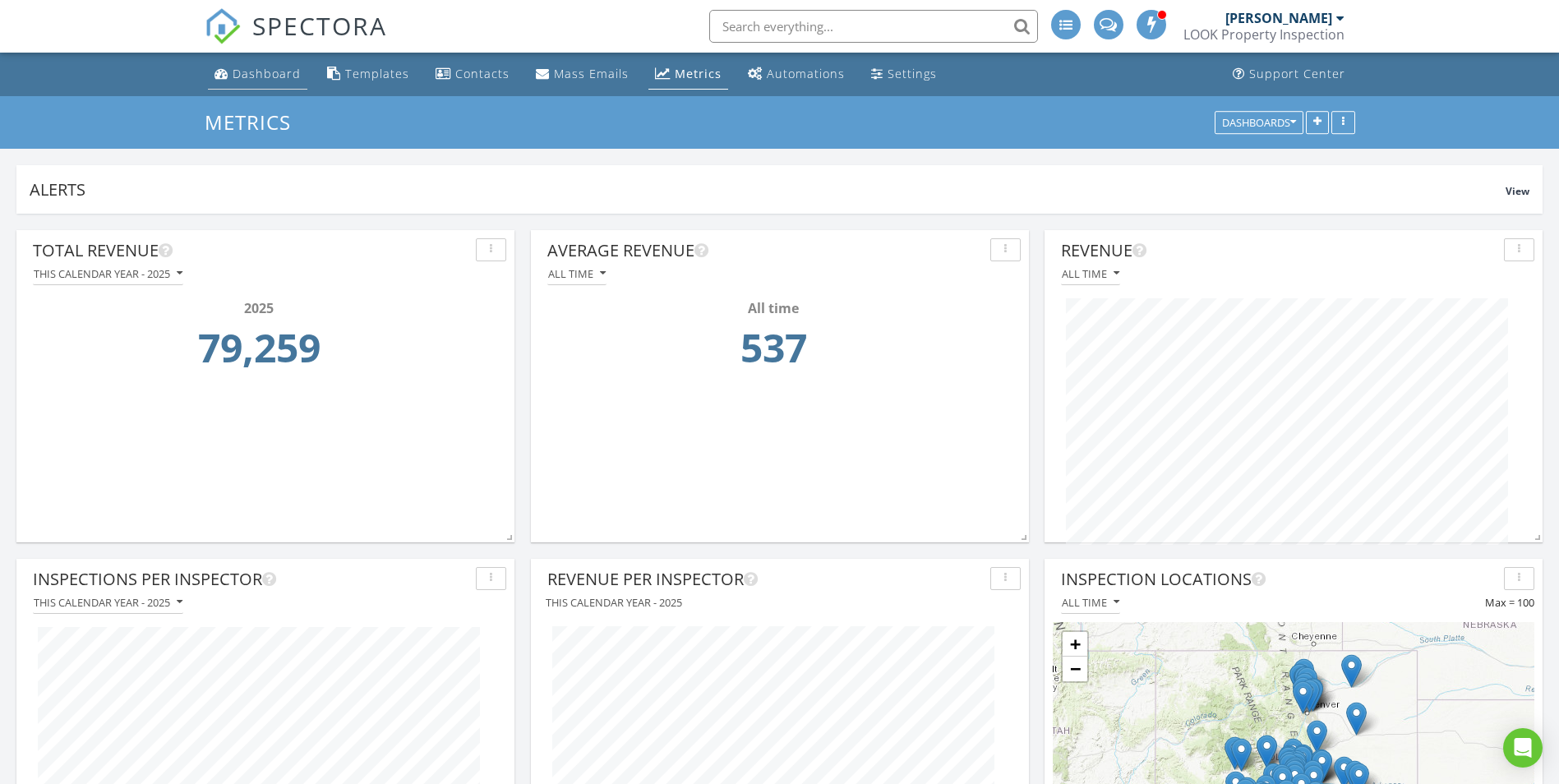
click at [281, 68] on div "Dashboard" at bounding box center [267, 74] width 68 height 16
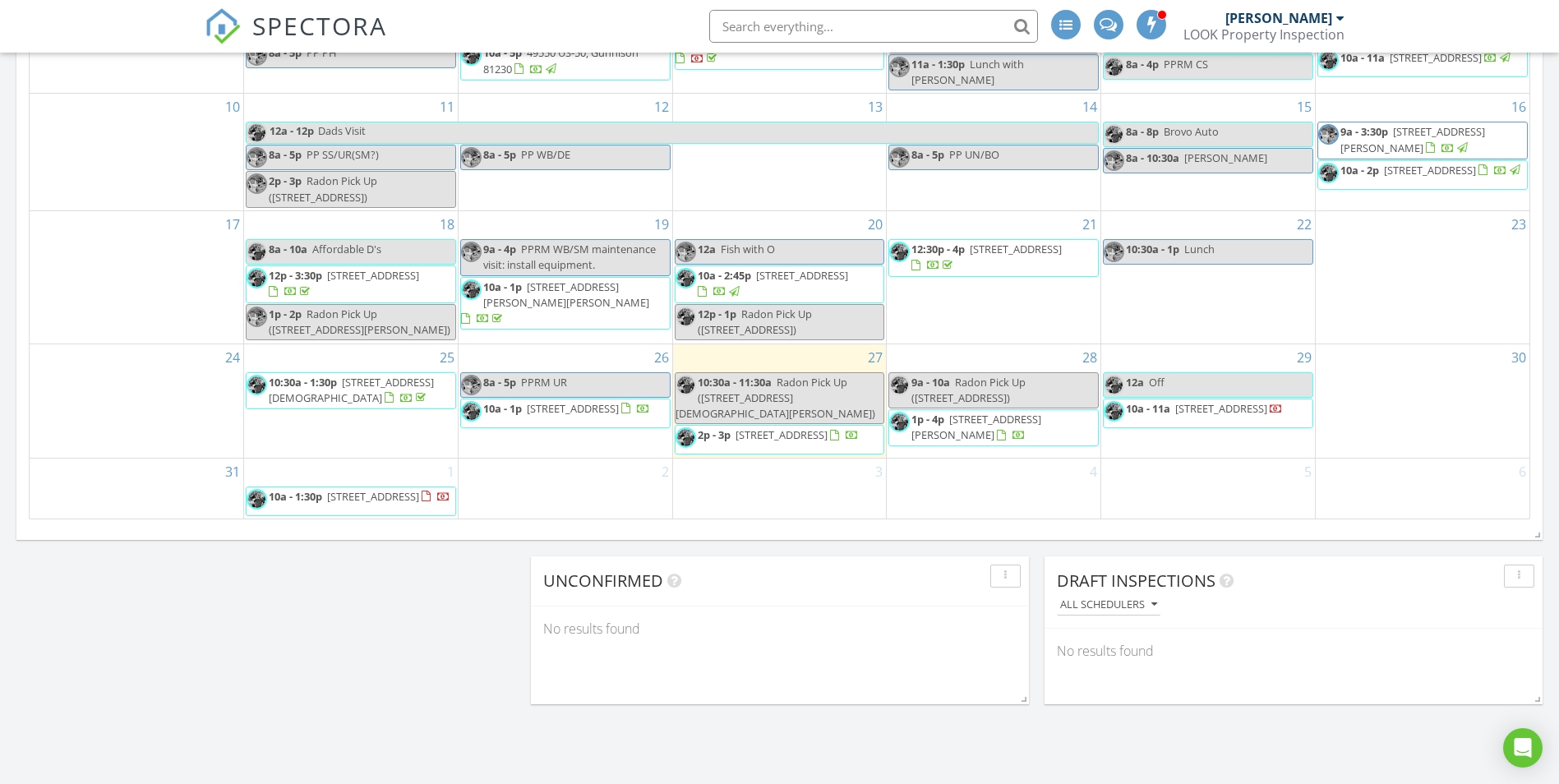
scroll to position [986, 0]
click at [546, 483] on div "2" at bounding box center [565, 491] width 213 height 60
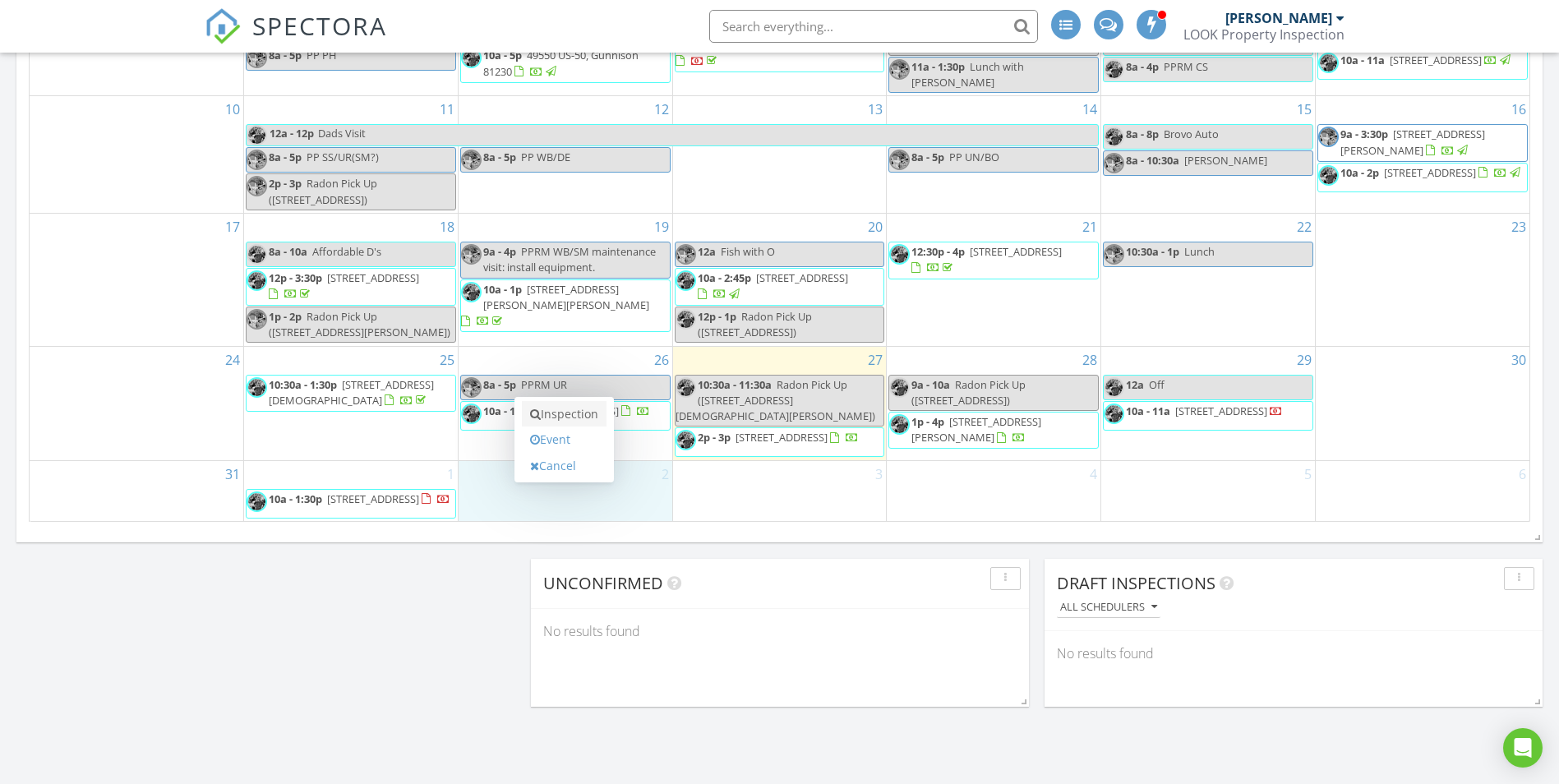
click at [541, 419] on link "Inspection" at bounding box center [564, 414] width 85 height 27
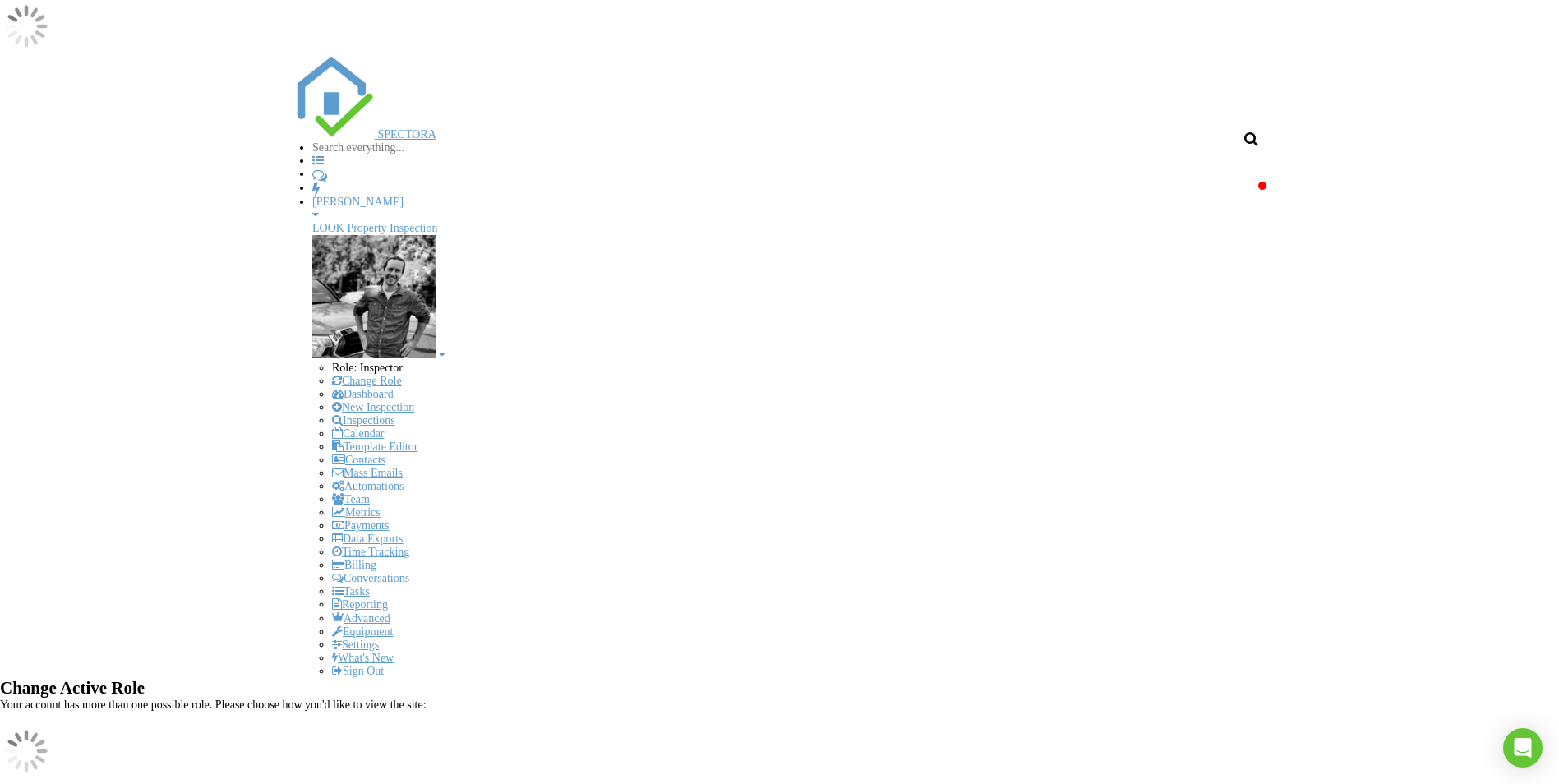
click at [306, 513] on div "[PERSON_NAME]" at bounding box center [357, 522] width 102 height 19
click at [306, 305] on div "[PERSON_NAME]" at bounding box center [357, 314] width 102 height 19
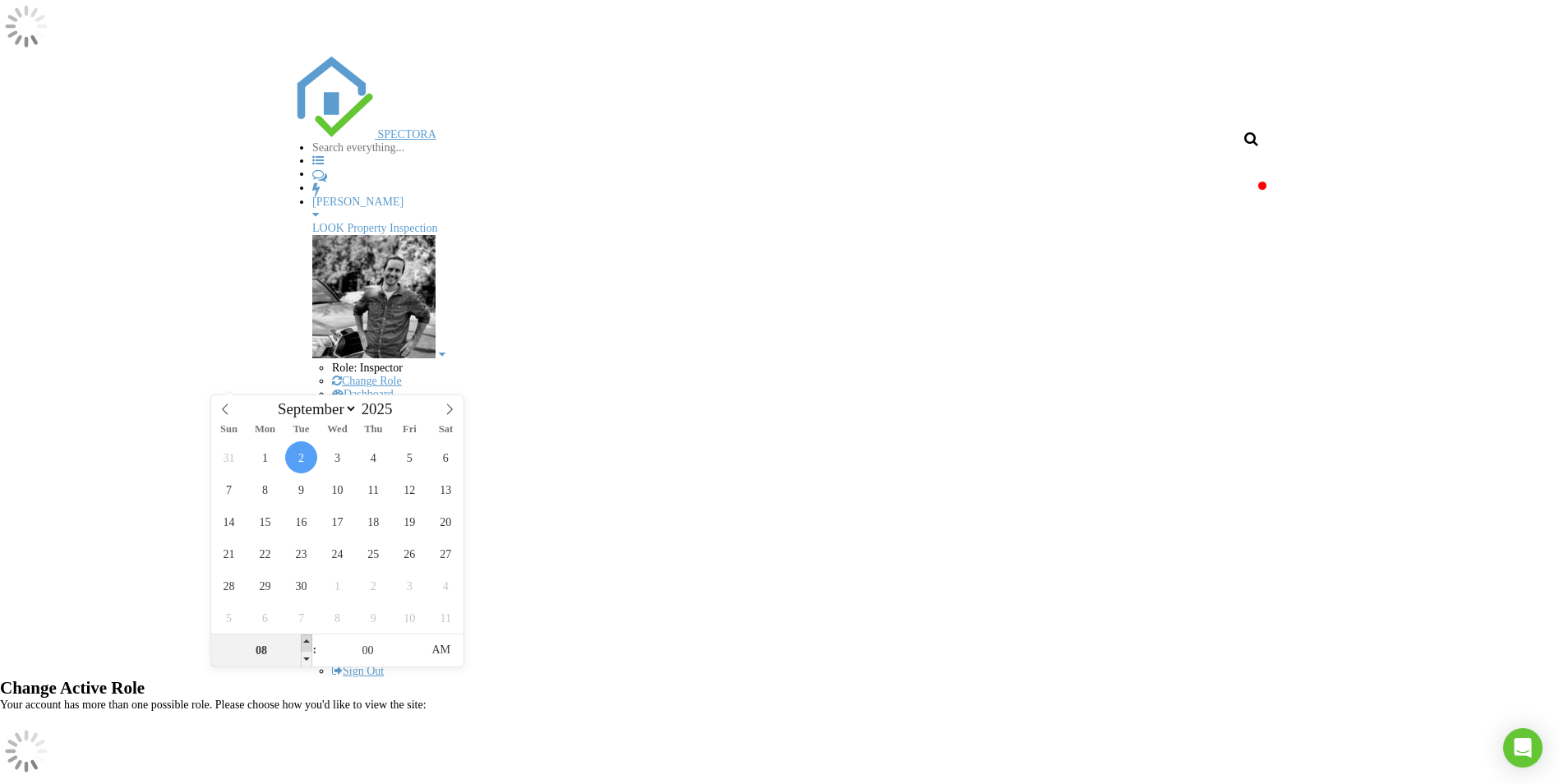
type input "09"
type input "[DATE] 9:00 AM"
click at [303, 645] on span at bounding box center [306, 642] width 12 height 17
type input "10"
type input "[DATE] 10:00 AM"
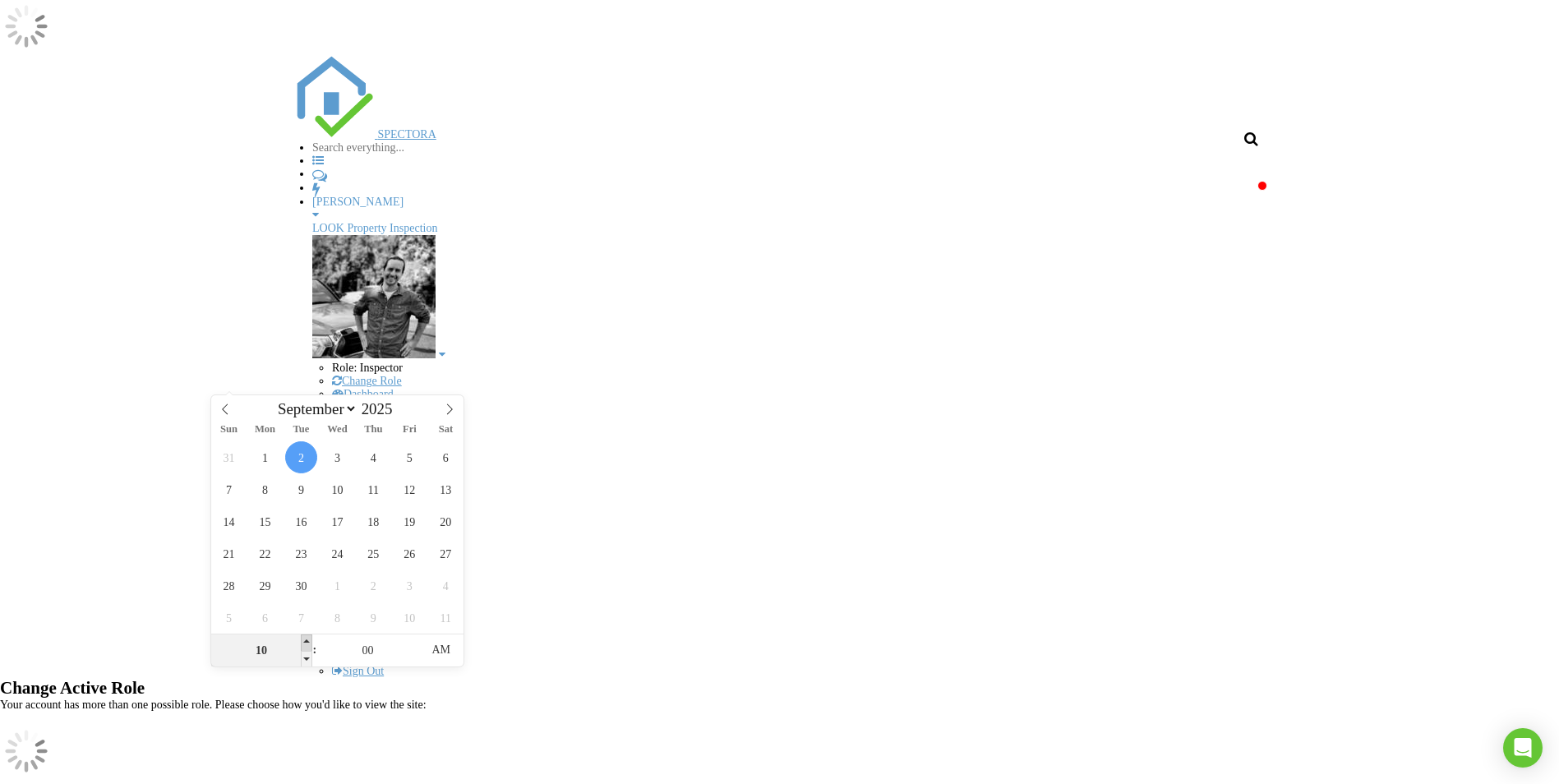
click at [303, 645] on span at bounding box center [306, 642] width 12 height 17
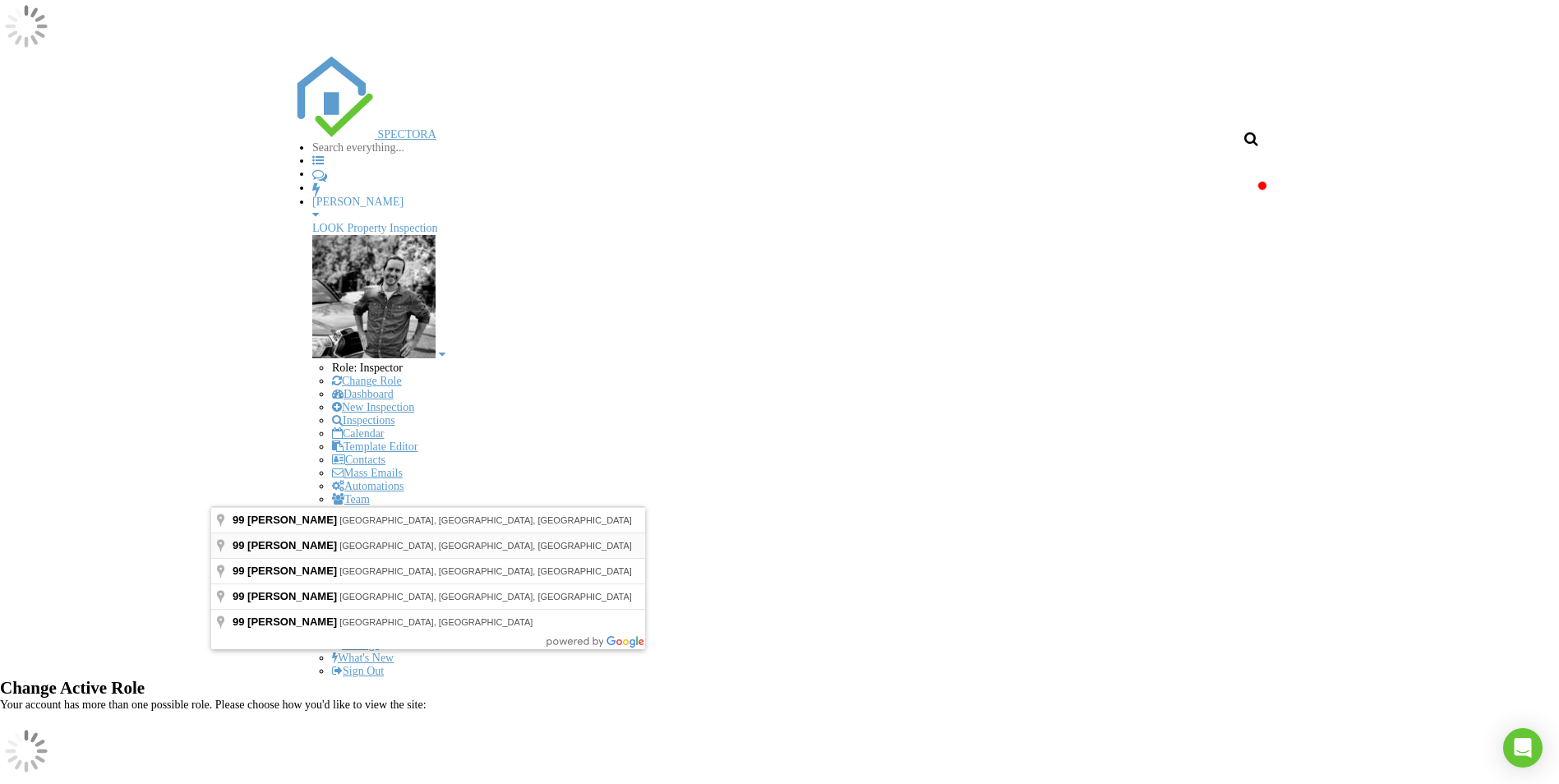
type input "[STREET_ADDRESS][PERSON_NAME]"
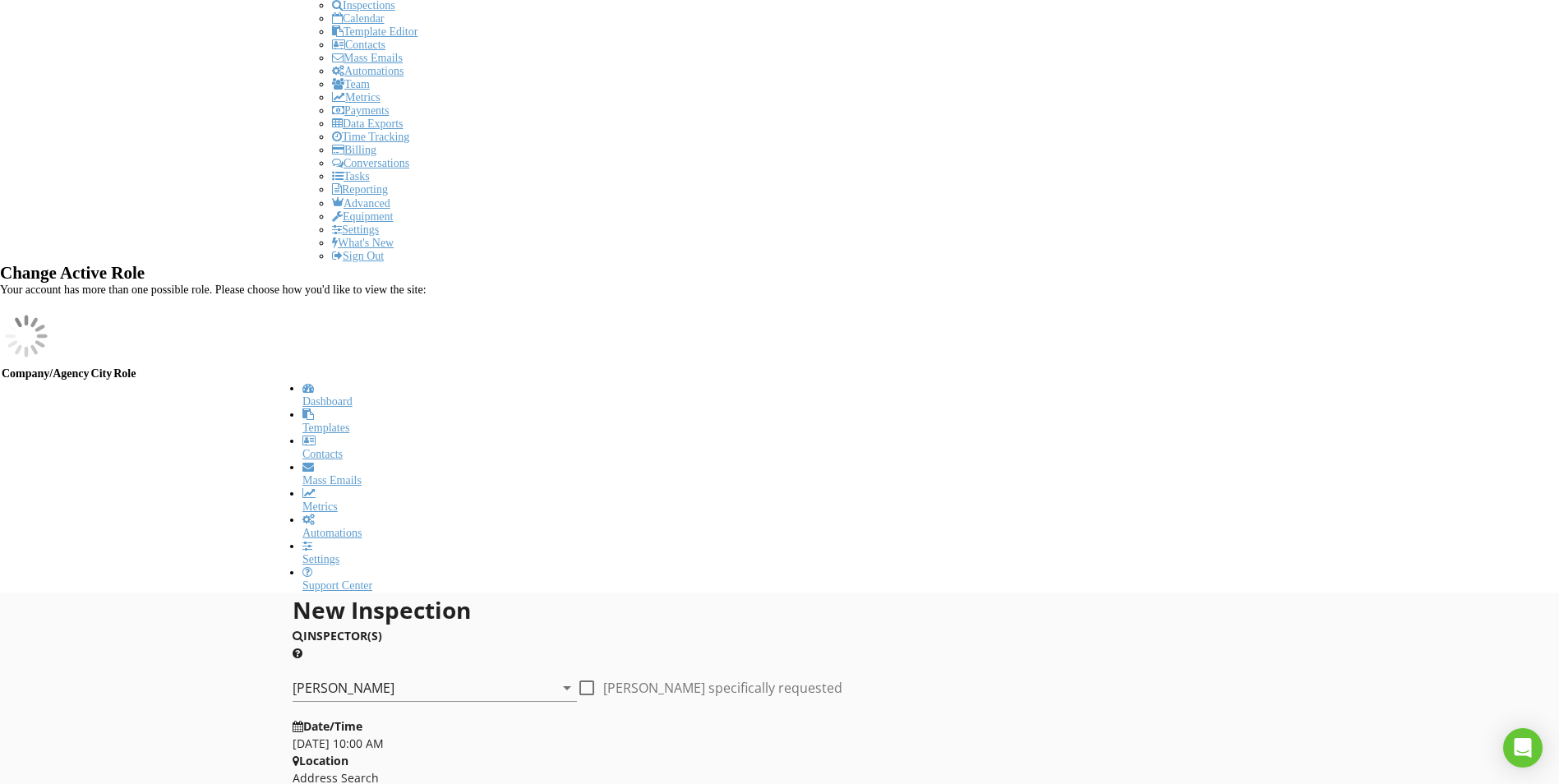
scroll to position [415, 0]
type input "[PERSON_NAME]"
type input "[EMAIL_ADDRESS][DOMAIN_NAME]"
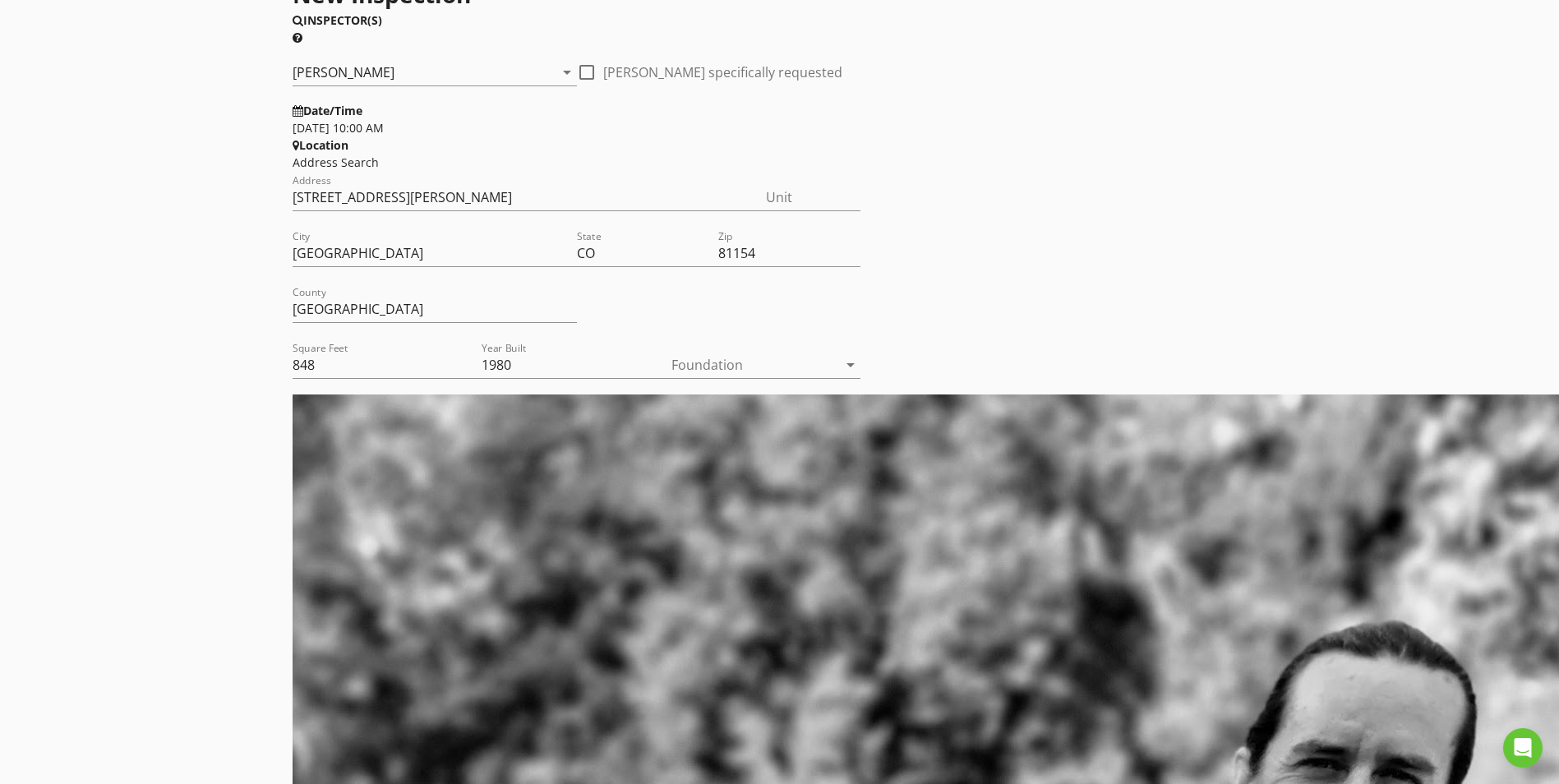
scroll to position [1031, 0]
type input "[PHONE_NUMBER]"
checkbox input "true"
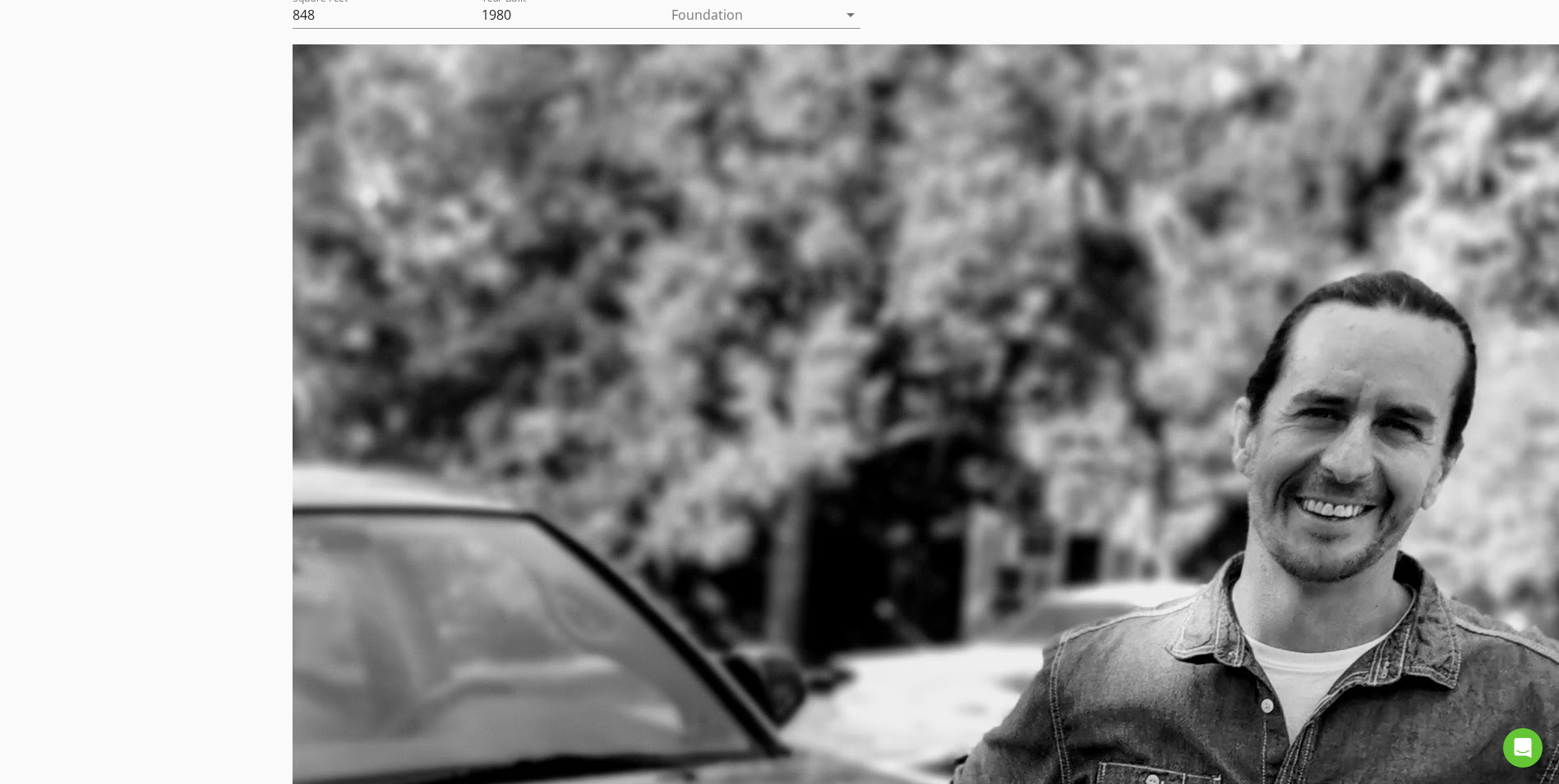
scroll to position [1381, 0]
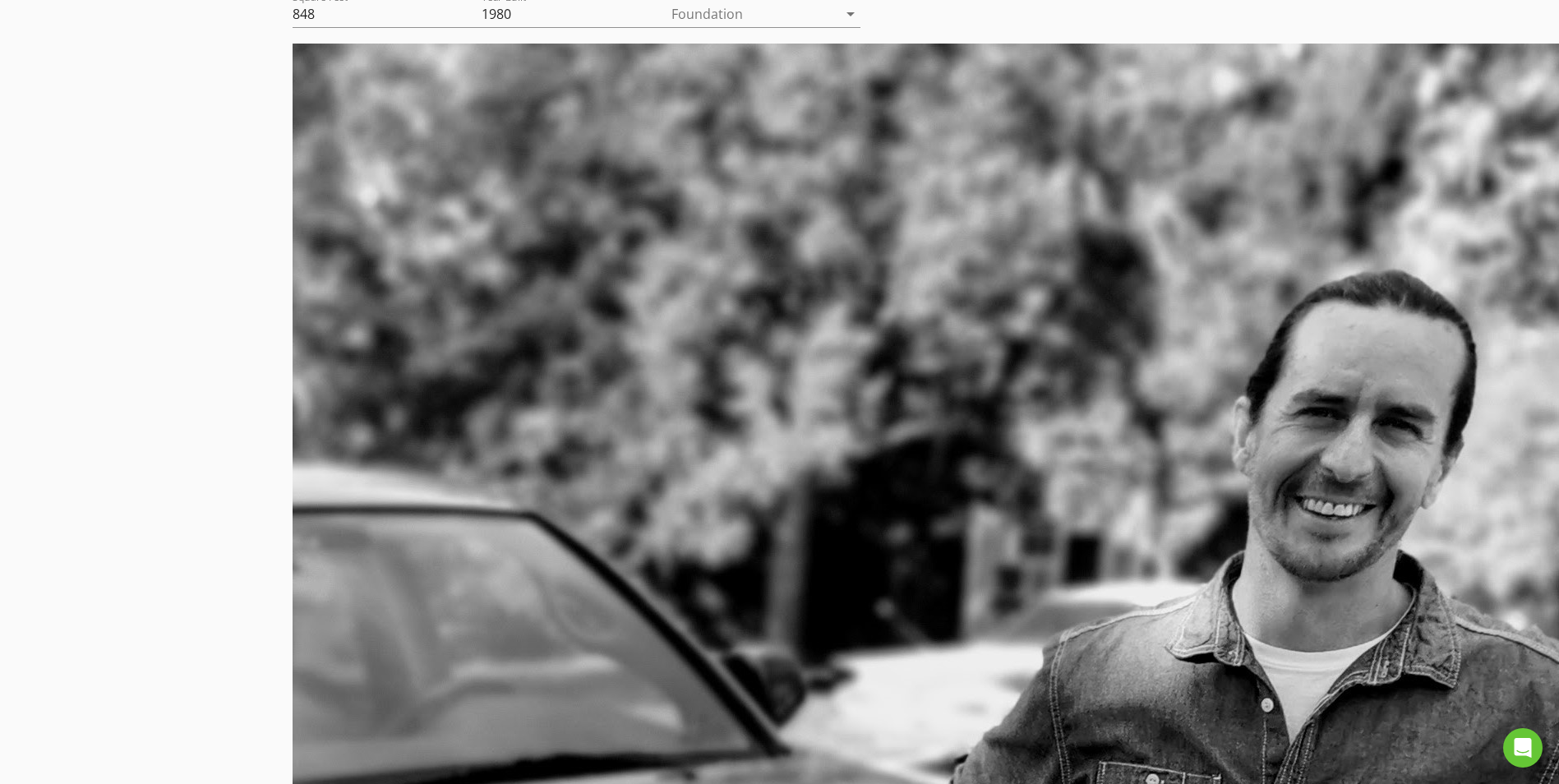
scroll to position [621, 0]
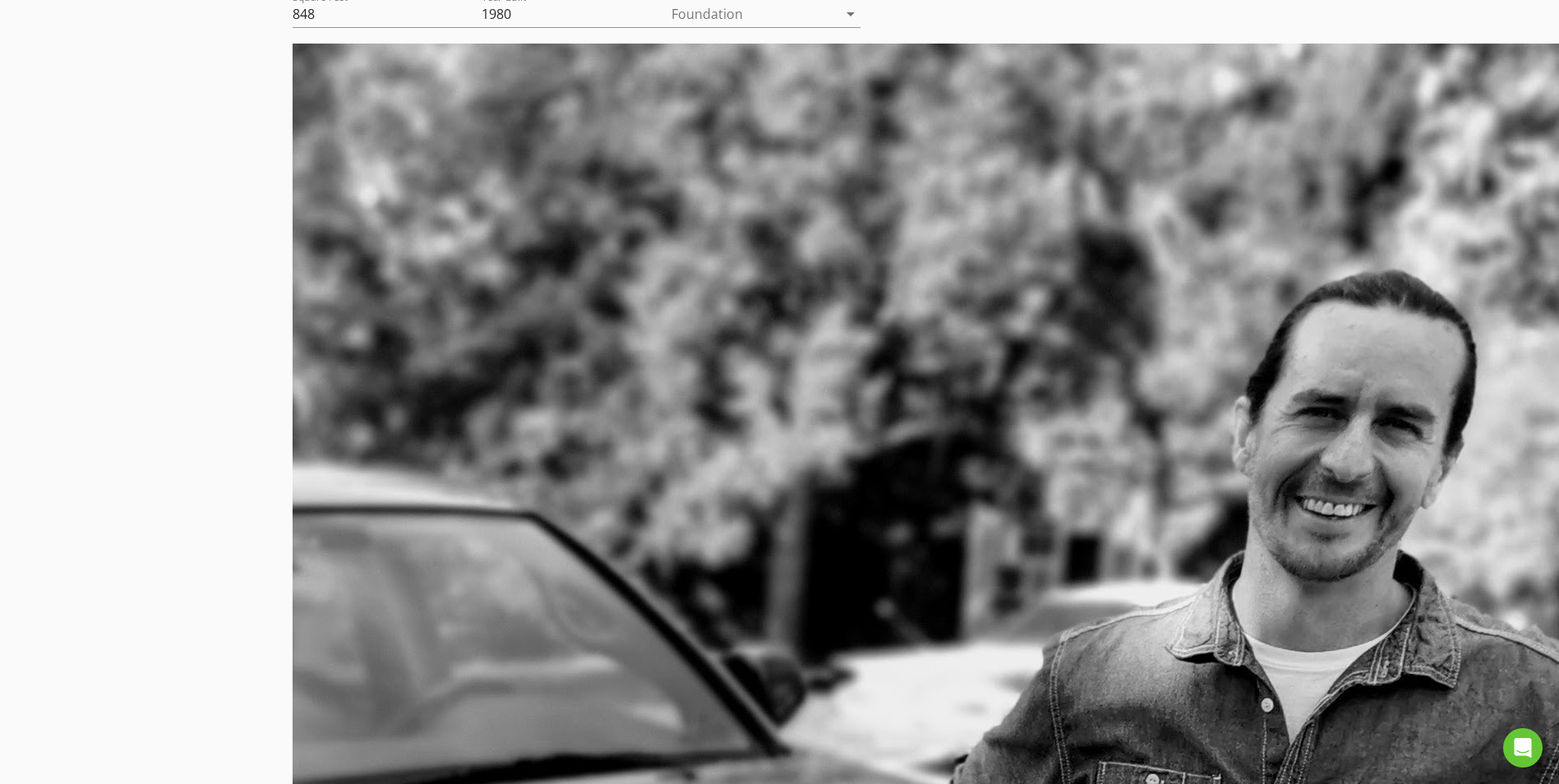
scroll to position [636, 0]
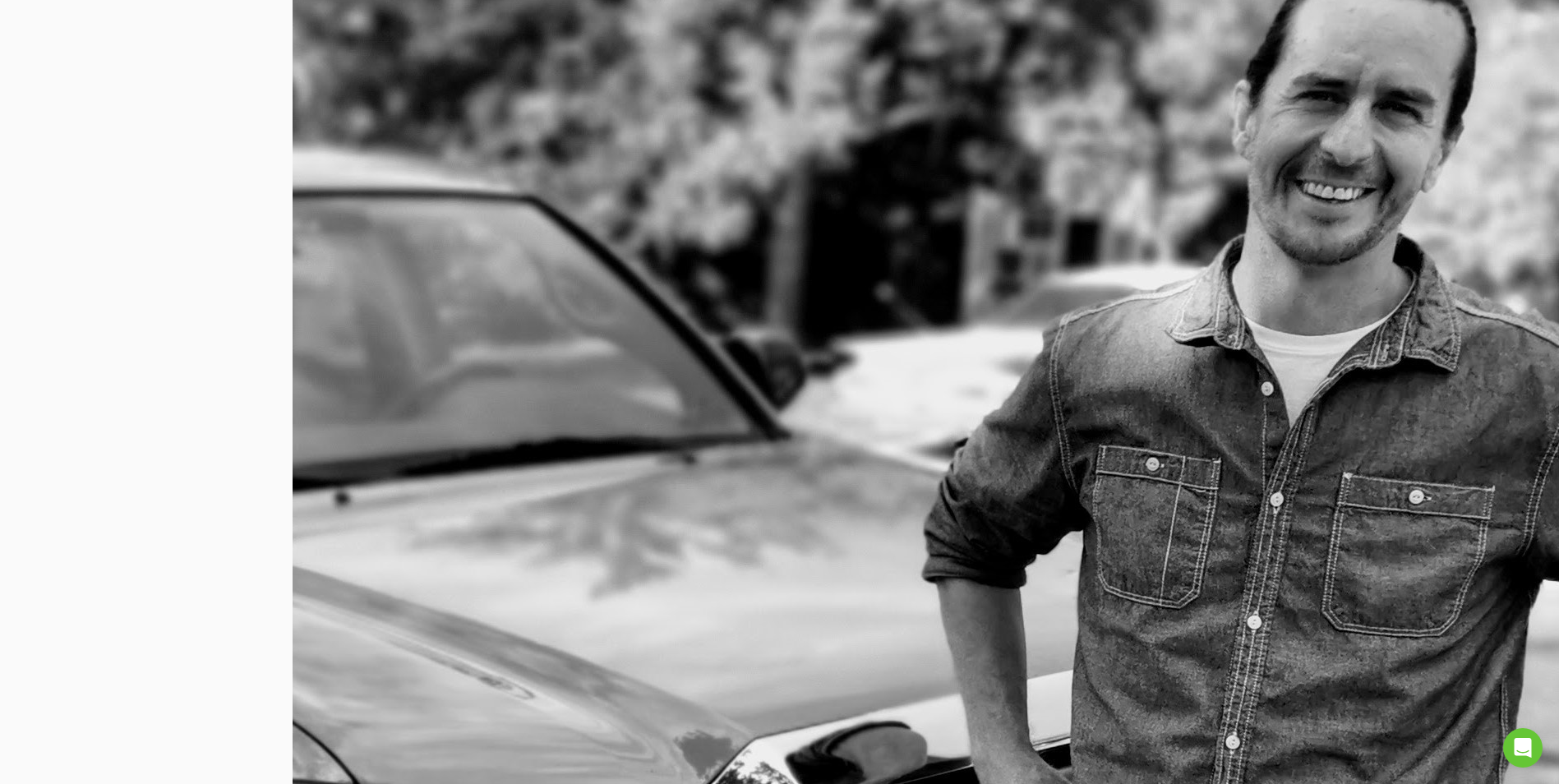
scroll to position [1699, 0]
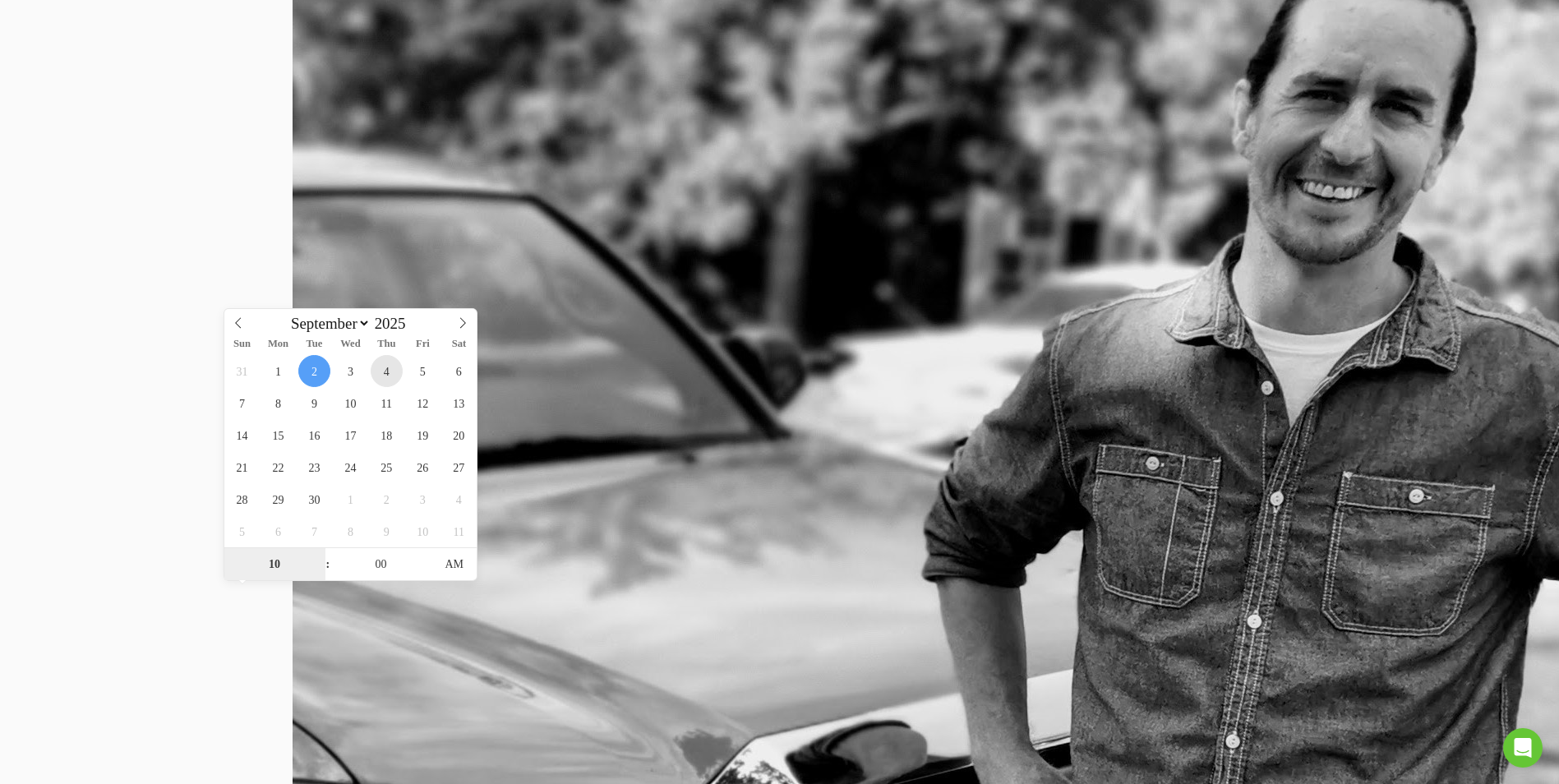
type input "09/04/2025 10:00 AM"
type input "09/04/2025 11:00 AM"
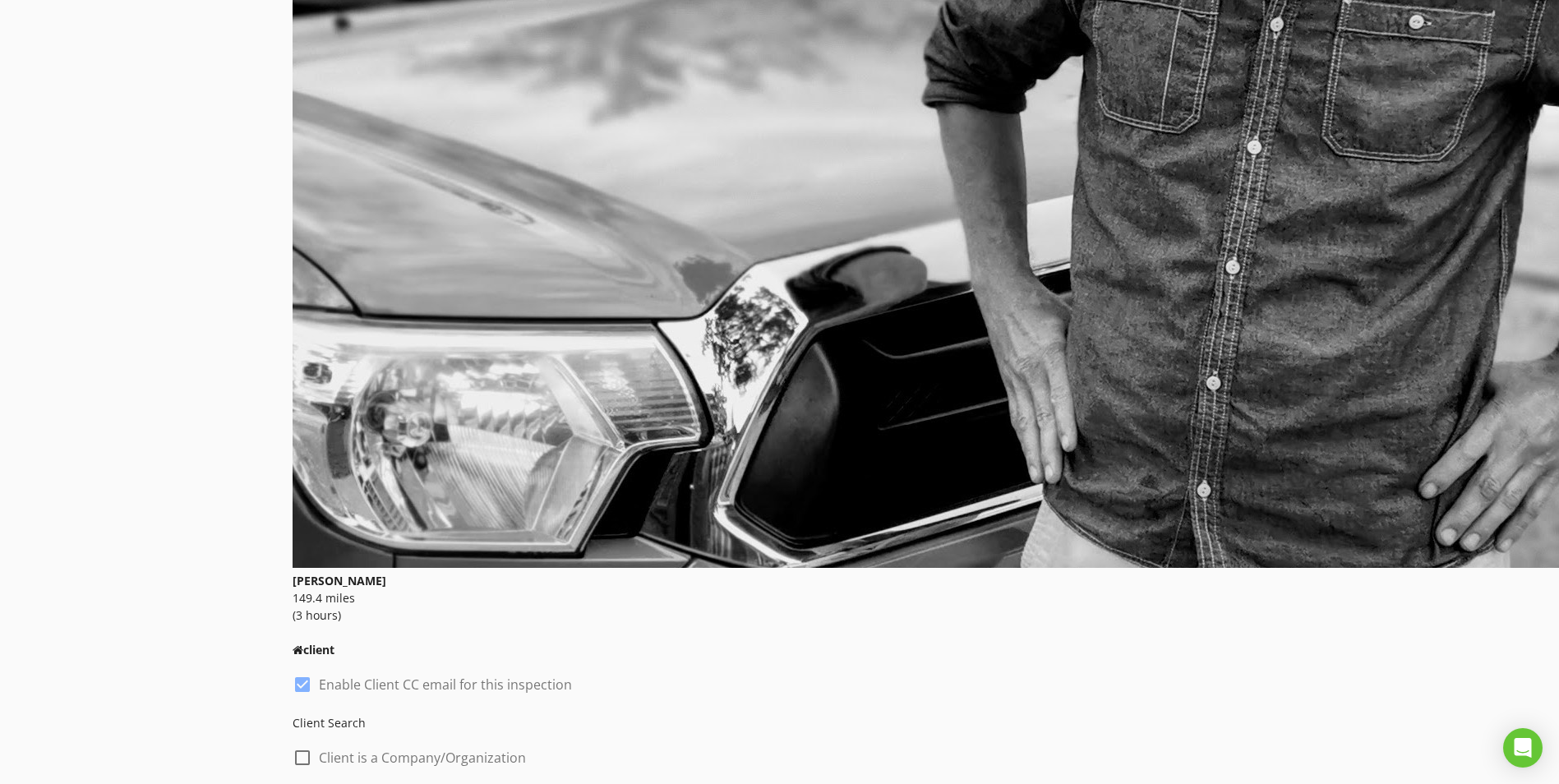
scroll to position [2176, 0]
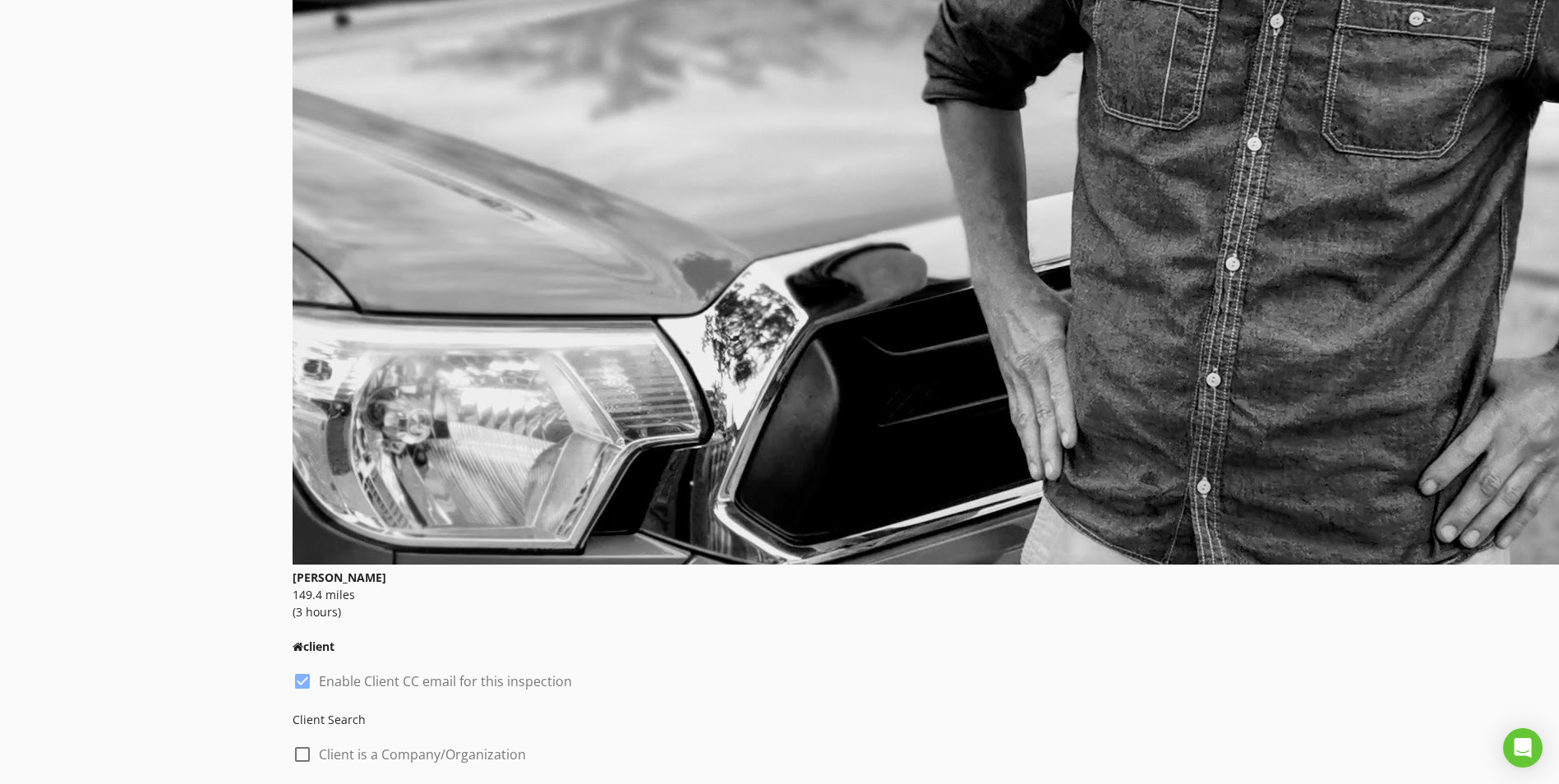
type input "larry"
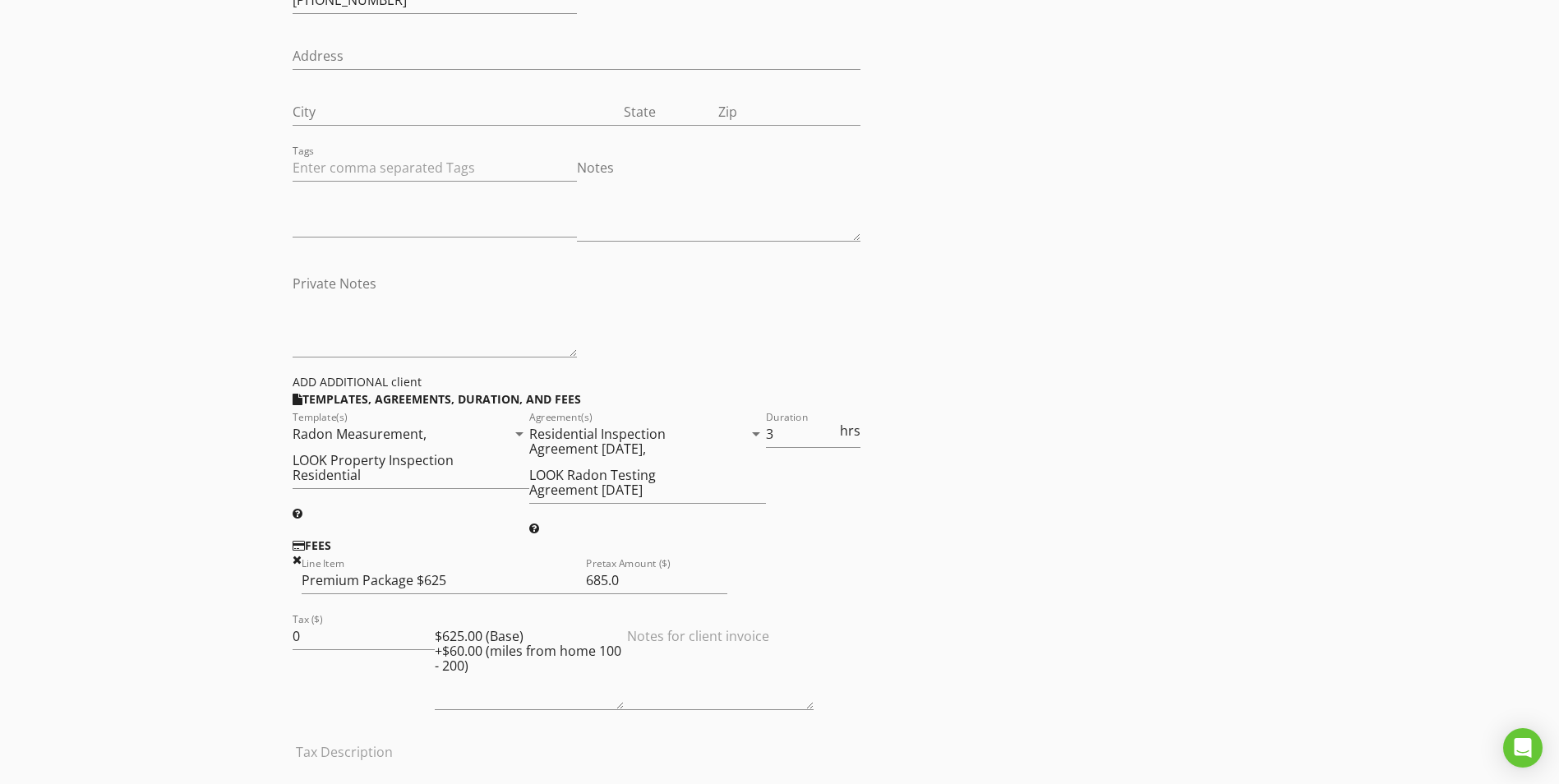
scroll to position [3121, 0]
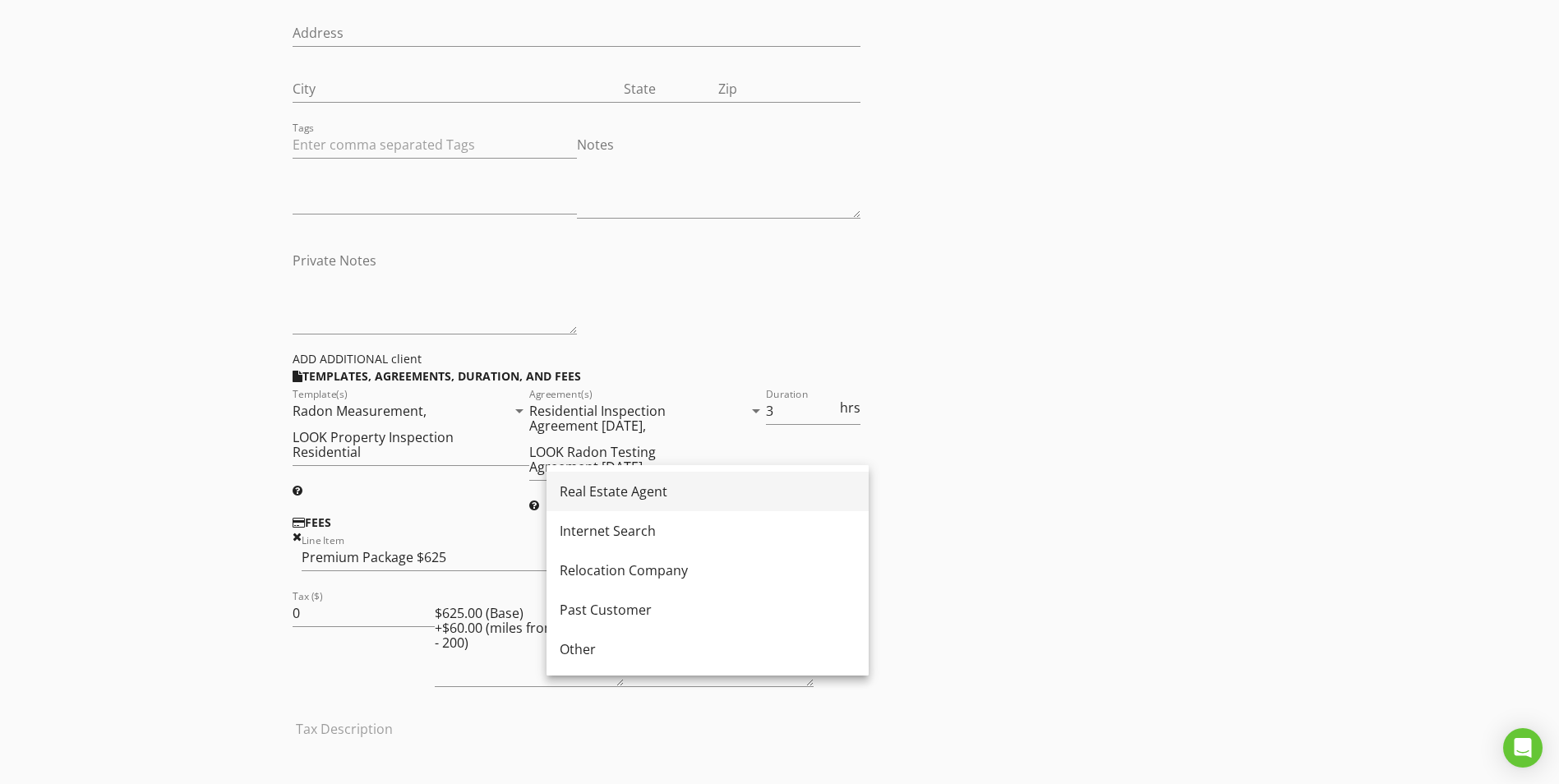
click at [622, 489] on div "Real Estate Agent" at bounding box center [708, 491] width 296 height 19
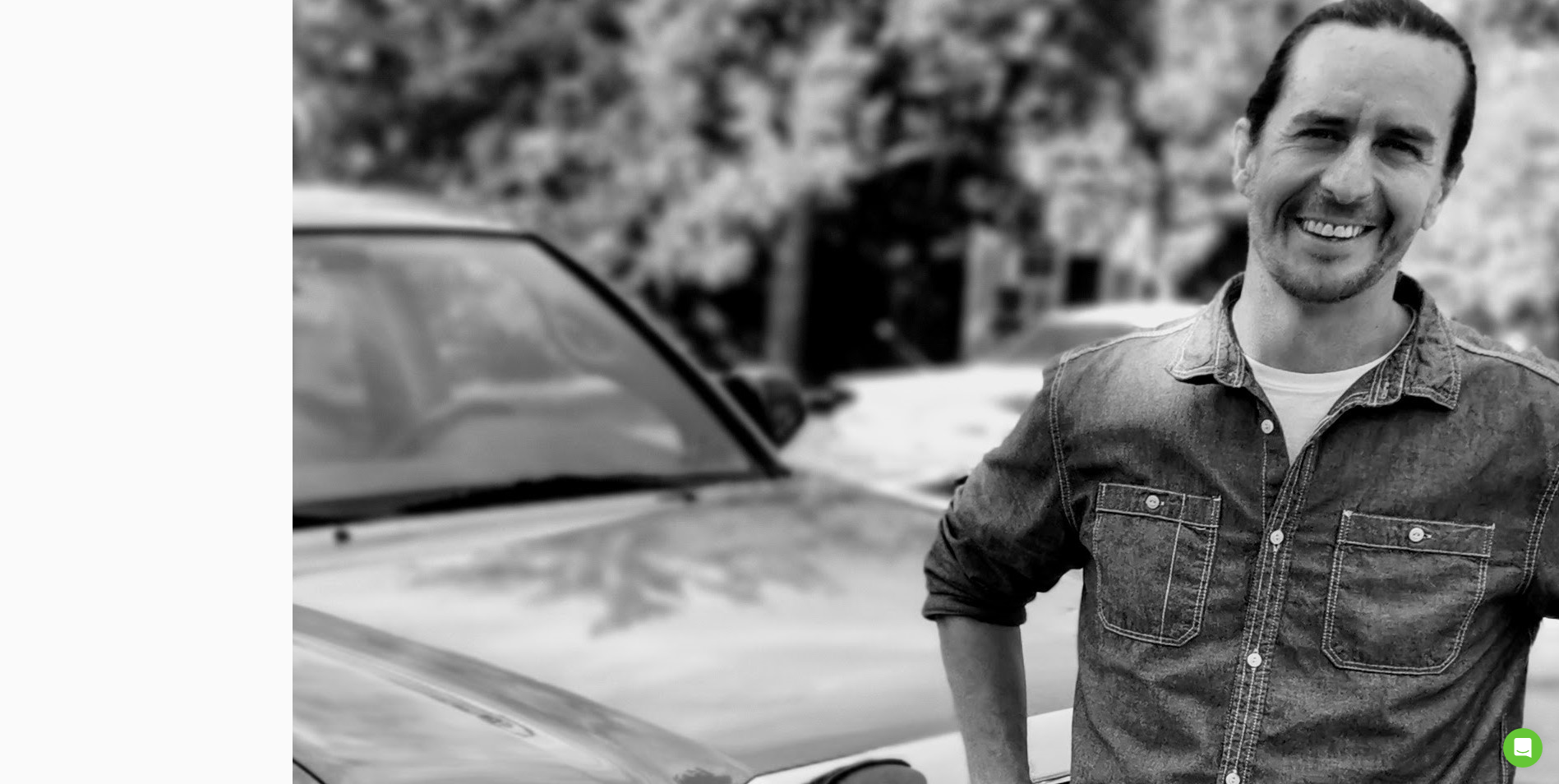
scroll to position [1661, 0]
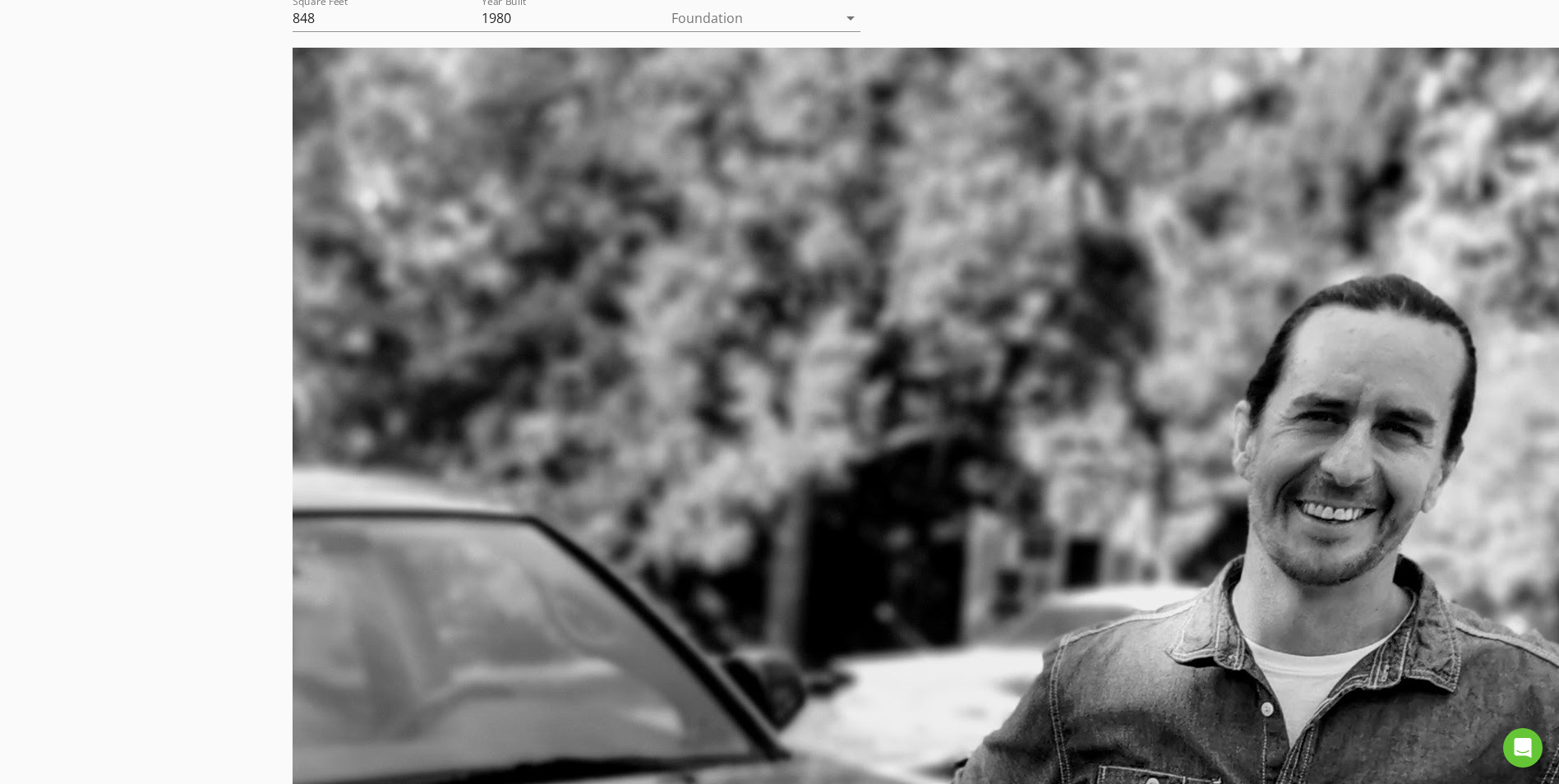
scroll to position [1377, 0]
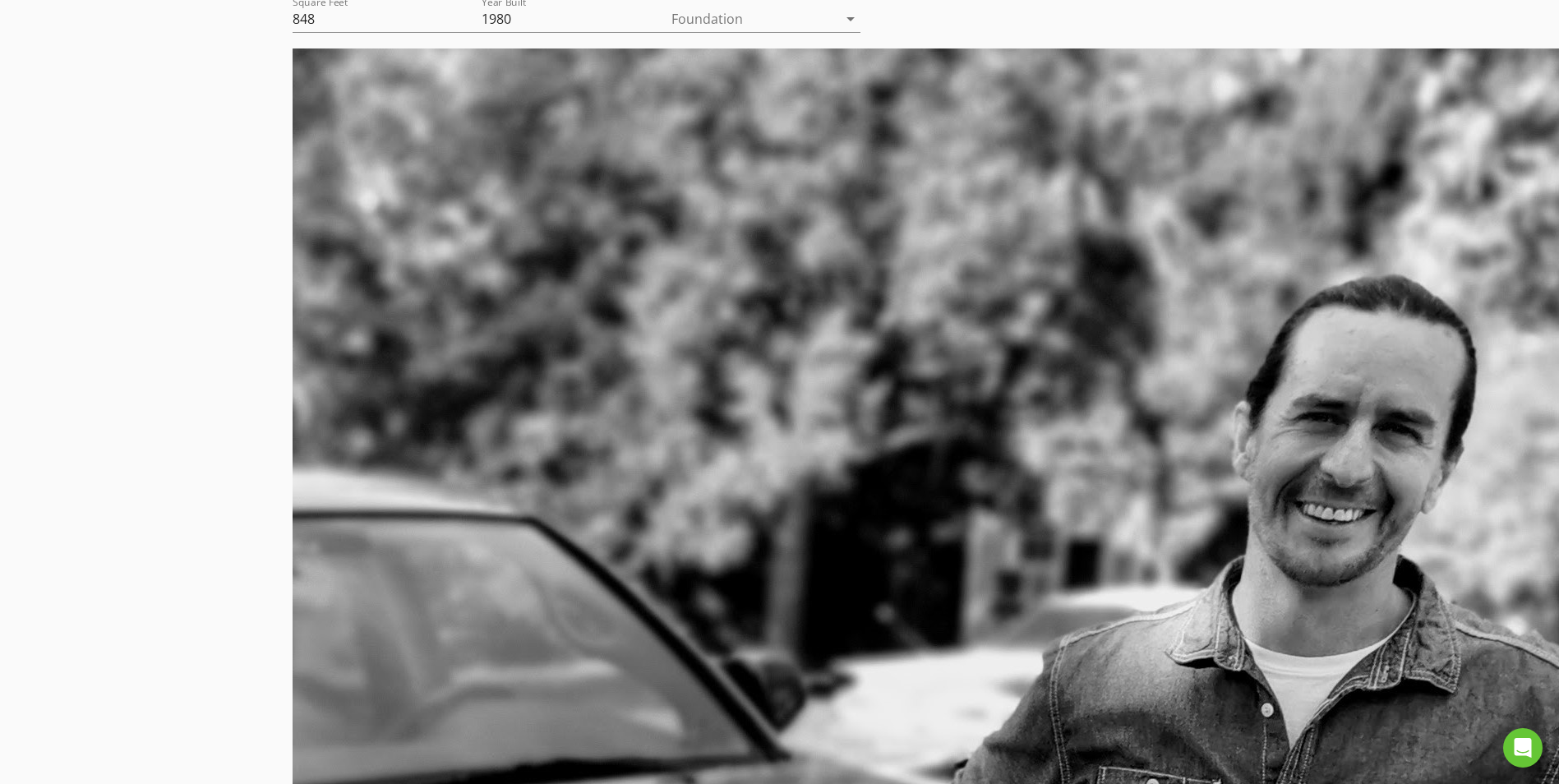
scroll to position [12, 0]
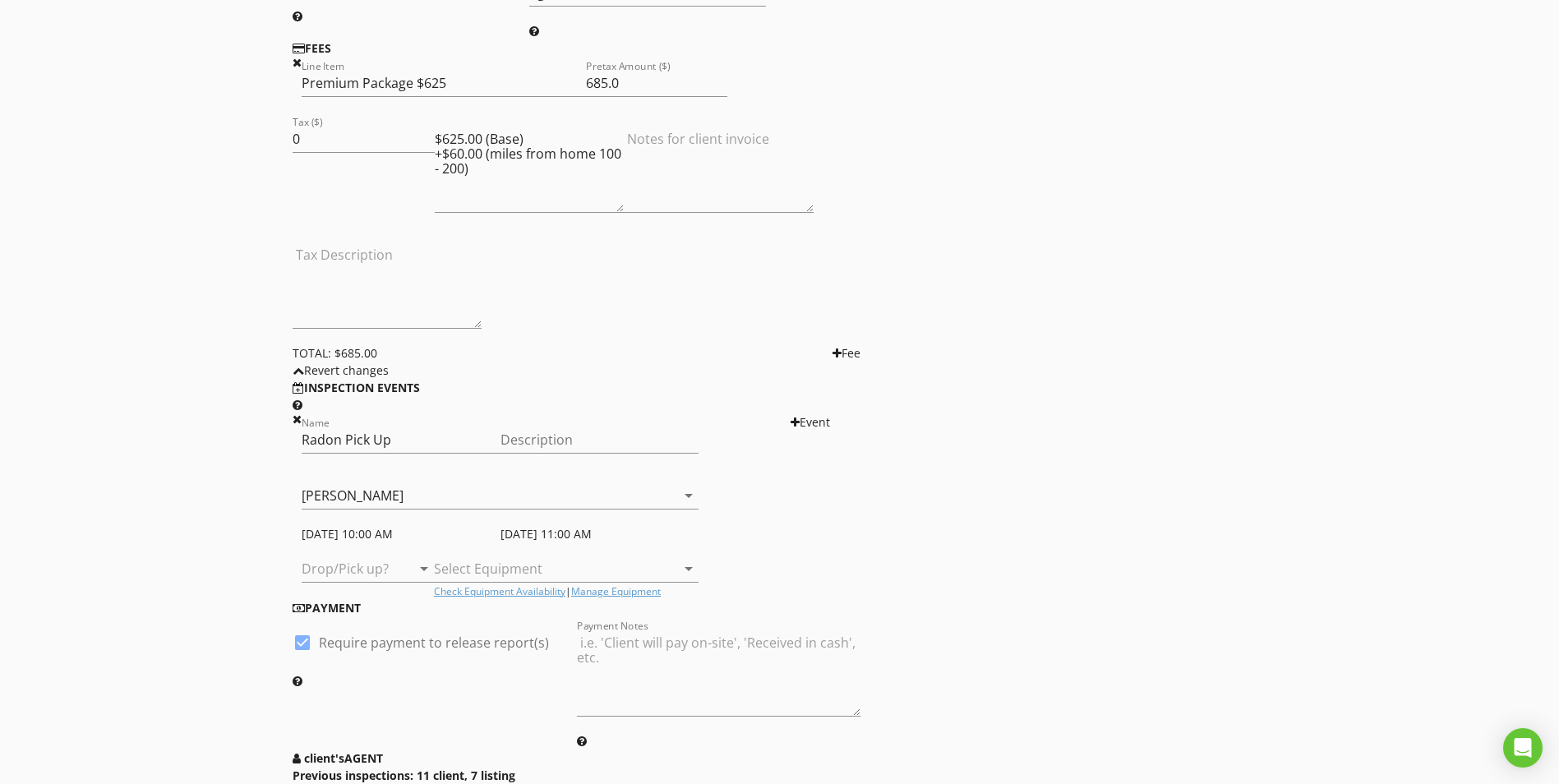
scroll to position [3606, 0]
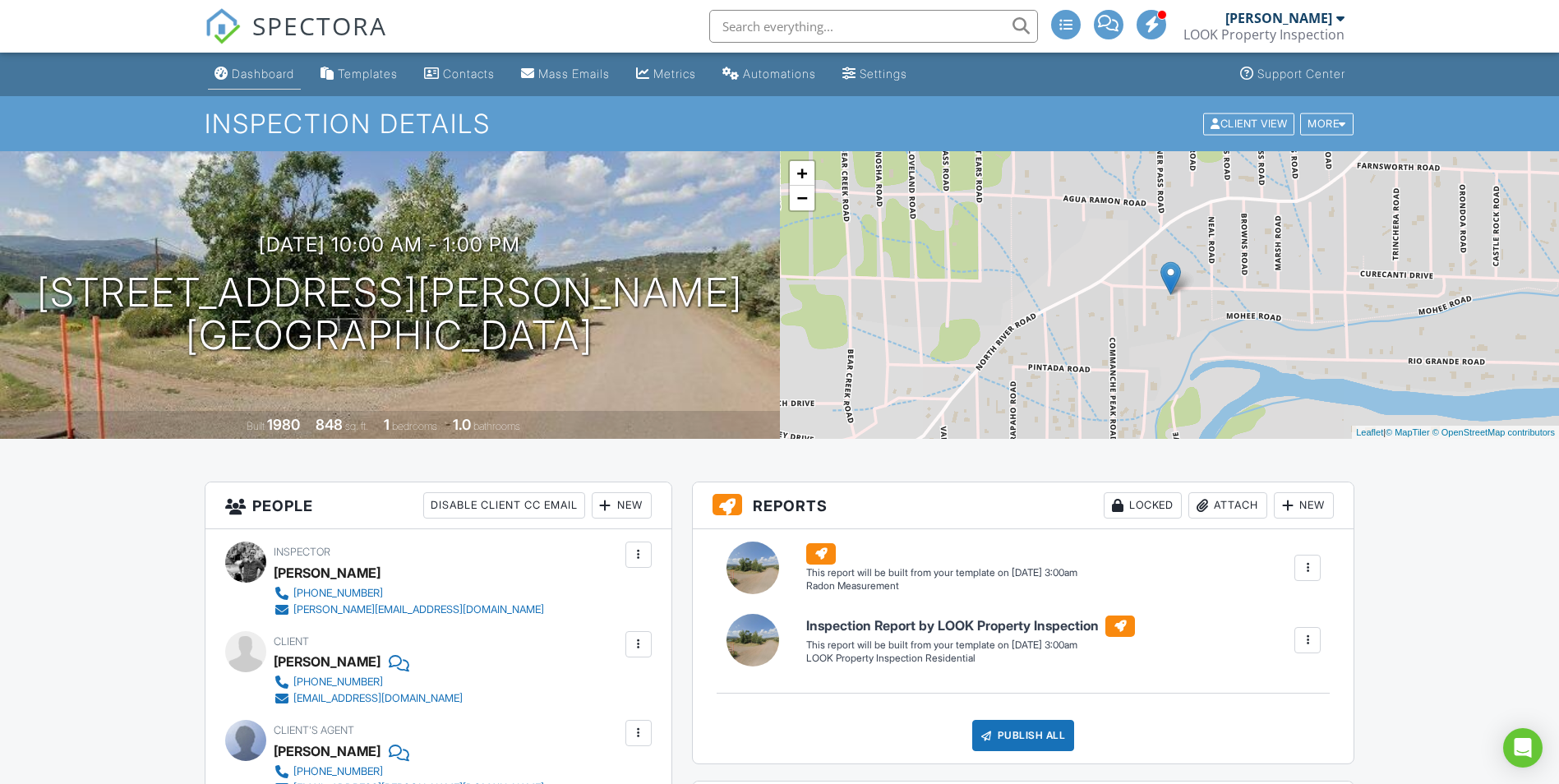
click at [274, 84] on link "Dashboard" at bounding box center [254, 74] width 93 height 30
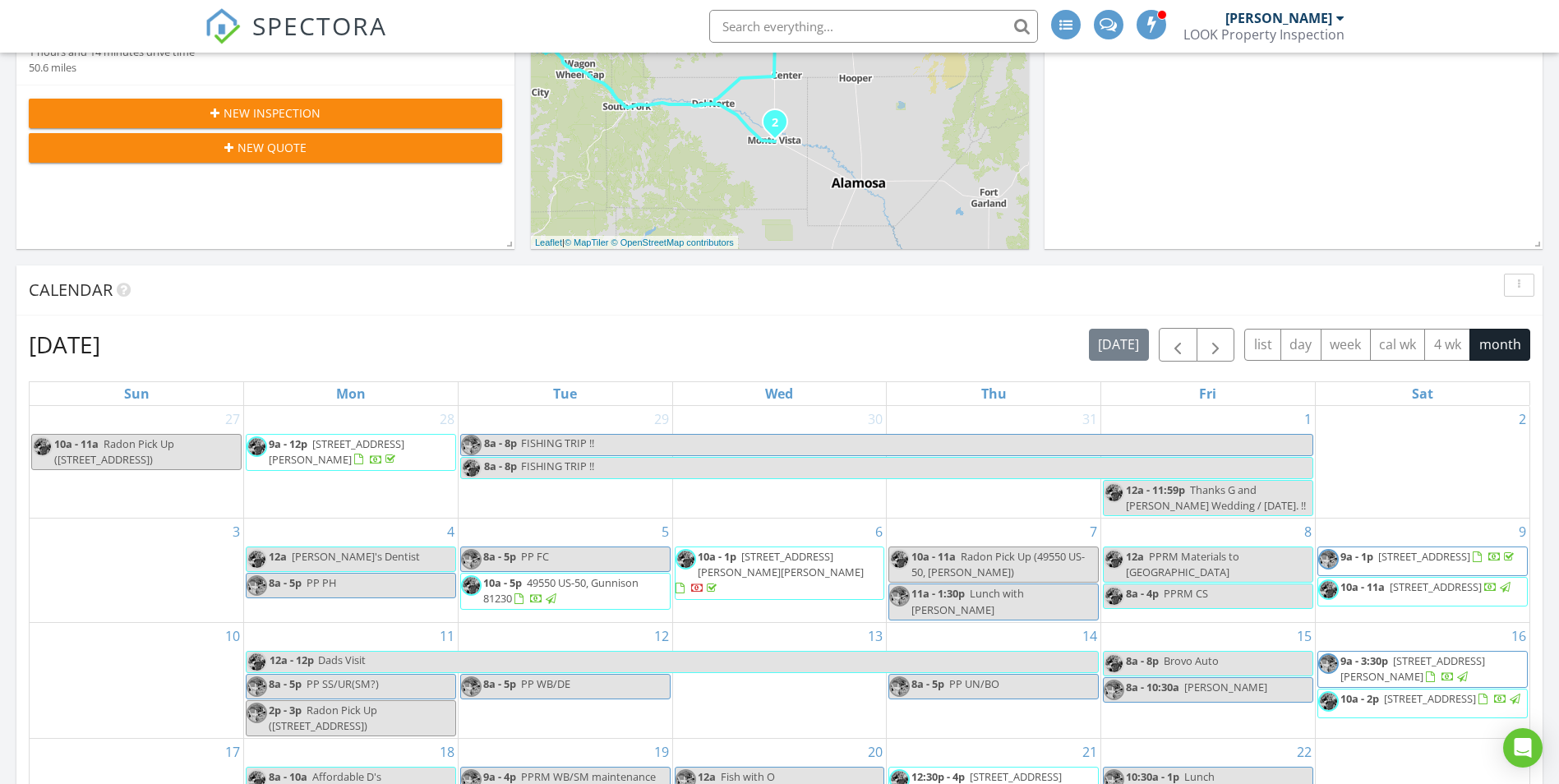
scroll to position [457, 0]
click at [1210, 347] on span "button" at bounding box center [1215, 346] width 19 height 19
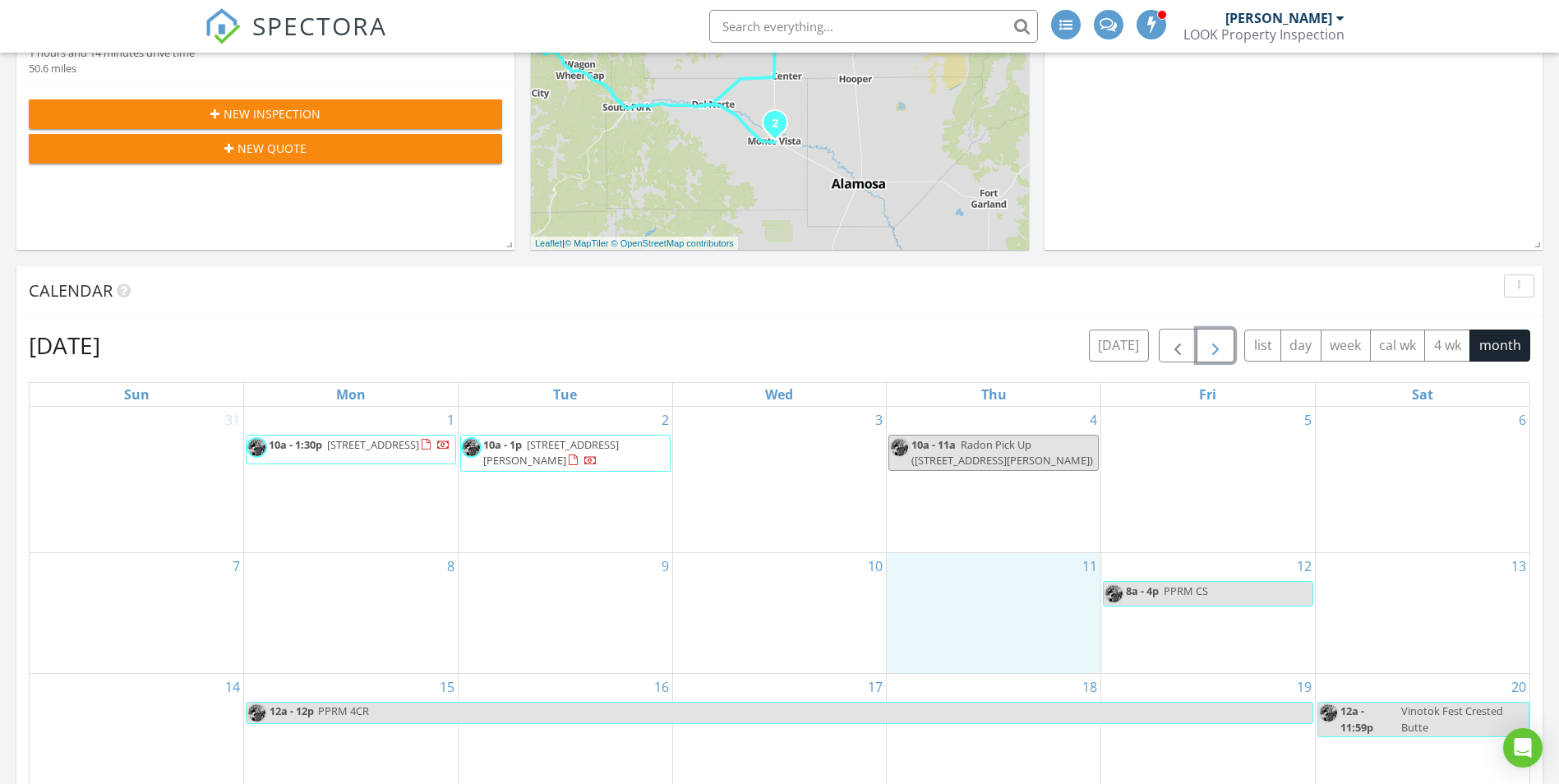
click at [999, 605] on div "11" at bounding box center [994, 613] width 213 height 120
click at [981, 571] on link "Event" at bounding box center [993, 563] width 85 height 27
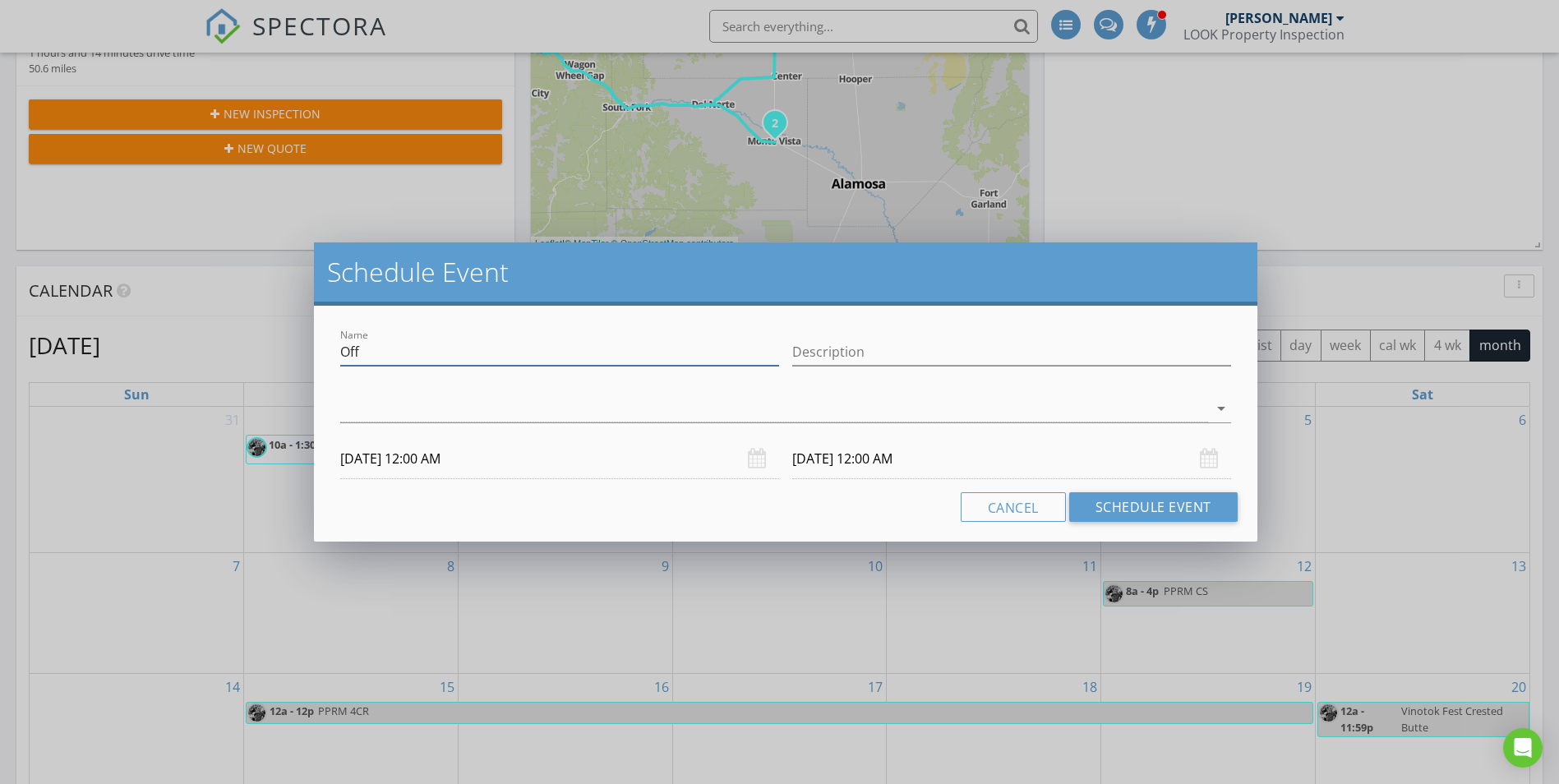
click at [396, 350] on input "Off" at bounding box center [559, 352] width 438 height 28
type input "O"
type input "Hair Cut"
click at [399, 415] on div at bounding box center [773, 409] width 867 height 28
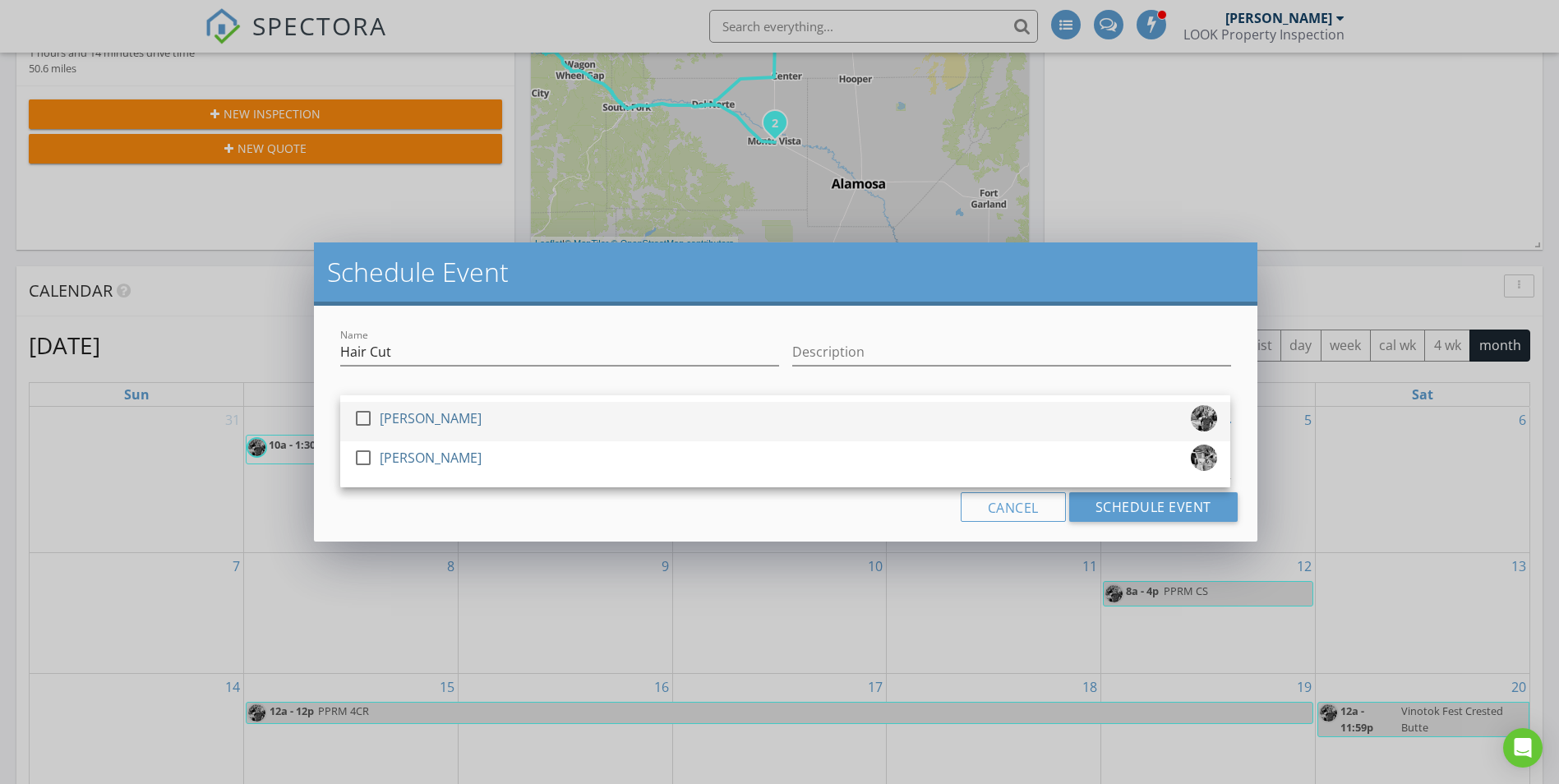
click at [397, 415] on div "[PERSON_NAME]" at bounding box center [430, 418] width 102 height 27
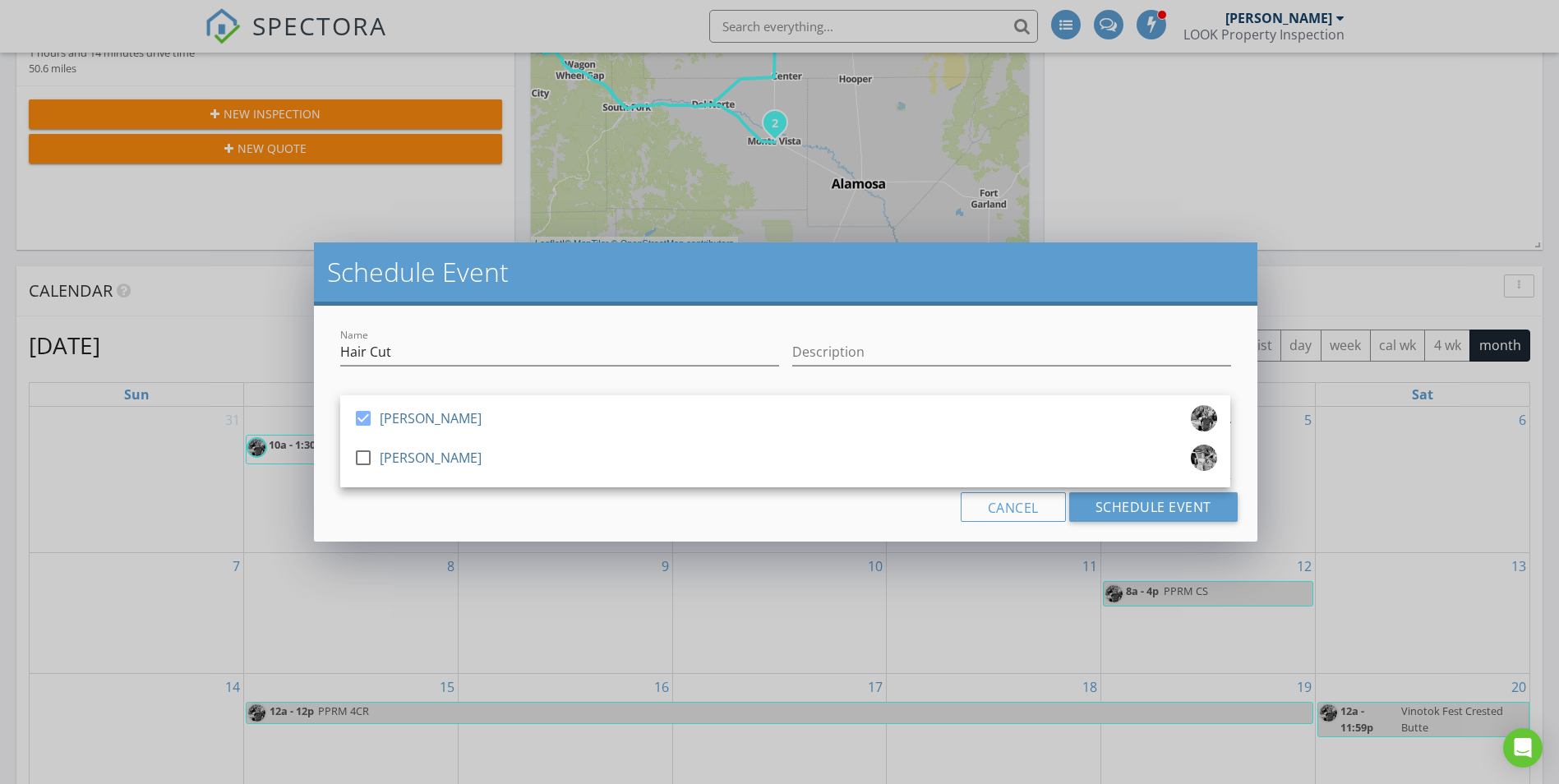
click at [477, 531] on div "Name Hair Cut Description check_box [PERSON_NAME] check_box_outline_blank [PERS…" at bounding box center [786, 424] width 943 height 236
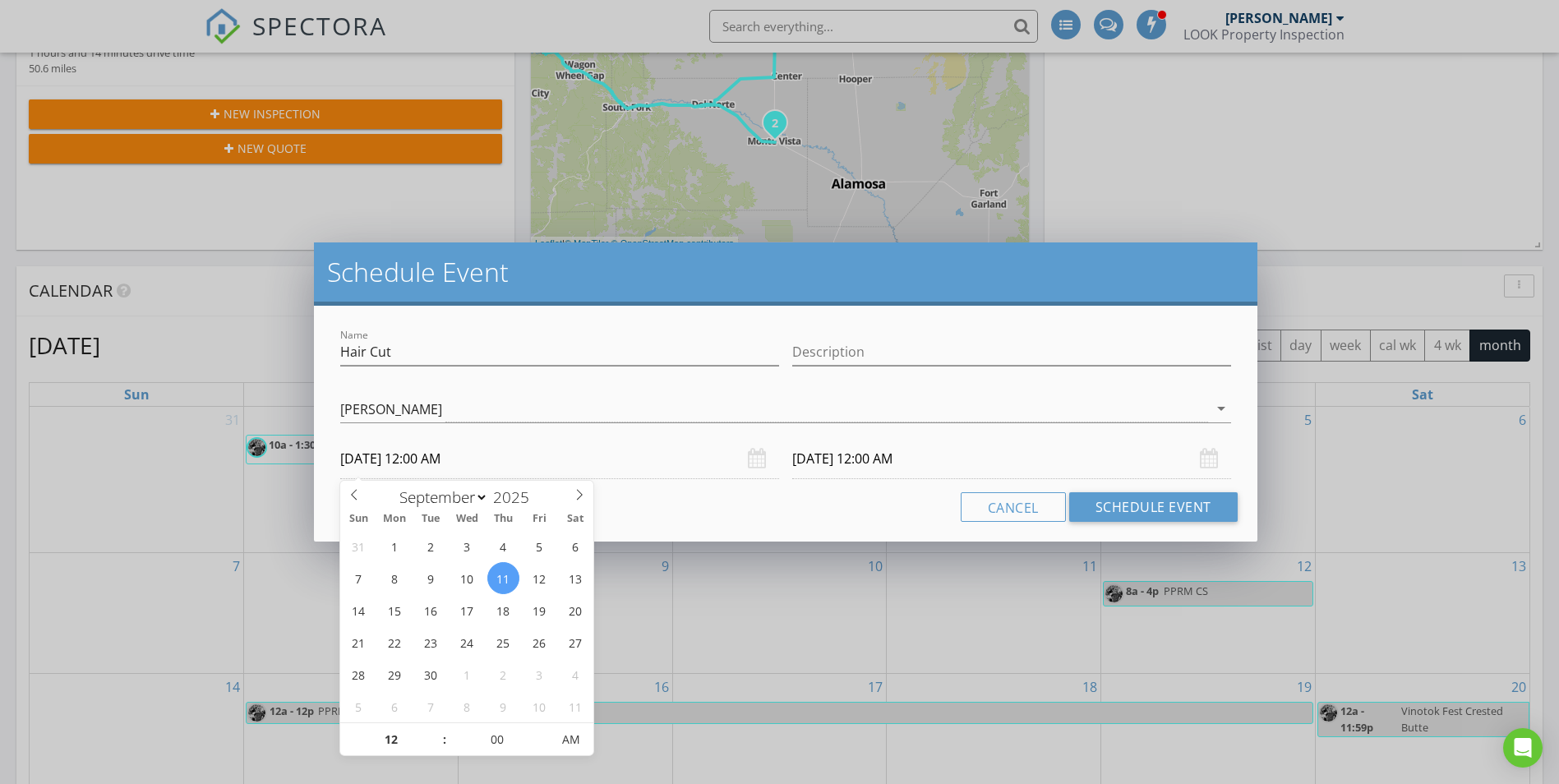
click at [439, 462] on input "[DATE] 12:00 AM" at bounding box center [559, 459] width 438 height 40
click at [426, 733] on input "12" at bounding box center [391, 741] width 101 height 33
type input "01"
type input "[DATE] 1:00 AM"
click at [497, 747] on input "00" at bounding box center [497, 741] width 101 height 33
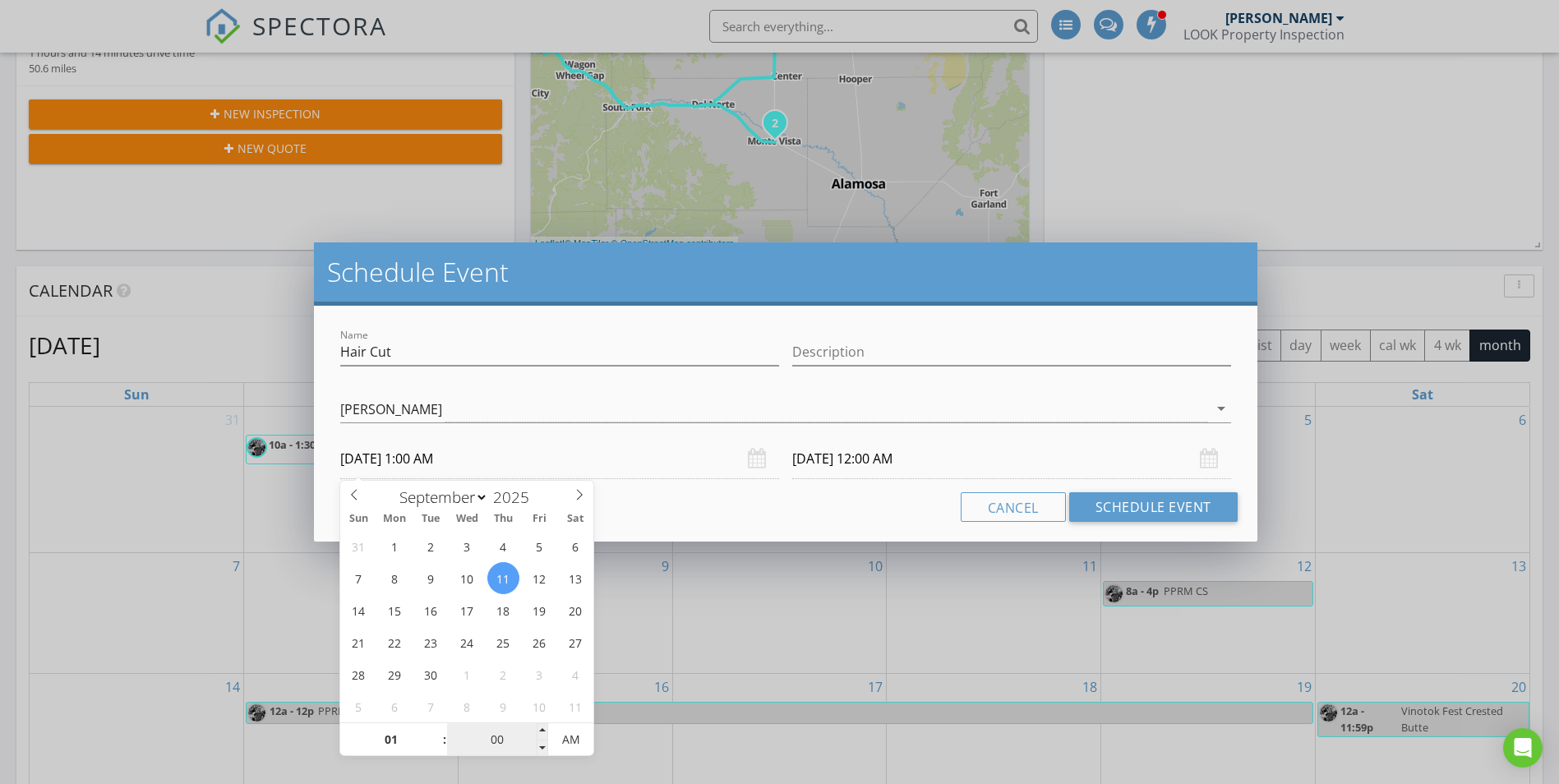
type input "[DATE] 1:00 AM"
type input "45"
type input "[DATE] 1:45 PM"
click at [563, 741] on span "AM" at bounding box center [570, 740] width 45 height 33
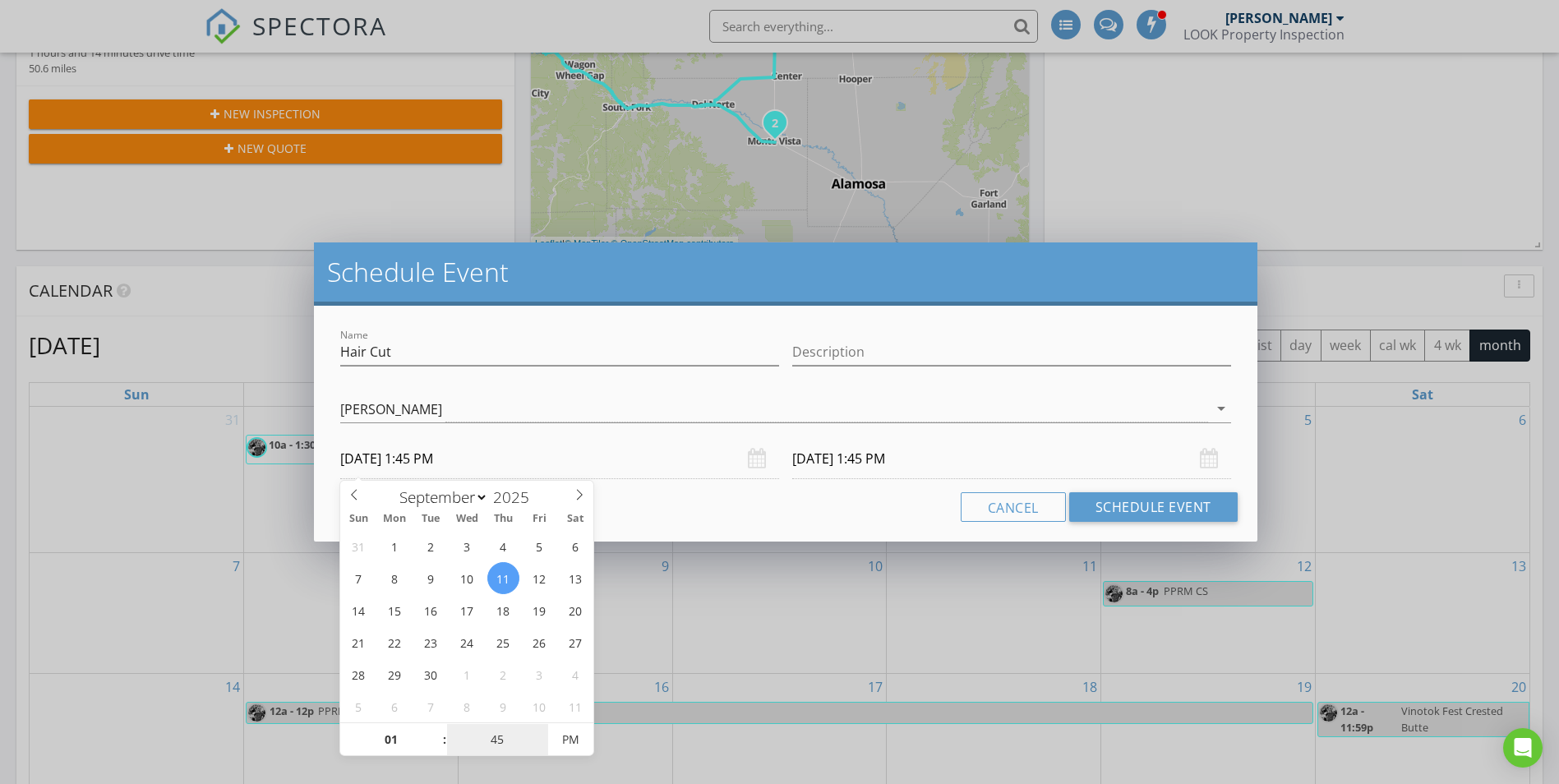
type input "45"
click at [799, 491] on div "Name Hair Cut Description check_box Jason Carver check_box_outline_blank Brad H…" at bounding box center [786, 424] width 943 height 236
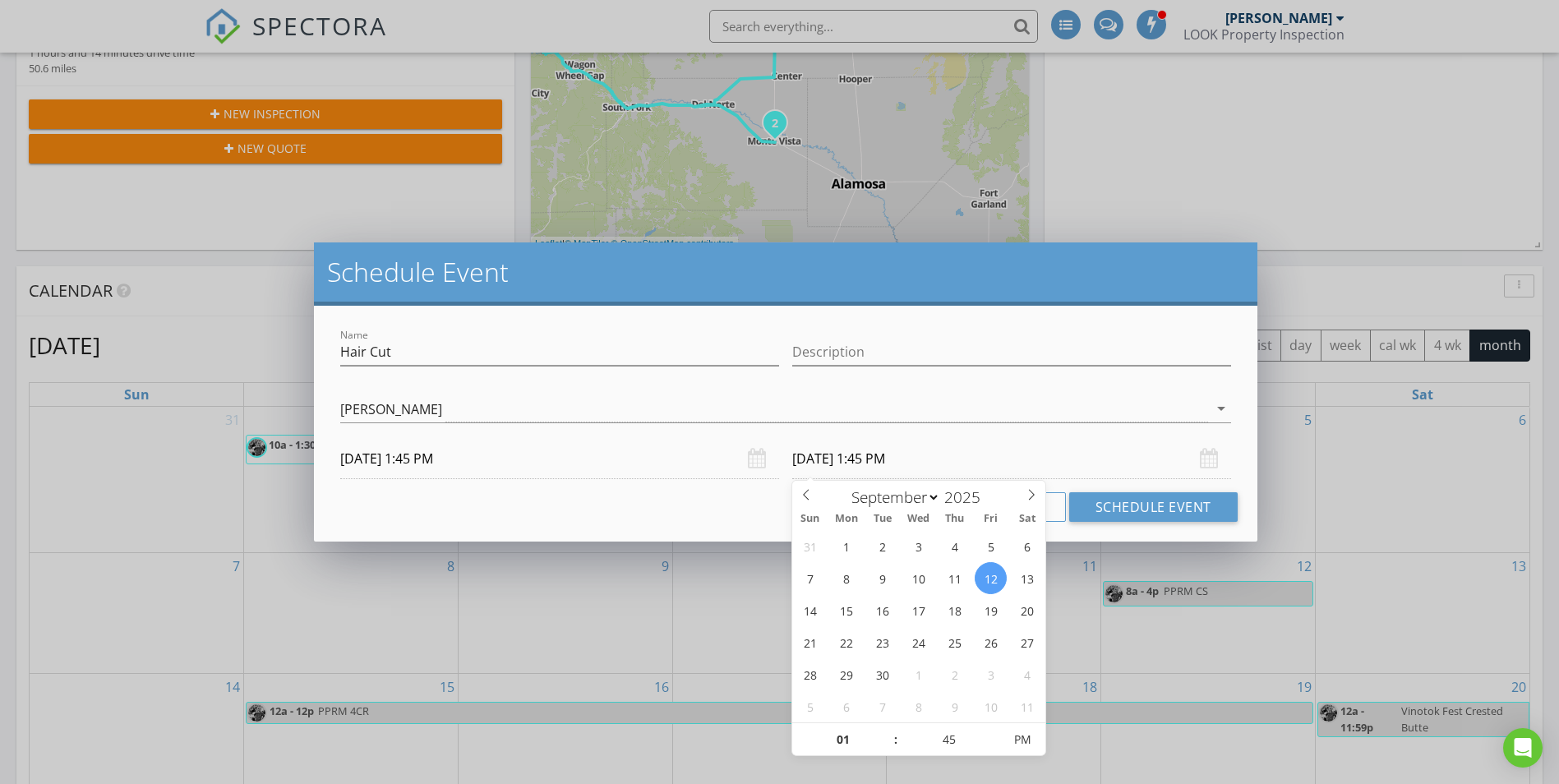
click at [880, 470] on input "09/12/2025 1:45 PM" at bounding box center [1011, 459] width 438 height 40
type input "09/11/2025 1:45 PM"
type input "02"
type input "09/11/2025 2:45 PM"
click at [889, 735] on span at bounding box center [887, 732] width 12 height 17
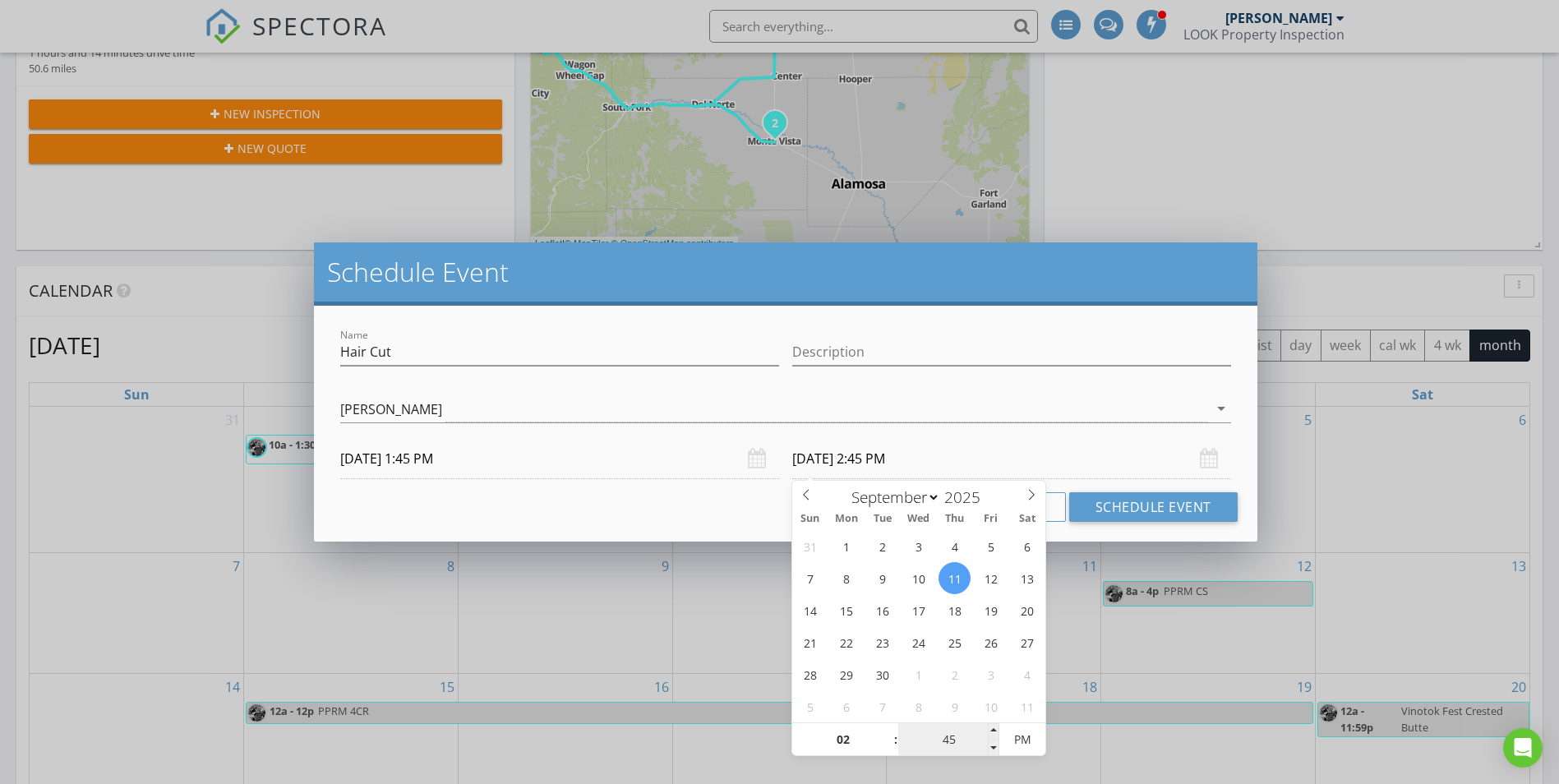
click at [957, 741] on input "45" at bounding box center [949, 741] width 101 height 33
type input "00"
click at [1144, 618] on div "Schedule Event Name Hair Cut Description check_box Jason Carver check_box_outli…" at bounding box center [780, 392] width 1559 height 784
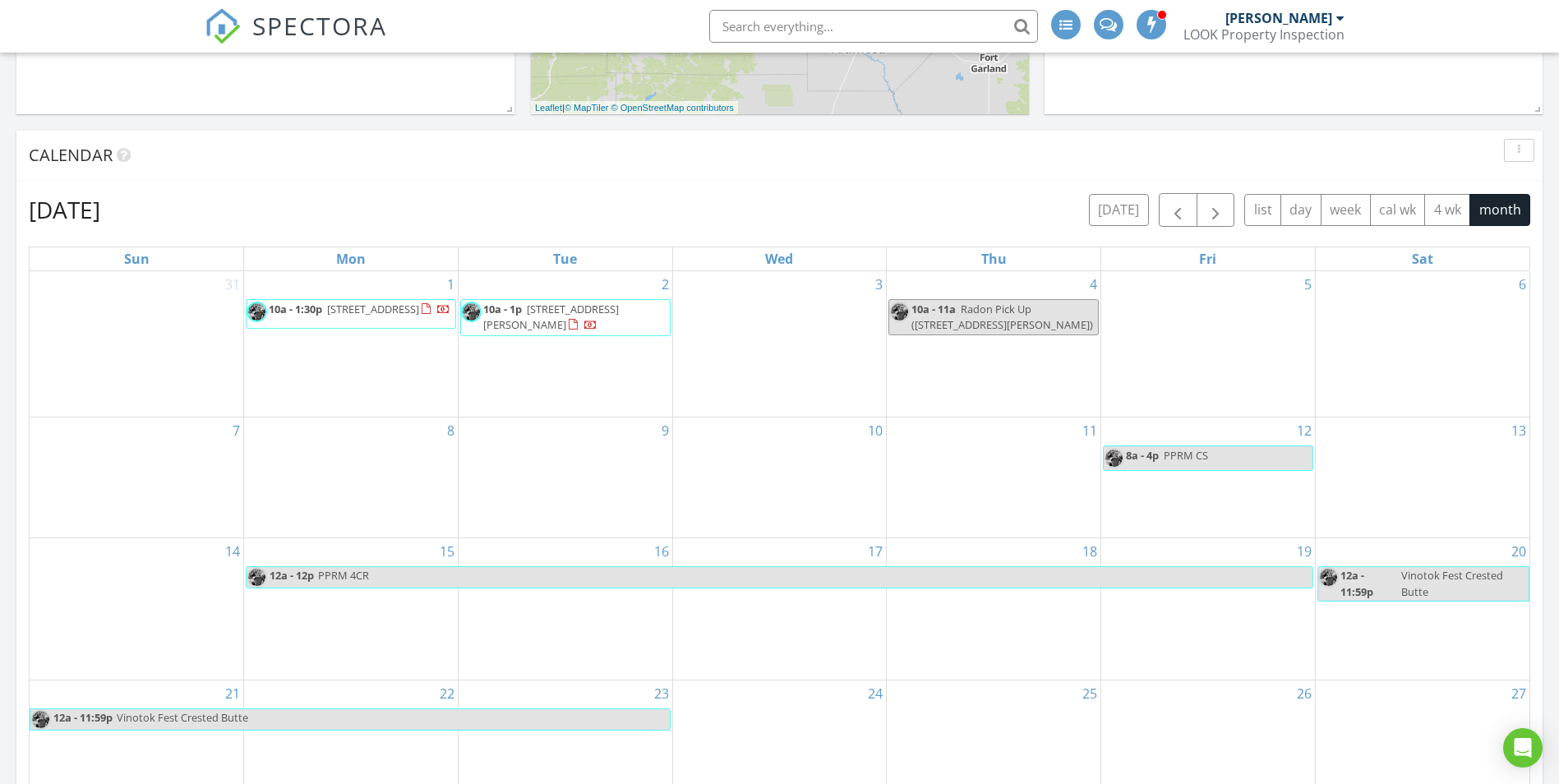
scroll to position [594, 0]
click at [1011, 501] on div "11" at bounding box center [994, 476] width 213 height 120
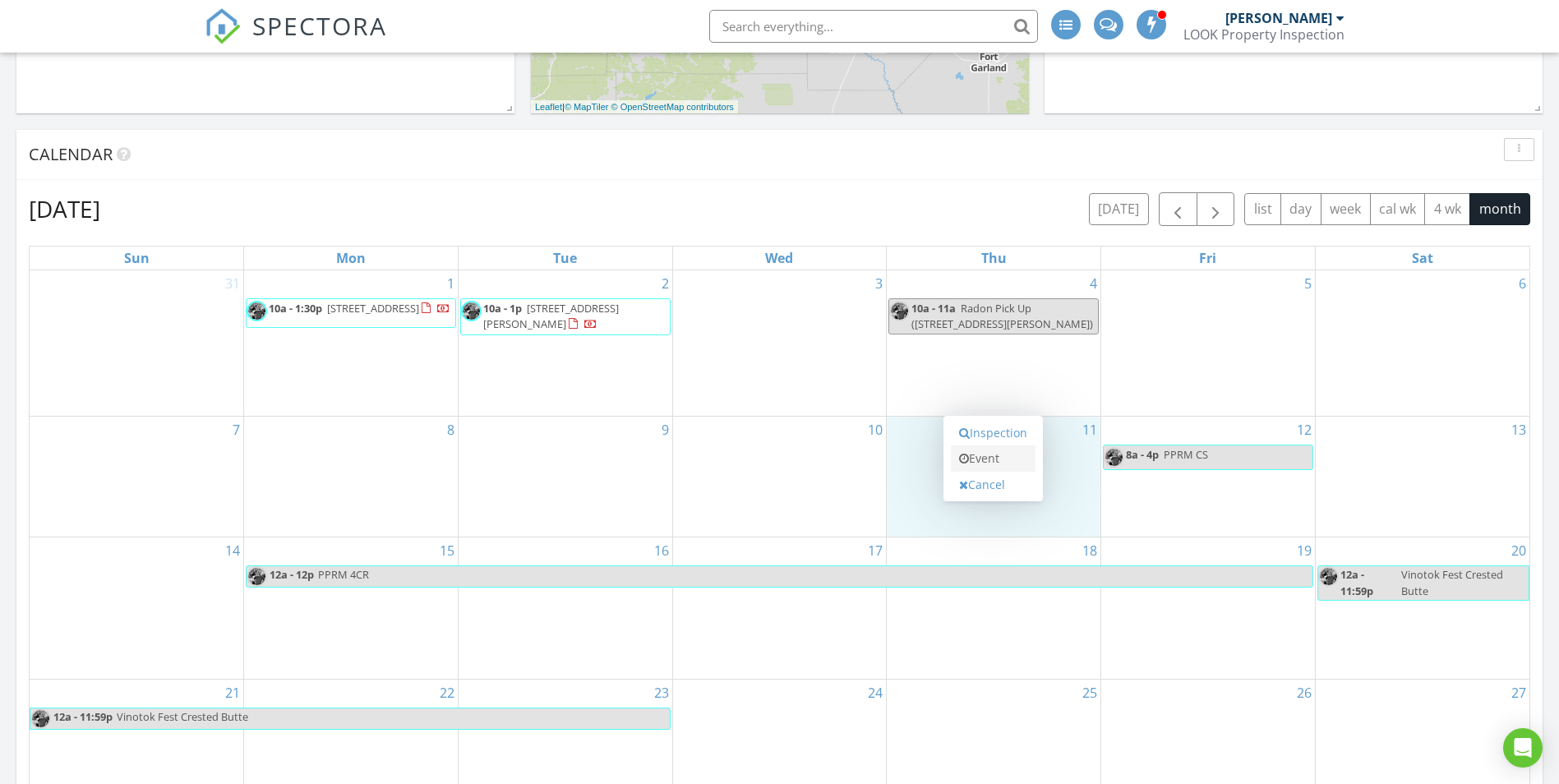
click at [987, 456] on link "Event" at bounding box center [993, 459] width 85 height 27
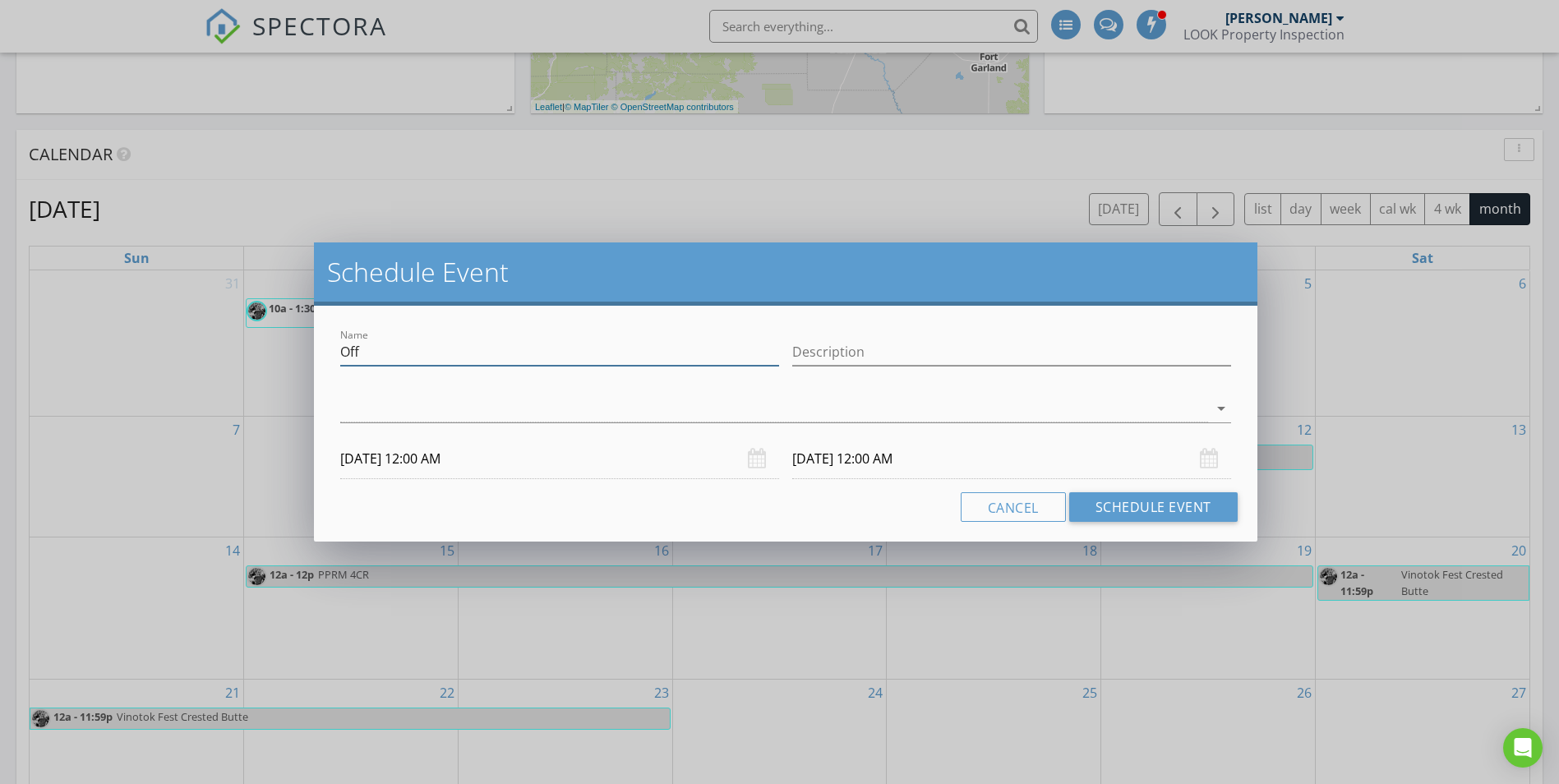
click at [509, 355] on input "Off" at bounding box center [559, 352] width 438 height 28
type input "O"
type input "Hair Cut"
click at [493, 404] on div at bounding box center [773, 409] width 867 height 28
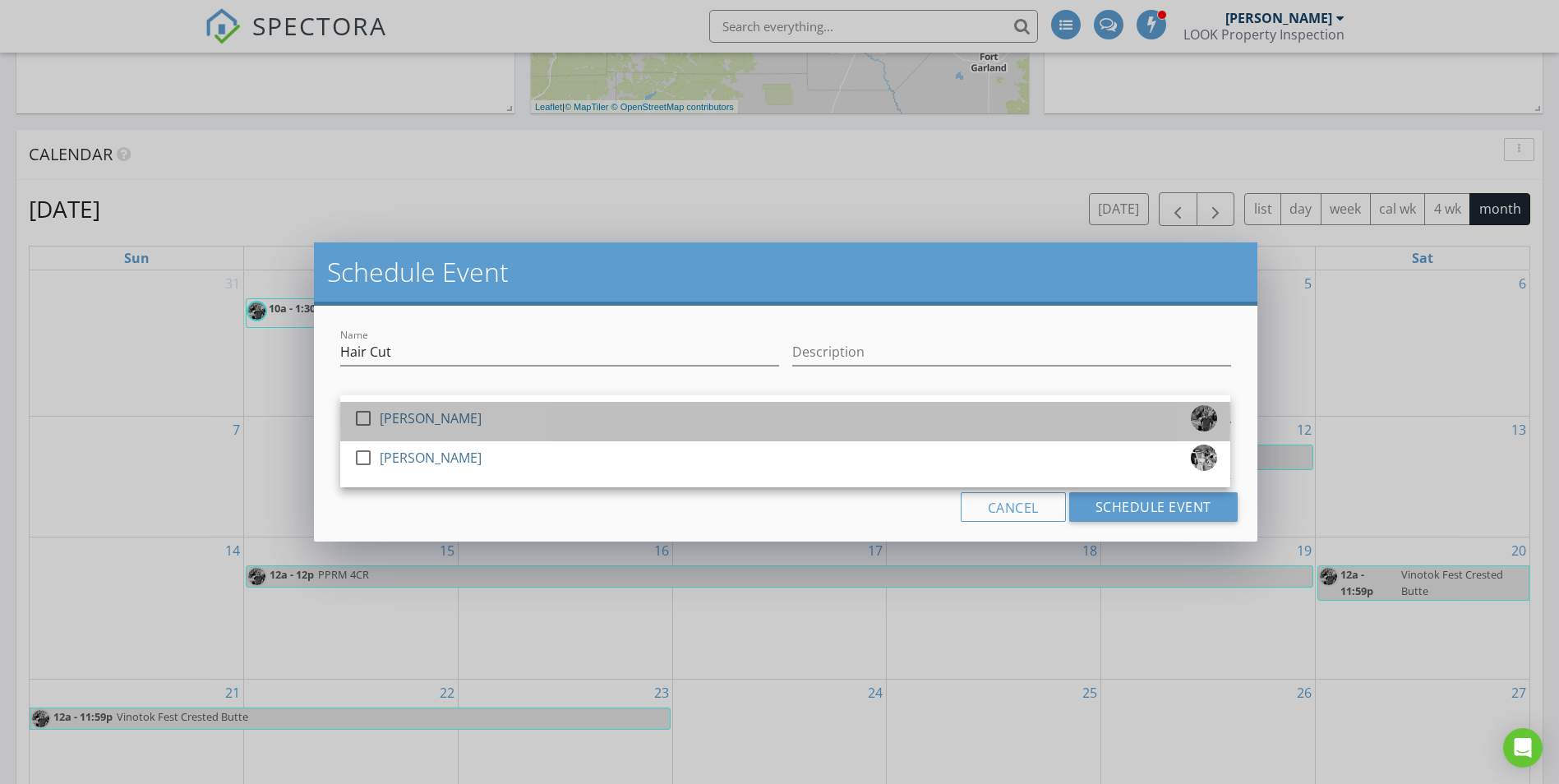
click at [411, 422] on div "[PERSON_NAME]" at bounding box center [430, 418] width 102 height 27
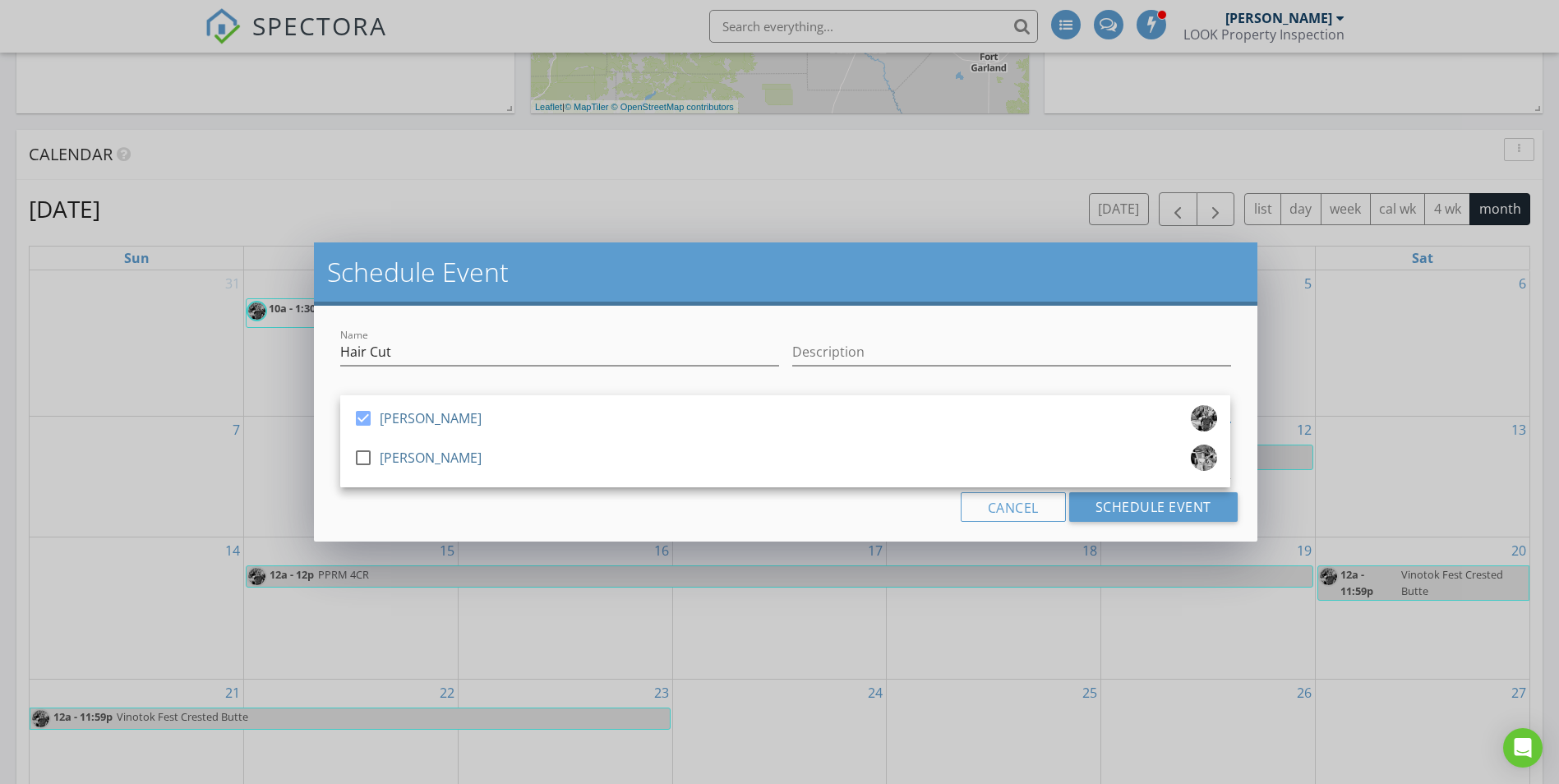
click at [479, 501] on div "Cancel Schedule Event" at bounding box center [785, 507] width 904 height 29
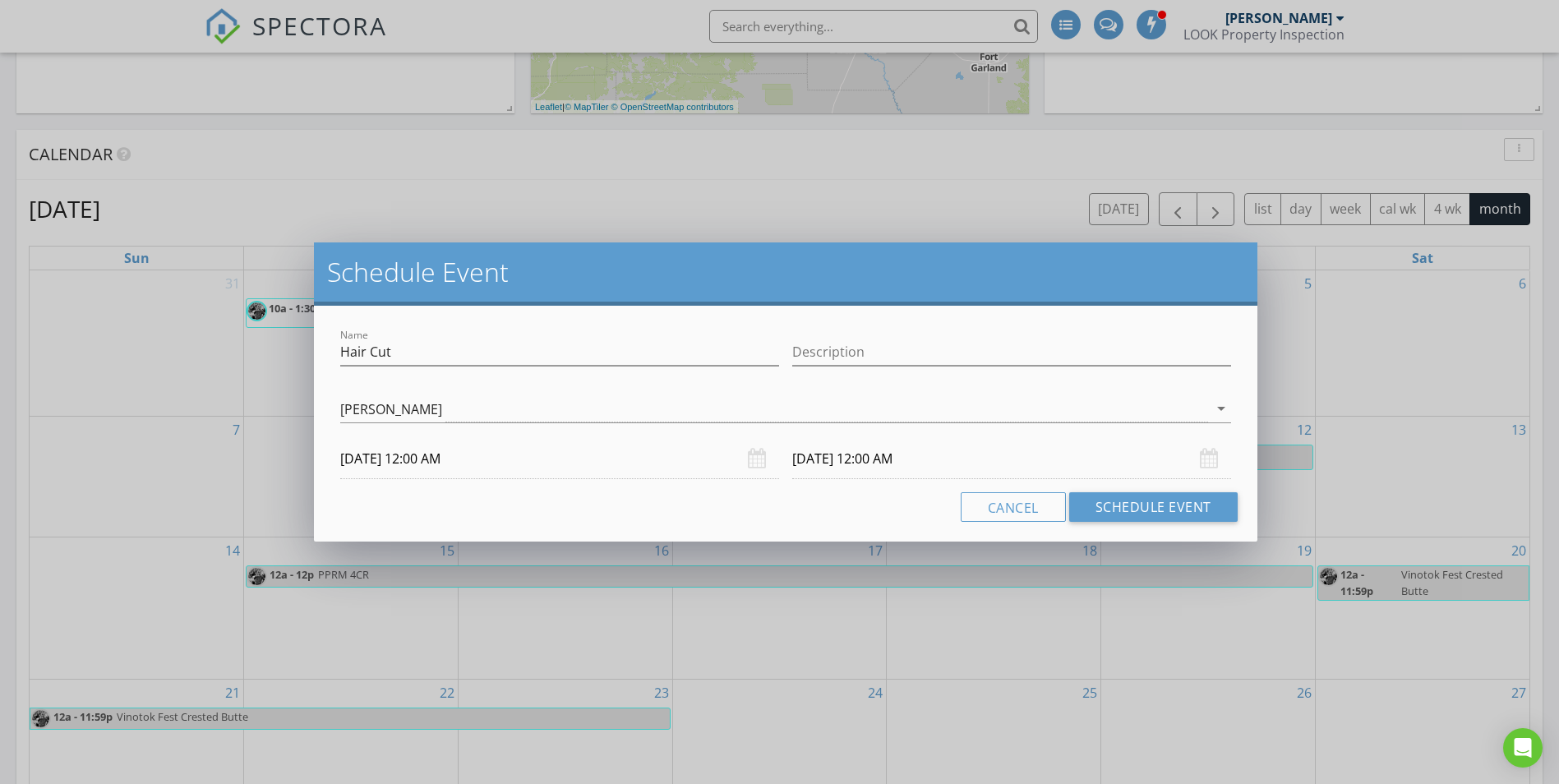
click at [474, 468] on input "09/11/2025 12:00 AM" at bounding box center [559, 459] width 438 height 40
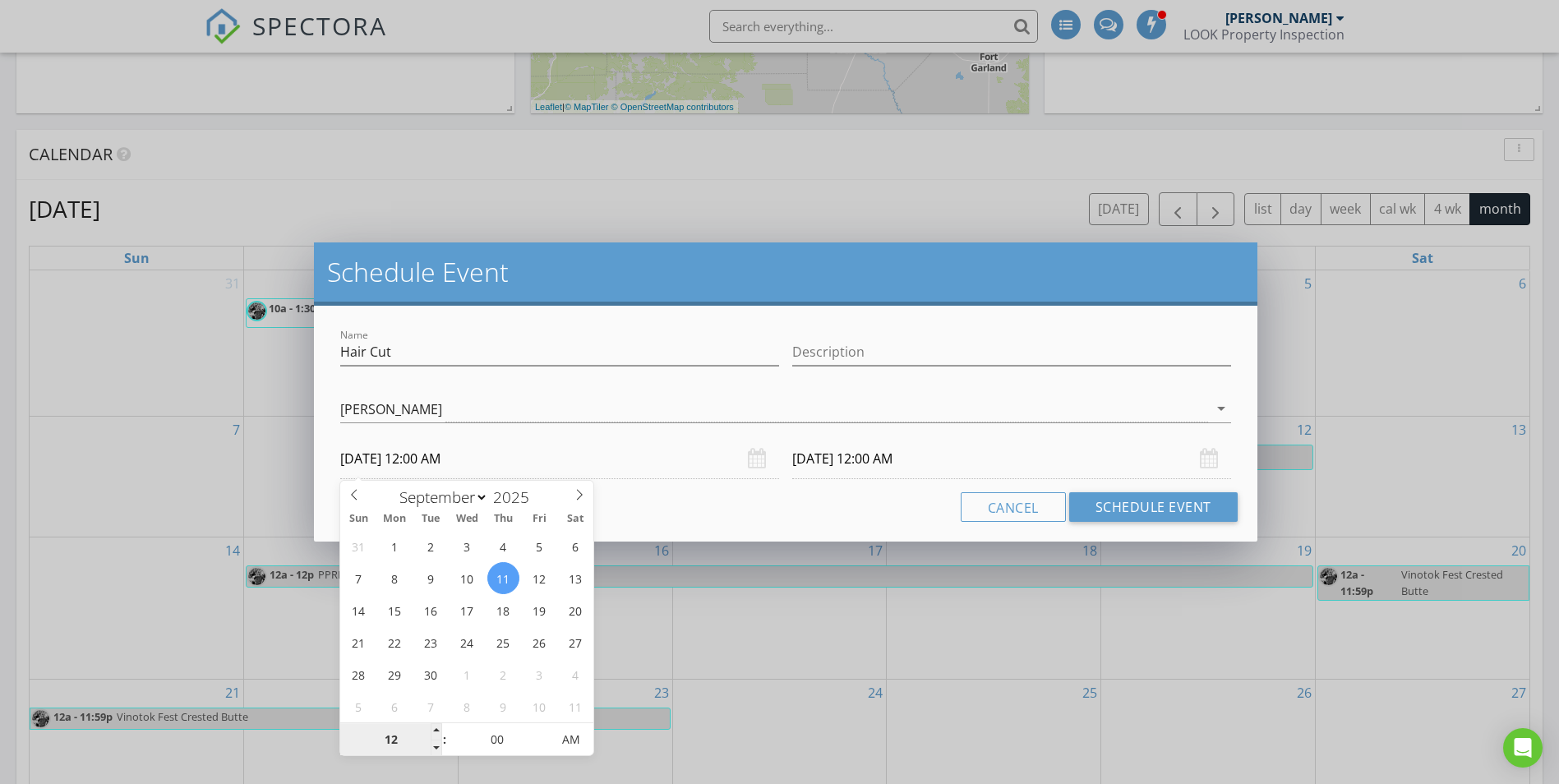
click at [417, 740] on input "12" at bounding box center [391, 741] width 101 height 33
type input "01"
type input "09/11/2025 1:00 AM"
click at [484, 739] on input "00" at bounding box center [497, 741] width 101 height 33
type input "09/12/2025 1:00 AM"
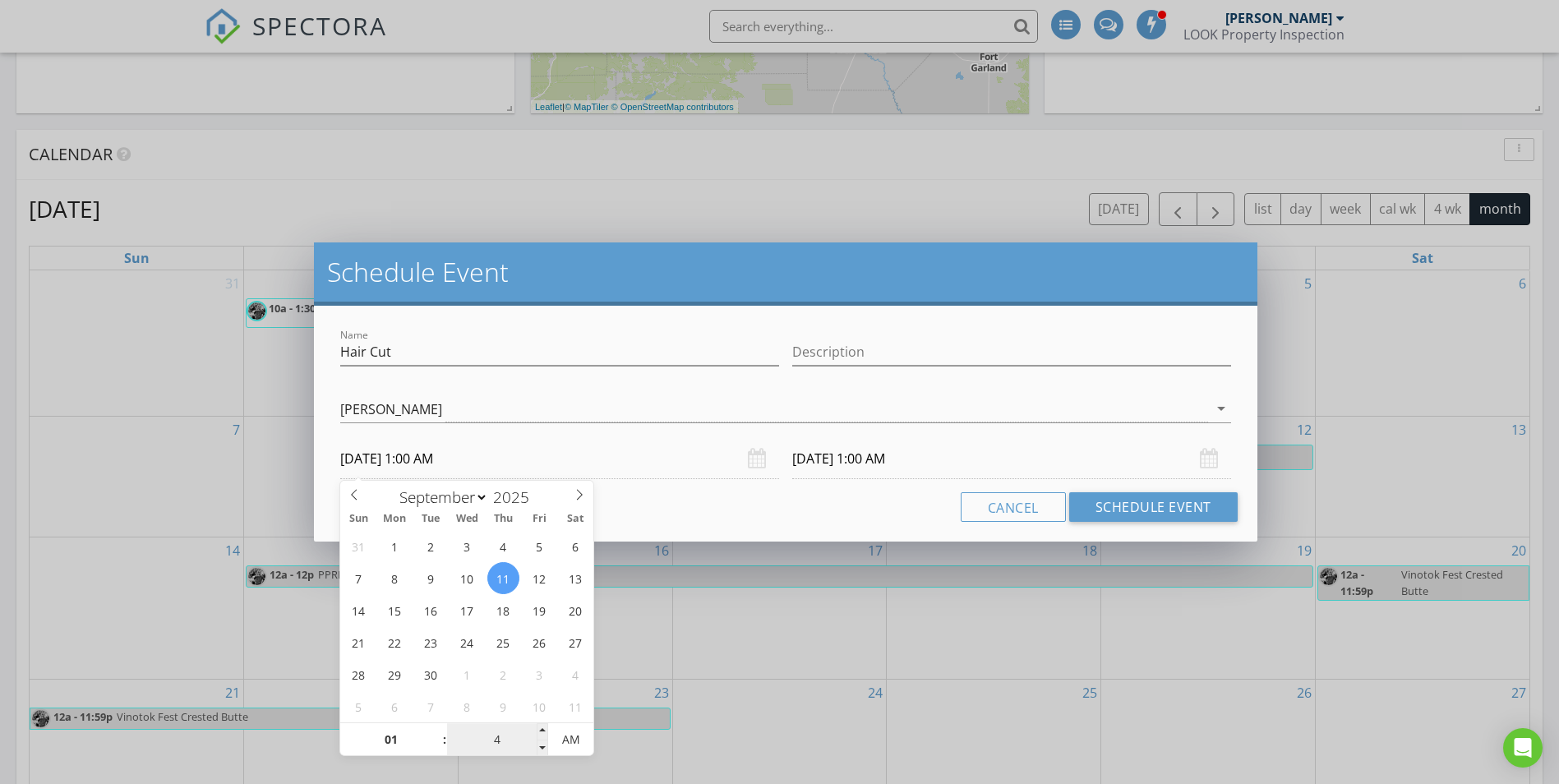
type input "45"
type input "09/11/2025 1:45 PM"
type input "09/12/2025 1:45 PM"
click at [567, 740] on span "AM" at bounding box center [570, 740] width 45 height 33
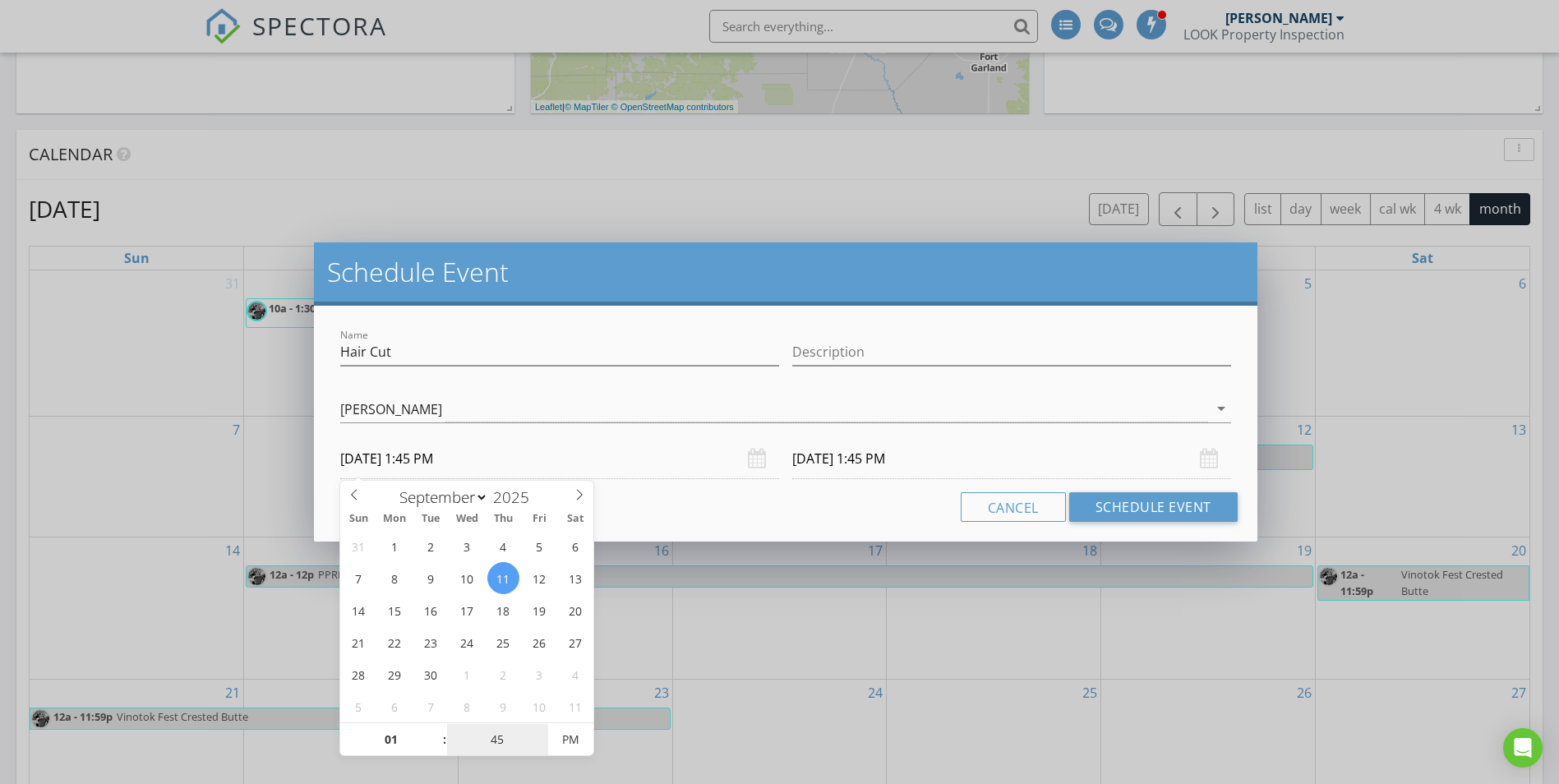
type input "45"
click at [837, 469] on input "09/12/2025 1:45 PM" at bounding box center [1011, 459] width 438 height 40
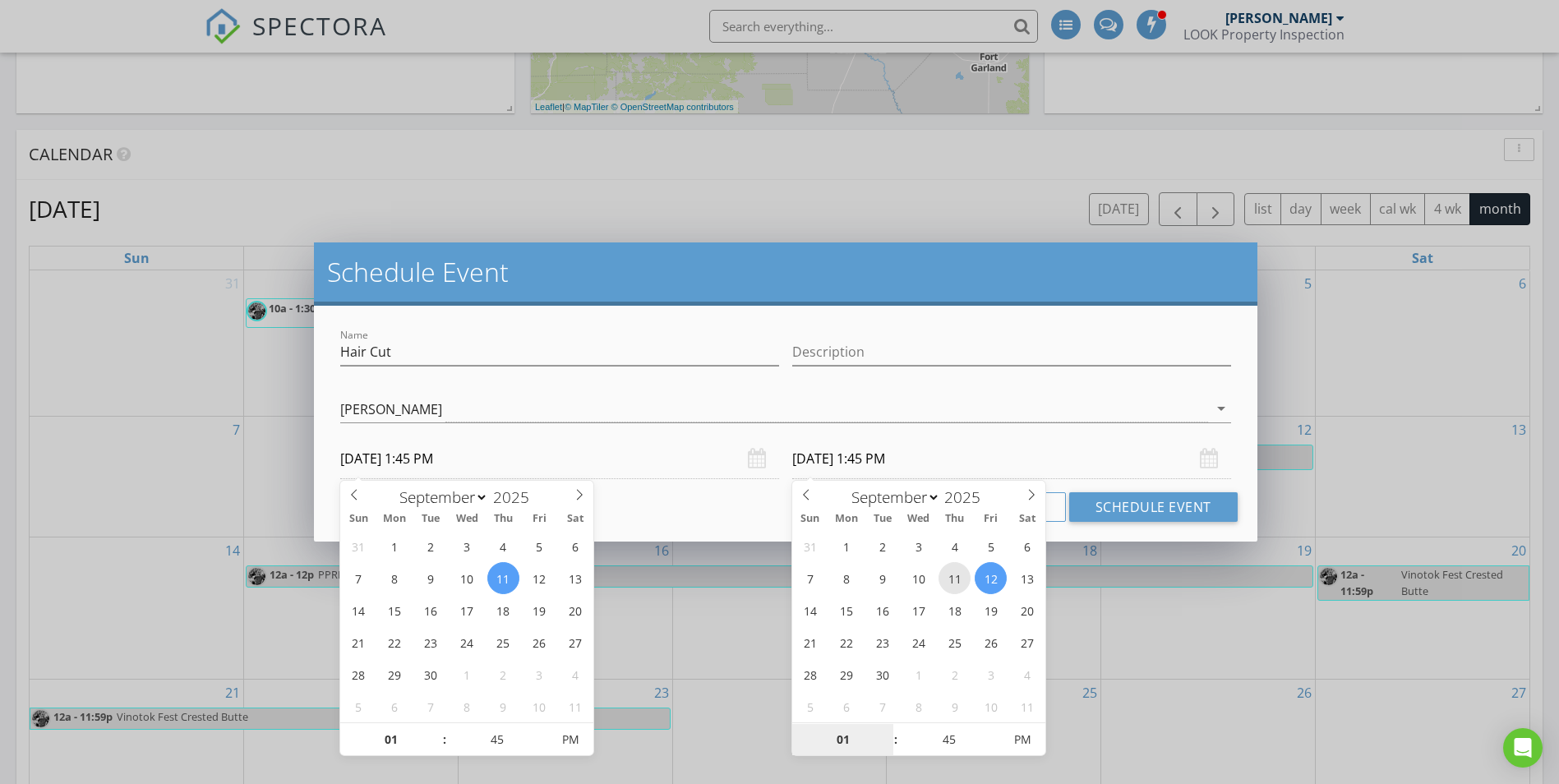
type input "09/11/2025 1:45 PM"
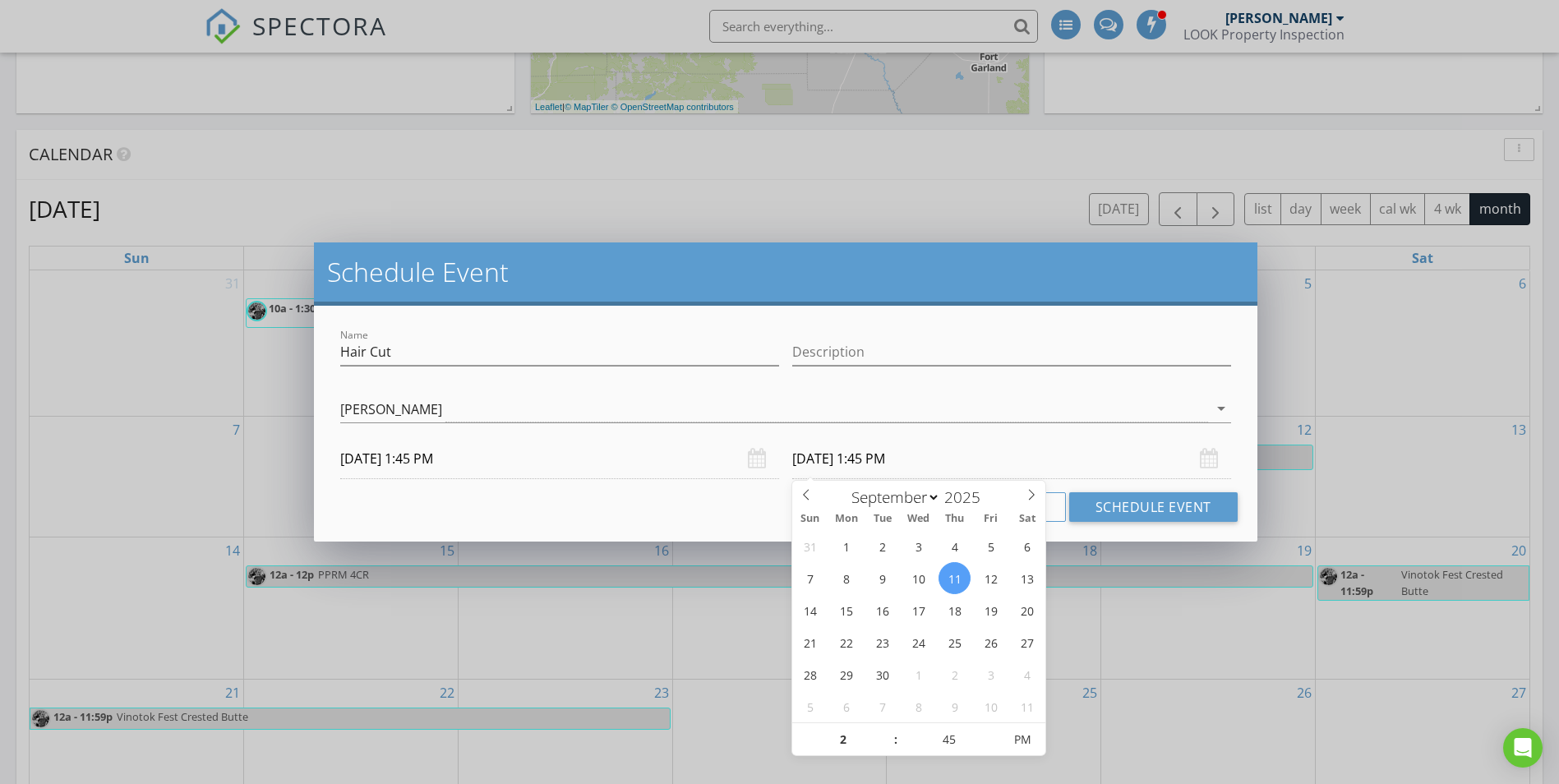
type input "02"
type input "09/11/2025 2:45 PM"
click at [1116, 454] on input "09/11/2025 2:45 PM" at bounding box center [1011, 459] width 438 height 40
click at [1078, 407] on div "[PERSON_NAME]" at bounding box center [773, 409] width 867 height 28
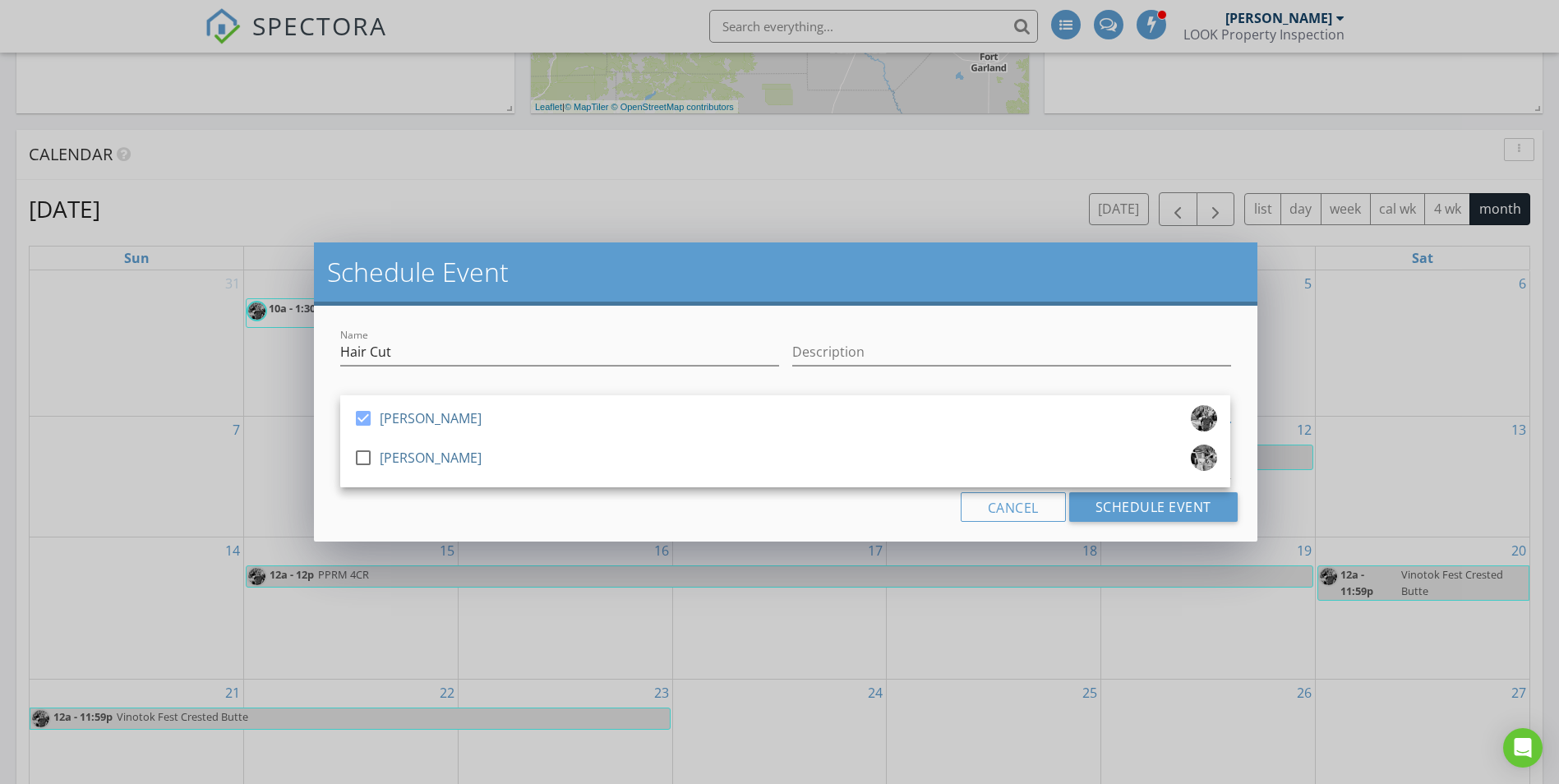
click at [889, 505] on div "Cancel Schedule Event" at bounding box center [785, 507] width 904 height 29
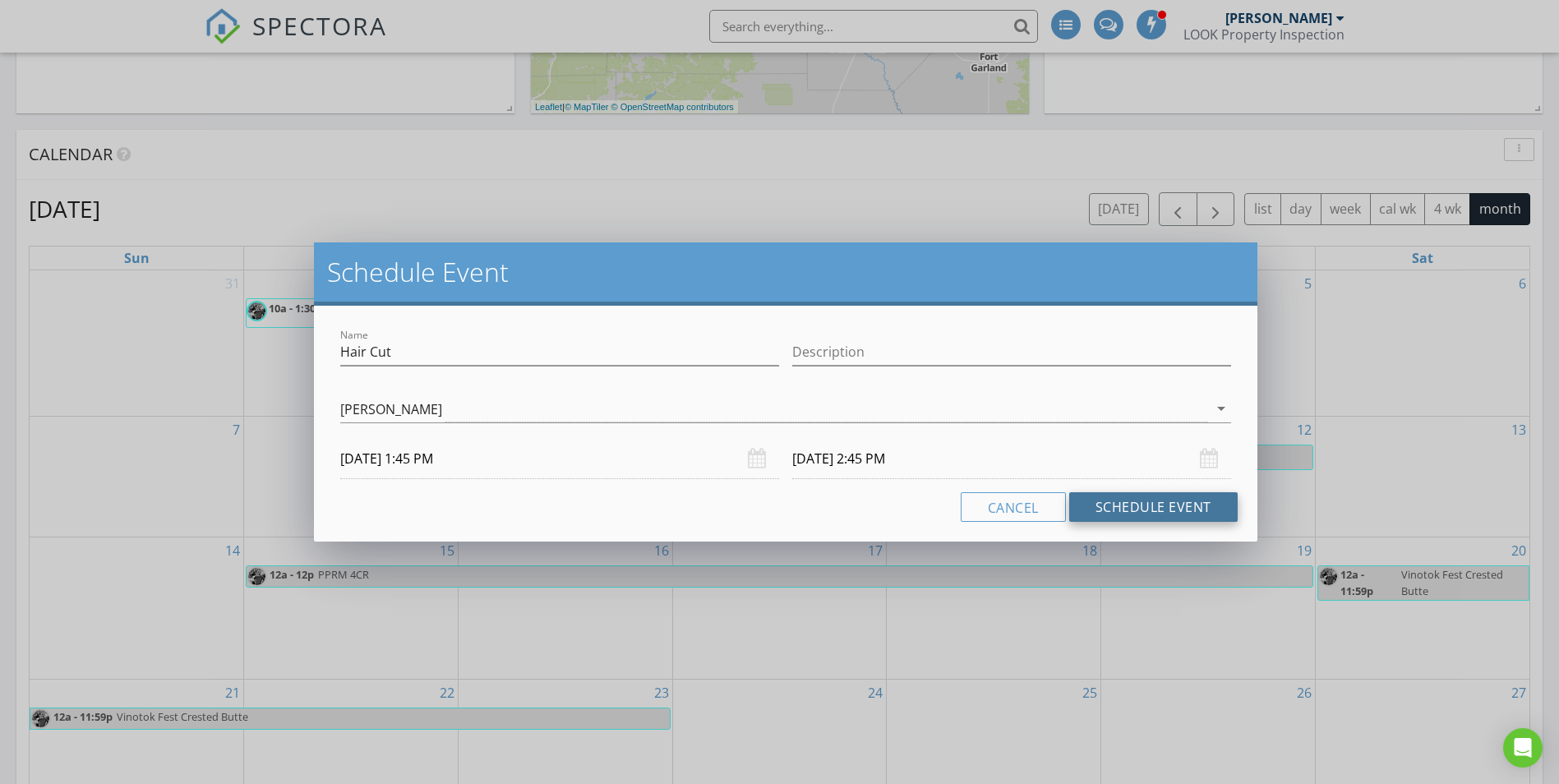
click at [1143, 502] on button "Schedule Event" at bounding box center [1153, 507] width 168 height 29
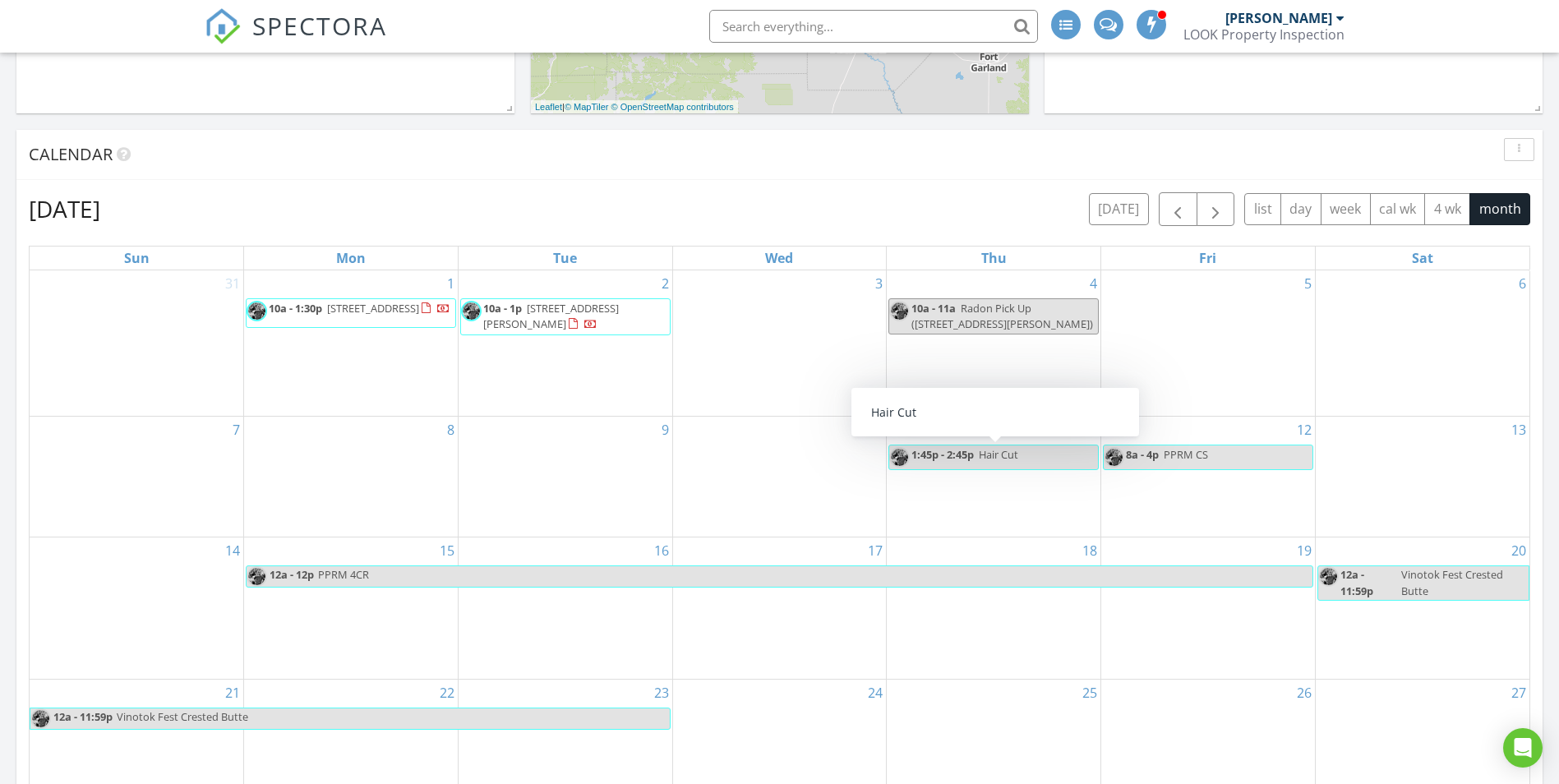
click at [995, 455] on span "Hair Cut" at bounding box center [998, 454] width 40 height 15
select select "8"
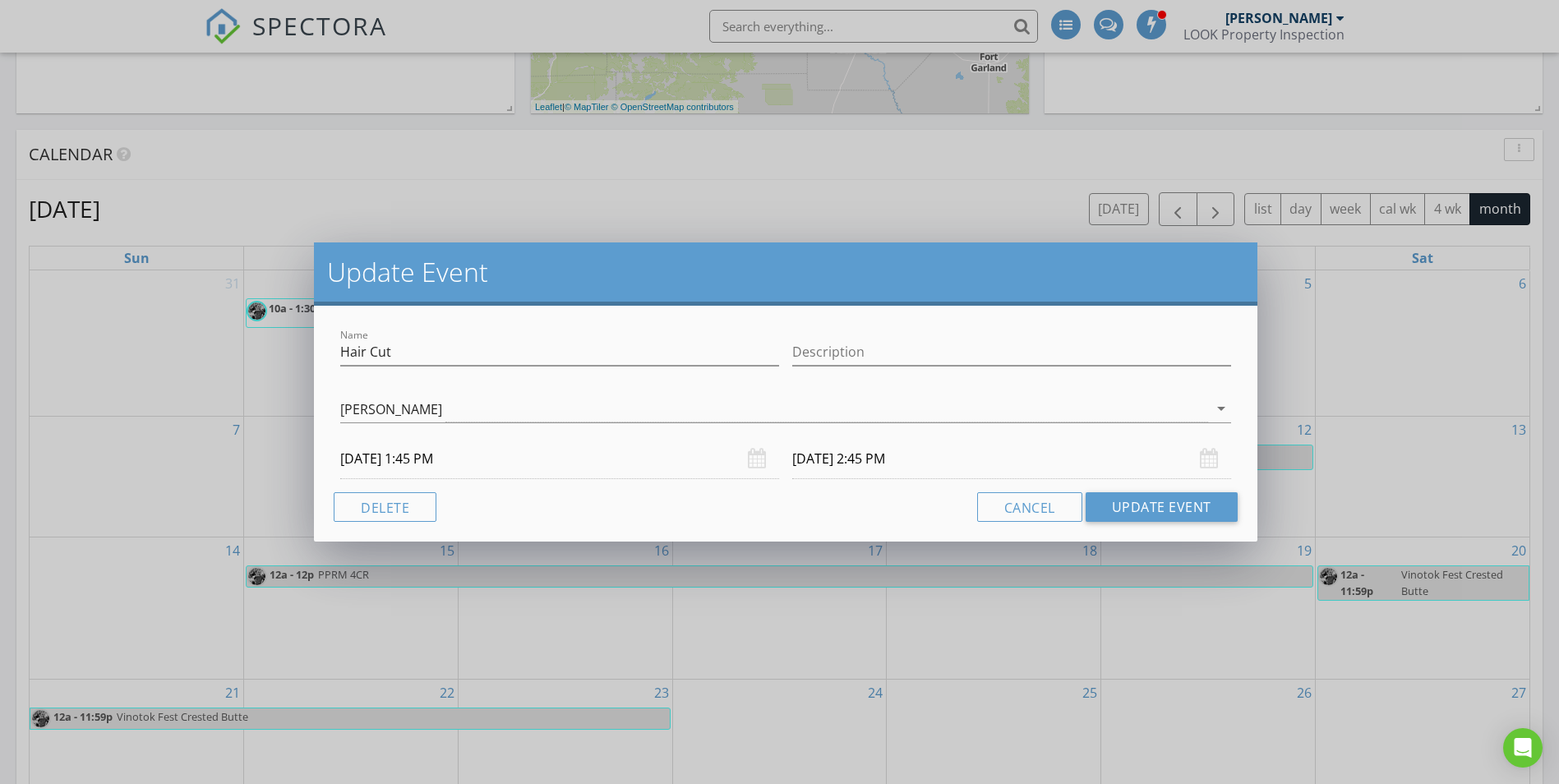
click at [547, 470] on input "09/11/2025 1:45 PM" at bounding box center [559, 459] width 438 height 40
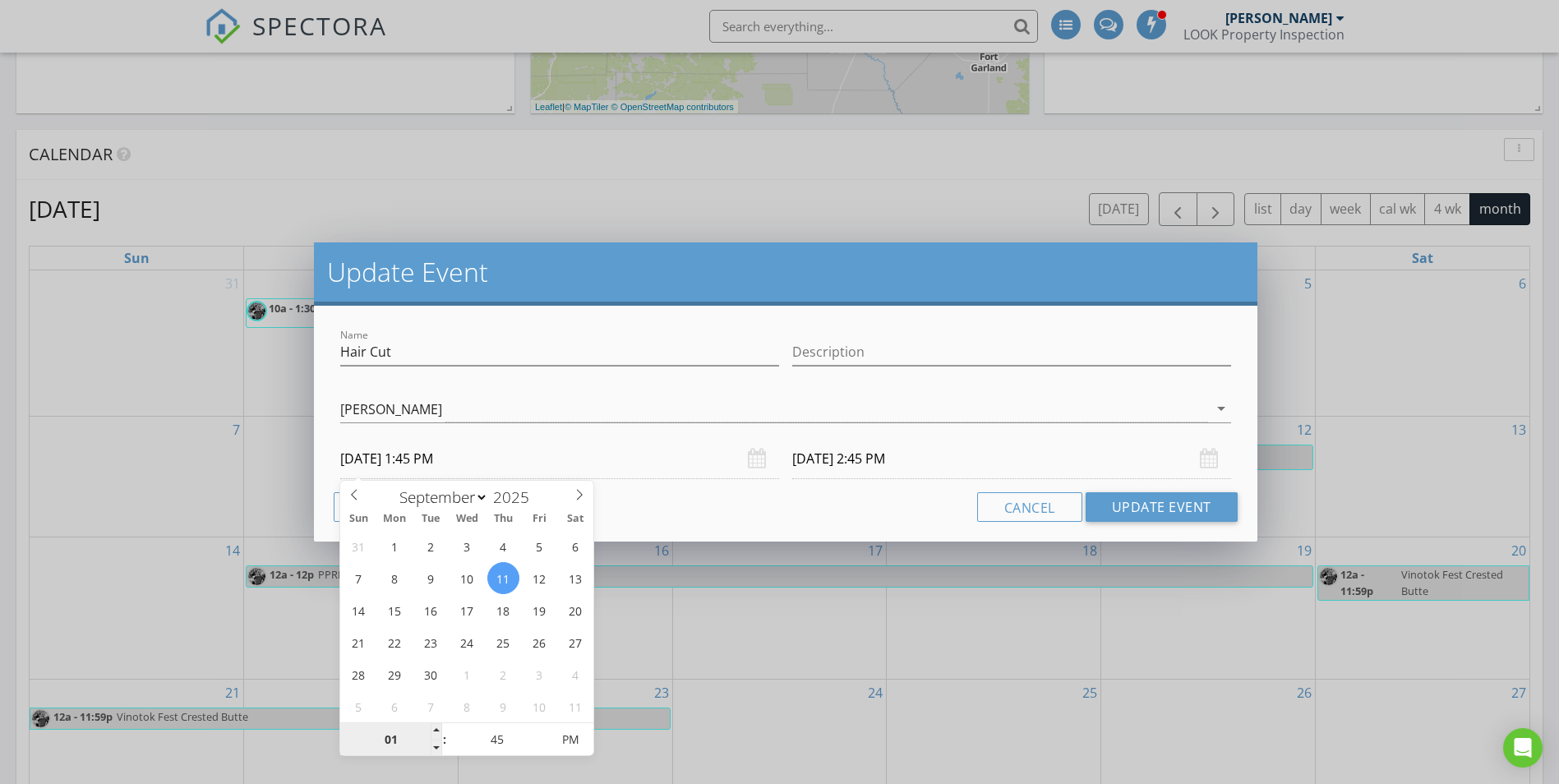
click at [407, 746] on input "01" at bounding box center [391, 741] width 101 height 33
type input "12"
type input "09/11/2025 12:45 PM"
click at [516, 738] on input "45" at bounding box center [497, 741] width 101 height 33
type input "09/11/2025 1:45 PM"
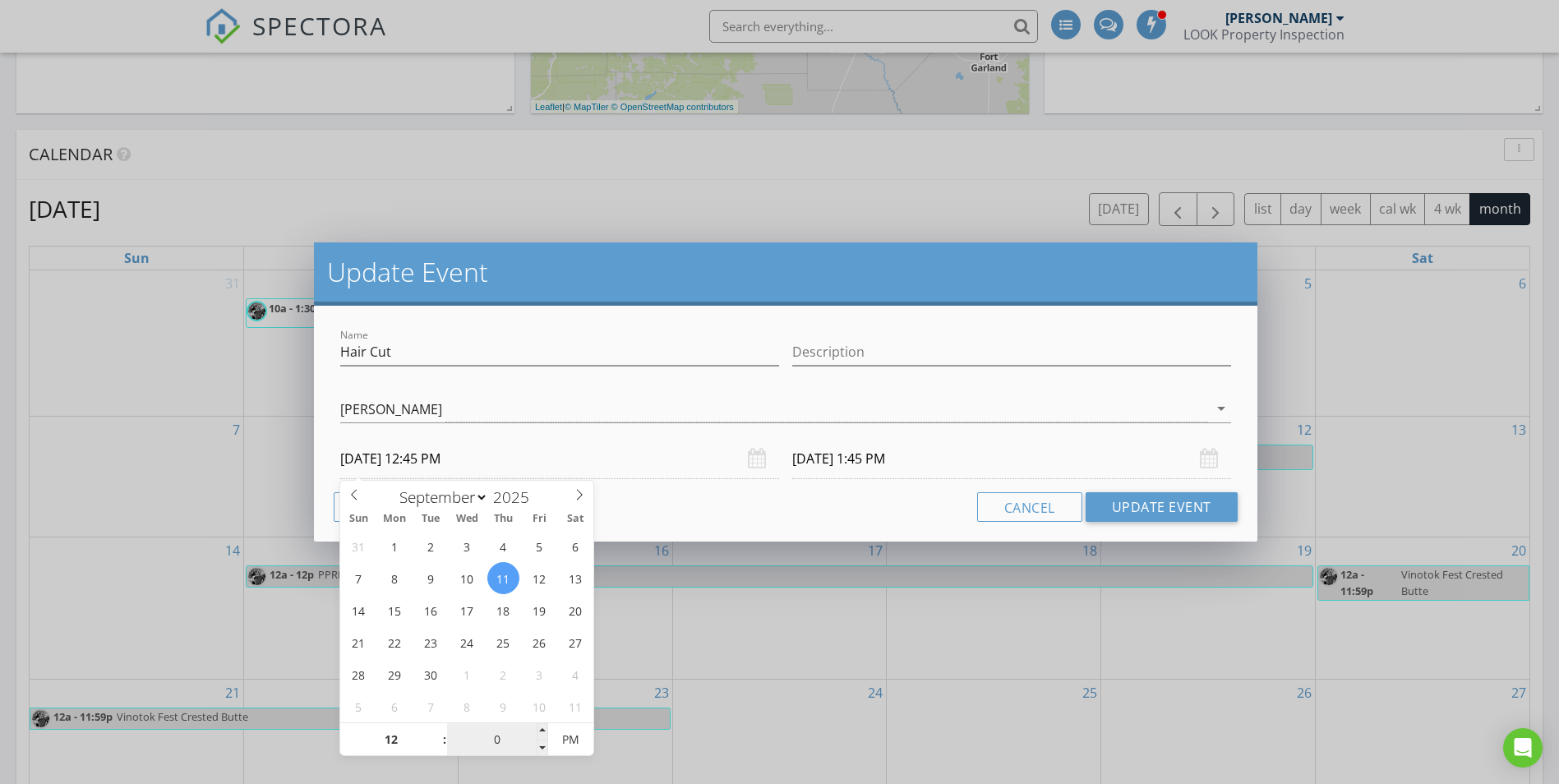
type input "00"
type input "09/11/2025 12:00 AM"
type input "09/11/2025 1:00 AM"
click at [574, 738] on span "AM" at bounding box center [570, 740] width 45 height 33
type input "00"
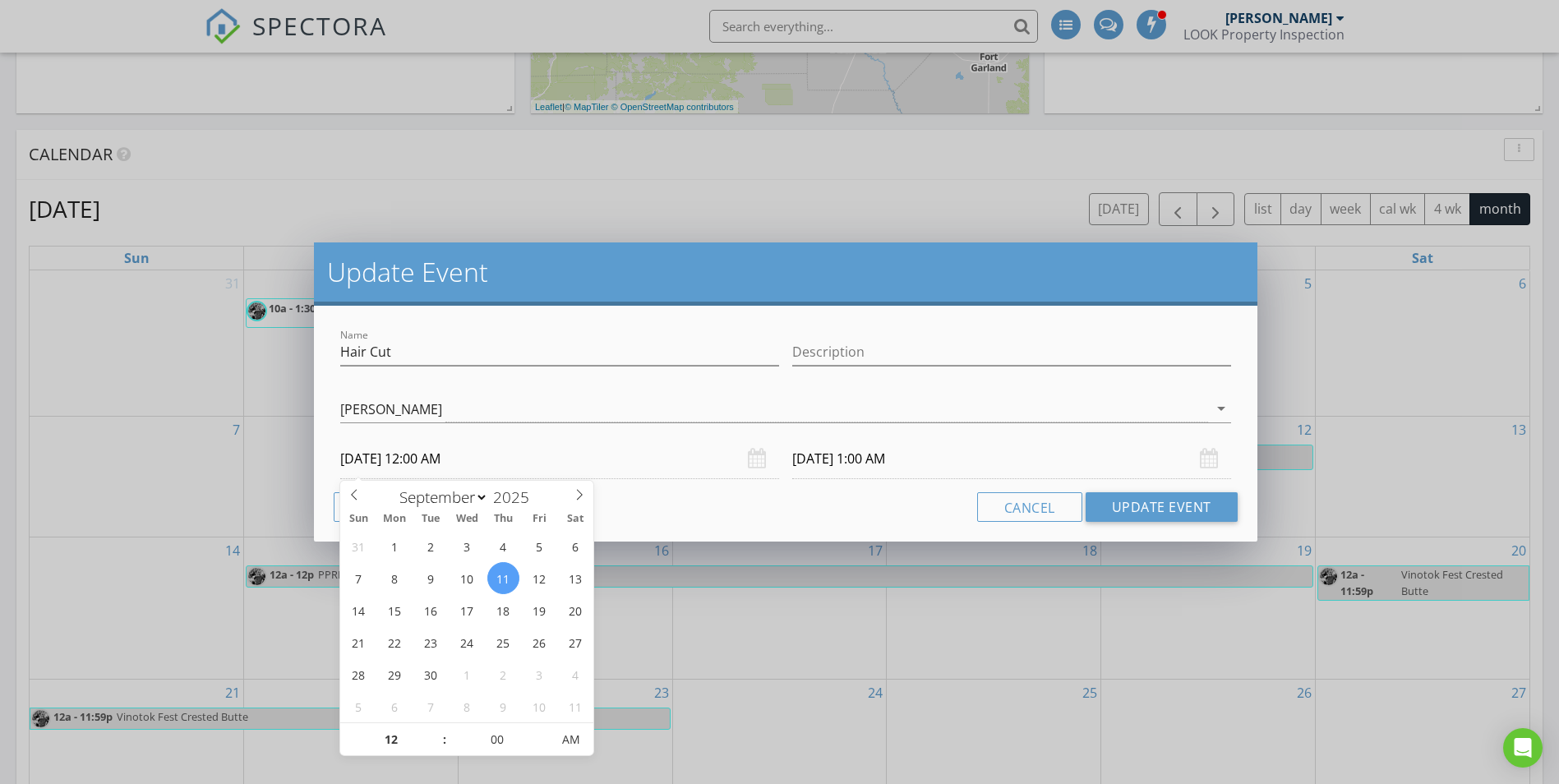
click at [859, 464] on input "09/11/2025 1:00 AM" at bounding box center [1011, 459] width 438 height 40
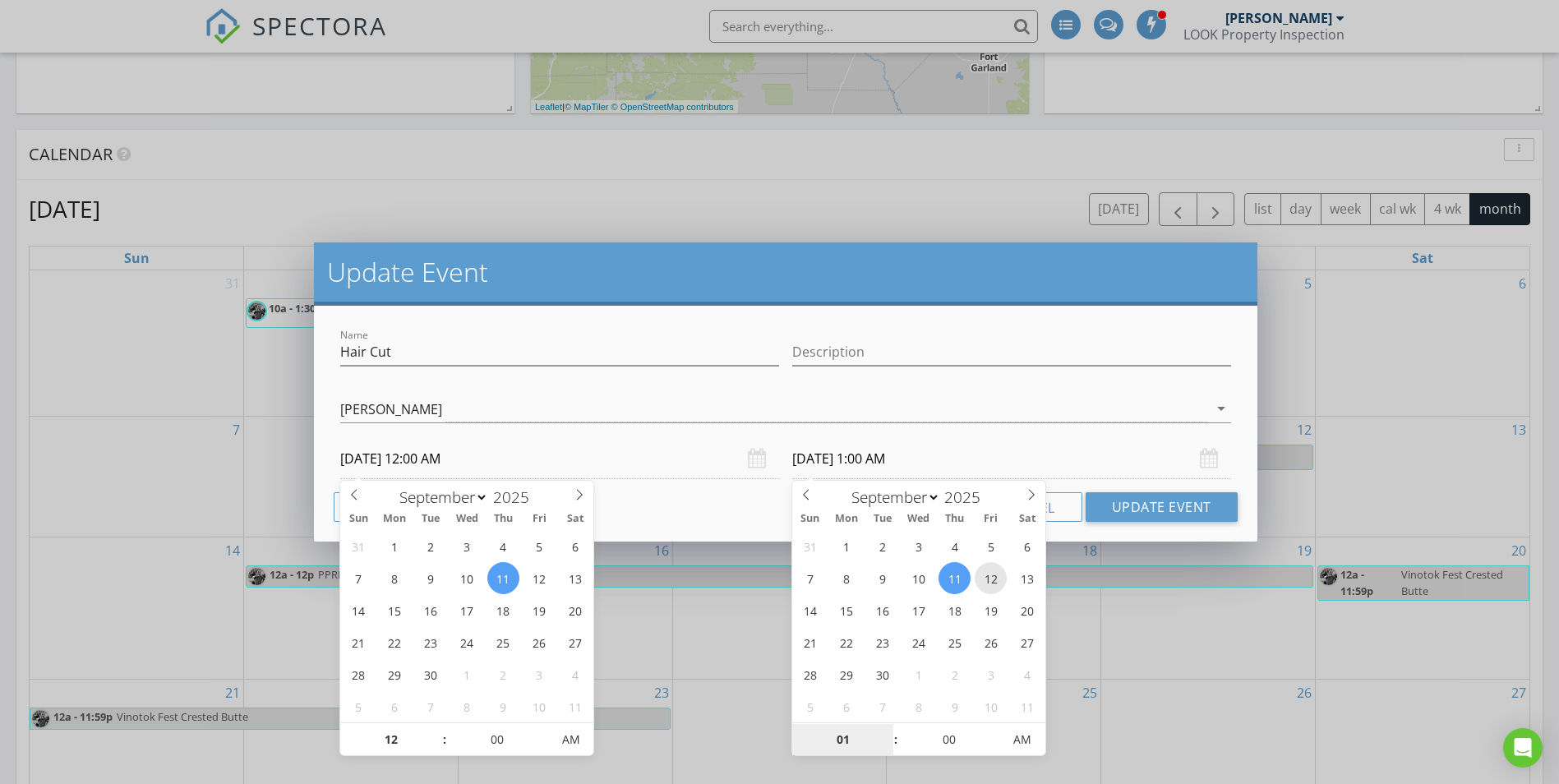
type input "09/12/2025 1:00 AM"
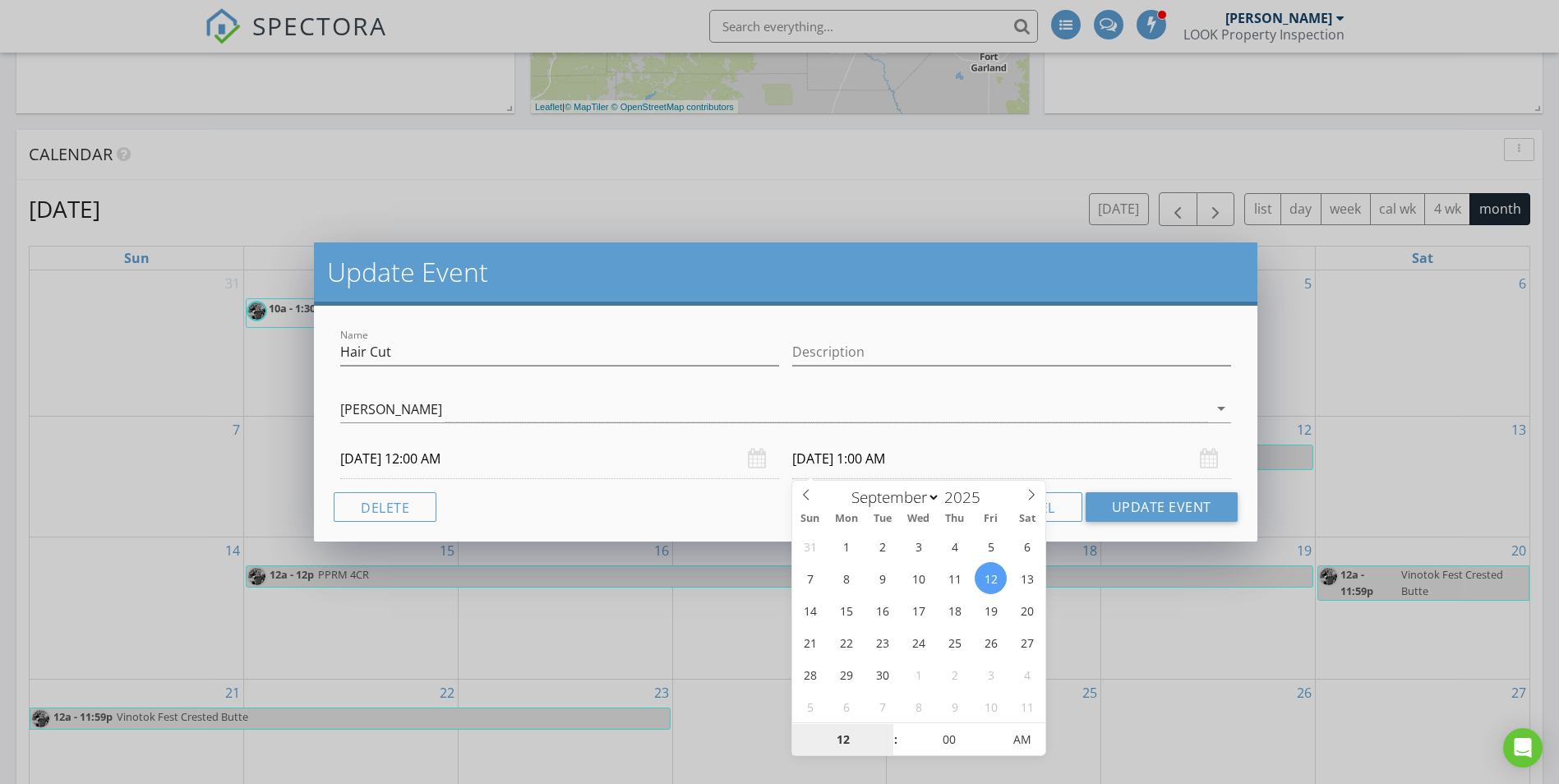
type input "12"
type input "09/12/2025 12:00 AM"
click at [1111, 528] on div "Name Hair Cut Description Jason Carver Brad Hale Jason Carver arrow_drop_down 0…" at bounding box center [786, 424] width 943 height 236
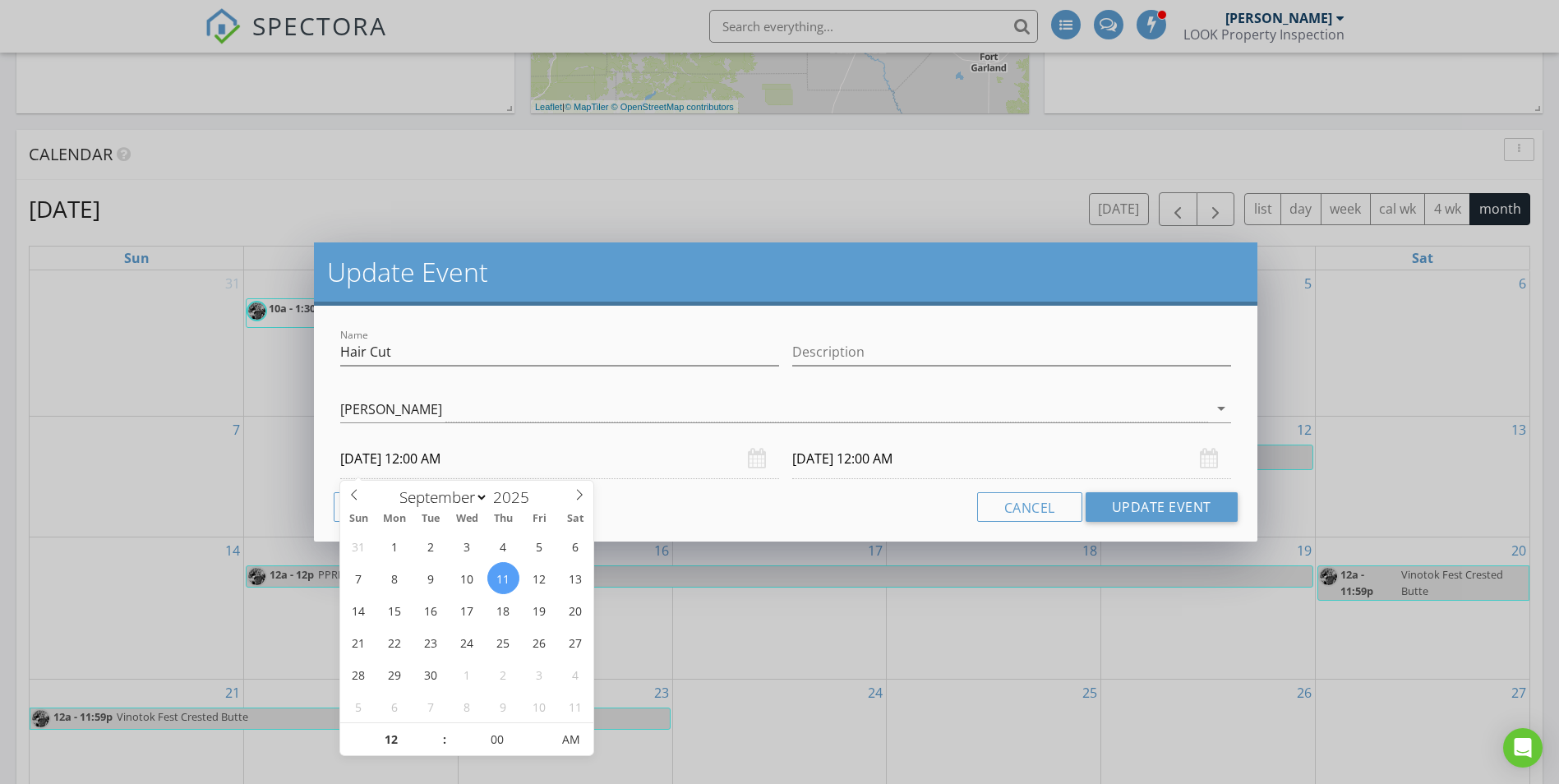
click at [563, 475] on input "09/11/2025 12:00 AM" at bounding box center [559, 459] width 438 height 40
click at [405, 733] on input "12" at bounding box center [391, 741] width 101 height 33
type input "01"
type input "09/11/2025 1:00 AM"
click at [1018, 508] on button "Cancel" at bounding box center [1030, 507] width 105 height 29
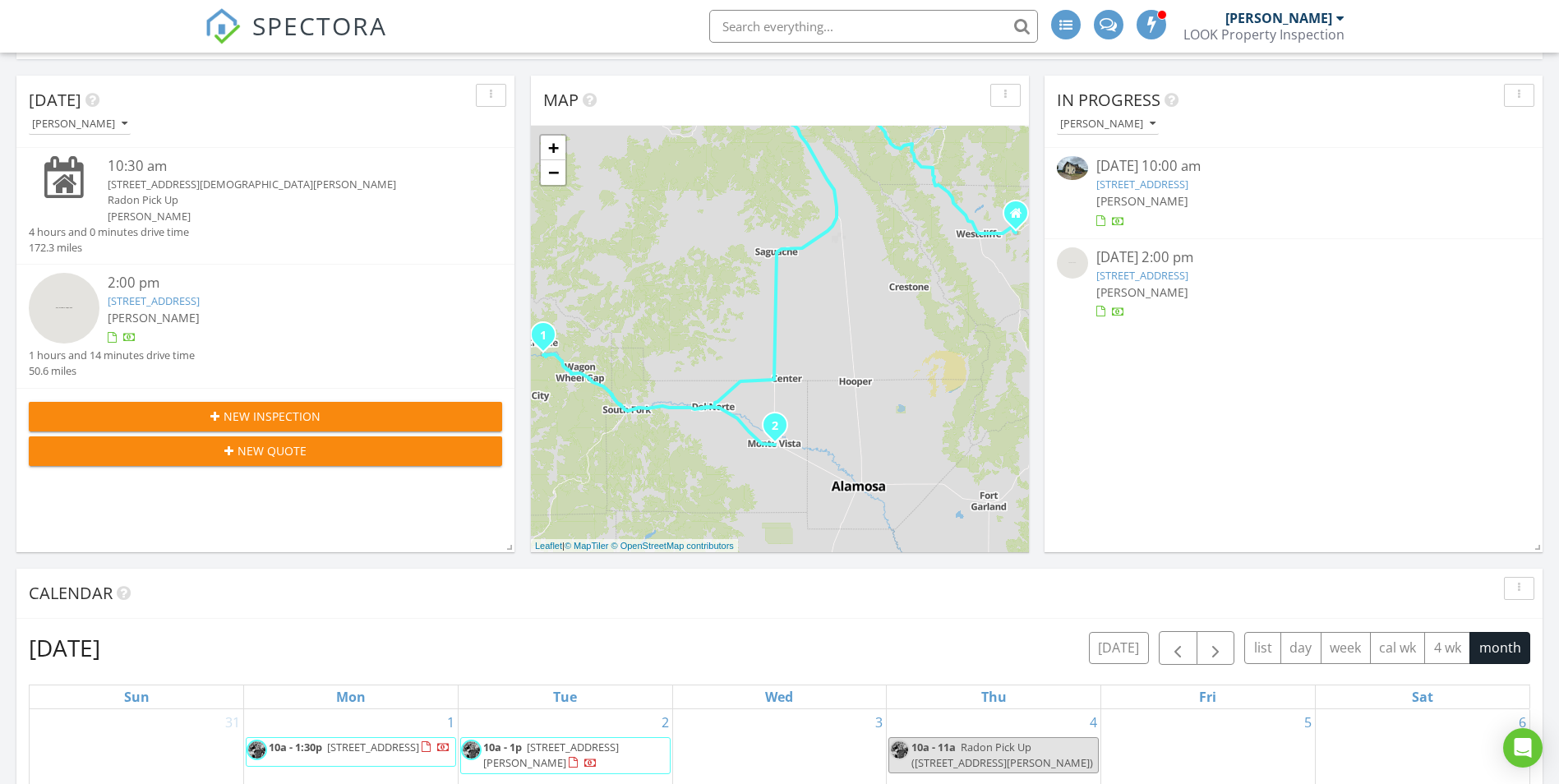
scroll to position [0, 0]
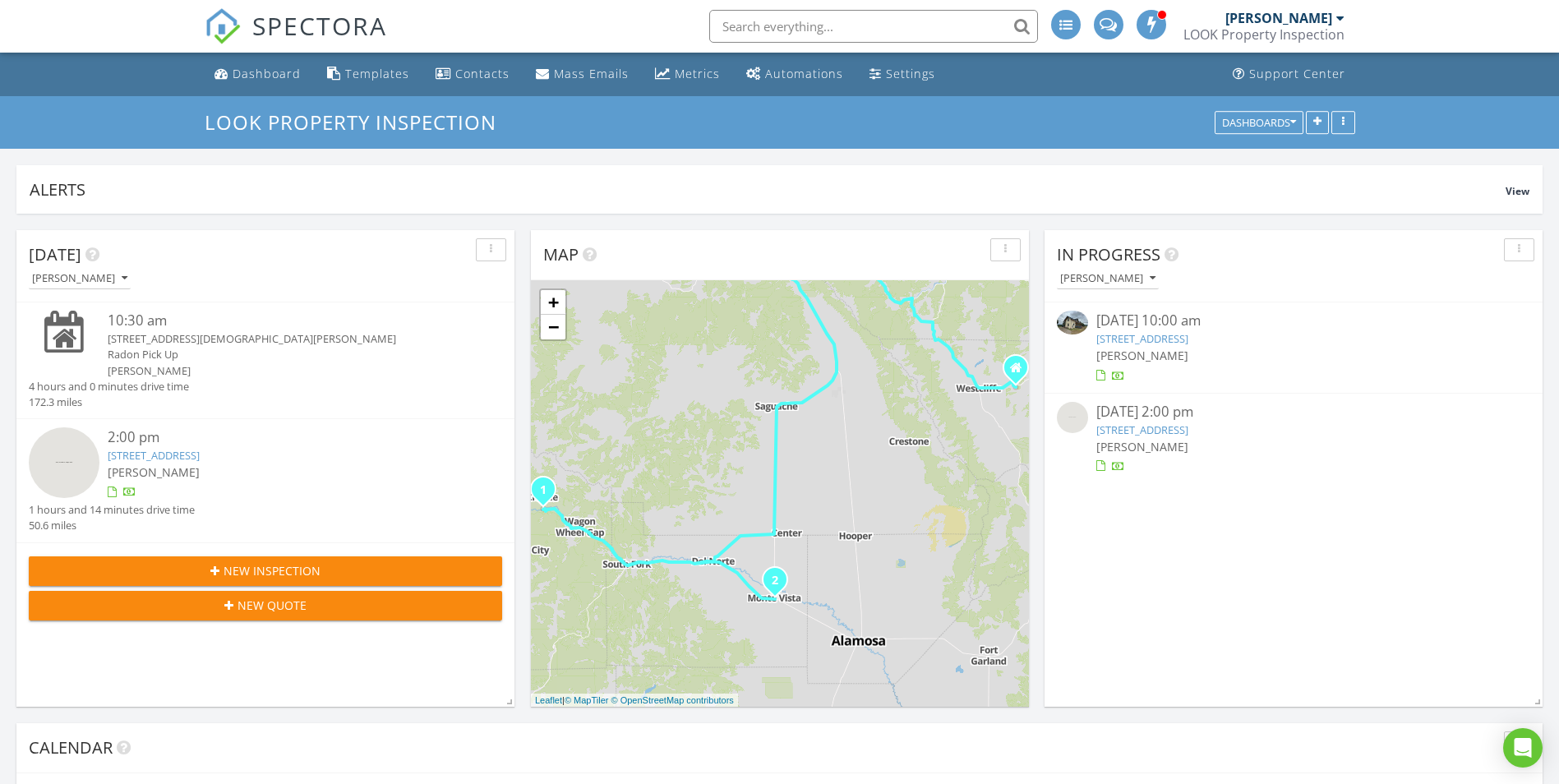
click at [1152, 423] on link "4340 Us Hwy 160 W, Monte Visa , Co 81144" at bounding box center [1143, 430] width 92 height 15
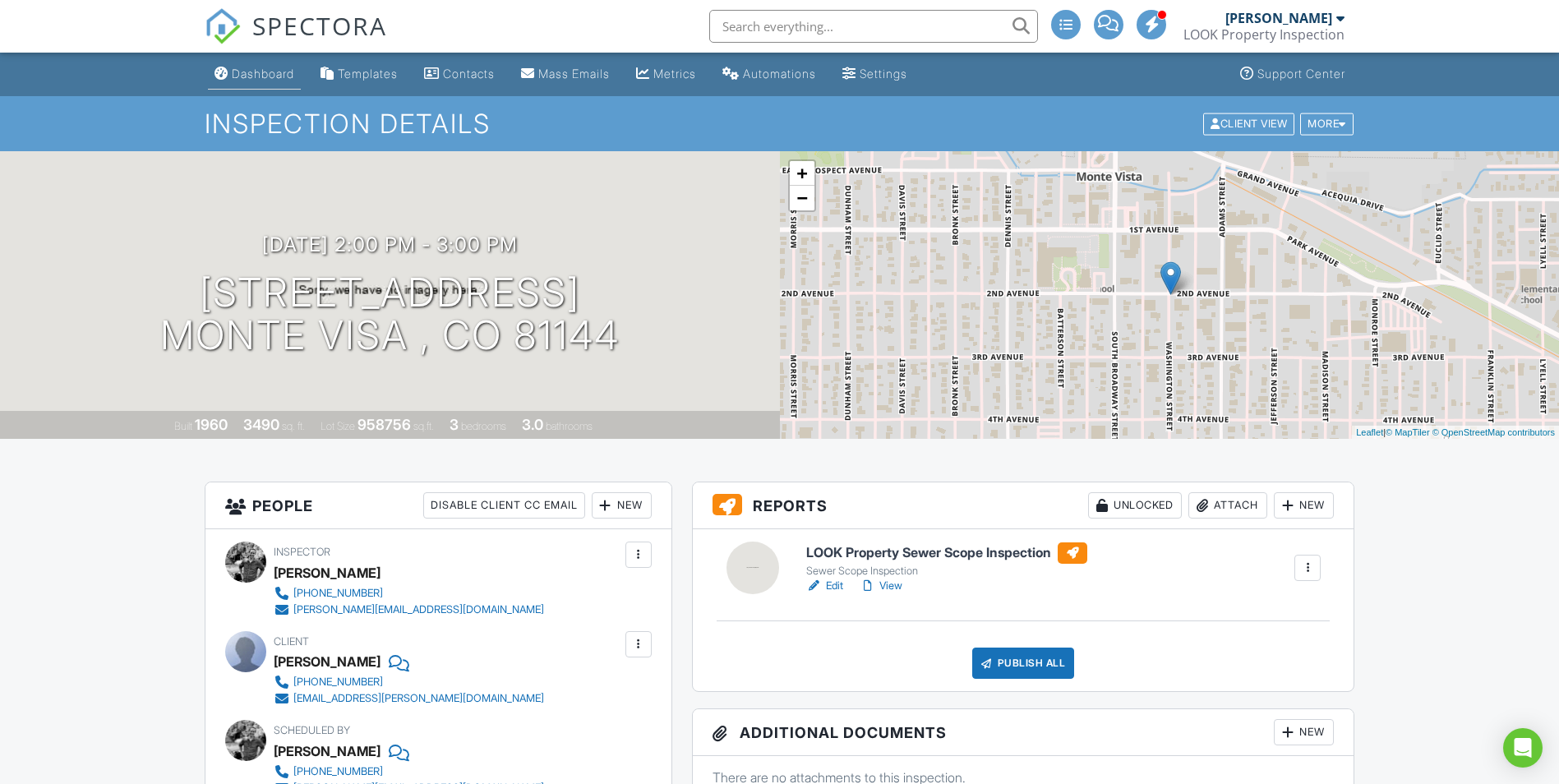
click at [287, 75] on div "Dashboard" at bounding box center [263, 73] width 63 height 14
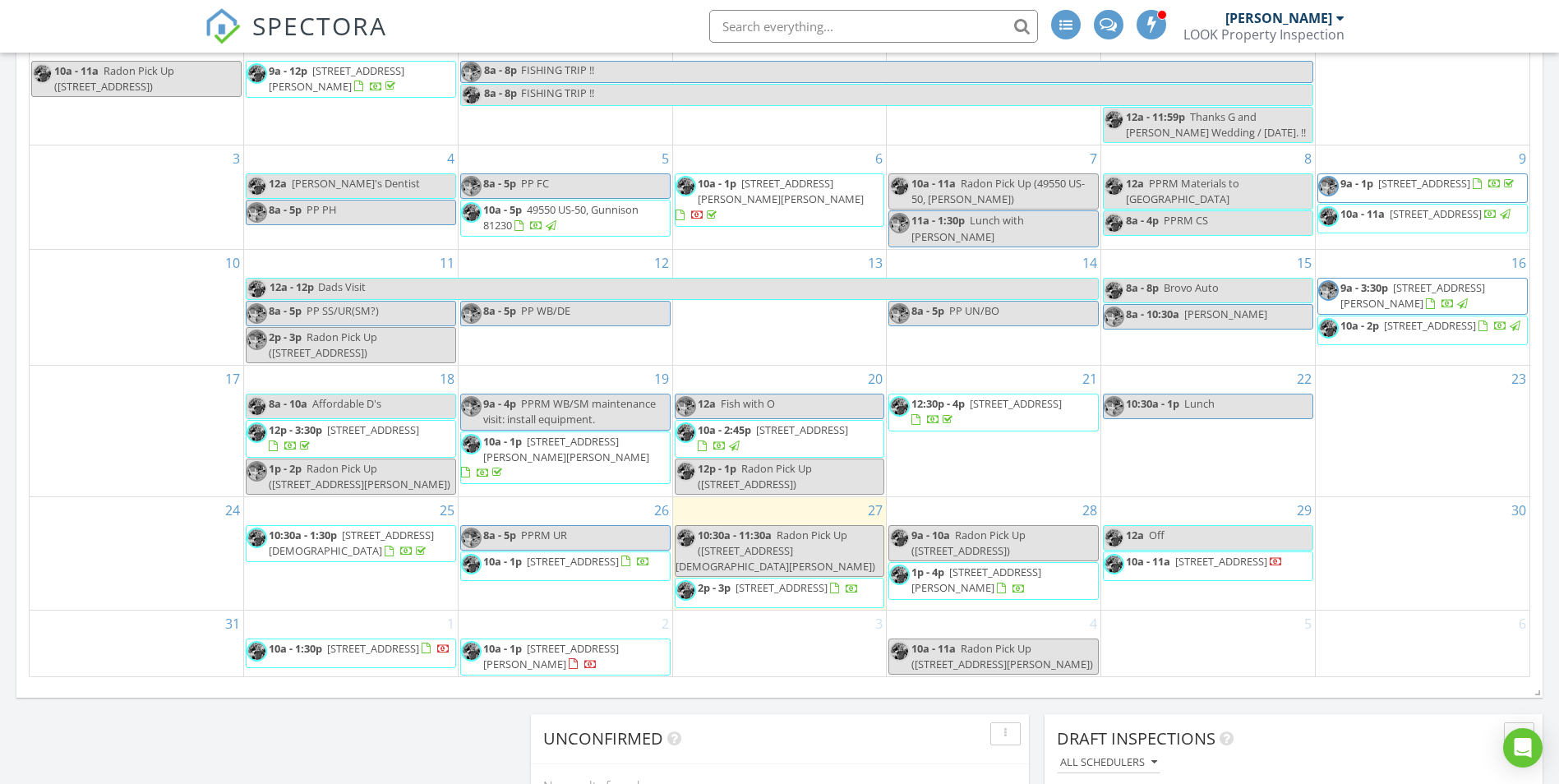
scroll to position [830, 0]
click at [823, 600] on span "2p - 3p [STREET_ADDRESS]" at bounding box center [767, 593] width 183 height 25
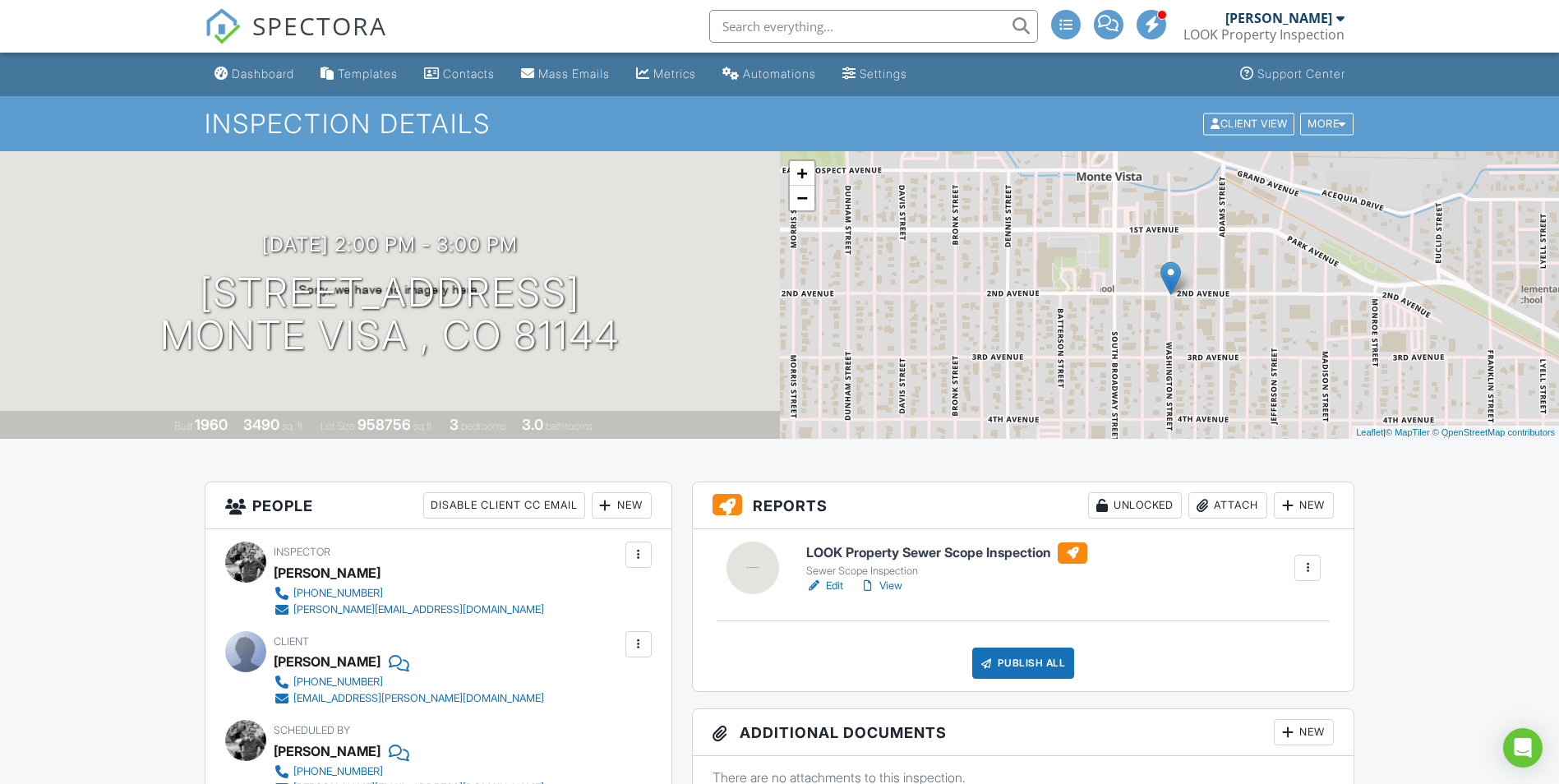
click at [825, 594] on link "Edit" at bounding box center [825, 586] width 37 height 17
